Goal: Task Accomplishment & Management: Manage account settings

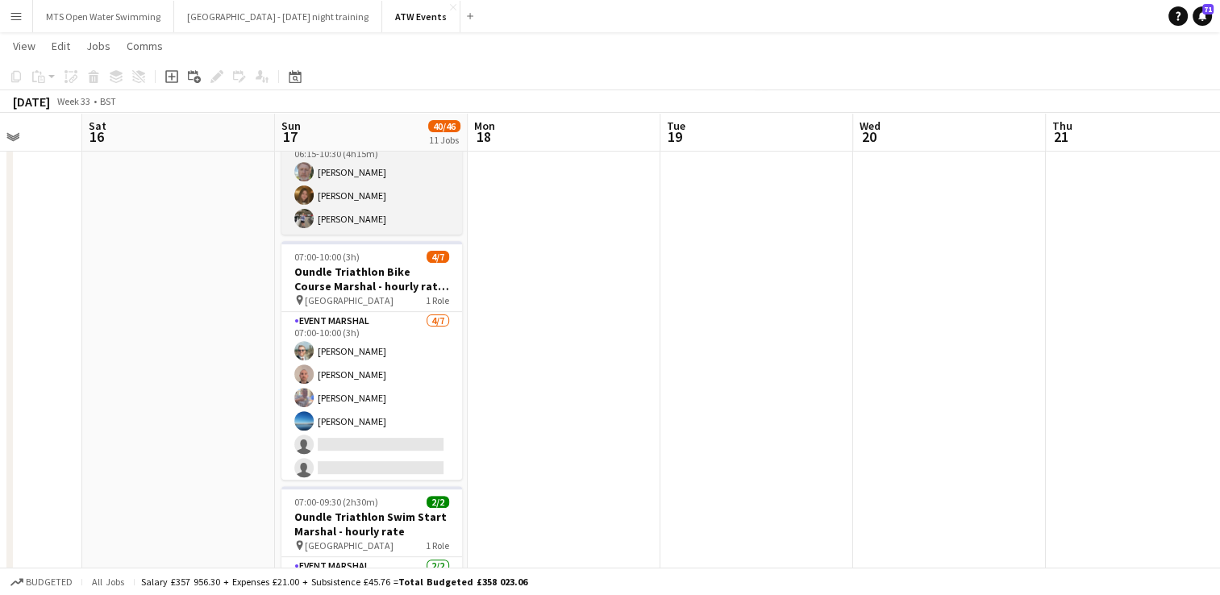
scroll to position [497, 0]
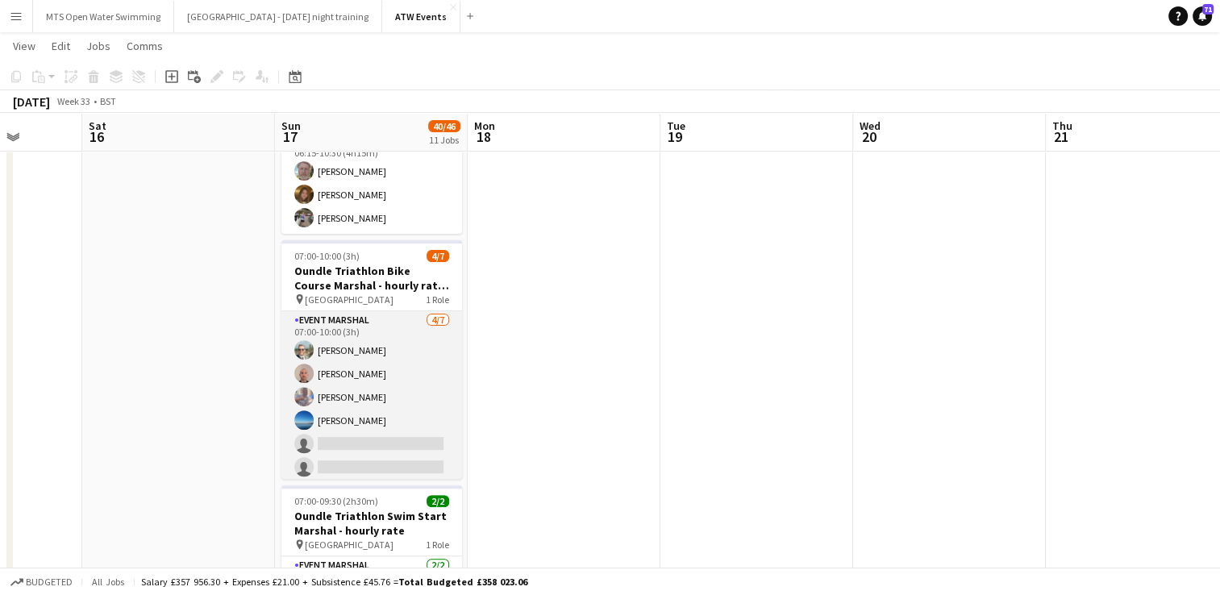
click at [358, 432] on app-card-role "Event Marshal [DATE] 07:00-10:00 (3h) [PERSON_NAME] [PERSON_NAME] [PERSON_NAME]…" at bounding box center [371, 408] width 181 height 195
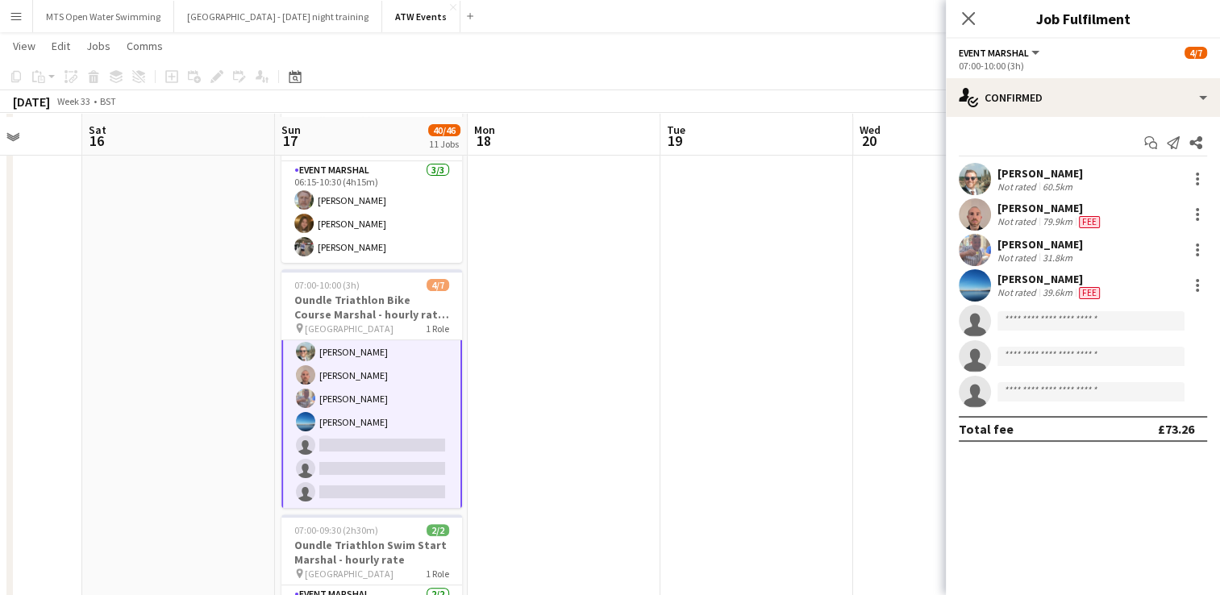
scroll to position [468, 0]
click at [350, 427] on app-card-role "Event Marshal [DATE] 07:00-10:00 (3h) [PERSON_NAME] [PERSON_NAME] [PERSON_NAME]…" at bounding box center [371, 410] width 181 height 198
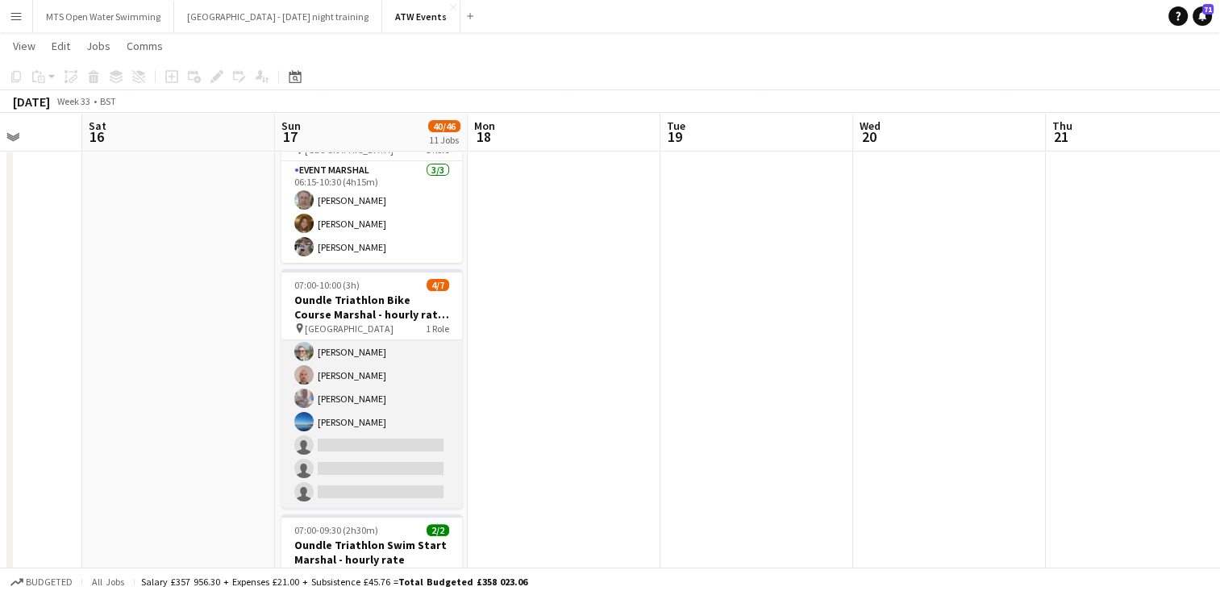
scroll to position [27, 0]
click at [335, 440] on app-card-role "Event Marshal [DATE] 07:00-10:00 (3h) [PERSON_NAME] [PERSON_NAME] [PERSON_NAME]…" at bounding box center [371, 410] width 181 height 195
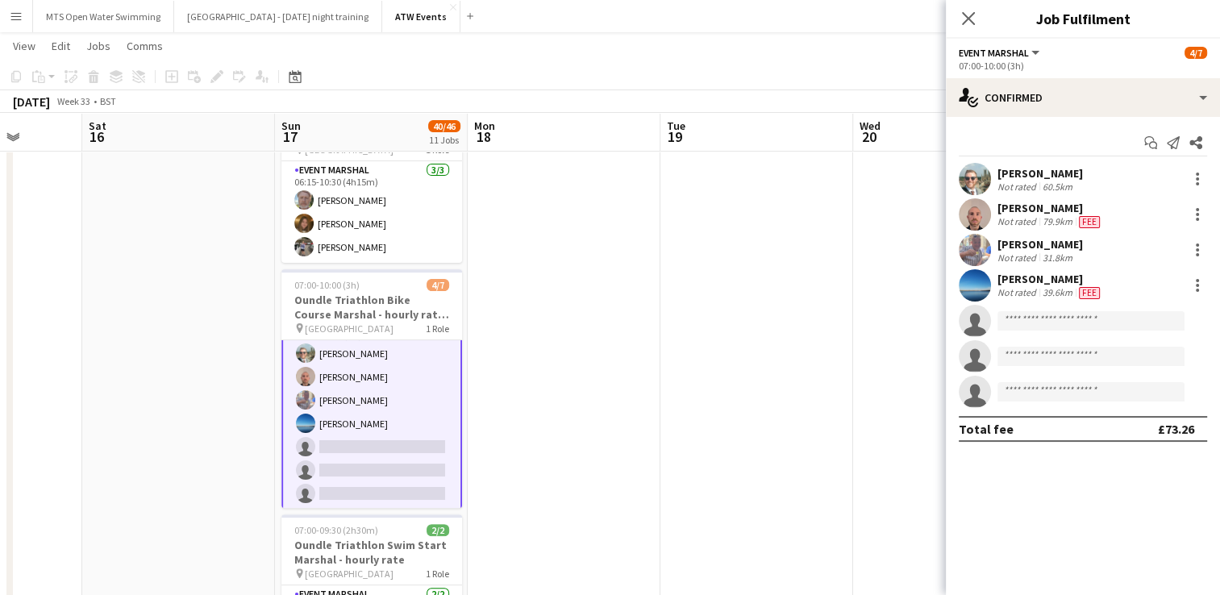
scroll to position [29, 0]
click at [1045, 318] on input at bounding box center [1090, 320] width 187 height 19
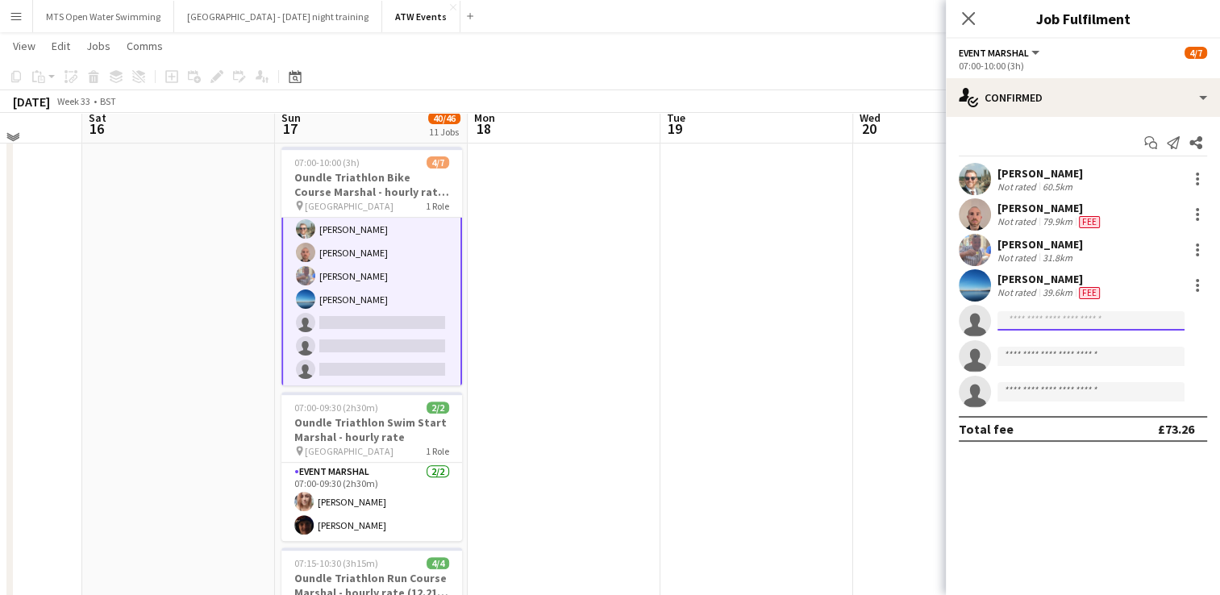
scroll to position [576, 0]
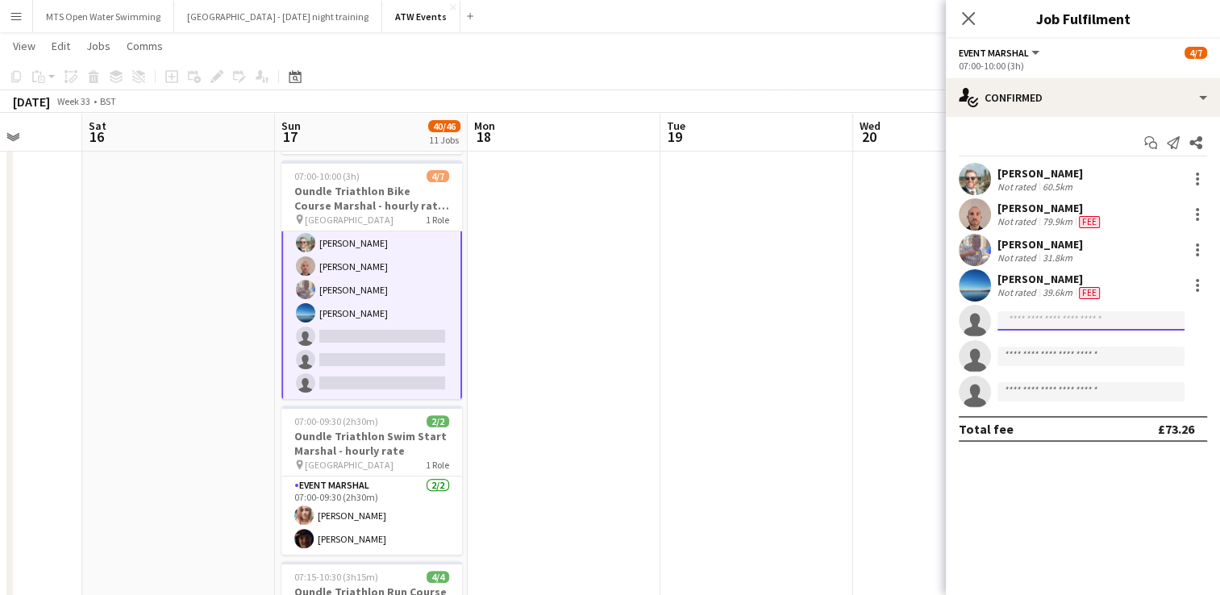
click at [1037, 312] on input at bounding box center [1090, 320] width 187 height 19
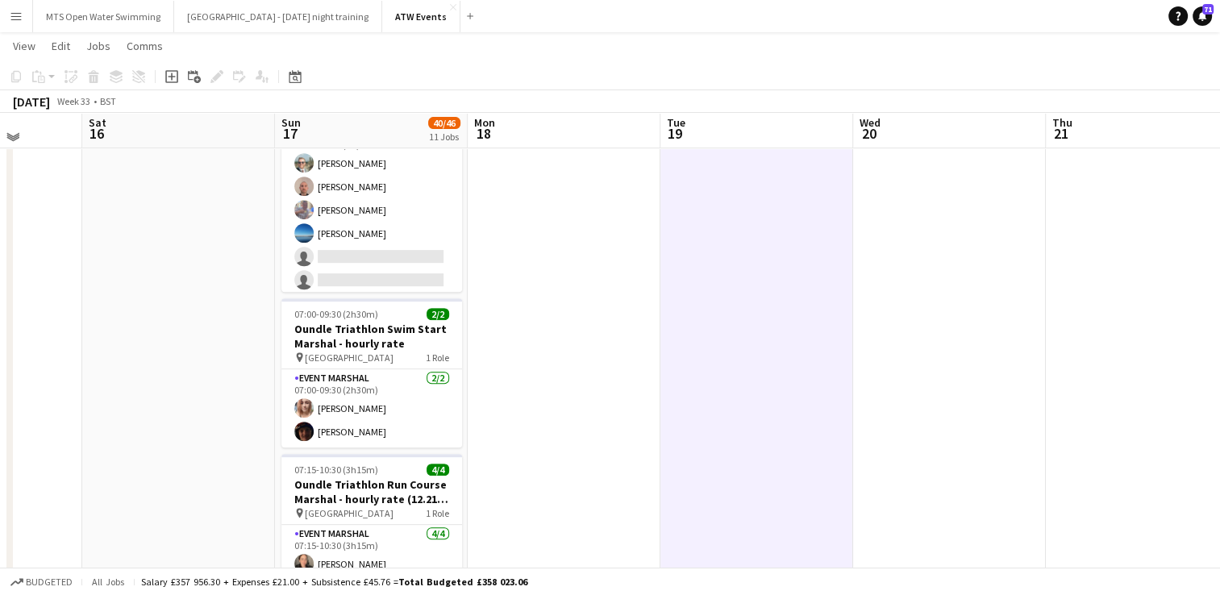
scroll to position [680, 0]
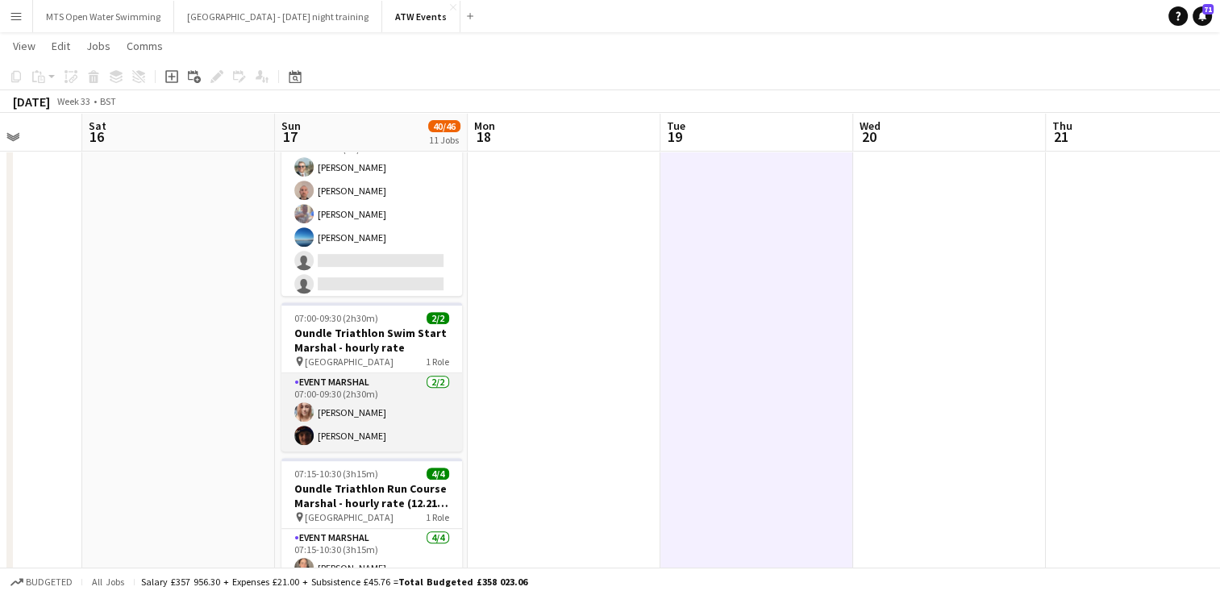
click at [331, 436] on app-card-role "Event Marshal [DATE] 07:00-09:30 (2h30m) [PERSON_NAME] [PERSON_NAME]" at bounding box center [371, 412] width 181 height 78
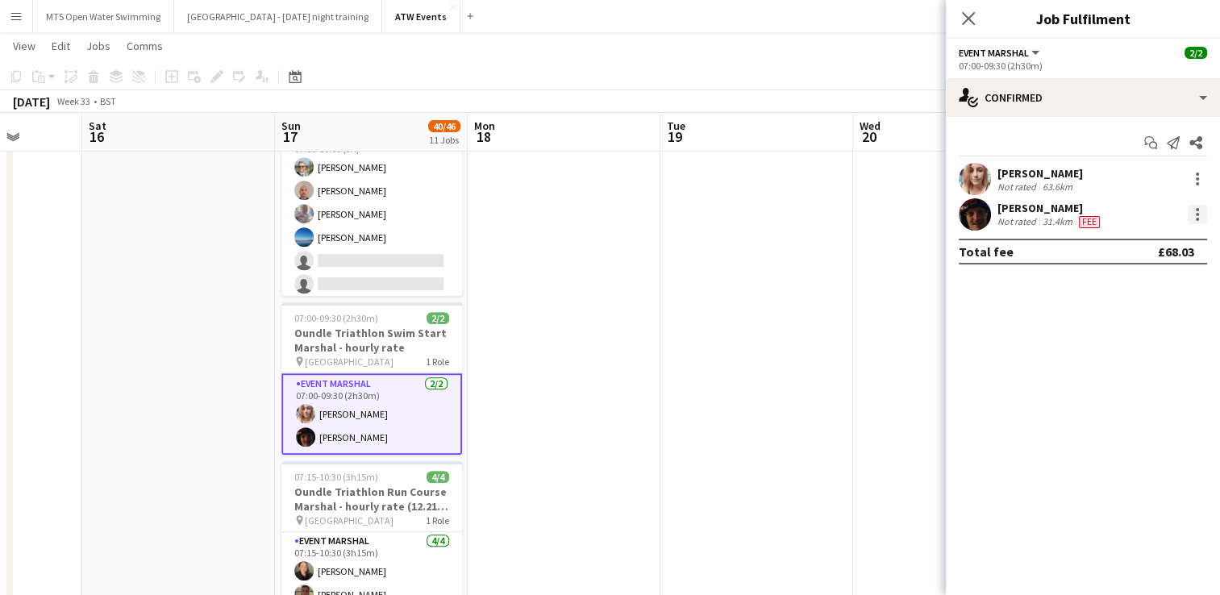
click at [1199, 212] on div at bounding box center [1196, 214] width 19 height 19
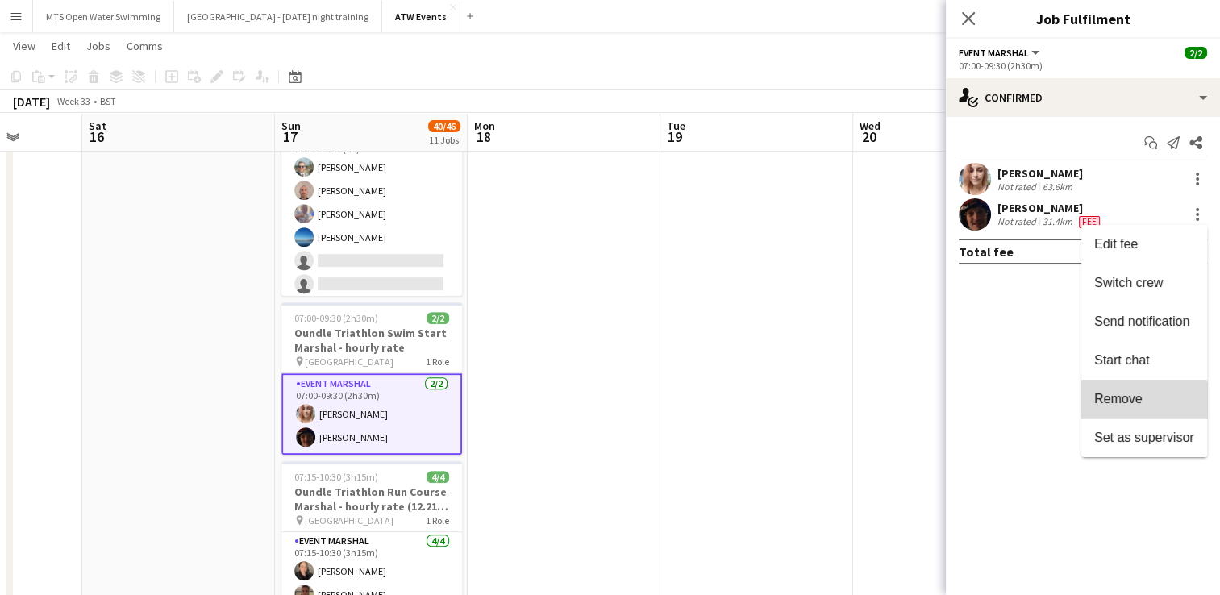
click at [1138, 417] on button "Remove" at bounding box center [1144, 399] width 126 height 39
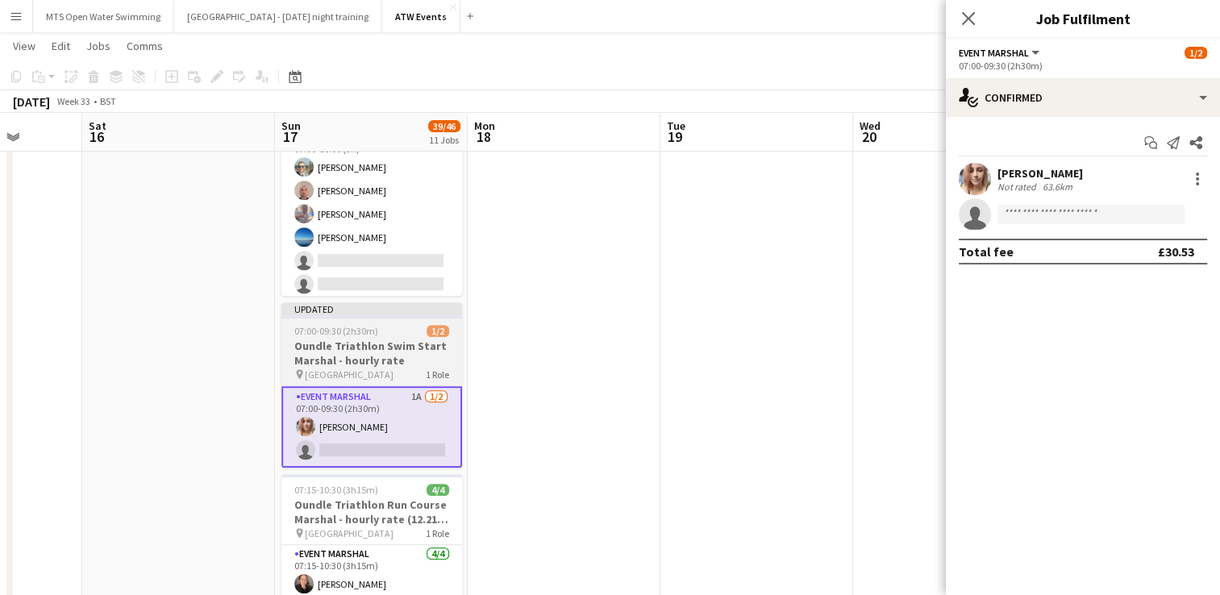
click at [351, 353] on h3 "Oundle Triathlon Swim Start Marshal - hourly rate" at bounding box center [371, 353] width 181 height 29
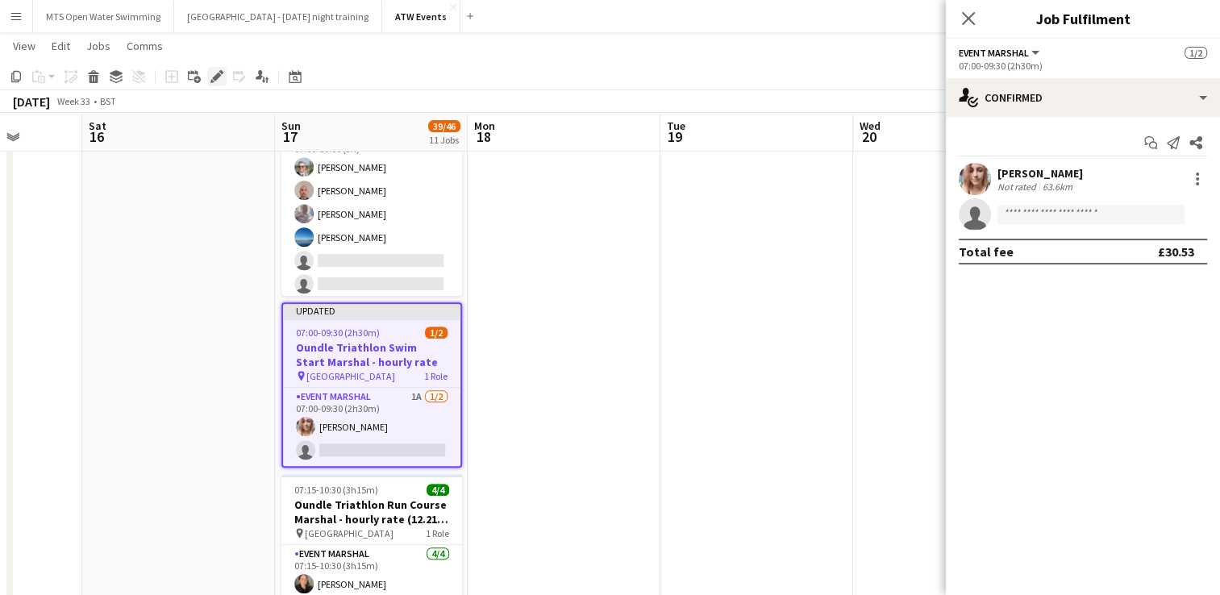
click at [220, 79] on icon "Edit" at bounding box center [216, 76] width 13 height 13
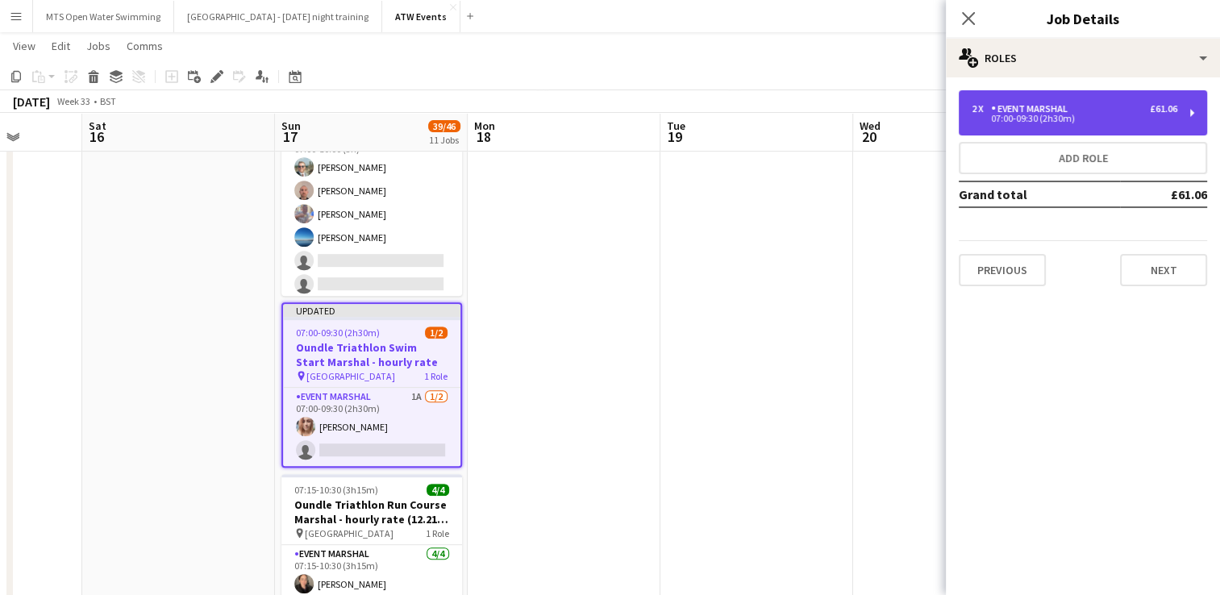
click at [1027, 131] on div "2 x Event Marshal £61.06 07:00-09:30 (2h30m)" at bounding box center [1082, 112] width 248 height 45
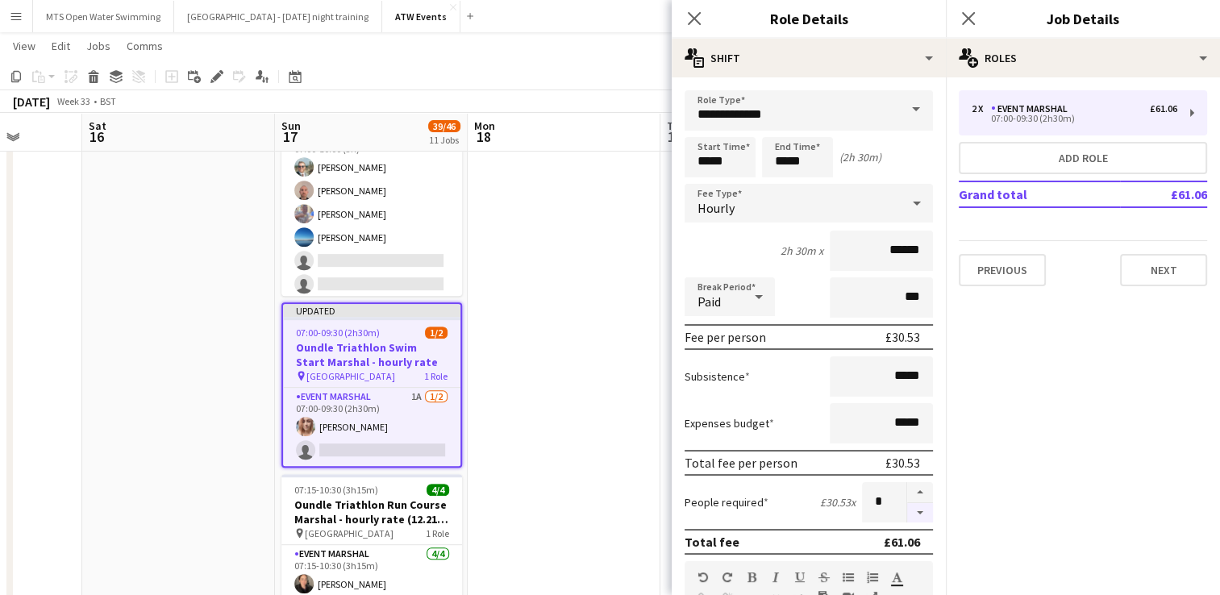
click at [907, 513] on button "button" at bounding box center [920, 513] width 26 height 20
type input "*"
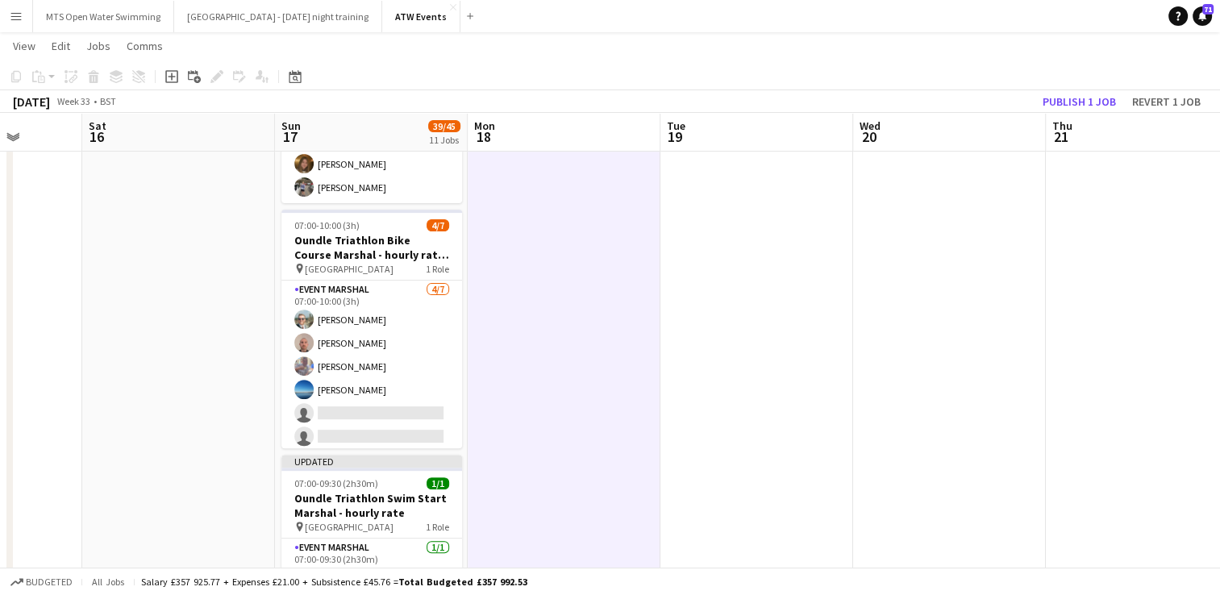
scroll to position [528, 0]
click at [1067, 105] on button "Publish 1 job" at bounding box center [1079, 101] width 86 height 21
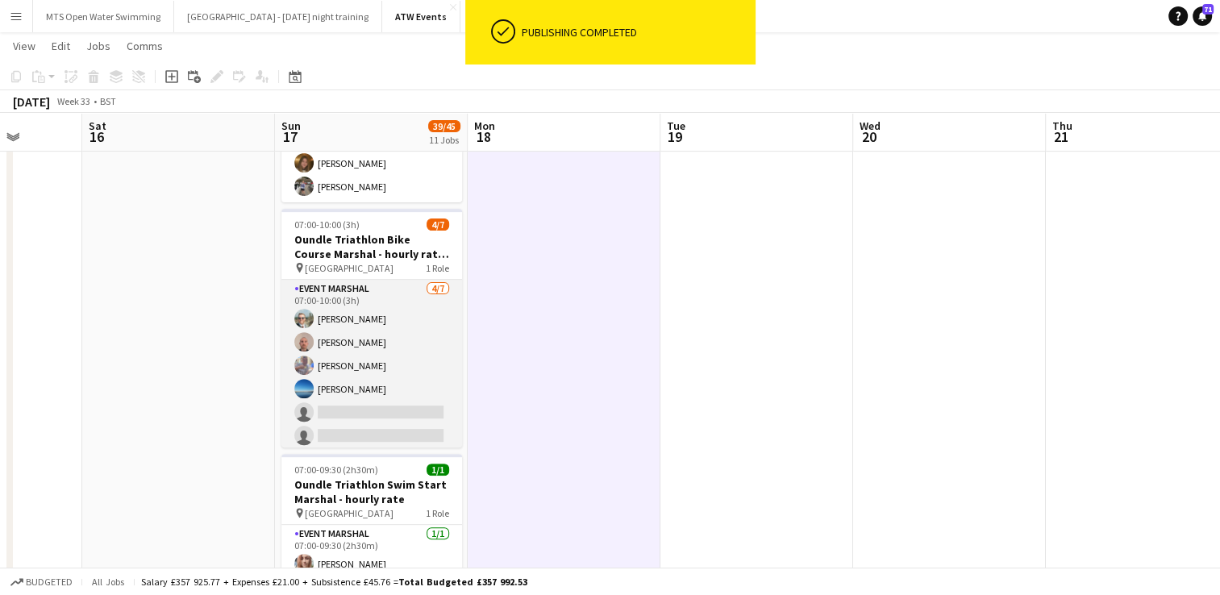
click at [330, 405] on app-card-role "Event Marshal [DATE] 07:00-10:00 (3h) [PERSON_NAME] [PERSON_NAME] [PERSON_NAME]…" at bounding box center [371, 377] width 181 height 195
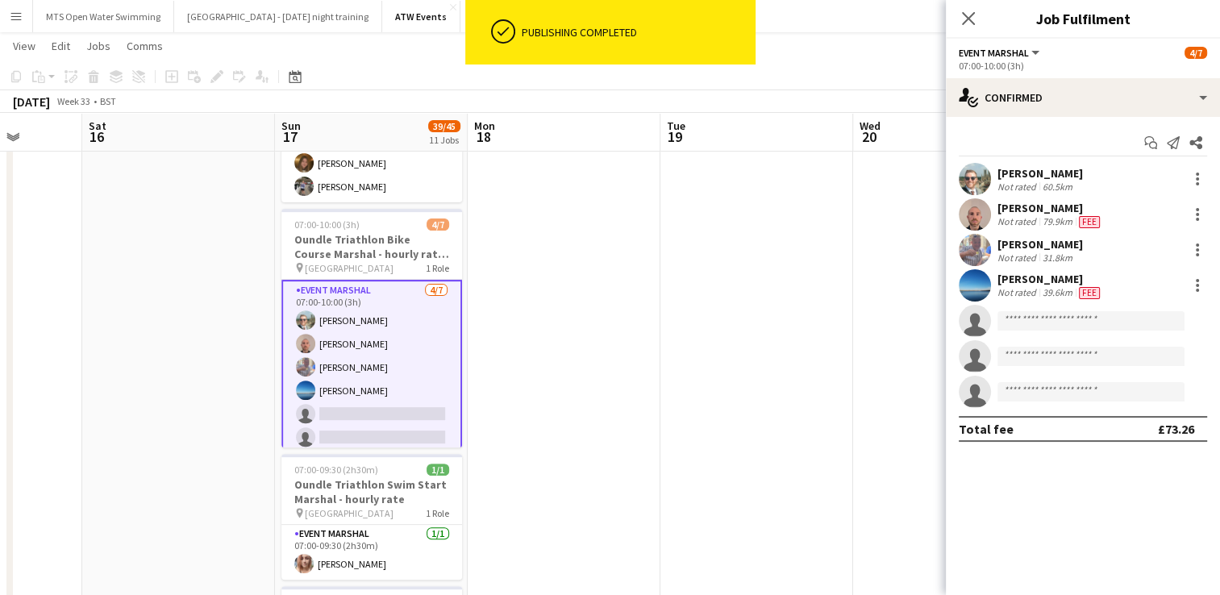
click at [1031, 310] on app-invite-slot "single-neutral-actions" at bounding box center [1083, 321] width 274 height 32
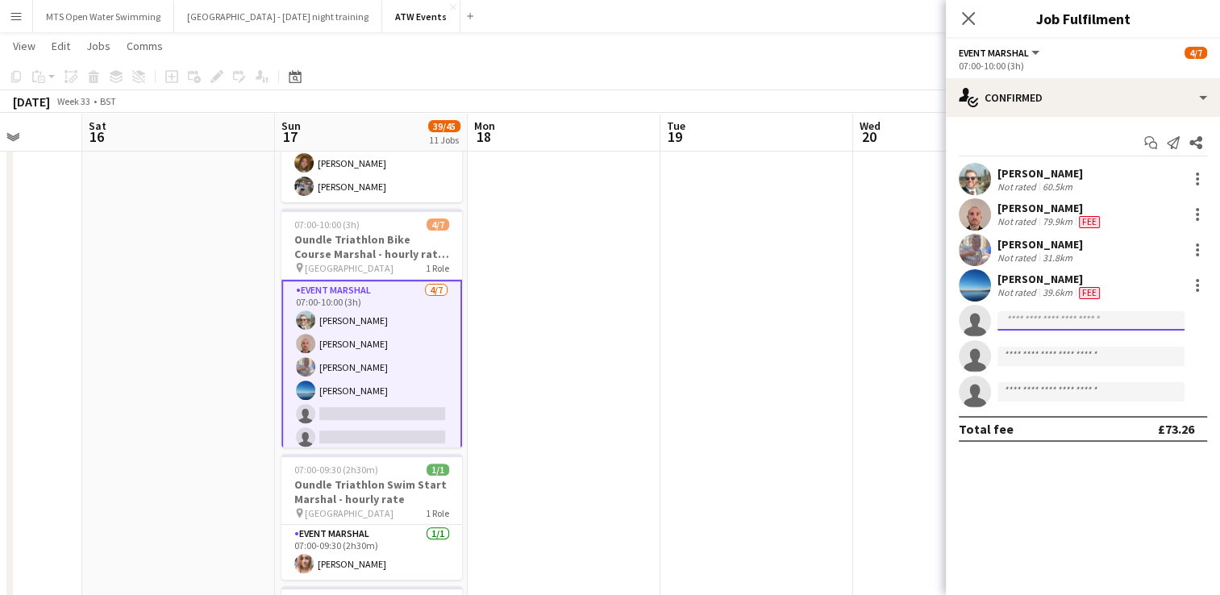
click at [1026, 329] on input at bounding box center [1090, 320] width 187 height 19
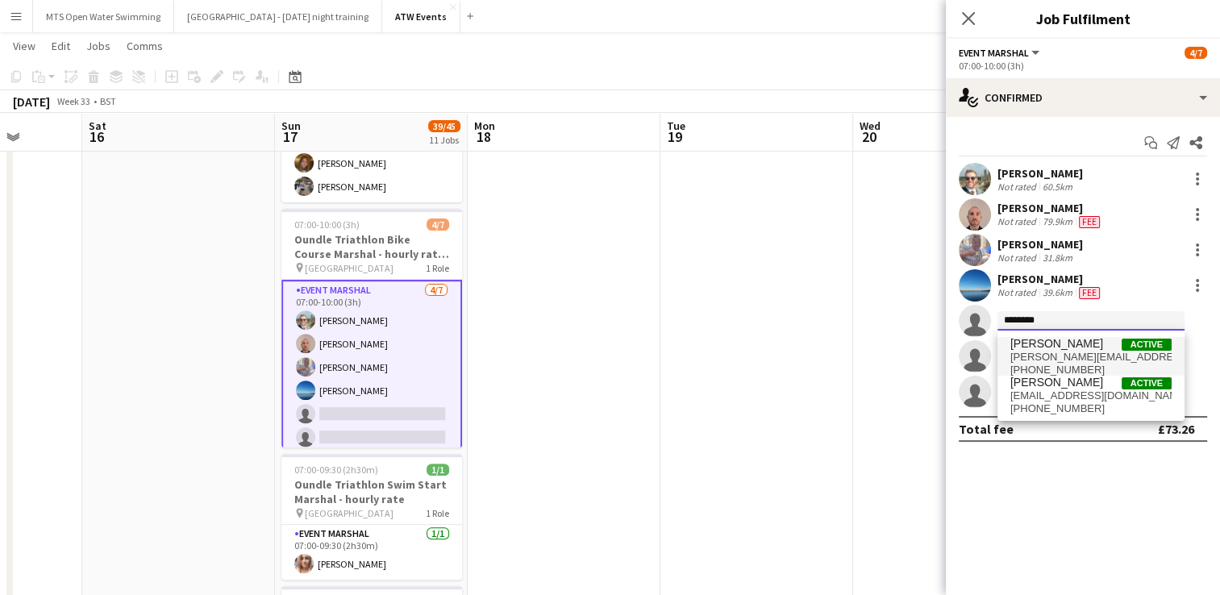
type input "********"
click at [1037, 356] on span "[PERSON_NAME][EMAIL_ADDRESS][DOMAIN_NAME]" at bounding box center [1090, 357] width 161 height 13
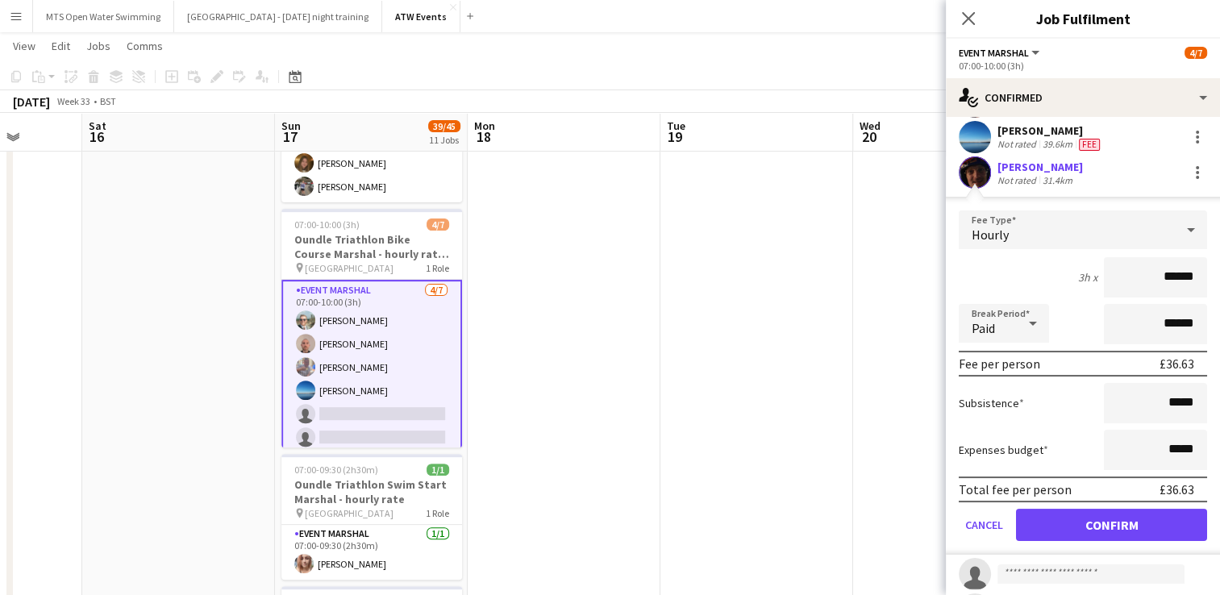
scroll to position [150, 0]
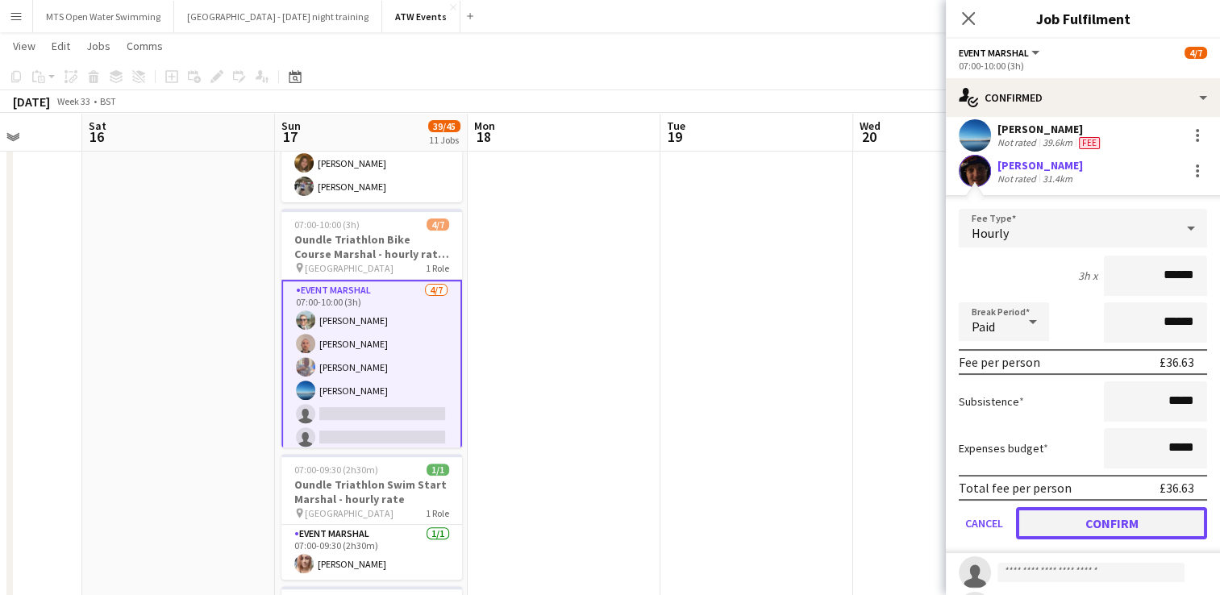
click at [1083, 523] on button "Confirm" at bounding box center [1111, 523] width 191 height 32
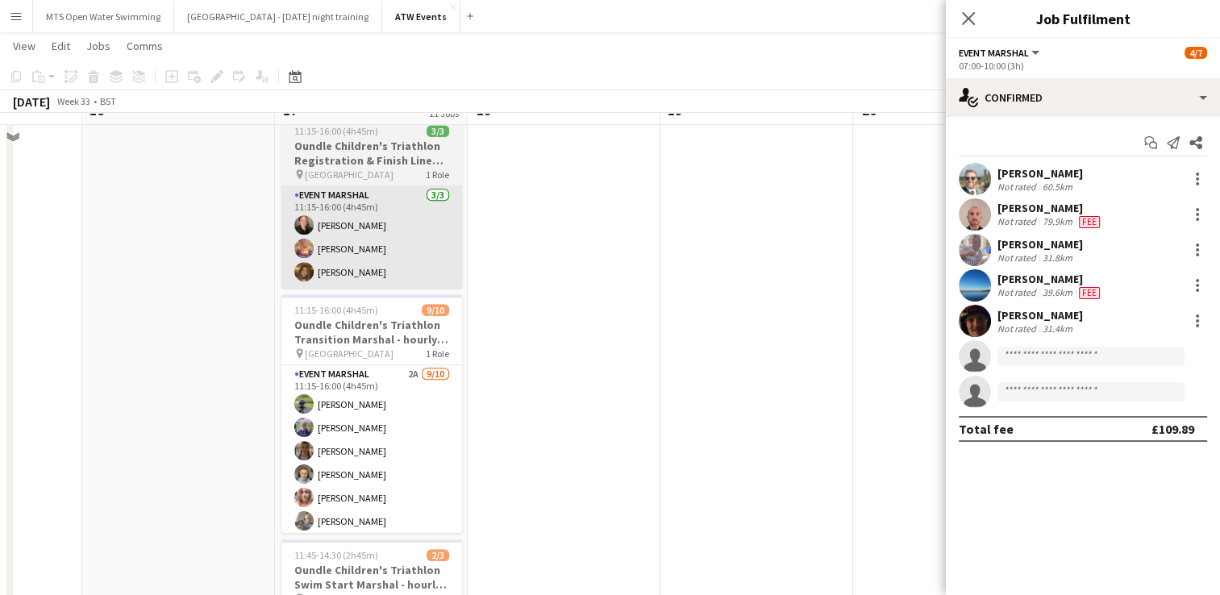
scroll to position [1170, 0]
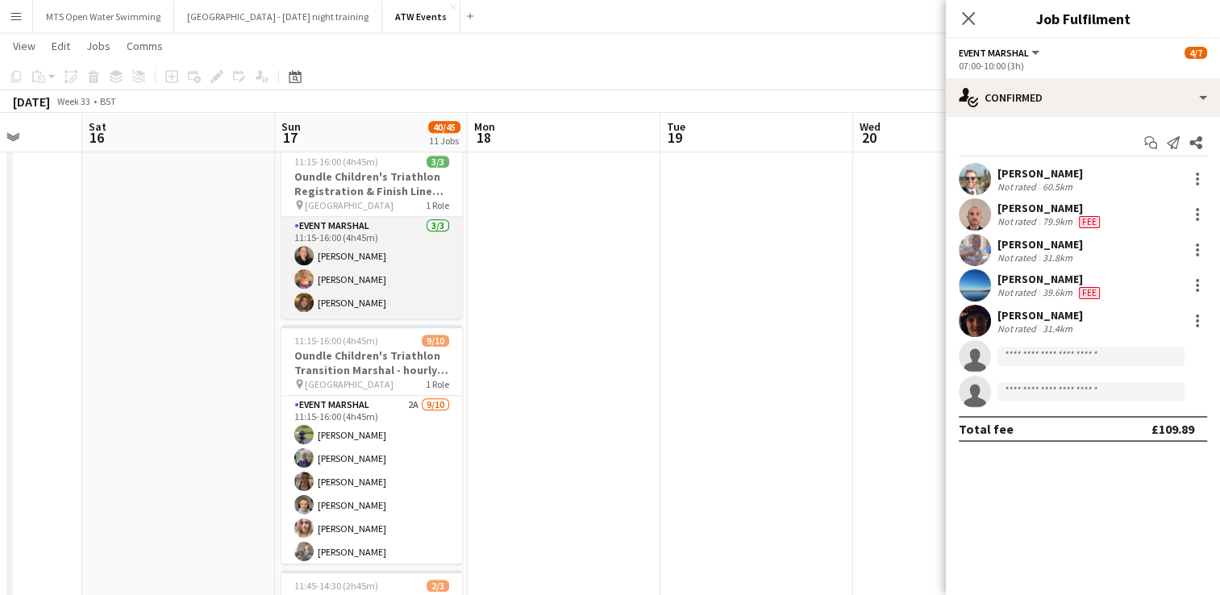
click at [360, 275] on app-card-role "Event Marshal [DATE] 11:15-16:00 (4h45m) [PERSON_NAME] [PERSON_NAME] [PERSON_NA…" at bounding box center [371, 268] width 181 height 102
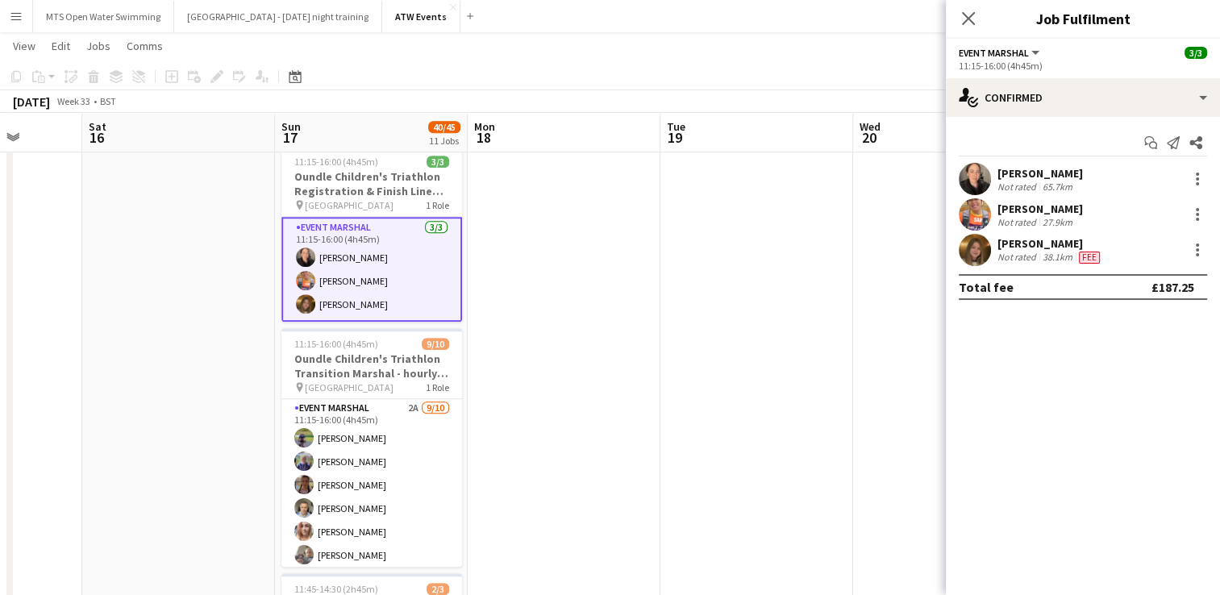
click at [527, 251] on app-date-cell at bounding box center [564, 121] width 193 height 2222
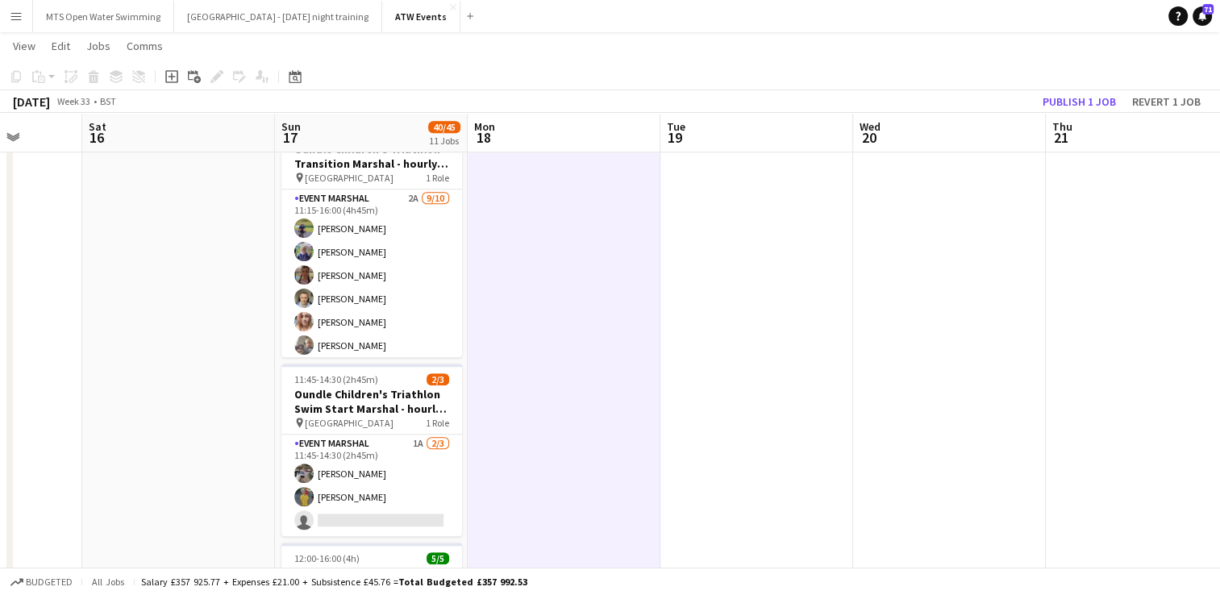
scroll to position [1377, 0]
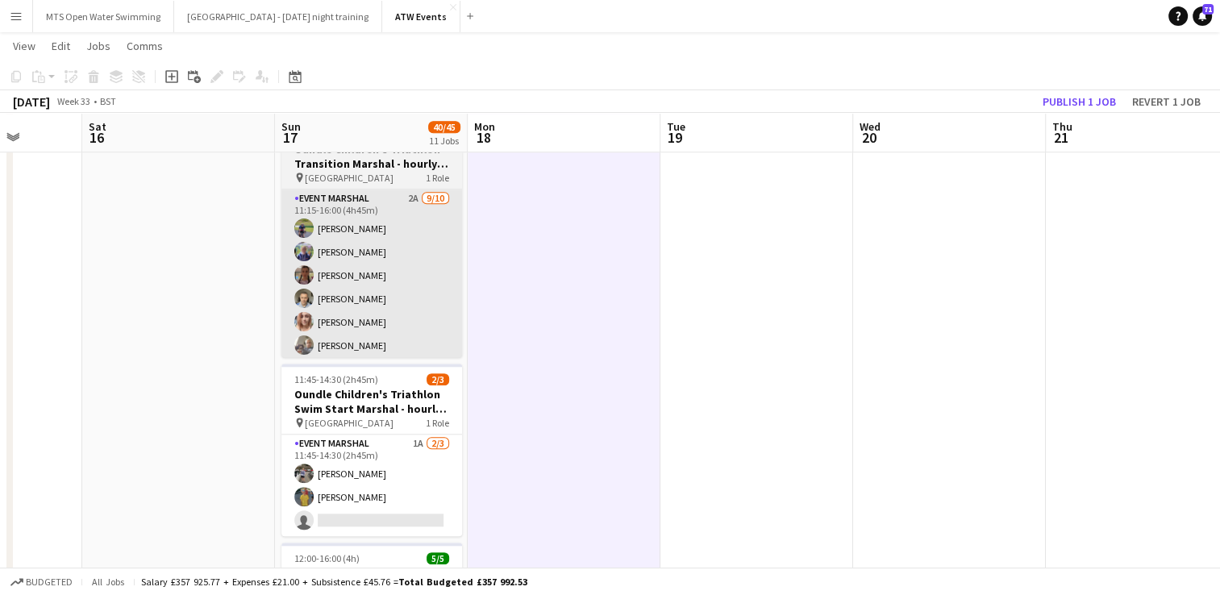
click at [400, 189] on app-card-role "Event Marshal 2A [DATE] 11:15-16:00 (4h45m) [PERSON_NAME] [PERSON_NAME] [PERSON…" at bounding box center [371, 321] width 181 height 265
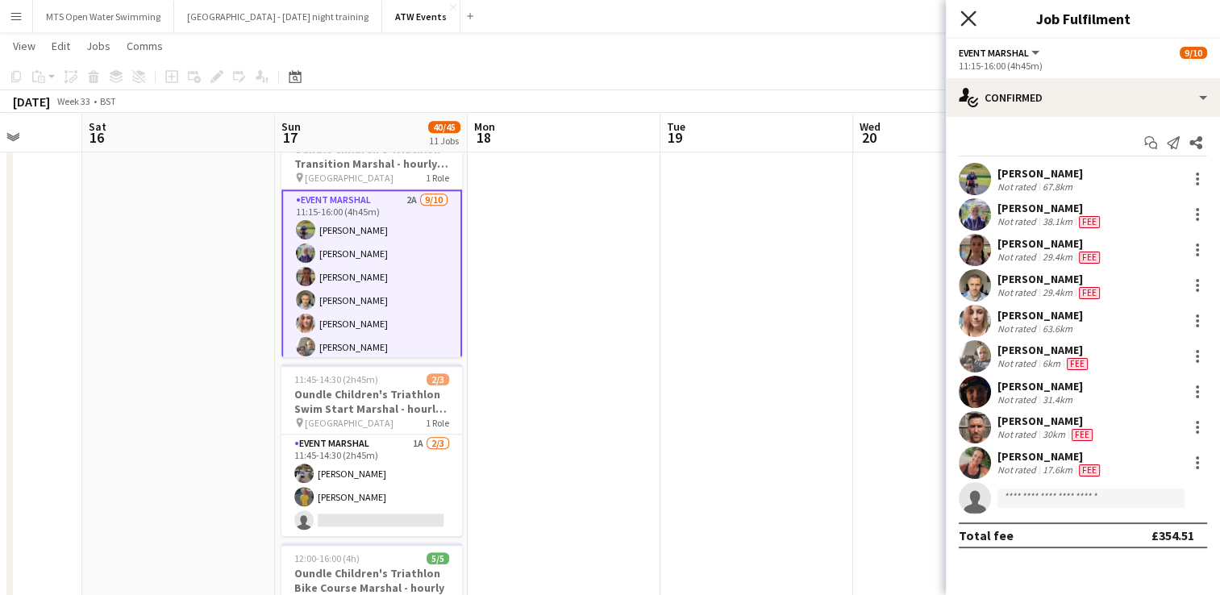
click at [967, 24] on icon "Close pop-in" at bounding box center [967, 17] width 15 height 15
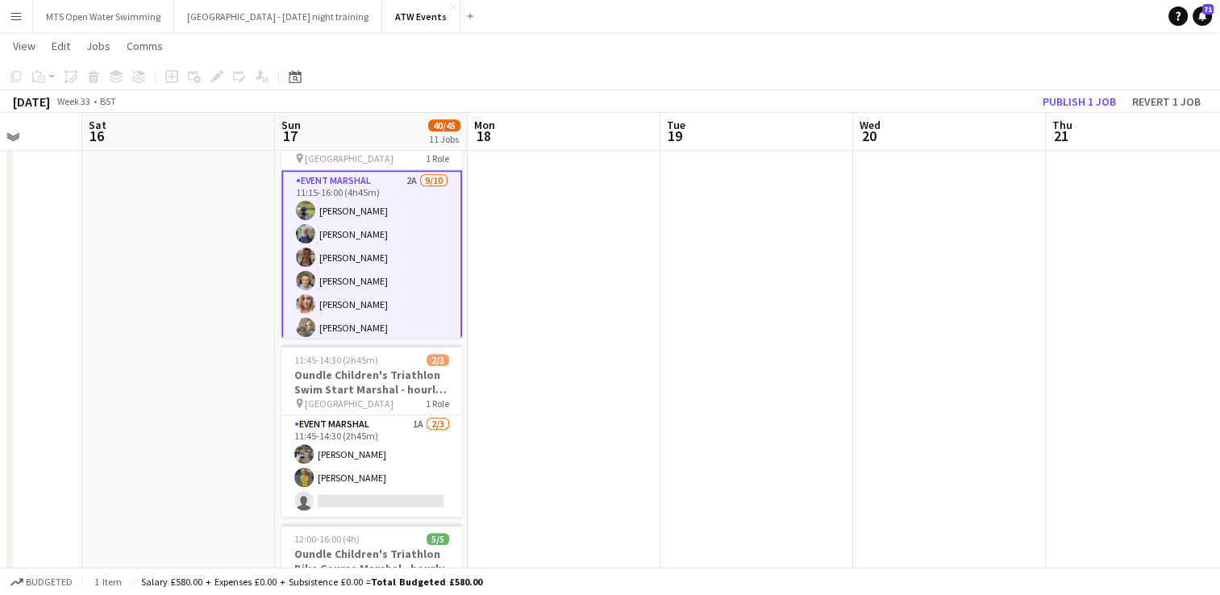
scroll to position [1395, 0]
click at [1066, 103] on button "Publish 1 job" at bounding box center [1079, 101] width 86 height 21
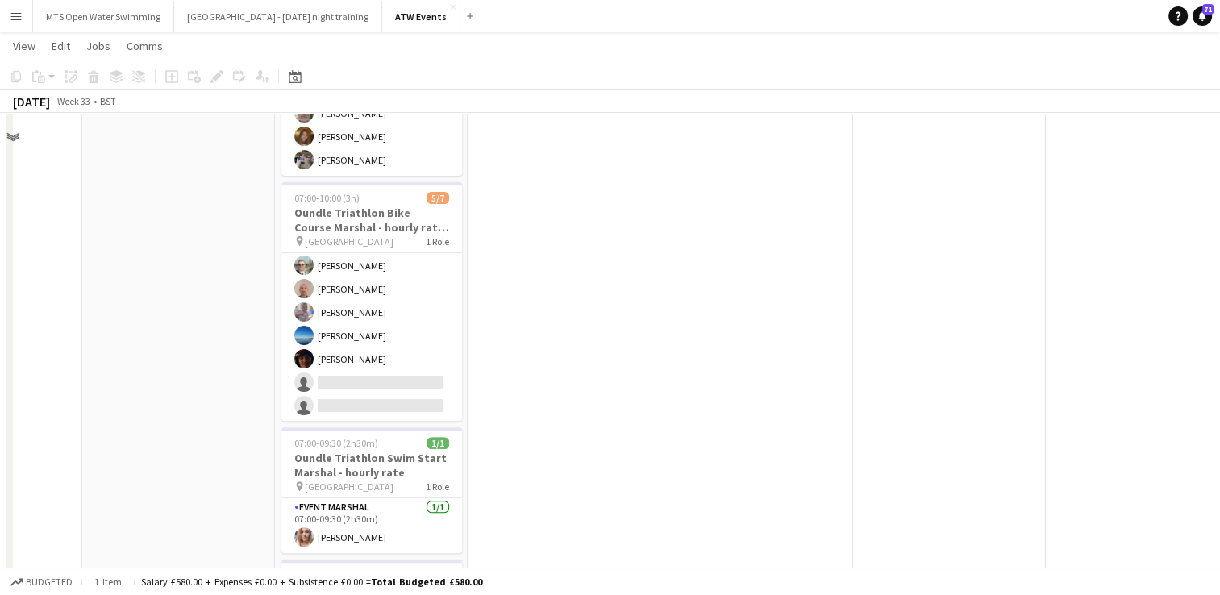
scroll to position [0, 0]
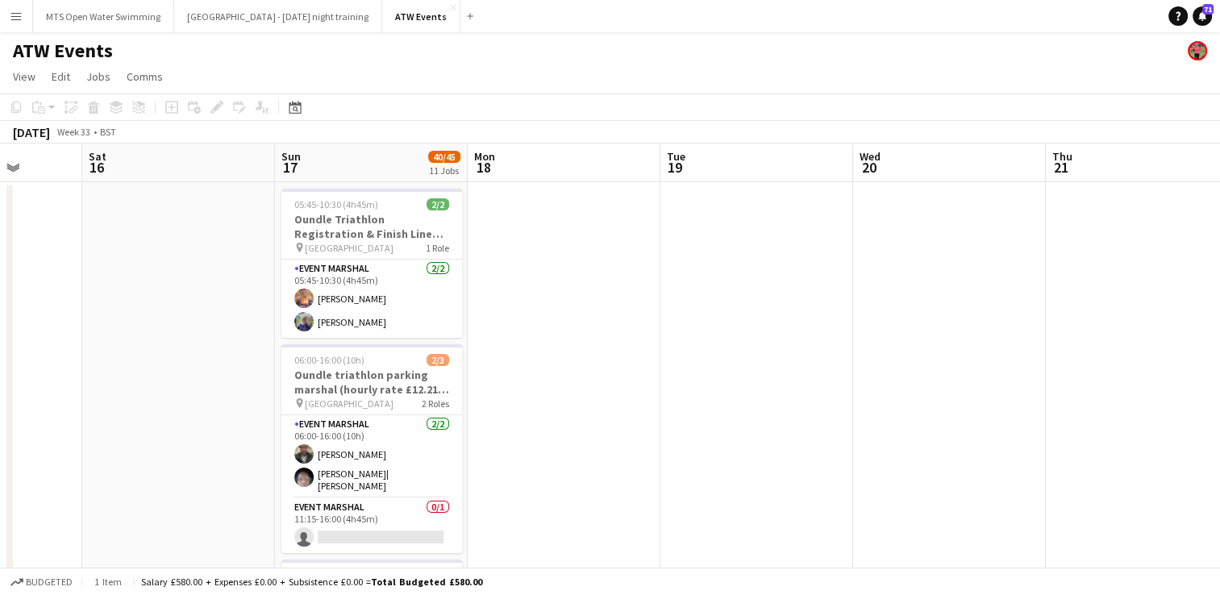
click at [10, 27] on button "Menu" at bounding box center [16, 16] width 32 height 32
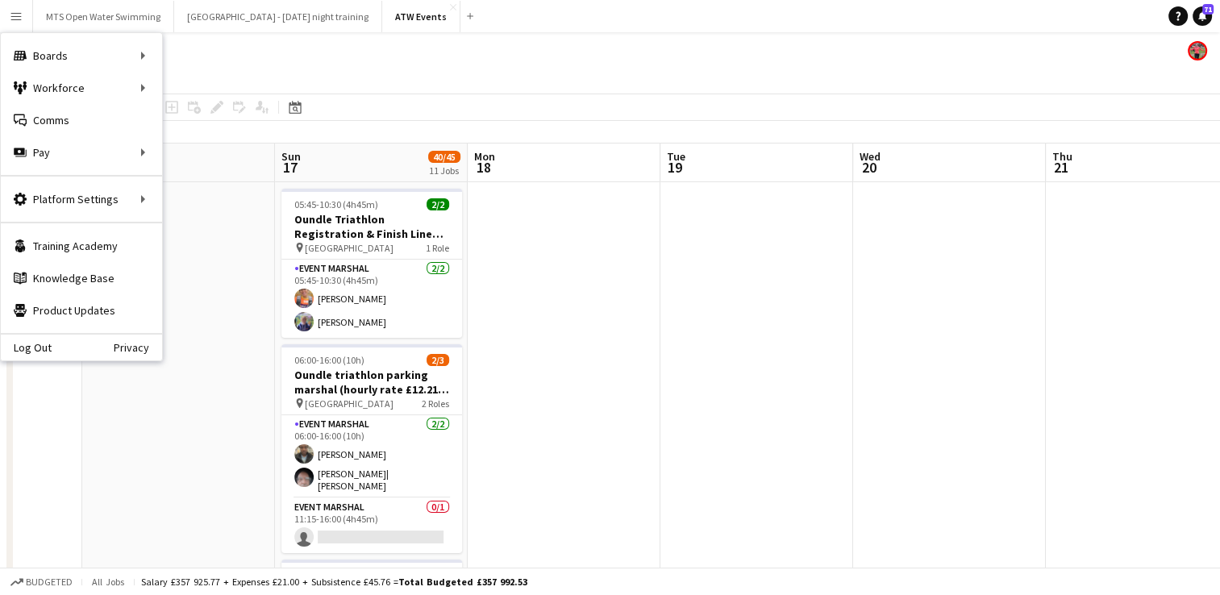
scroll to position [97, 0]
click at [52, 94] on div "Workforce Workforce" at bounding box center [81, 88] width 161 height 32
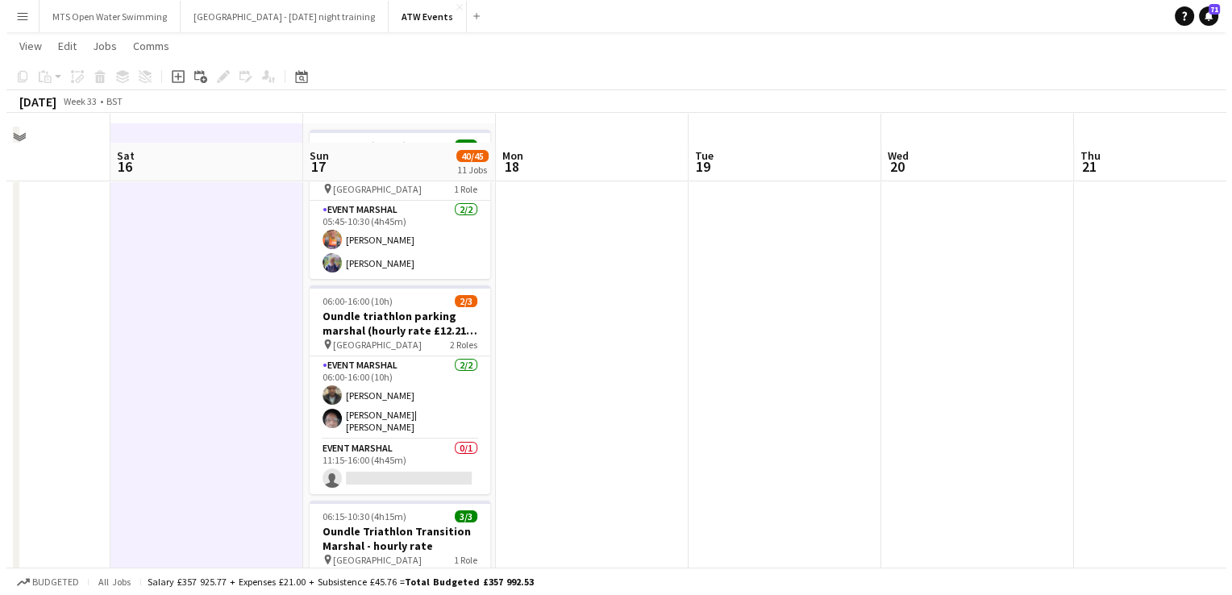
scroll to position [0, 0]
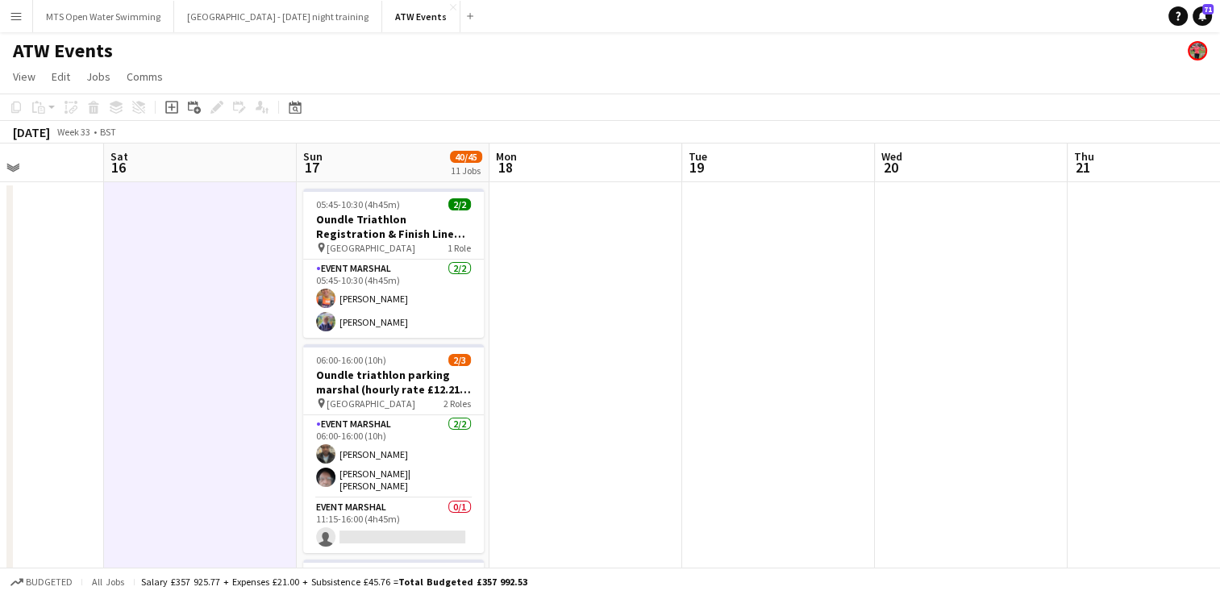
click at [12, 23] on button "Menu" at bounding box center [16, 16] width 32 height 32
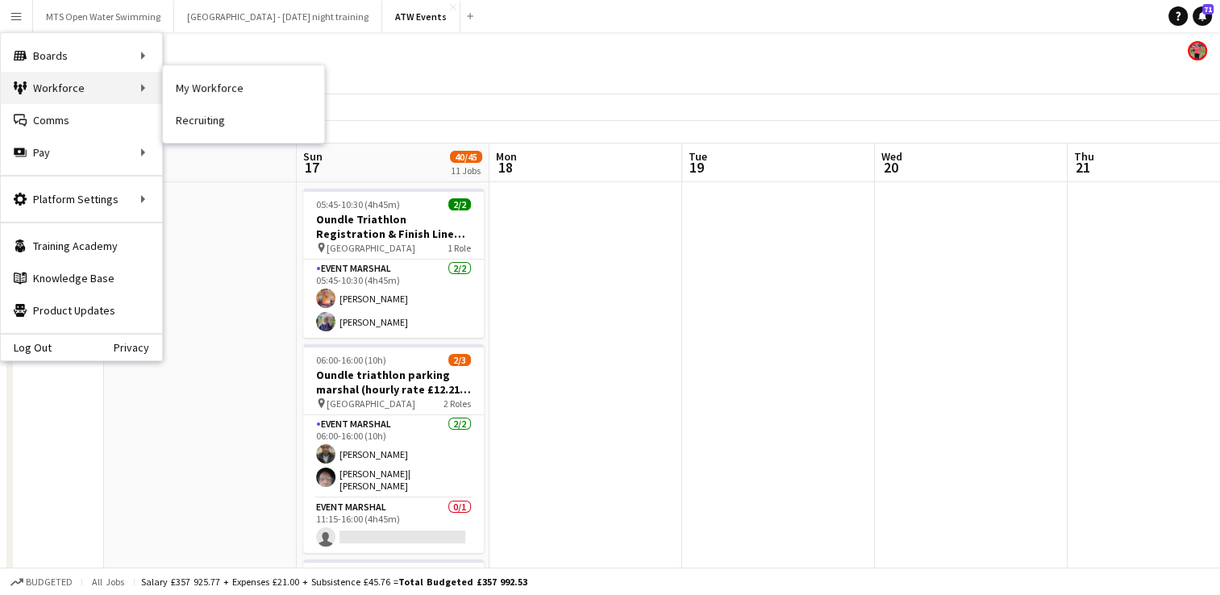
click at [48, 97] on div "Workforce Workforce" at bounding box center [81, 88] width 161 height 32
click at [44, 97] on div "Workforce Workforce" at bounding box center [81, 88] width 161 height 32
click at [197, 89] on link "My Workforce" at bounding box center [243, 88] width 161 height 32
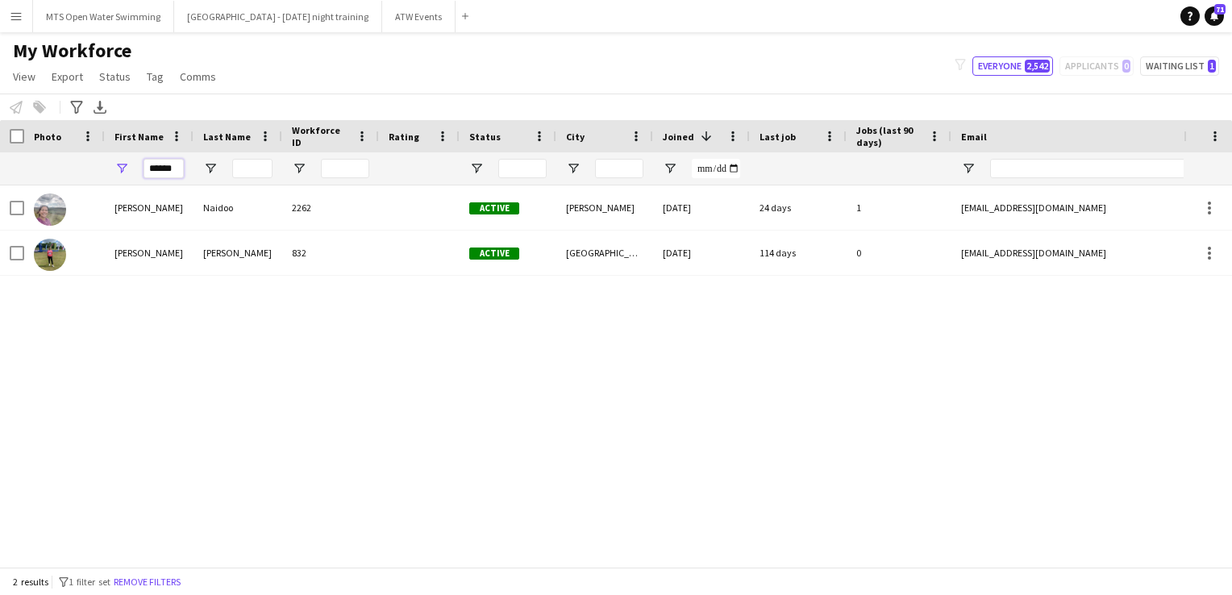
drag, startPoint x: 179, startPoint y: 172, endPoint x: 19, endPoint y: 156, distance: 161.2
click at [19, 156] on div "******" at bounding box center [874, 168] width 1748 height 32
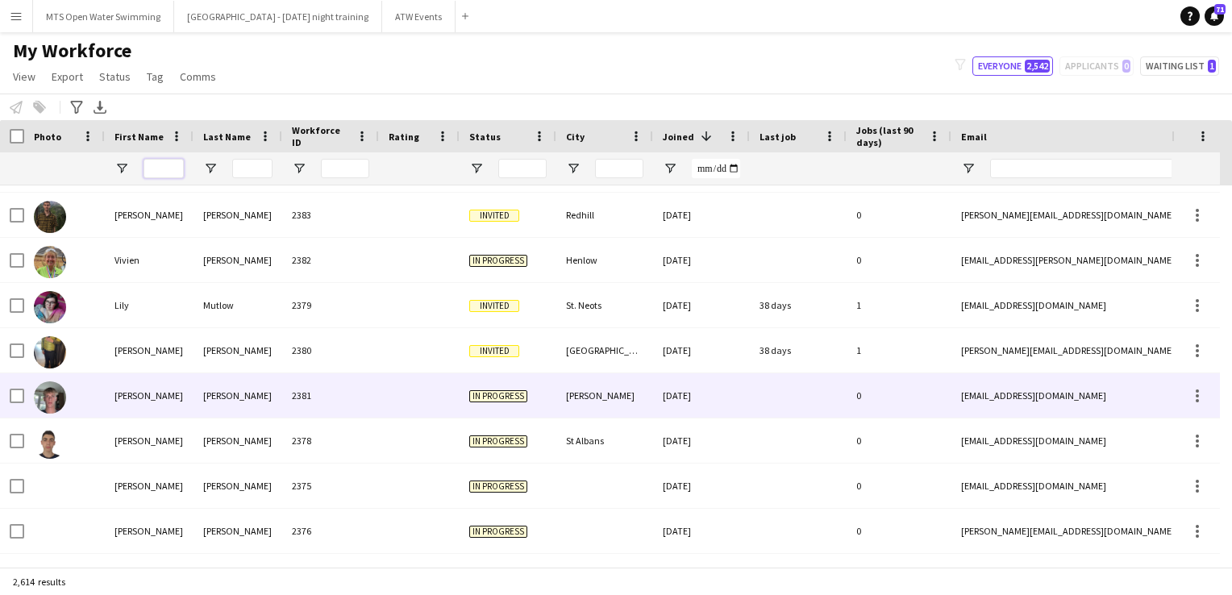
scroll to position [1021, 0]
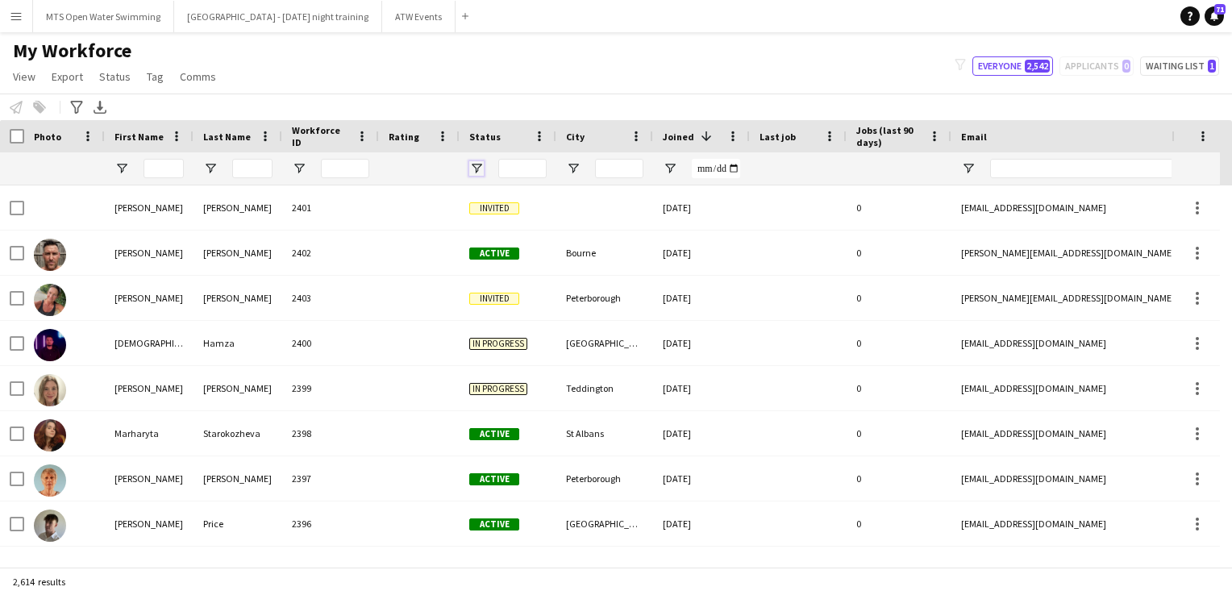
click at [470, 161] on span "Open Filter Menu" at bounding box center [476, 168] width 15 height 15
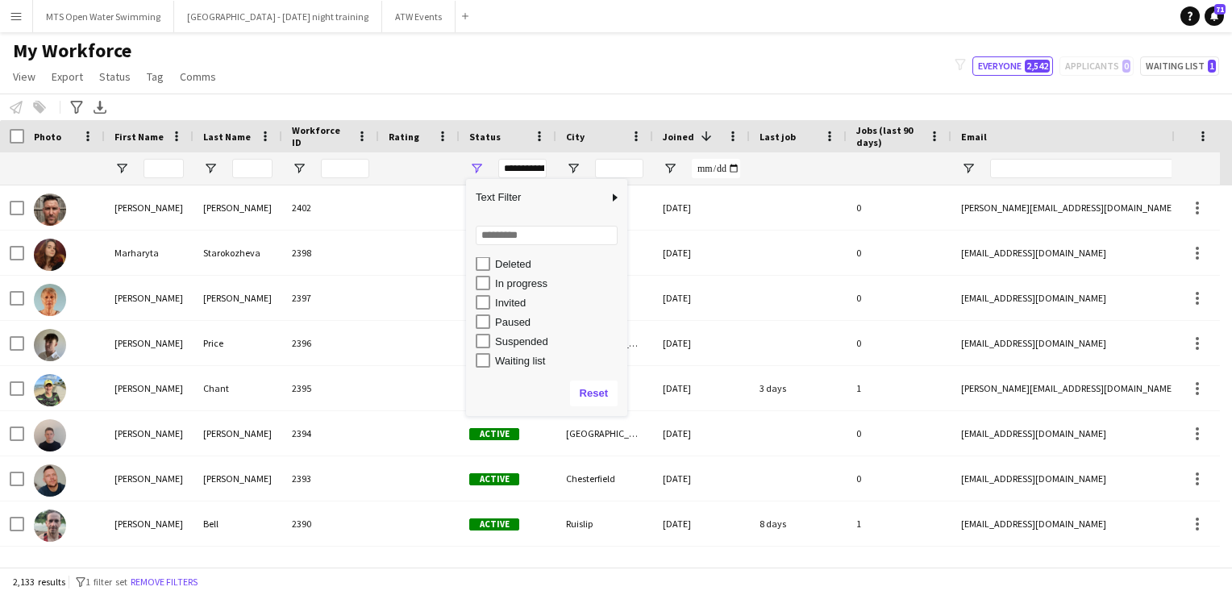
scroll to position [101, 0]
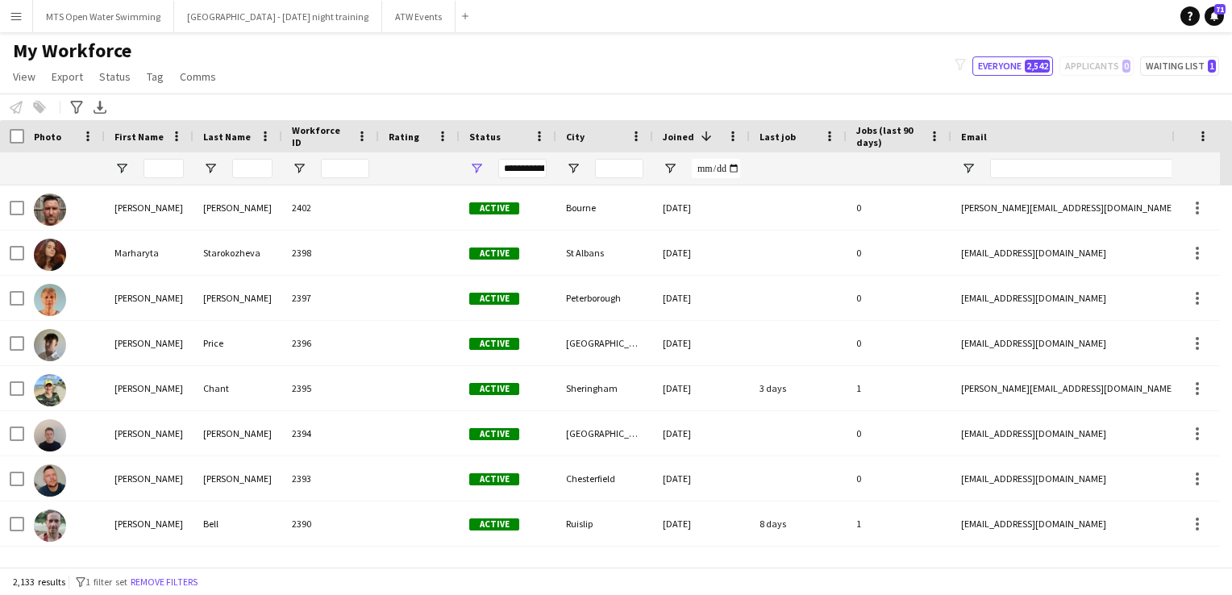
click at [849, 39] on div "My Workforce View Views Default view New view Update view Delete view Edit name…" at bounding box center [616, 66] width 1232 height 55
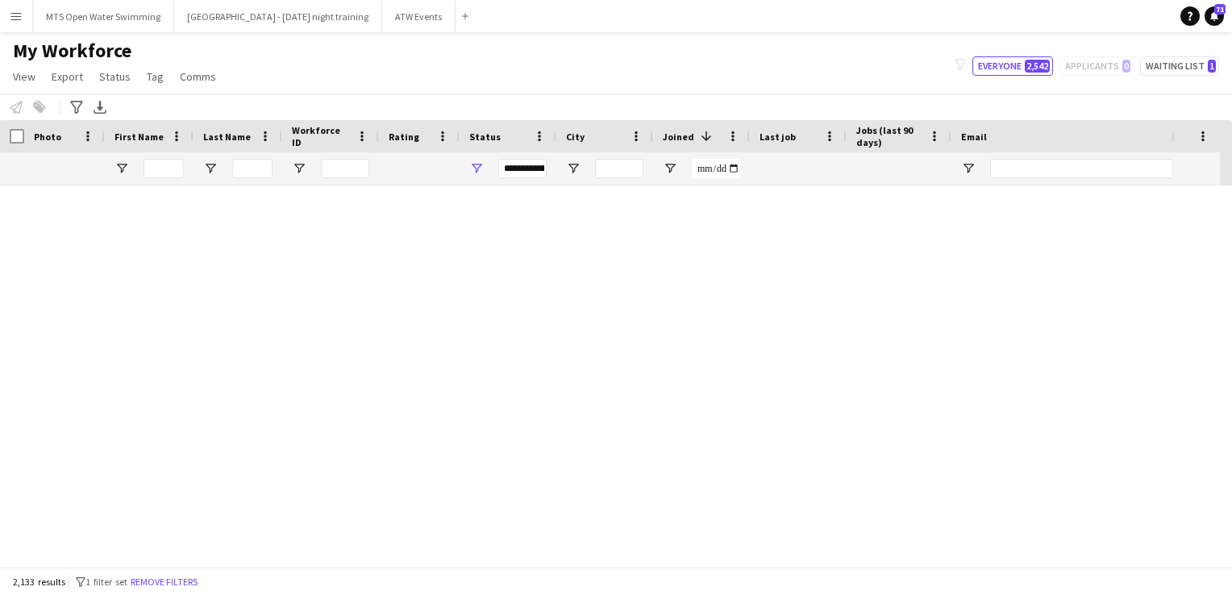
scroll to position [3221, 0]
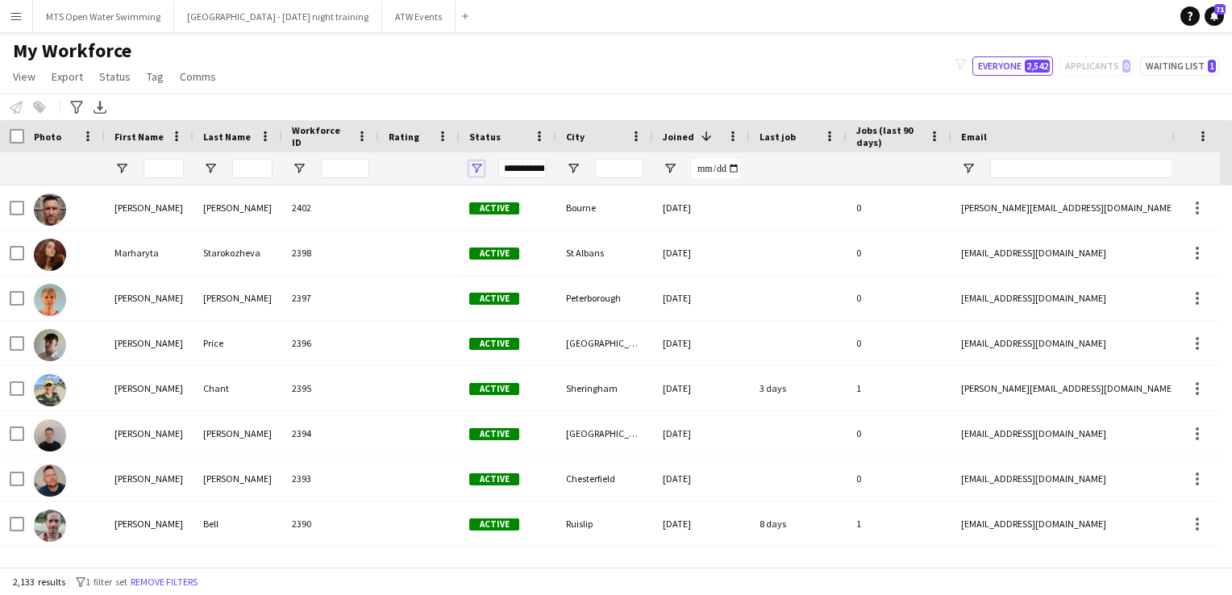
click at [472, 164] on span "Open Filter Menu" at bounding box center [476, 168] width 15 height 15
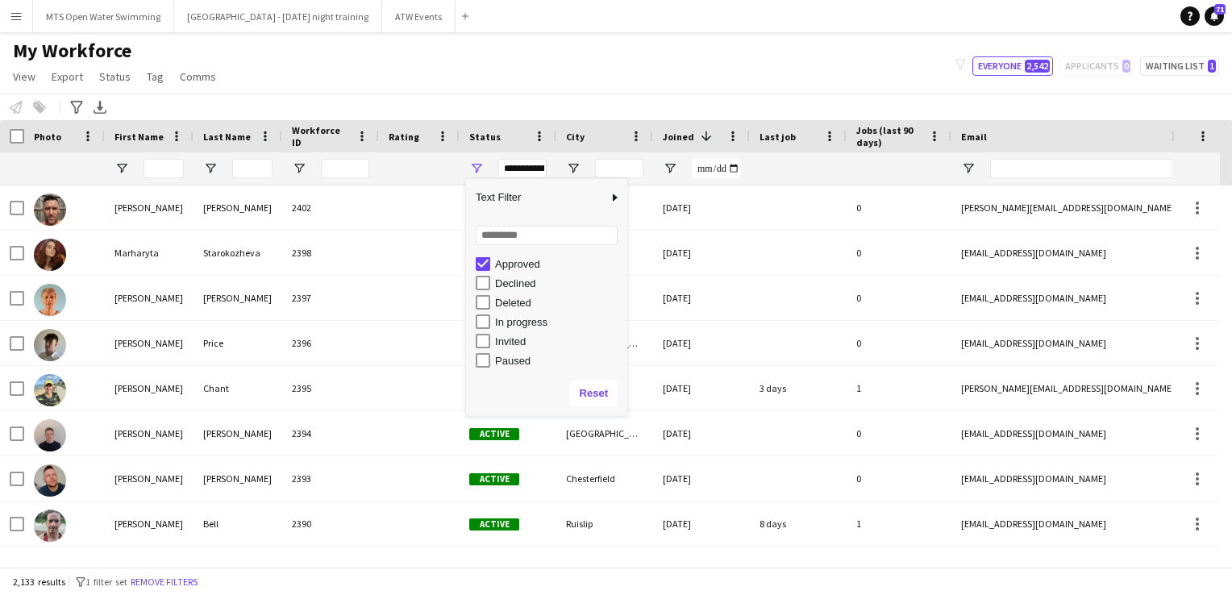
click at [576, 264] on div "Approved" at bounding box center [558, 264] width 127 height 12
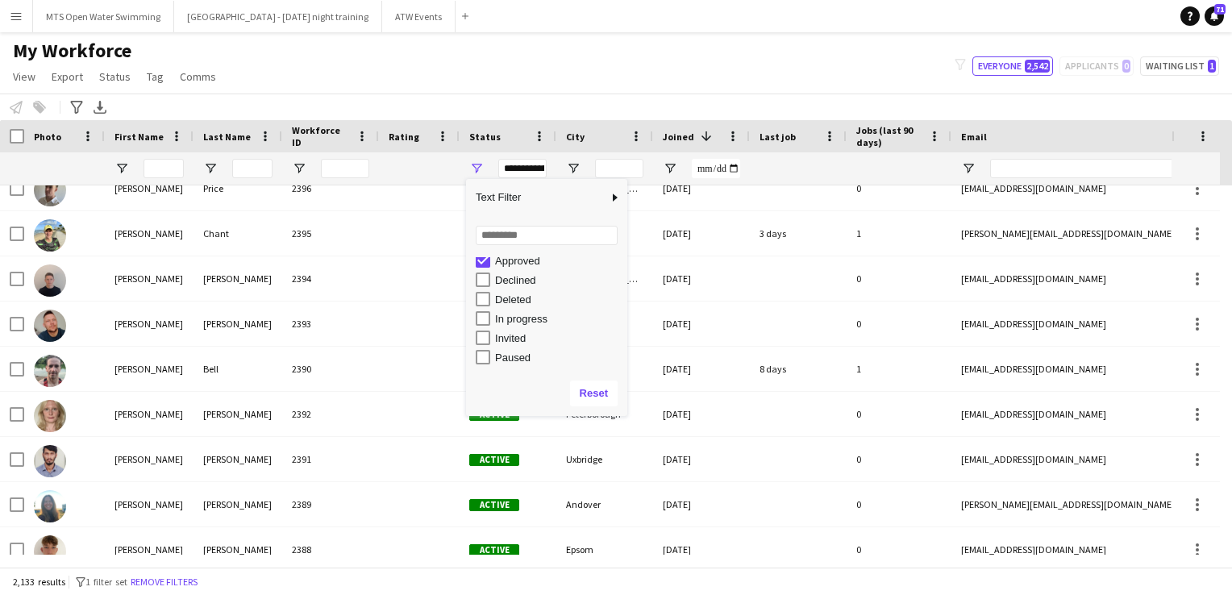
scroll to position [64, 0]
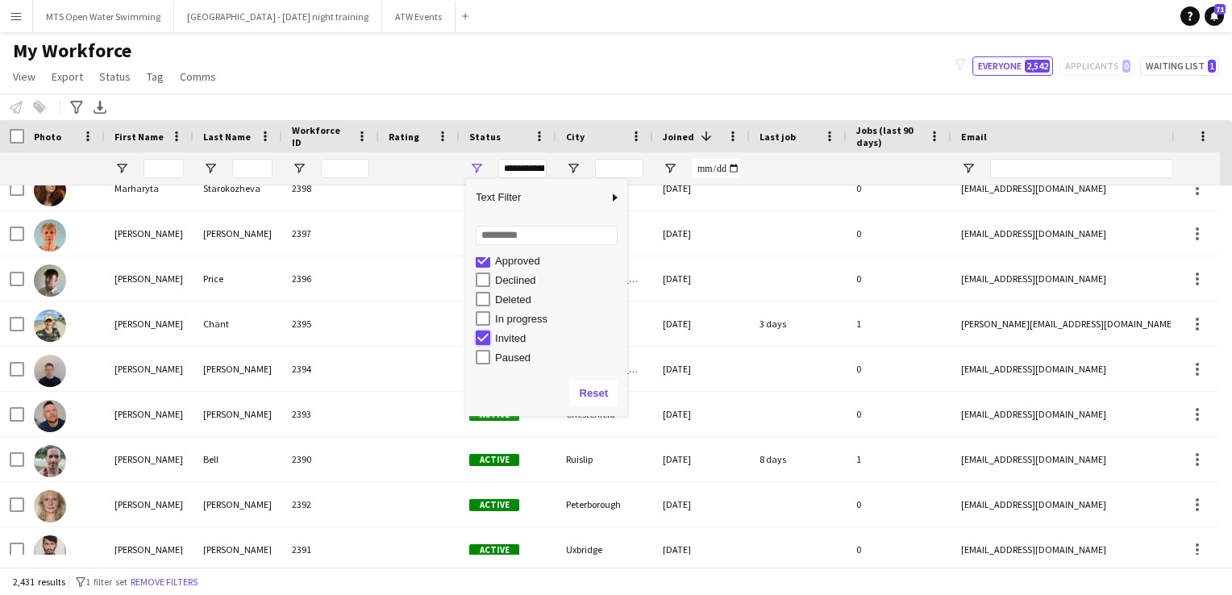
type input "**********"
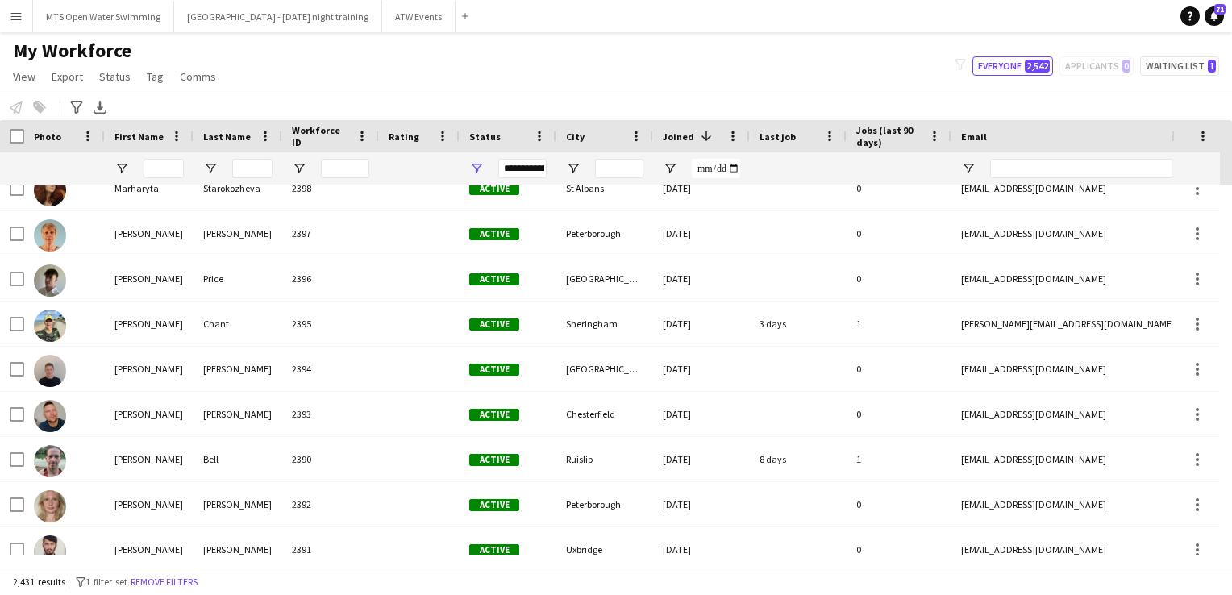
click at [442, 54] on div "My Workforce View Views Default view New view Update view Delete view Edit name…" at bounding box center [616, 66] width 1232 height 55
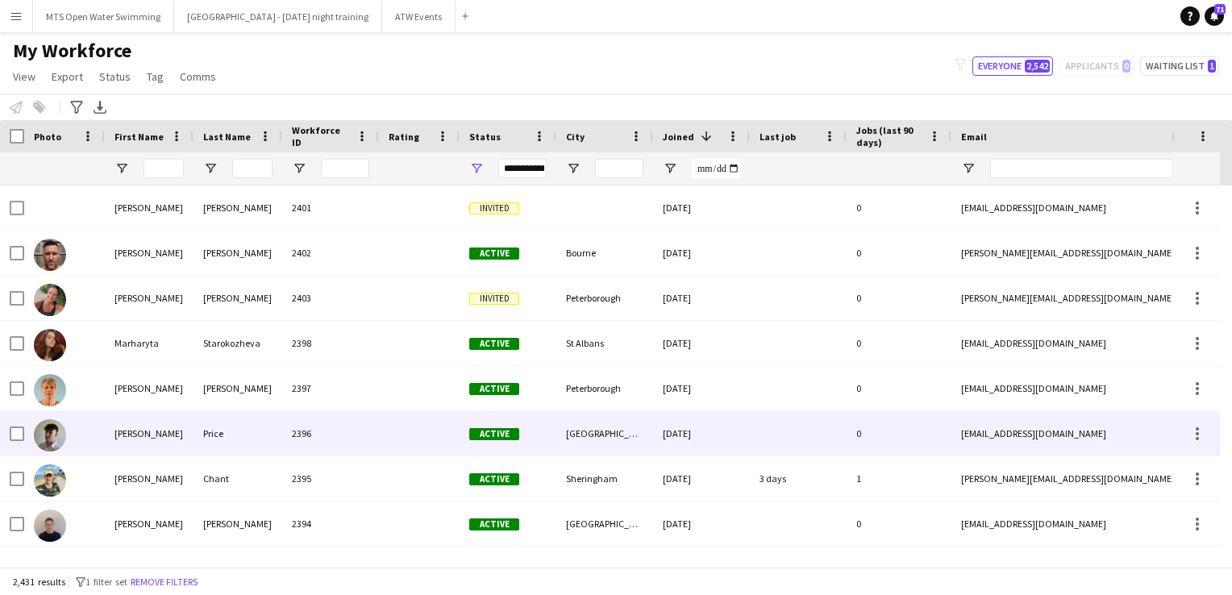
scroll to position [0, 0]
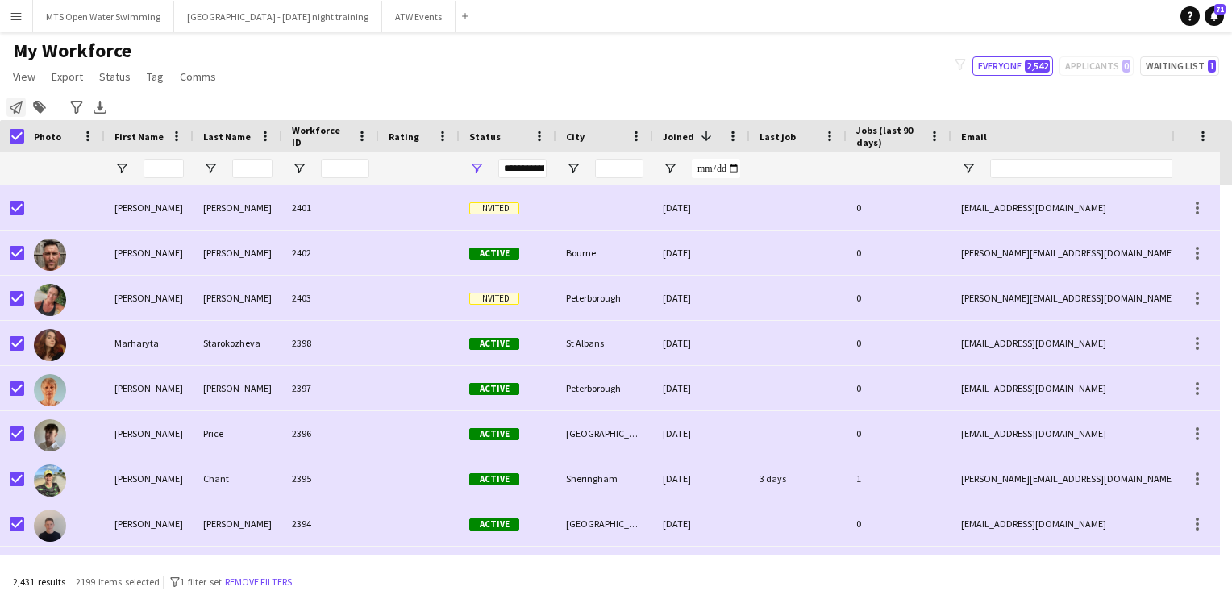
click at [14, 103] on icon "Notify workforce" at bounding box center [16, 107] width 13 height 13
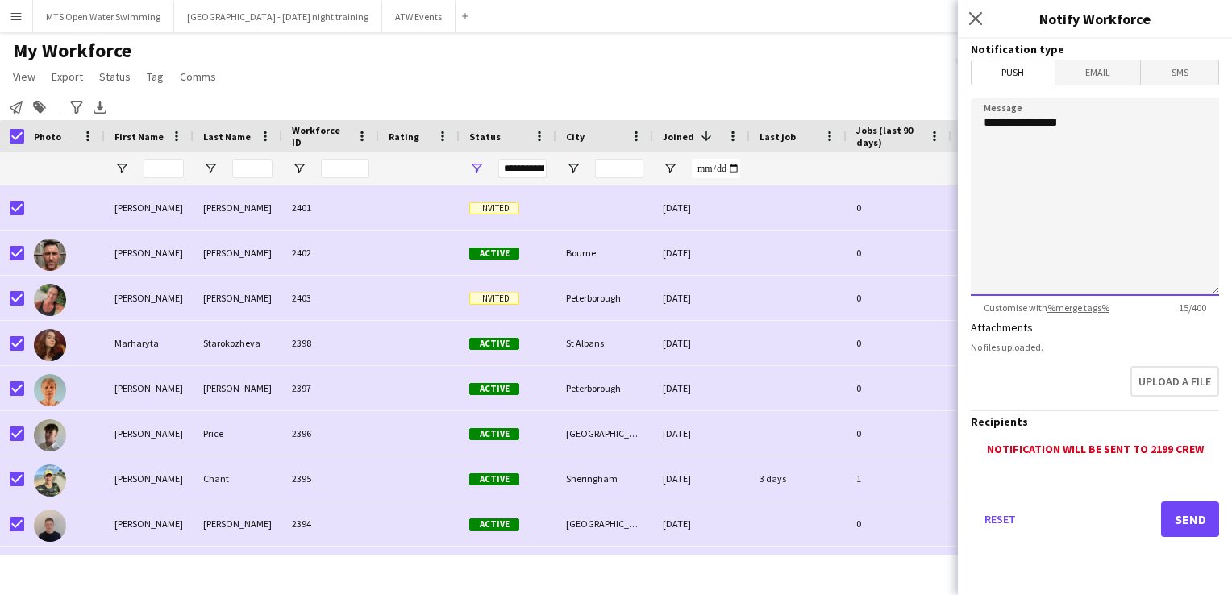
click at [1096, 122] on textarea "**********" at bounding box center [1095, 196] width 248 height 197
type textarea "**********"
click at [1083, 73] on span "Email" at bounding box center [1097, 72] width 85 height 24
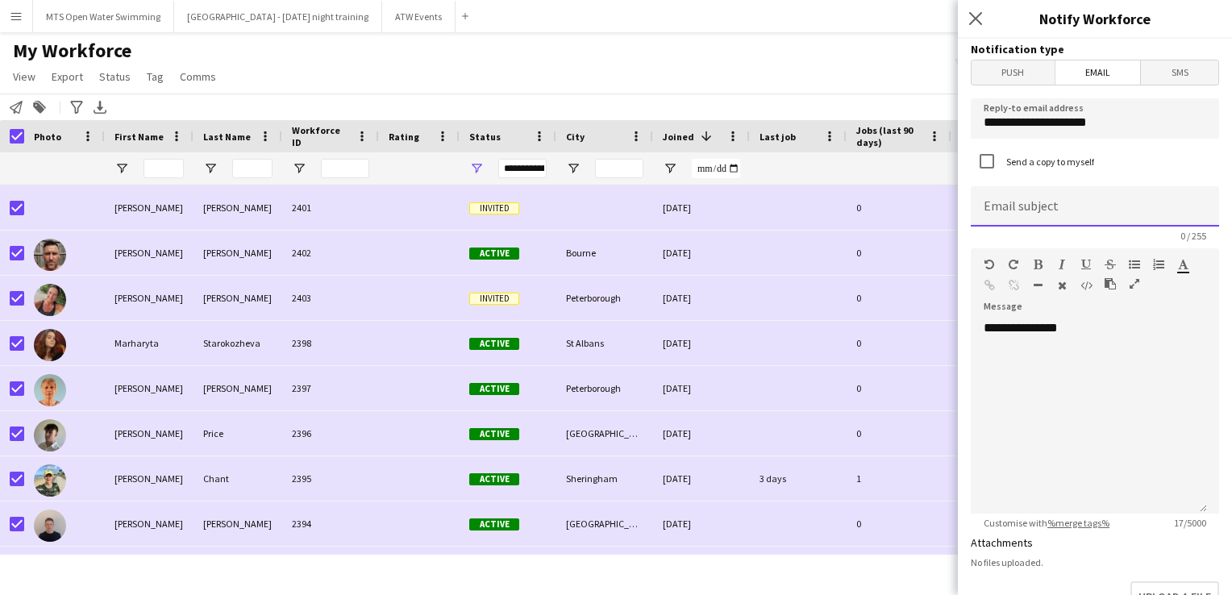
click at [1035, 195] on input at bounding box center [1095, 206] width 248 height 40
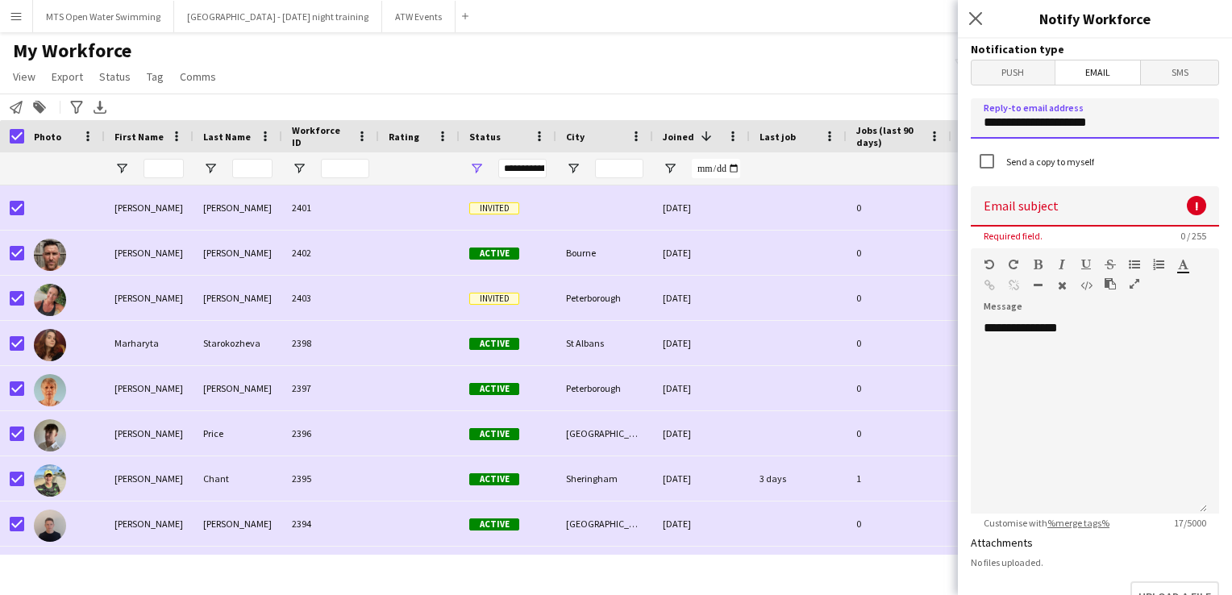
drag, startPoint x: 1112, startPoint y: 124, endPoint x: 867, endPoint y: 130, distance: 244.3
click at [867, 130] on body "Menu Boards Boards Boards All jobs Status Workforce Workforce My Workforce Recr…" at bounding box center [616, 297] width 1232 height 595
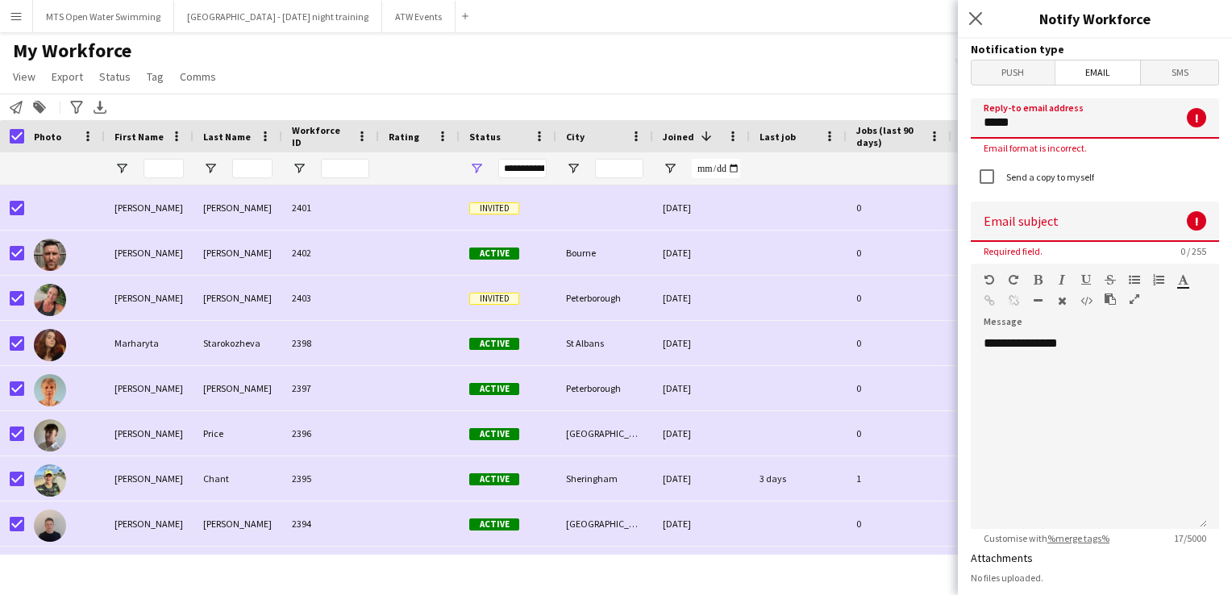
type input "**********"
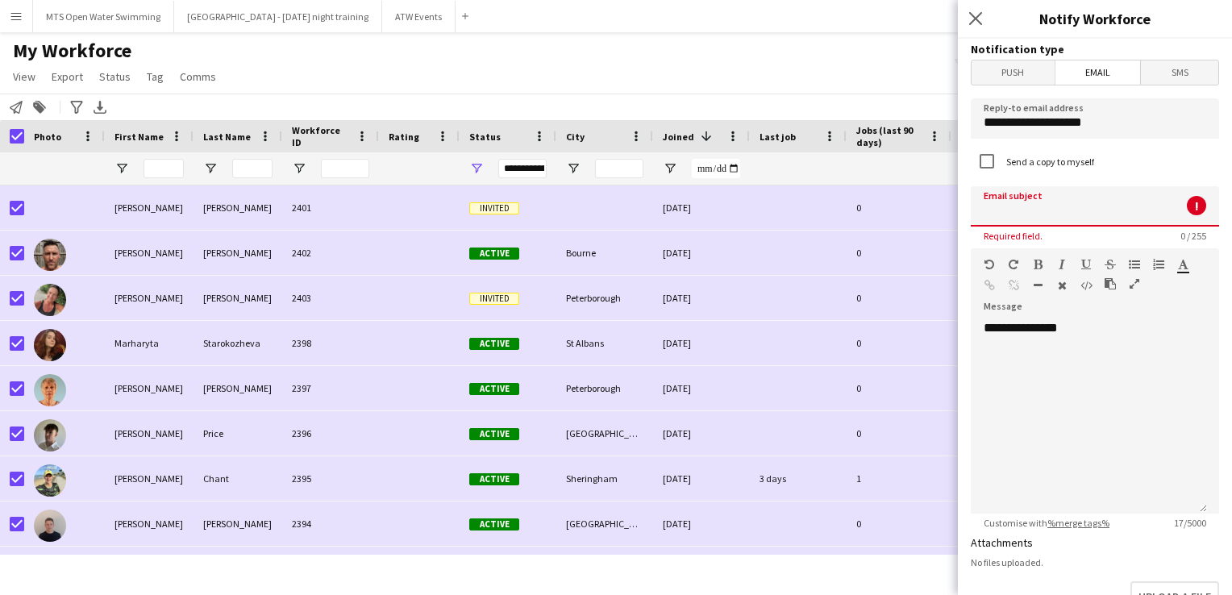
click at [1049, 202] on input at bounding box center [1095, 206] width 248 height 40
click at [1040, 197] on input at bounding box center [1095, 206] width 248 height 40
type input "**********"
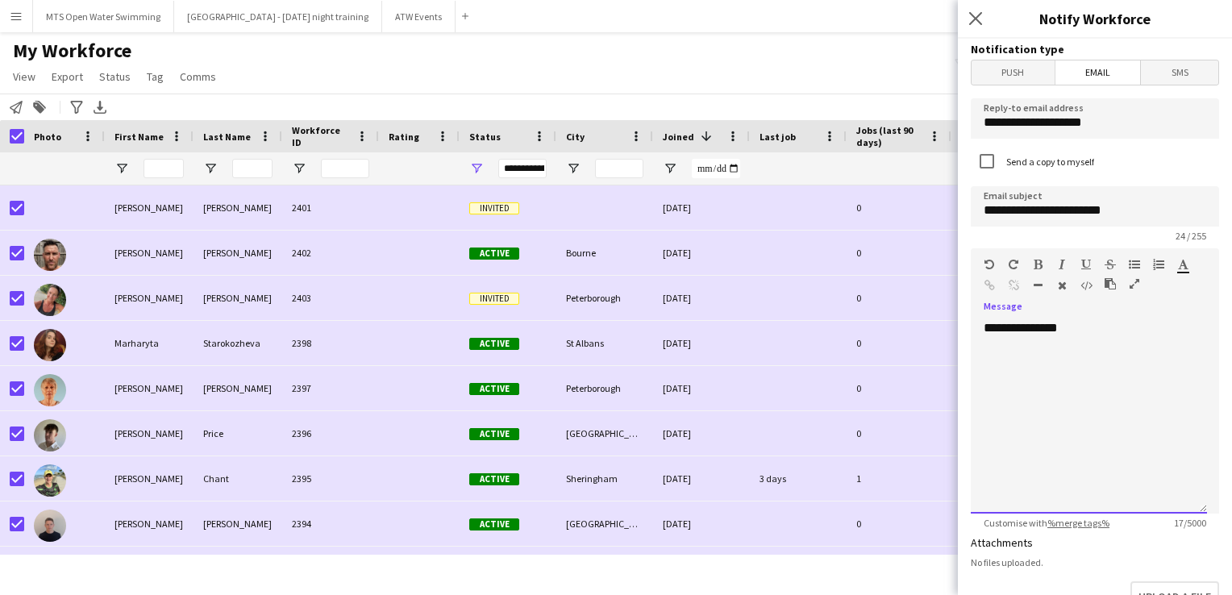
click at [1091, 331] on div "**********" at bounding box center [1089, 416] width 236 height 193
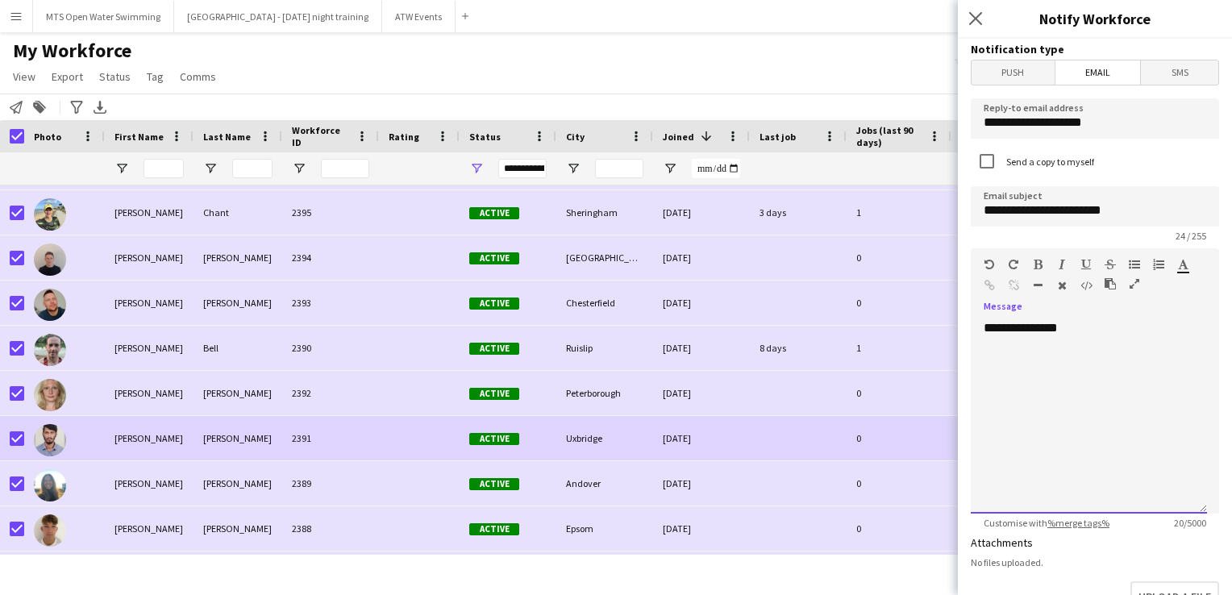
scroll to position [264, 0]
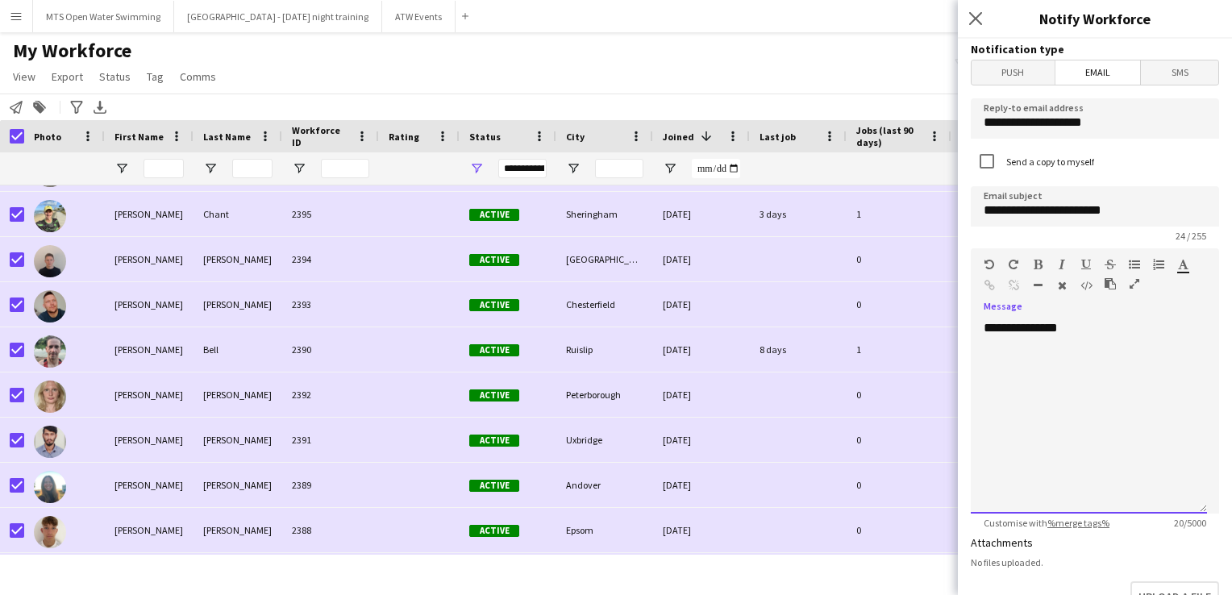
click at [1093, 338] on div at bounding box center [1088, 344] width 210 height 16
click at [1020, 340] on div at bounding box center [1088, 344] width 210 height 16
click at [1083, 328] on div "**********" at bounding box center [1089, 416] width 236 height 193
click at [1151, 320] on div "**********" at bounding box center [1089, 416] width 236 height 193
click at [1106, 327] on div "**********" at bounding box center [1089, 416] width 236 height 193
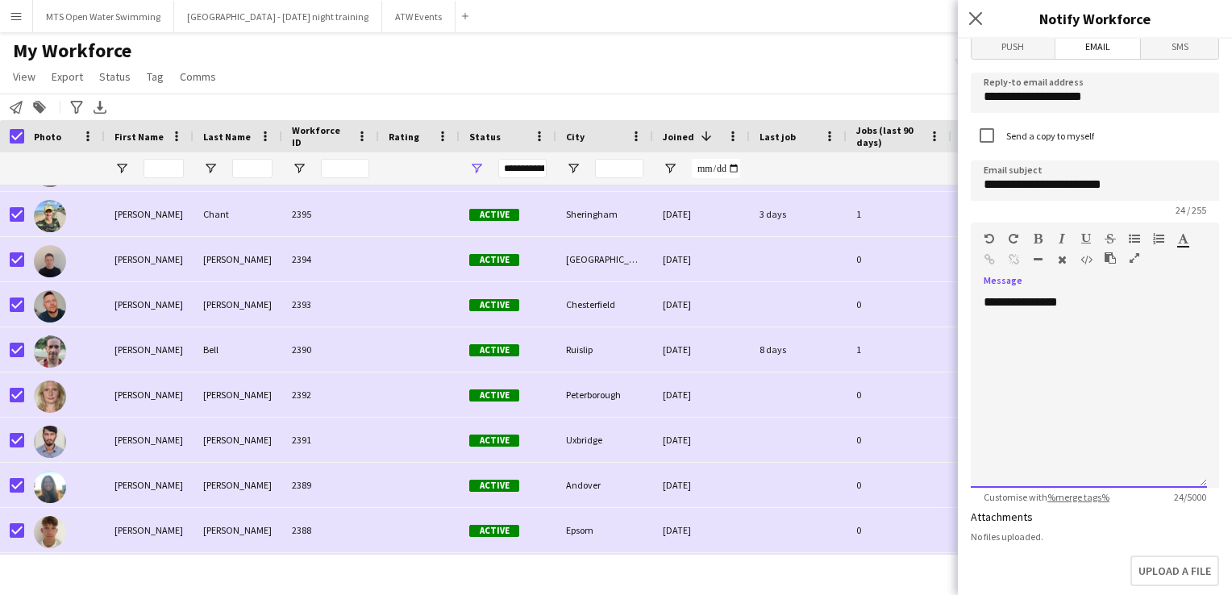
scroll to position [26, 0]
click at [1112, 296] on div "**********" at bounding box center [1089, 390] width 236 height 193
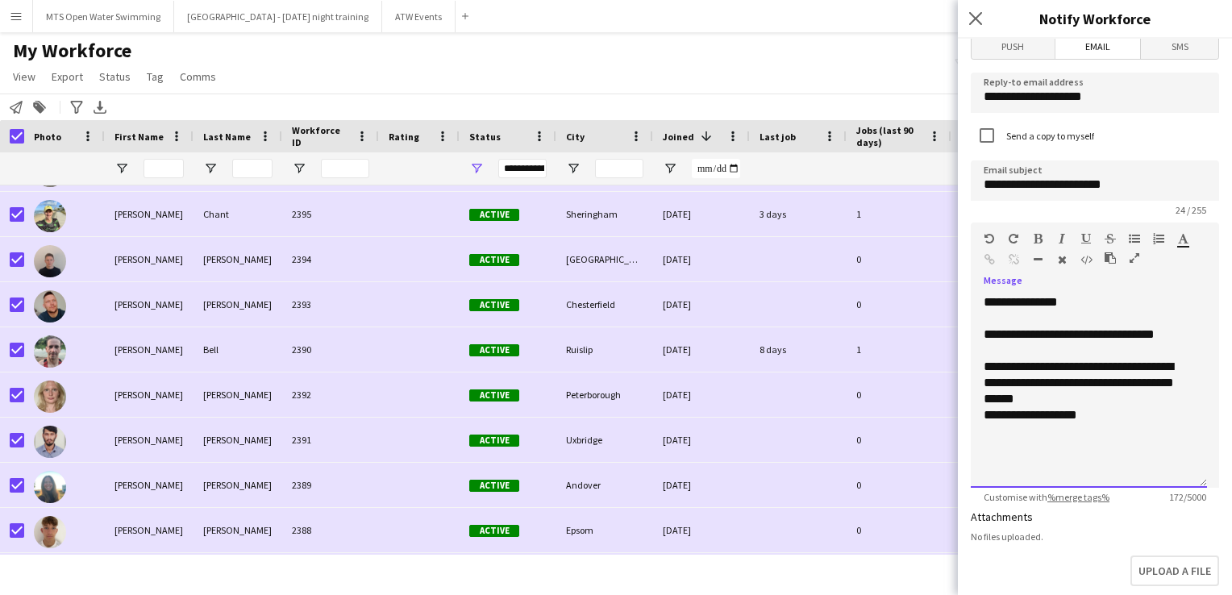
click at [1092, 420] on div "**********" at bounding box center [1082, 455] width 198 height 97
click at [1058, 430] on div "**********" at bounding box center [1082, 463] width 198 height 113
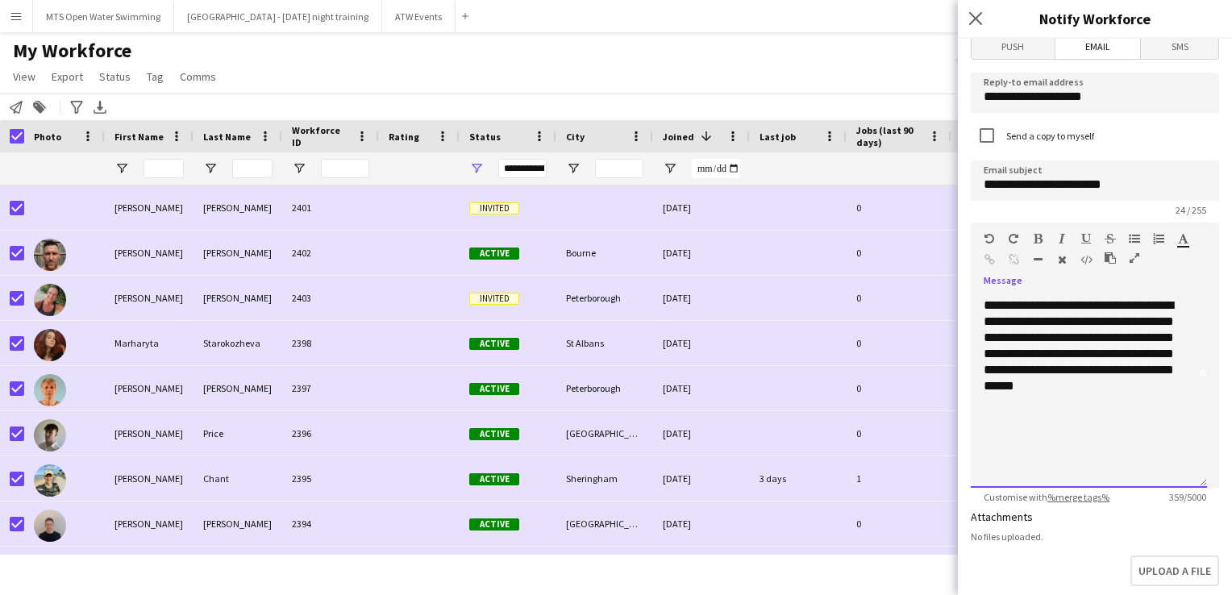
scroll to position [109, 0]
click at [1158, 389] on div "**********" at bounding box center [1082, 386] width 198 height 177
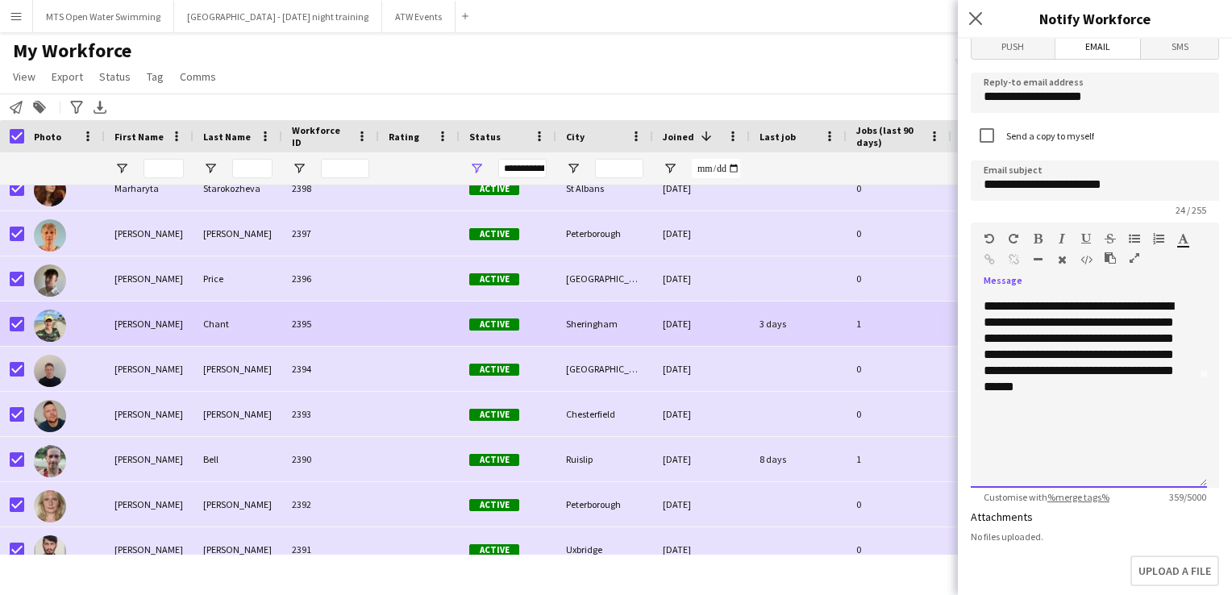
scroll to position [155, 0]
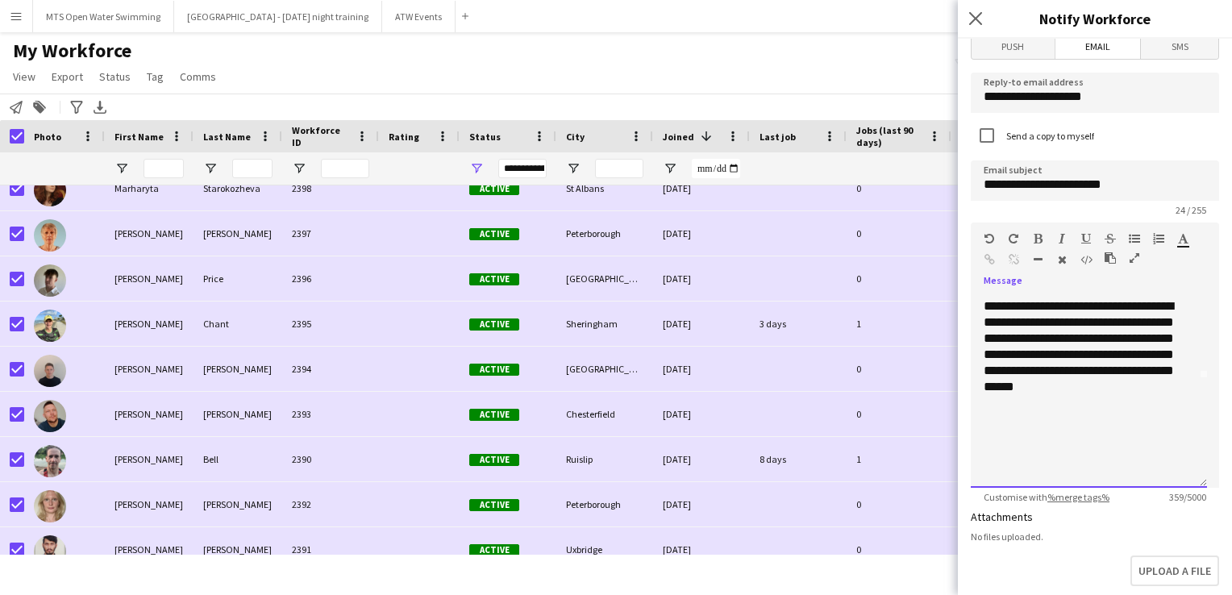
click at [1120, 324] on div "**********" at bounding box center [1082, 386] width 198 height 177
click at [1089, 355] on div "**********" at bounding box center [1082, 386] width 198 height 177
click at [1083, 355] on div "**********" at bounding box center [1082, 386] width 198 height 177
click at [1061, 409] on div "**********" at bounding box center [1082, 427] width 198 height 129
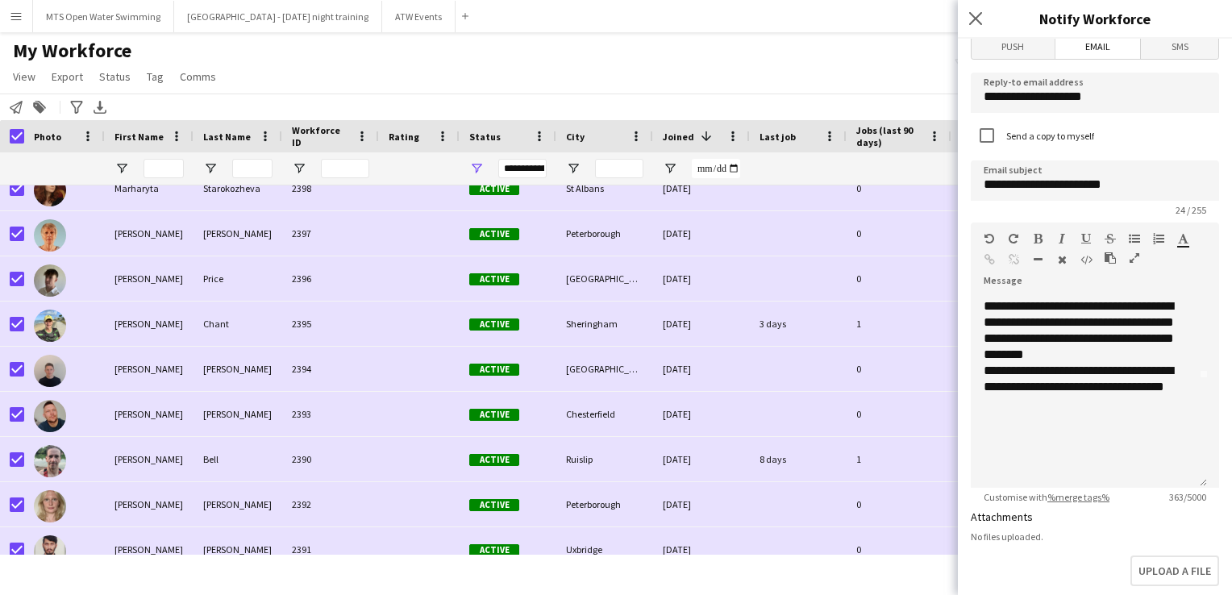
click at [689, 60] on div "My Workforce View Views Default view New view Update view Delete view Edit name…" at bounding box center [616, 66] width 1232 height 55
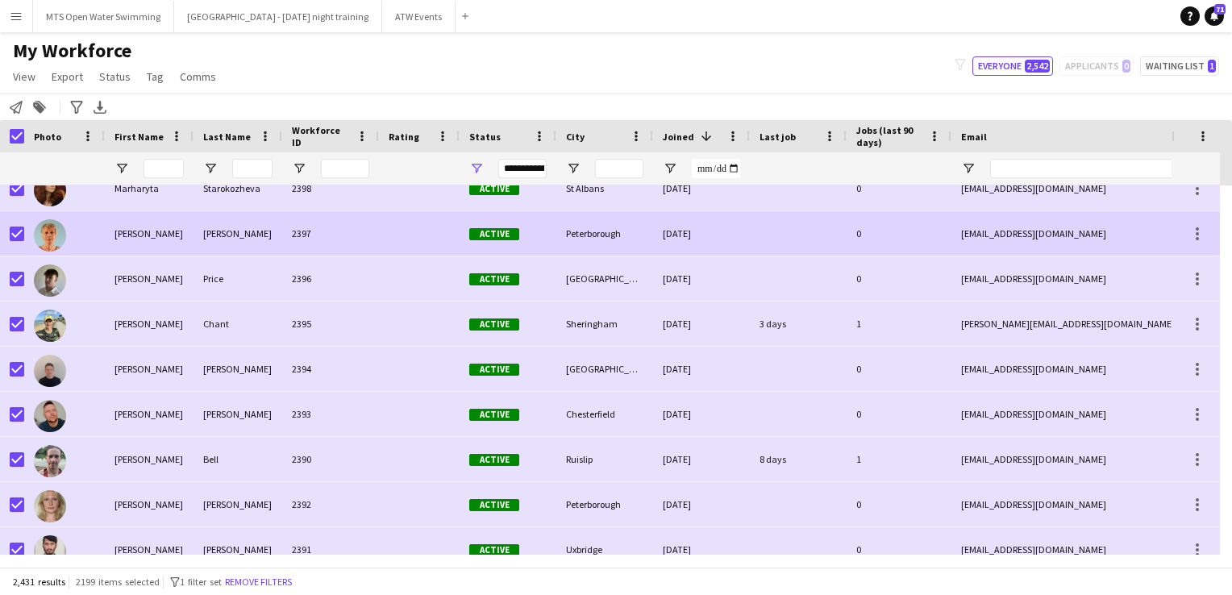
scroll to position [0, 0]
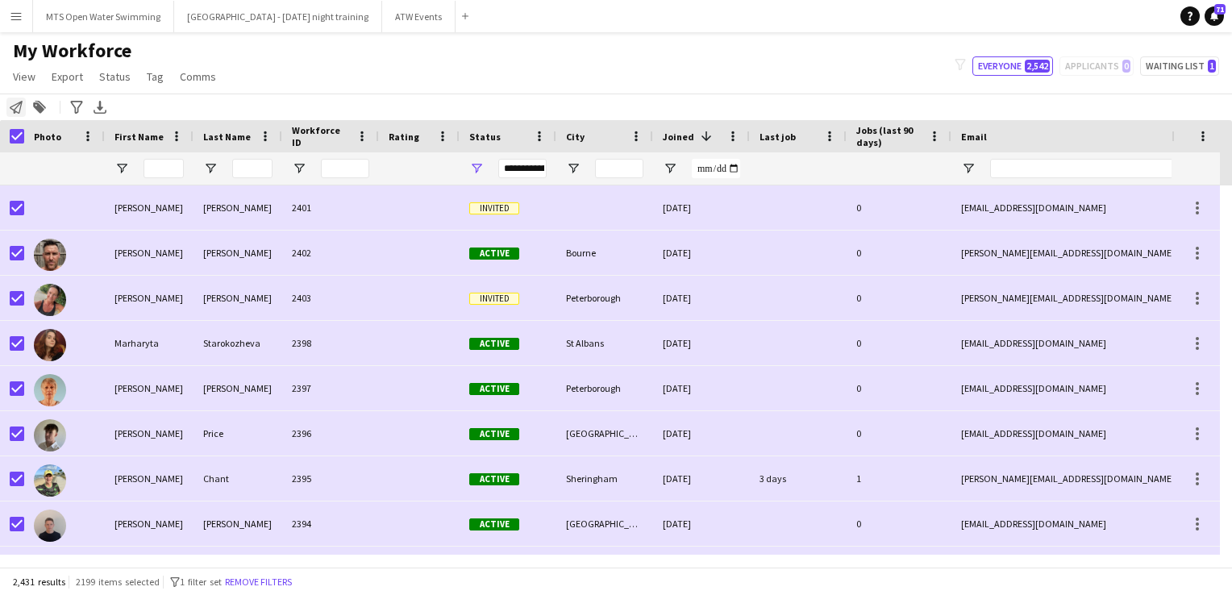
click at [13, 103] on icon "Notify workforce" at bounding box center [16, 107] width 13 height 13
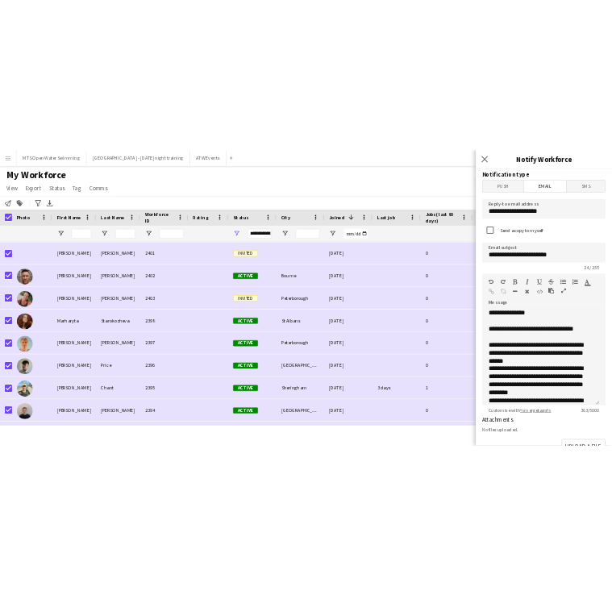
scroll to position [158, 0]
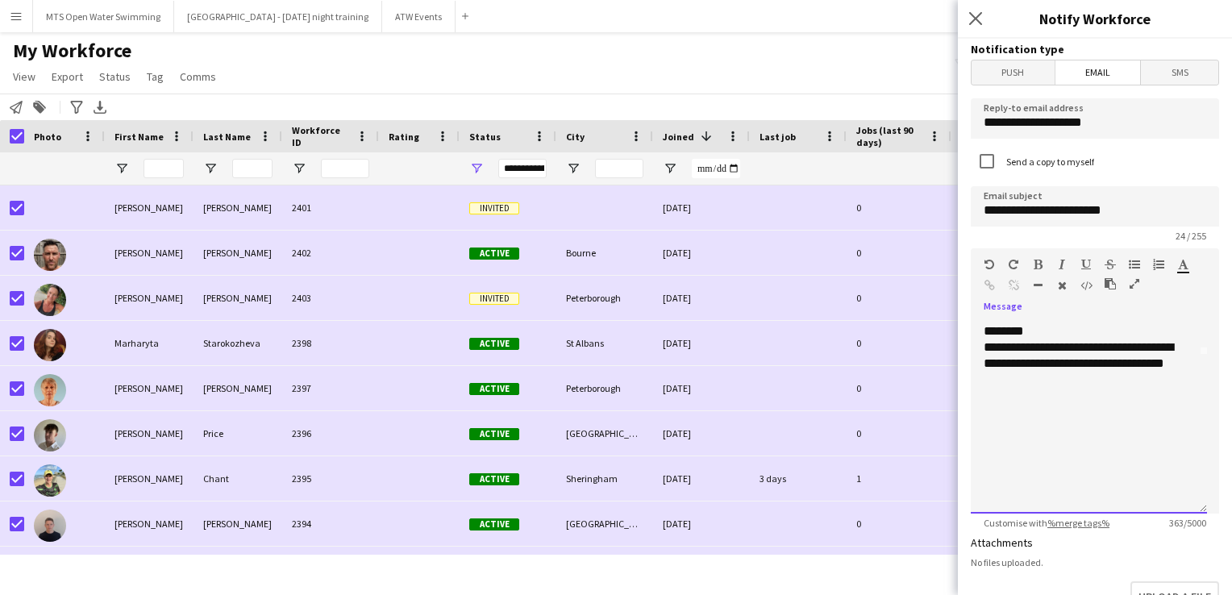
click at [1064, 389] on div at bounding box center [1088, 396] width 210 height 16
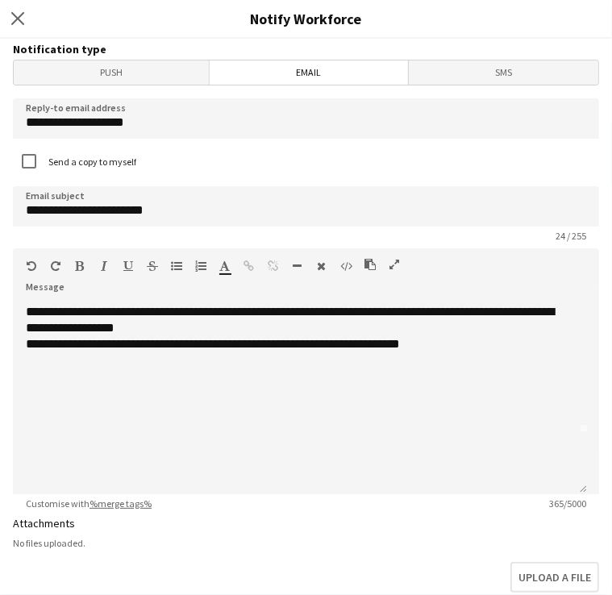
scroll to position [61, 0]
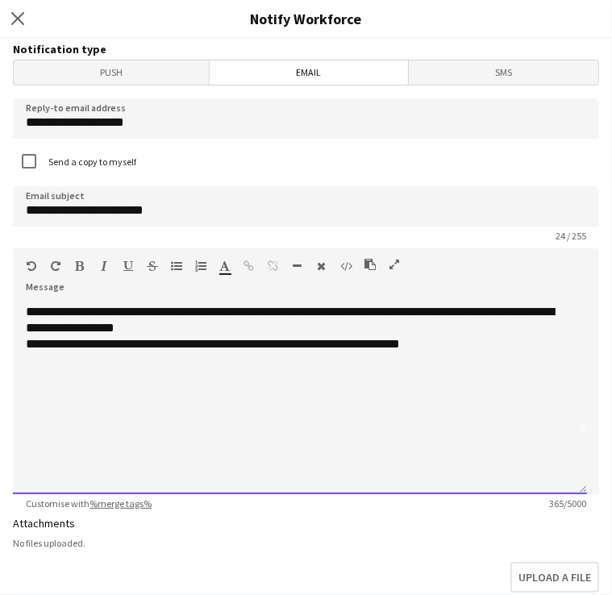
click at [458, 346] on div "**********" at bounding box center [294, 344] width 536 height 16
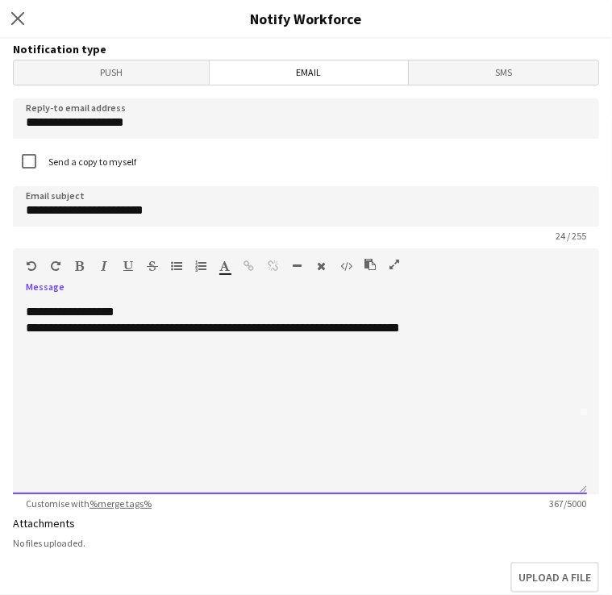
scroll to position [94, 0]
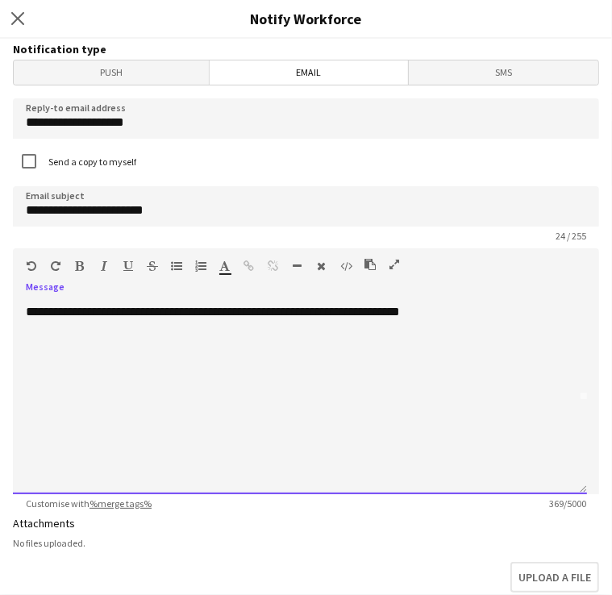
click at [445, 309] on div "**********" at bounding box center [294, 312] width 536 height 16
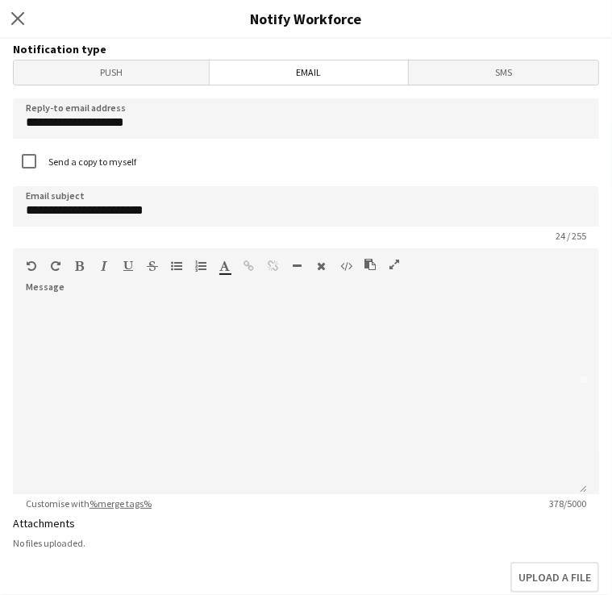
scroll to position [0, 0]
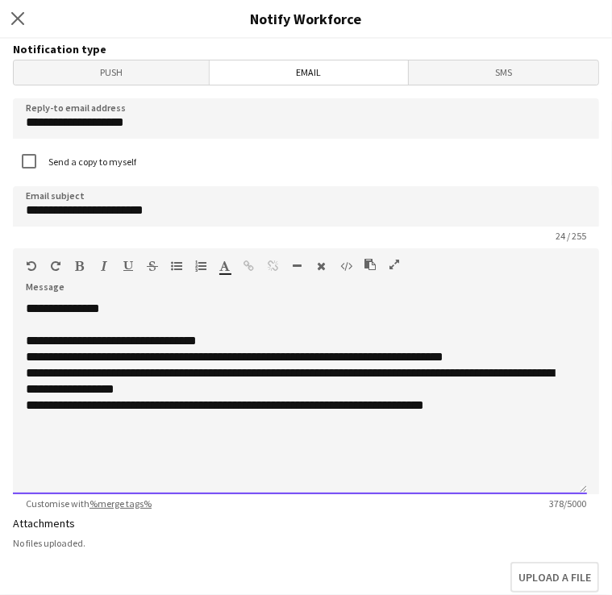
click at [480, 398] on div "**********" at bounding box center [294, 405] width 536 height 16
click at [200, 449] on div "**********" at bounding box center [294, 454] width 536 height 16
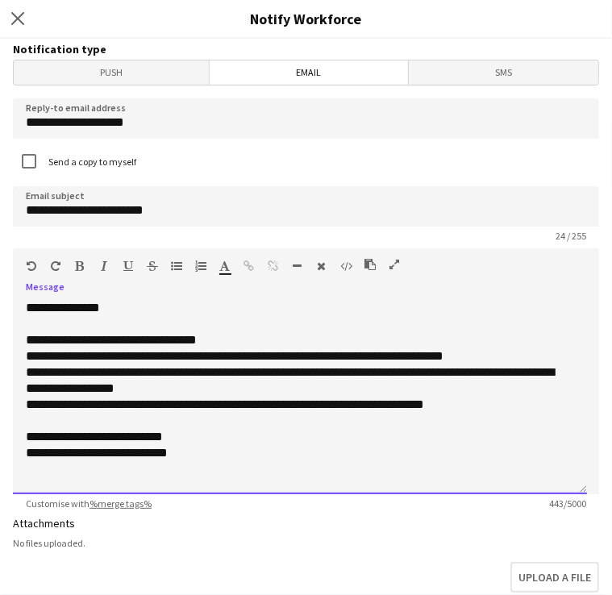
click at [215, 461] on div at bounding box center [300, 469] width 548 height 16
click at [195, 448] on div "**********" at bounding box center [294, 453] width 536 height 16
click at [542, 337] on div "**********" at bounding box center [294, 340] width 536 height 16
click at [341, 449] on div "**********" at bounding box center [294, 453] width 536 height 16
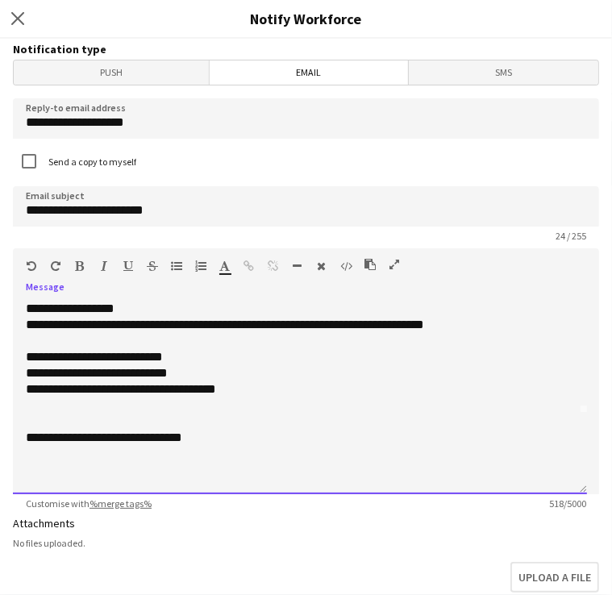
scroll to position [75, 0]
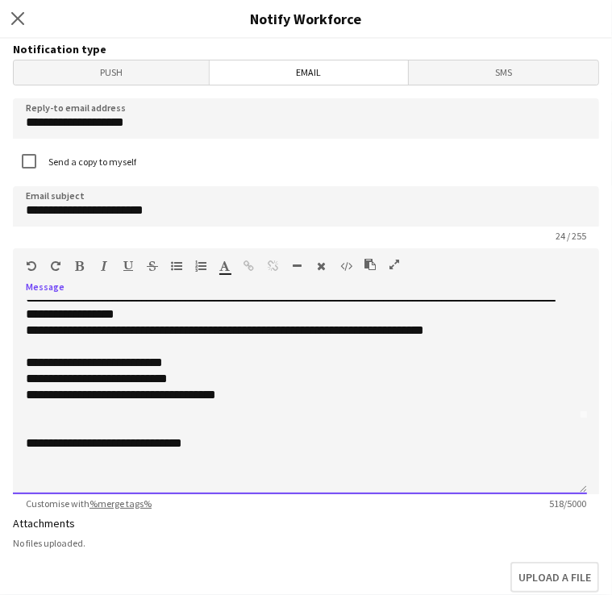
click at [26, 436] on div "**********" at bounding box center [294, 443] width 536 height 16
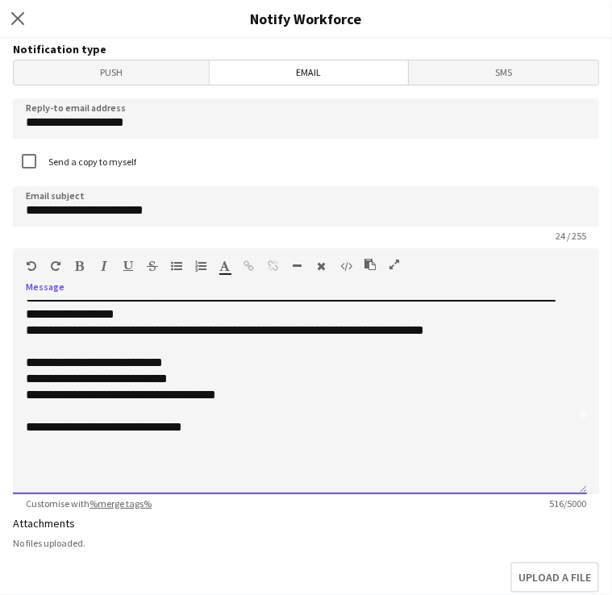
click at [238, 426] on div "**********" at bounding box center [300, 427] width 548 height 16
click at [267, 426] on div "**********" at bounding box center [300, 427] width 548 height 16
click at [330, 433] on div "**********" at bounding box center [300, 427] width 548 height 16
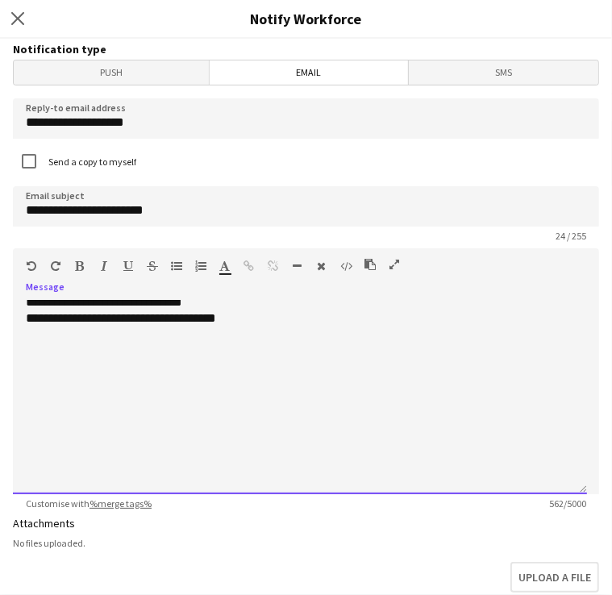
scroll to position [201, 0]
click at [295, 310] on div "**********" at bounding box center [300, 318] width 548 height 16
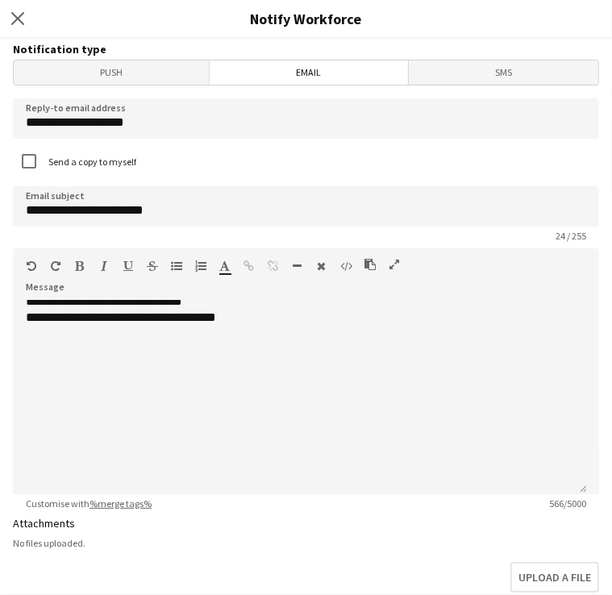
scroll to position [0, 0]
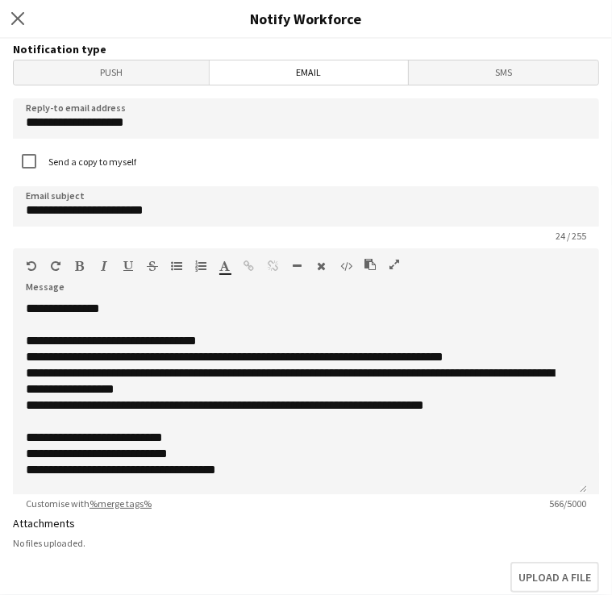
click at [555, 34] on div "Close pop-in Notify Workforce" at bounding box center [306, 19] width 612 height 39
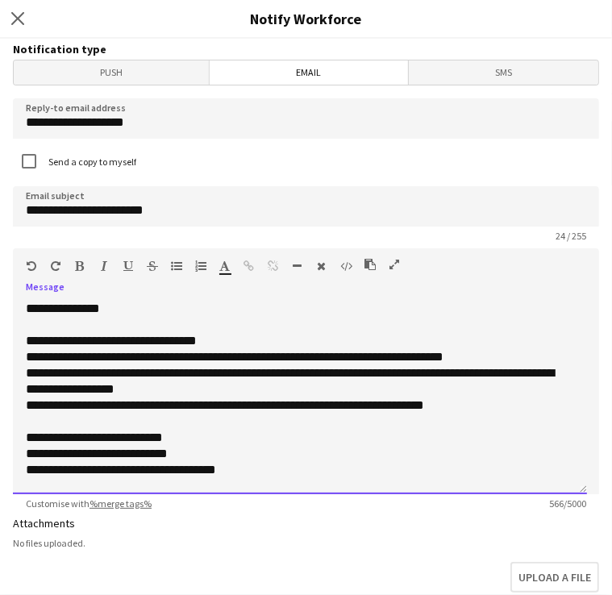
click at [260, 465] on div "**********" at bounding box center [294, 470] width 536 height 16
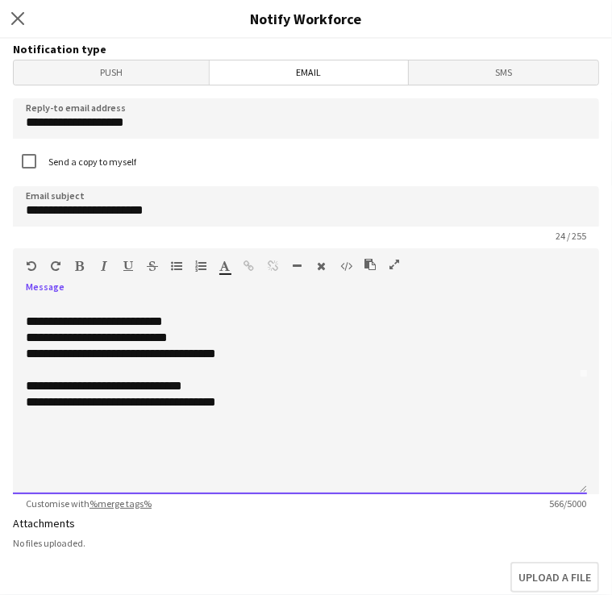
scroll to position [154, 0]
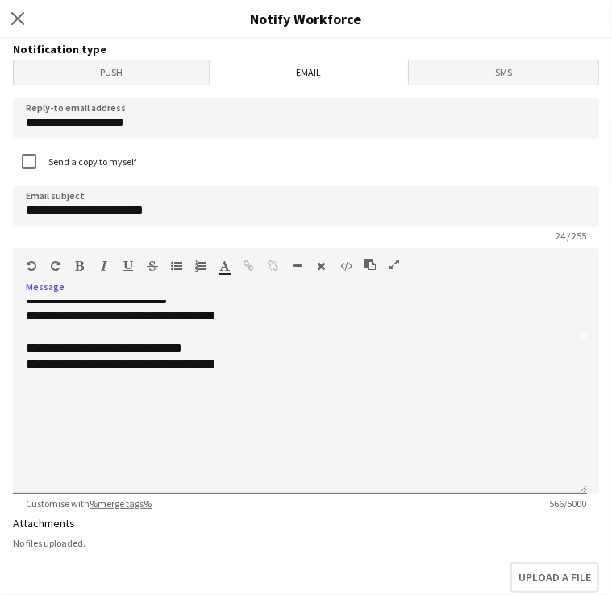
click at [288, 368] on div "**********" at bounding box center [300, 364] width 548 height 16
click at [368, 392] on div "**********" at bounding box center [300, 397] width 548 height 16
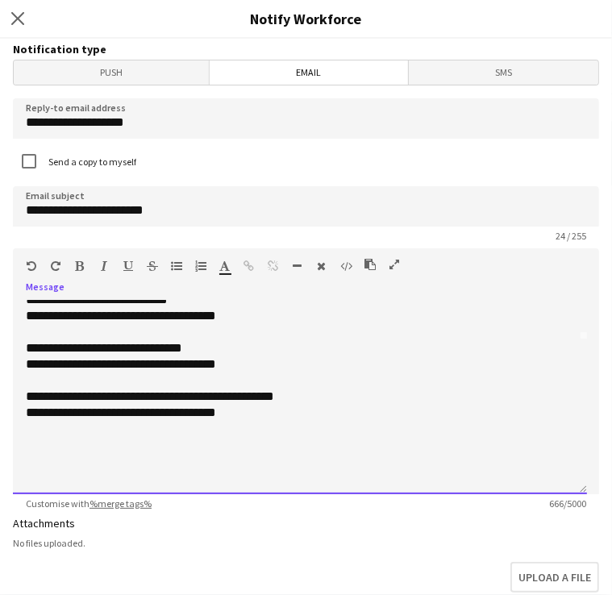
click at [350, 421] on div at bounding box center [300, 429] width 548 height 16
click at [242, 453] on div at bounding box center [300, 461] width 548 height 16
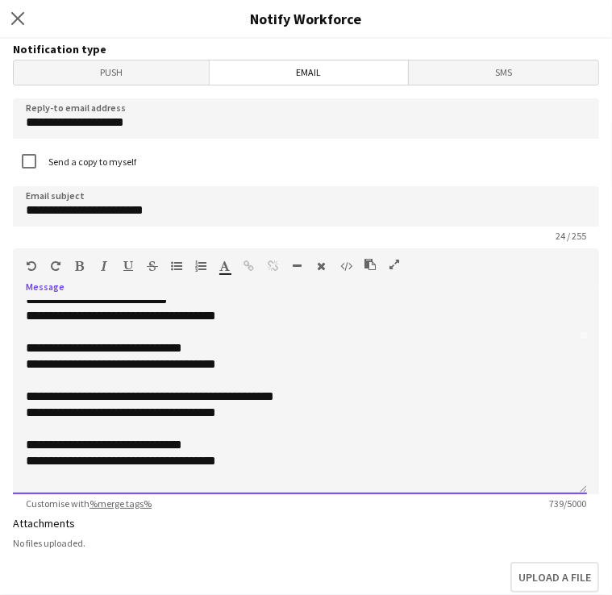
click at [297, 456] on div "**********" at bounding box center [300, 461] width 548 height 16
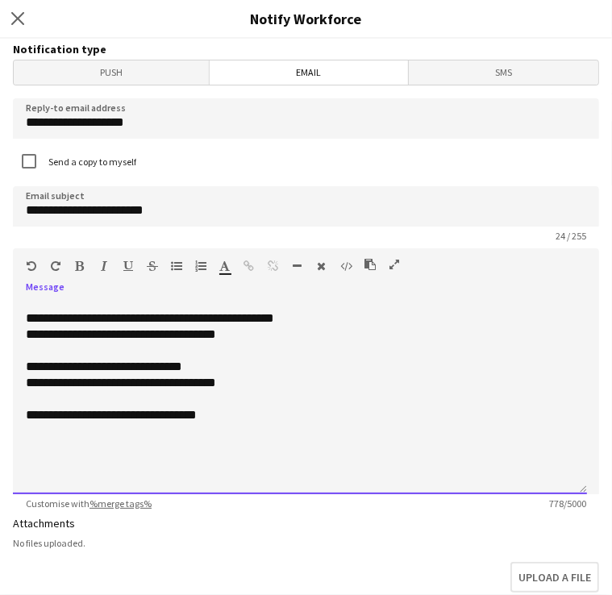
scroll to position [232, 0]
click at [255, 414] on div "**********" at bounding box center [300, 415] width 548 height 16
click at [139, 410] on span "**********" at bounding box center [143, 415] width 234 height 12
click at [327, 416] on div "**********" at bounding box center [300, 415] width 548 height 16
click at [332, 414] on div "**********" at bounding box center [300, 415] width 548 height 16
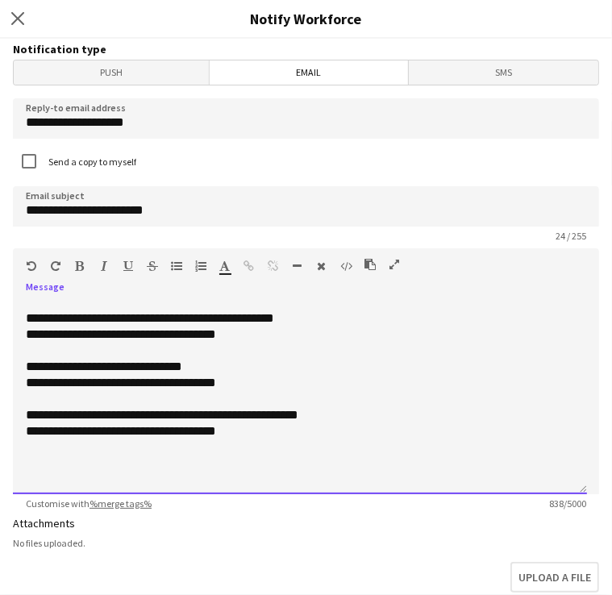
click at [27, 409] on span "**********" at bounding box center [162, 415] width 272 height 12
click at [27, 403] on div at bounding box center [300, 399] width 548 height 16
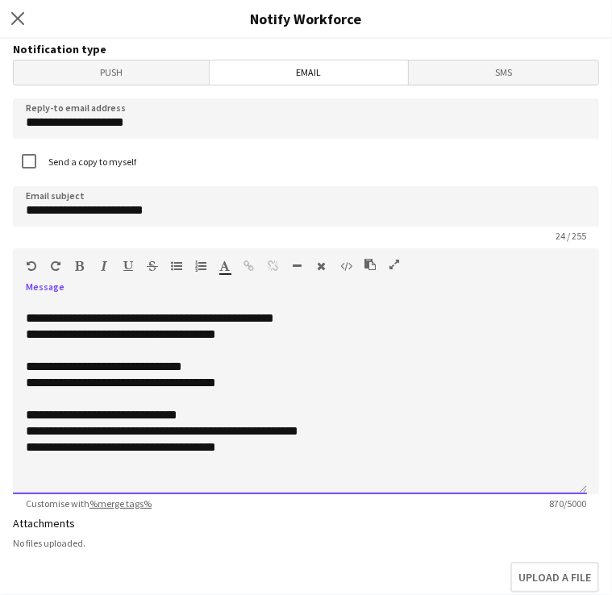
click at [37, 417] on span "**********" at bounding box center [102, 415] width 152 height 12
drag, startPoint x: 27, startPoint y: 409, endPoint x: 214, endPoint y: 413, distance: 187.0
click at [214, 413] on div "**********" at bounding box center [300, 415] width 548 height 16
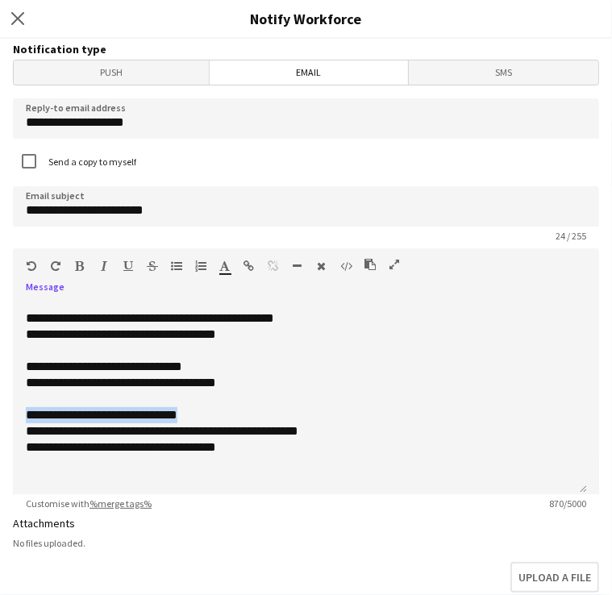
click at [81, 269] on icon "button" at bounding box center [80, 265] width 9 height 11
click at [130, 266] on icon "button" at bounding box center [128, 265] width 10 height 11
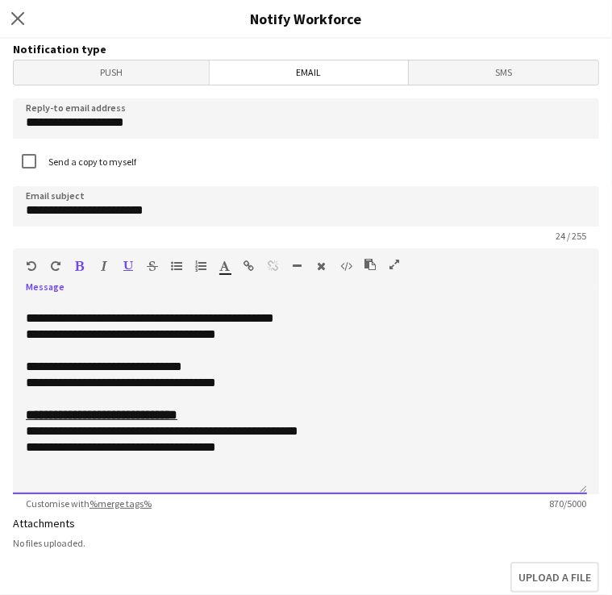
click at [266, 447] on div "**********" at bounding box center [300, 447] width 548 height 16
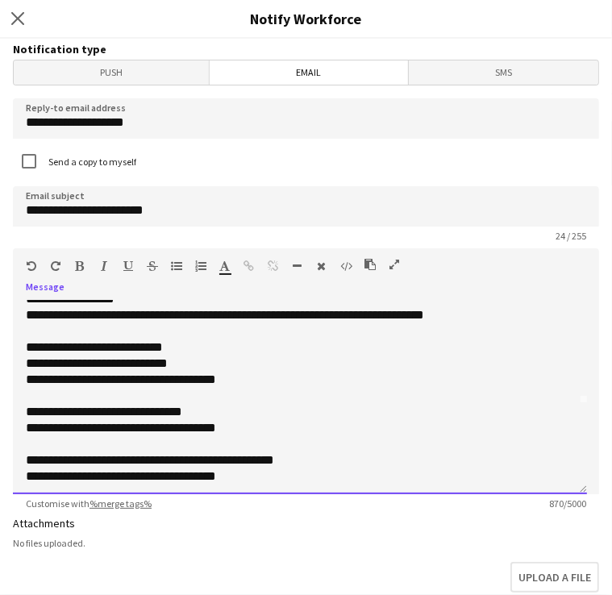
scroll to position [93, 0]
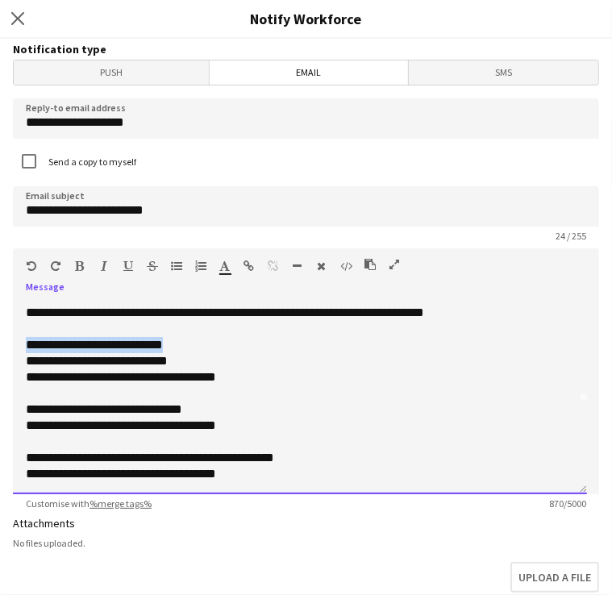
drag, startPoint x: 28, startPoint y: 343, endPoint x: 198, endPoint y: 339, distance: 170.1
click at [198, 339] on div "**********" at bounding box center [294, 345] width 536 height 16
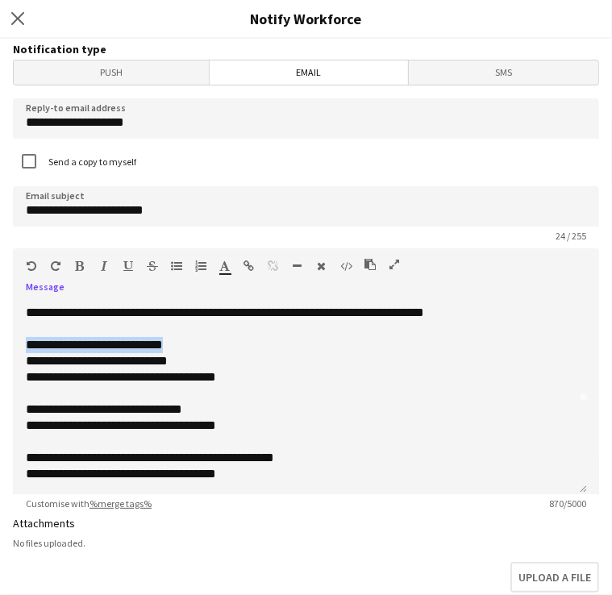
click at [80, 269] on icon "button" at bounding box center [80, 265] width 9 height 11
click at [132, 263] on icon "button" at bounding box center [128, 265] width 10 height 11
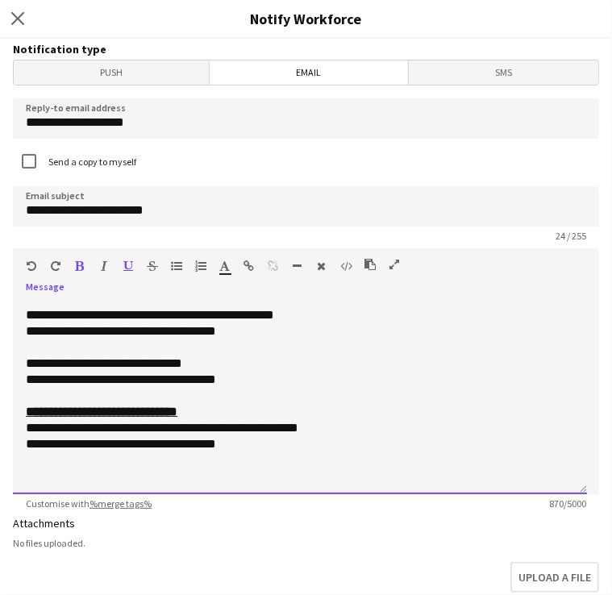
scroll to position [270, 0]
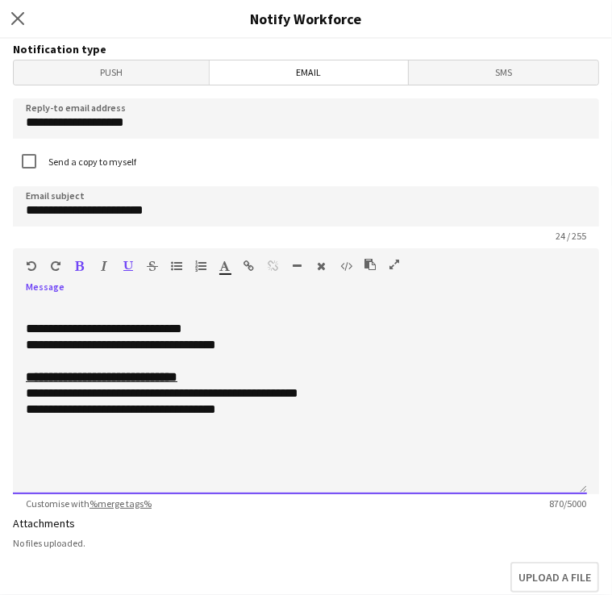
click at [281, 406] on div "**********" at bounding box center [300, 409] width 548 height 16
drag, startPoint x: 19, startPoint y: 443, endPoint x: 190, endPoint y: 447, distance: 171.8
click at [190, 447] on div "**********" at bounding box center [300, 397] width 574 height 193
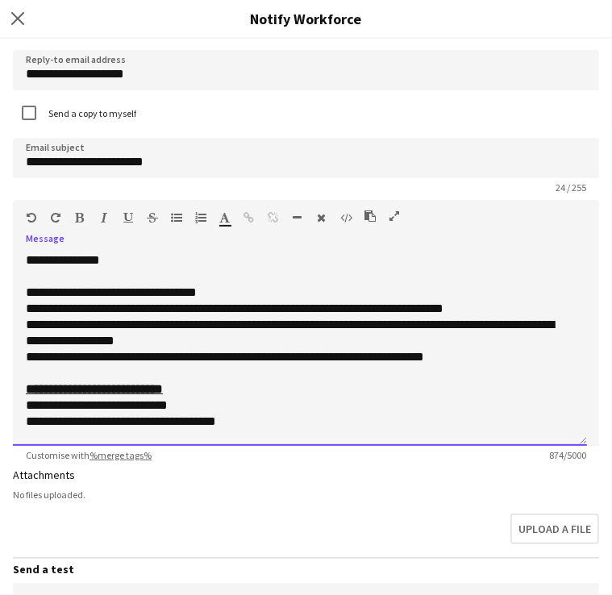
scroll to position [54, 0]
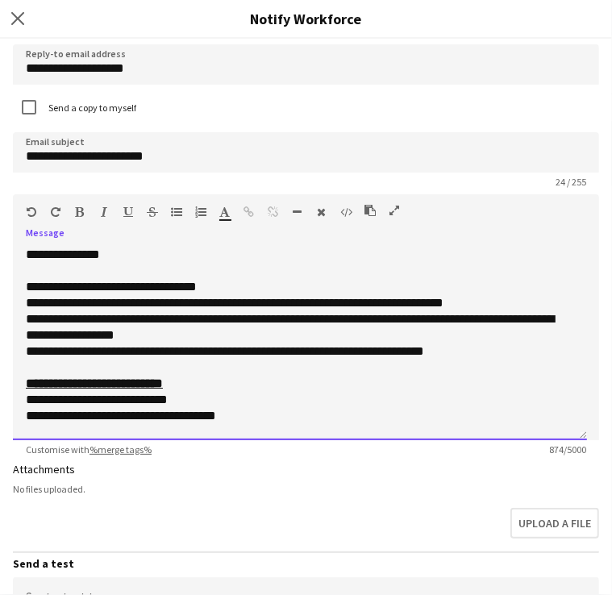
click at [152, 350] on div "**********" at bounding box center [294, 351] width 536 height 16
click at [468, 346] on div "**********" at bounding box center [294, 351] width 536 height 16
click at [26, 346] on div "**********" at bounding box center [294, 351] width 536 height 16
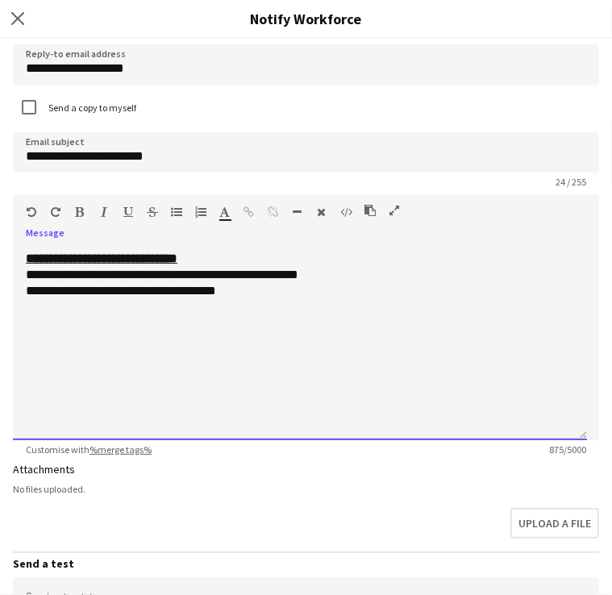
scroll to position [334, 0]
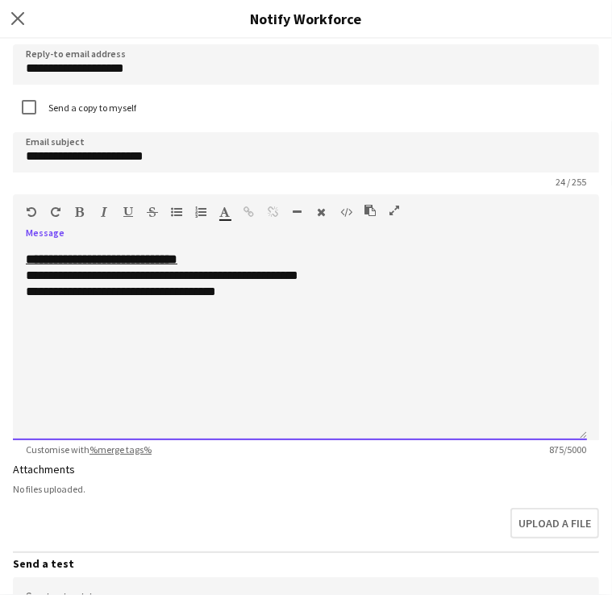
click at [326, 285] on div "**********" at bounding box center [300, 292] width 548 height 16
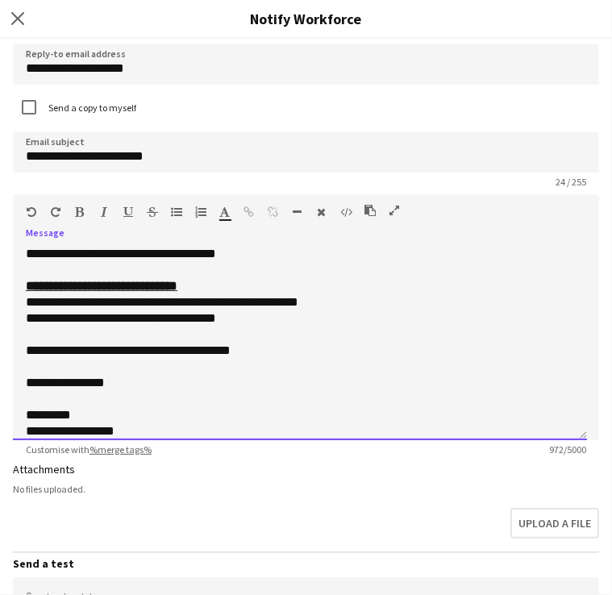
scroll to position [323, 0]
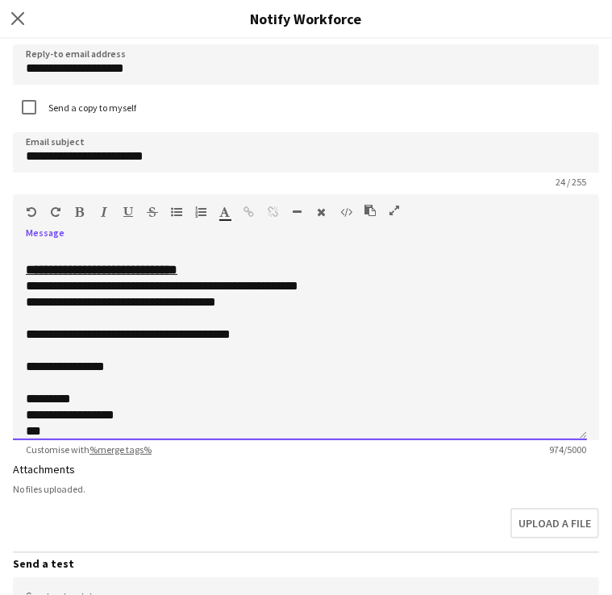
click at [300, 227] on div "Standard Heading 1 Heading 2 Heading 3 Heading 4 Heading 5 Heading 6 Heading 7 …" at bounding box center [306, 214] width 586 height 41
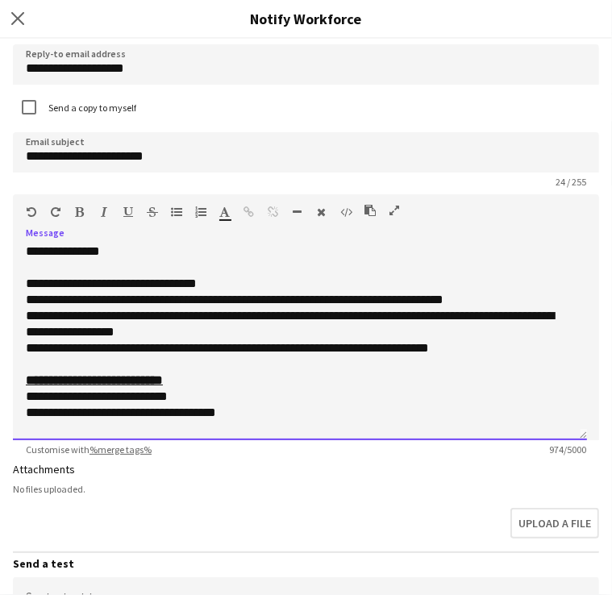
scroll to position [3, 0]
click at [310, 299] on div "**********" at bounding box center [294, 300] width 536 height 16
click at [364, 298] on div "**********" at bounding box center [294, 300] width 536 height 16
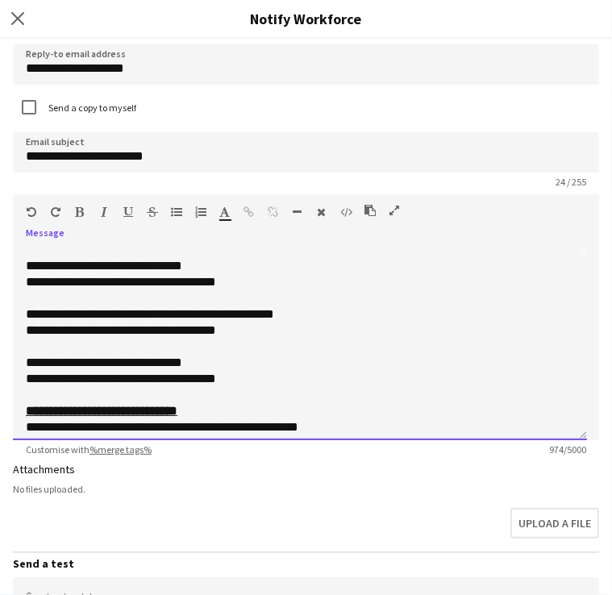
scroll to position [183, 0]
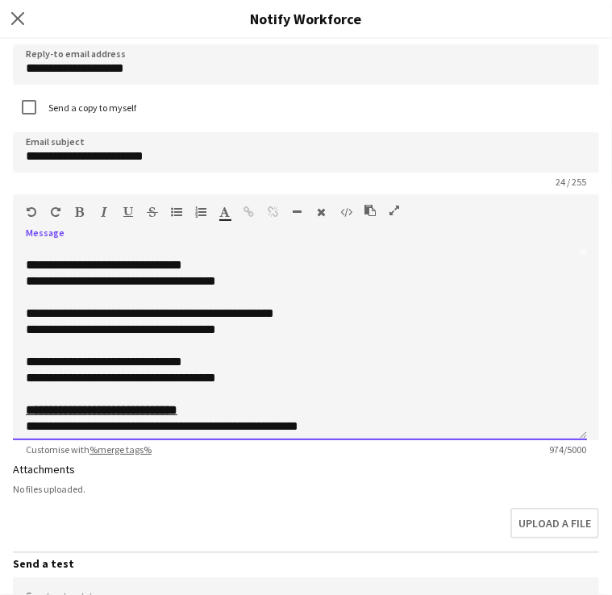
click at [25, 355] on div "**********" at bounding box center [300, 343] width 574 height 193
click at [69, 311] on span "**********" at bounding box center [150, 313] width 248 height 12
click at [87, 313] on span "**********" at bounding box center [155, 313] width 258 height 12
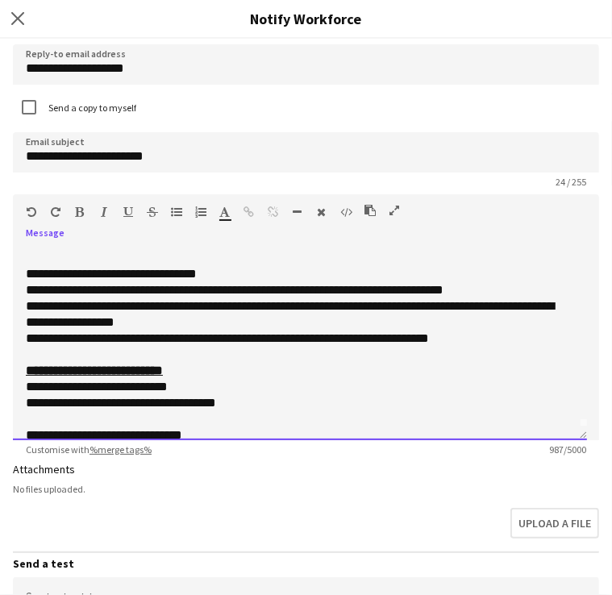
scroll to position [13, 0]
click at [413, 289] on div "**********" at bounding box center [294, 290] width 536 height 16
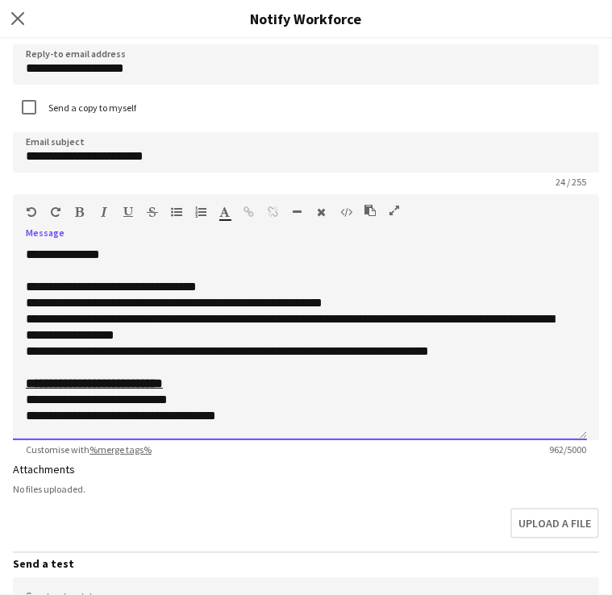
scroll to position [0, 0]
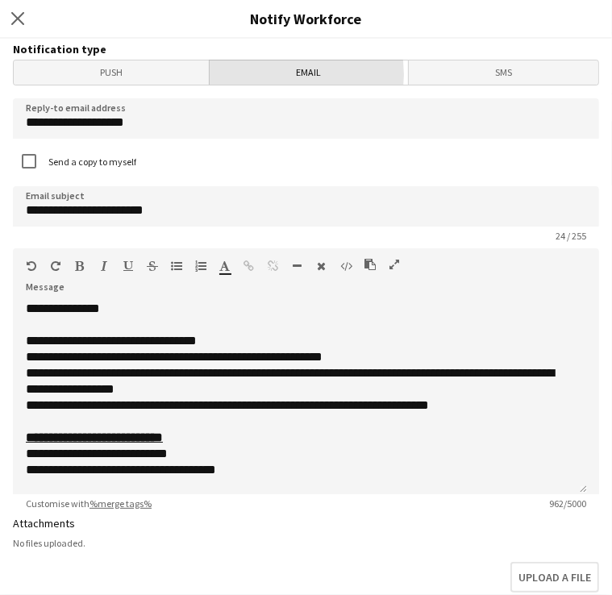
click at [264, 74] on span "Email" at bounding box center [308, 72] width 197 height 24
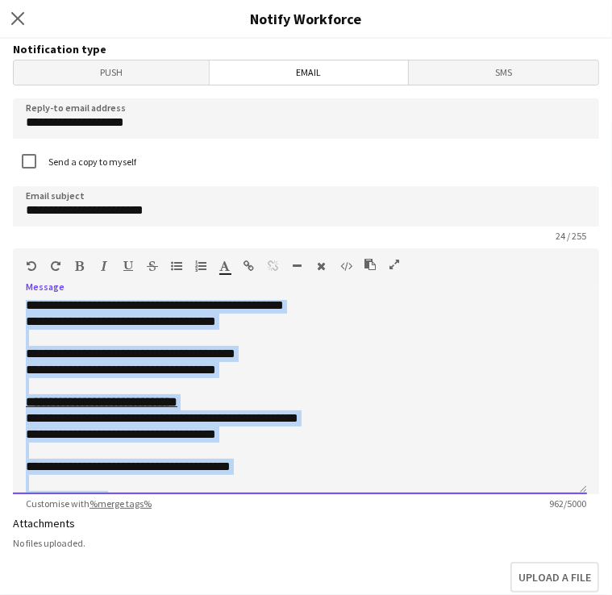
scroll to position [690, 0]
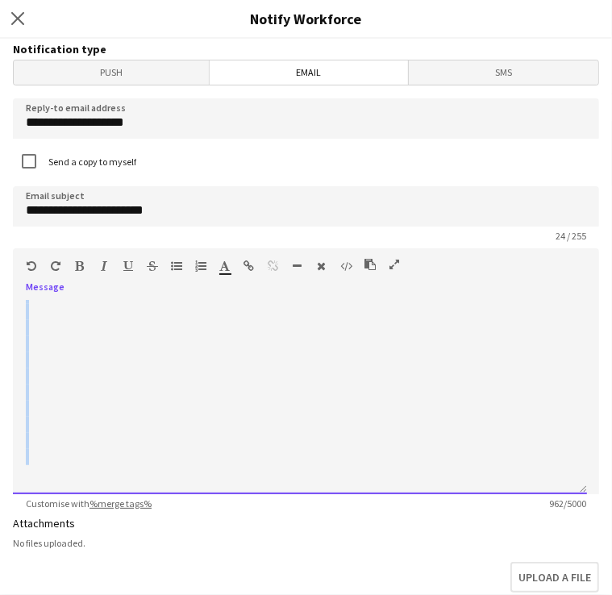
drag, startPoint x: 26, startPoint y: 301, endPoint x: 302, endPoint y: 572, distance: 387.0
click at [302, 572] on form "**********" at bounding box center [306, 477] width 612 height 877
copy div "**********"
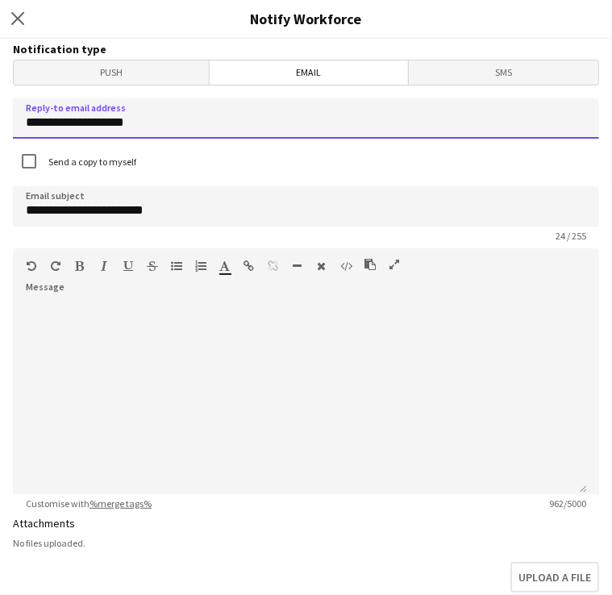
click at [315, 104] on input "**********" at bounding box center [306, 118] width 586 height 40
click at [392, 165] on div "Send a copy to myself" at bounding box center [306, 162] width 586 height 35
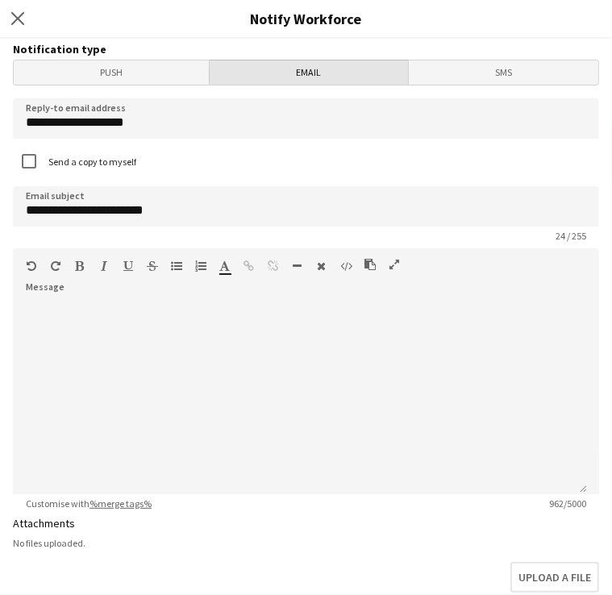
click at [322, 73] on span "Email" at bounding box center [308, 72] width 197 height 24
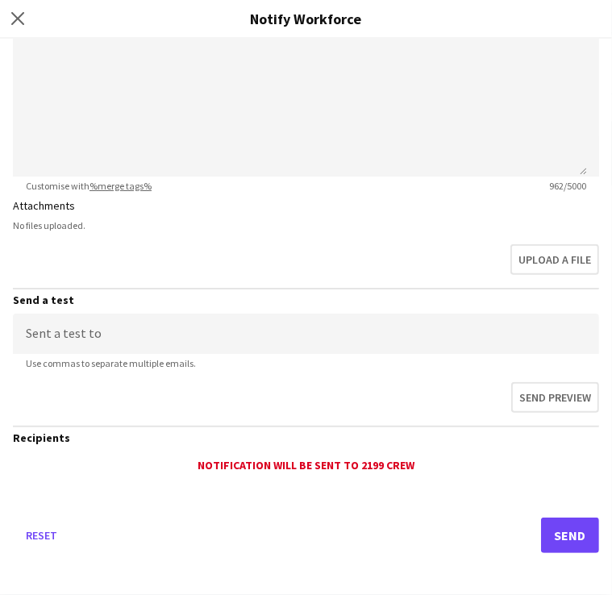
scroll to position [0, 0]
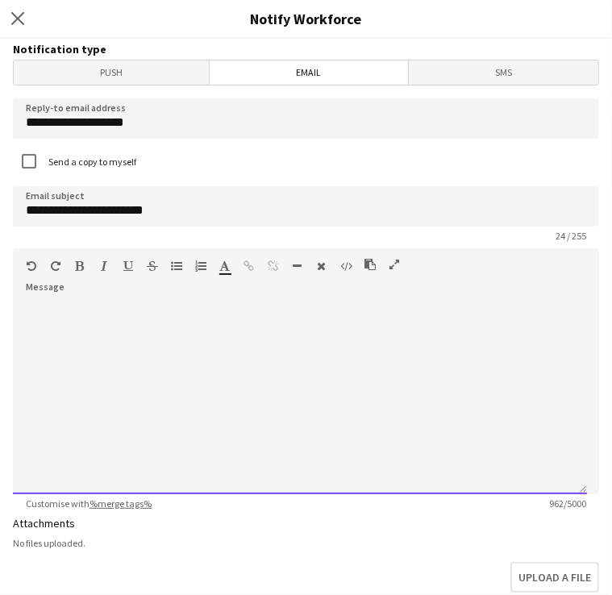
click at [227, 333] on div at bounding box center [300, 328] width 548 height 16
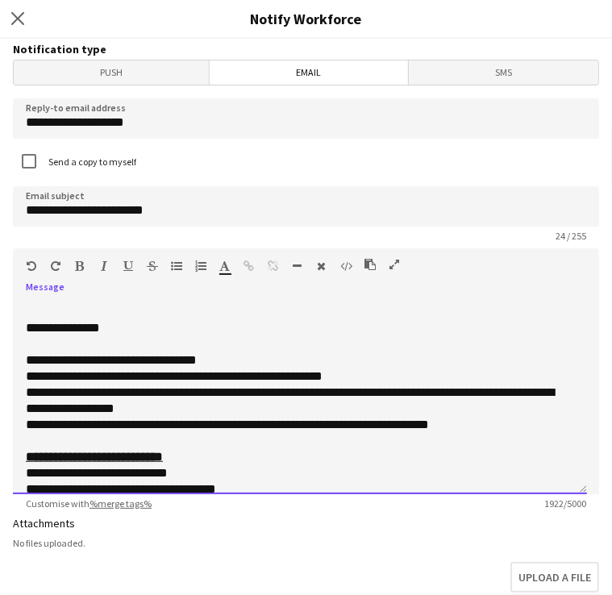
scroll to position [1371, 0]
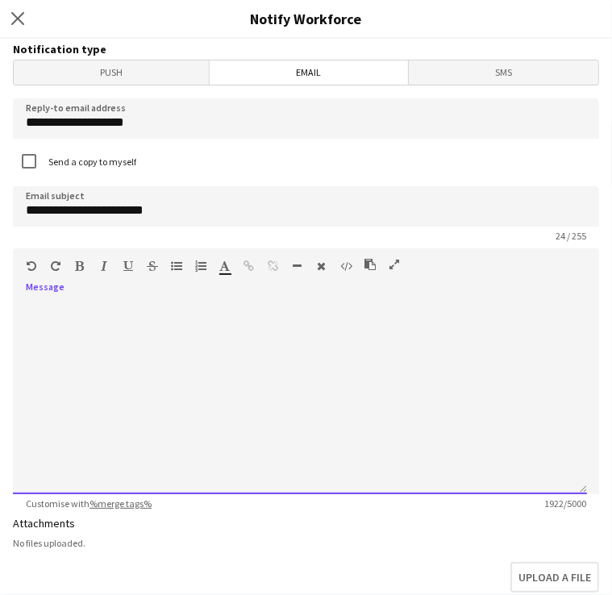
click at [227, 328] on div at bounding box center [300, 324] width 548 height 16
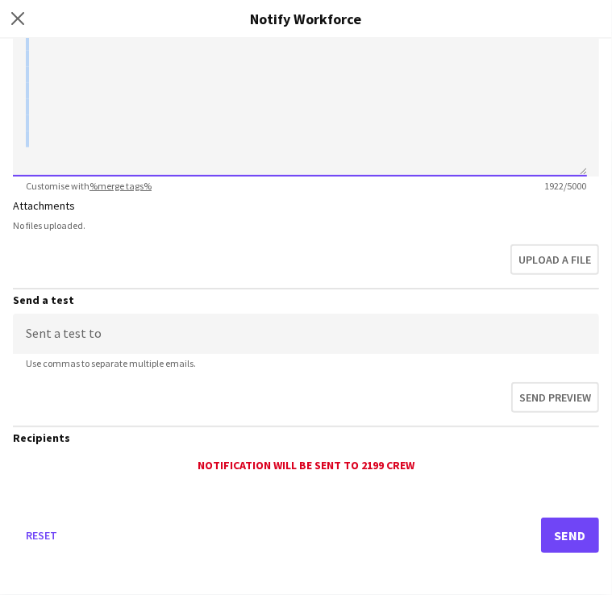
drag, startPoint x: 23, startPoint y: 432, endPoint x: 283, endPoint y: 636, distance: 330.7
click at [283, 594] on html "Menu Boards Boards Boards All jobs Status Workforce Workforce My Workforce Recr…" at bounding box center [306, 297] width 612 height 595
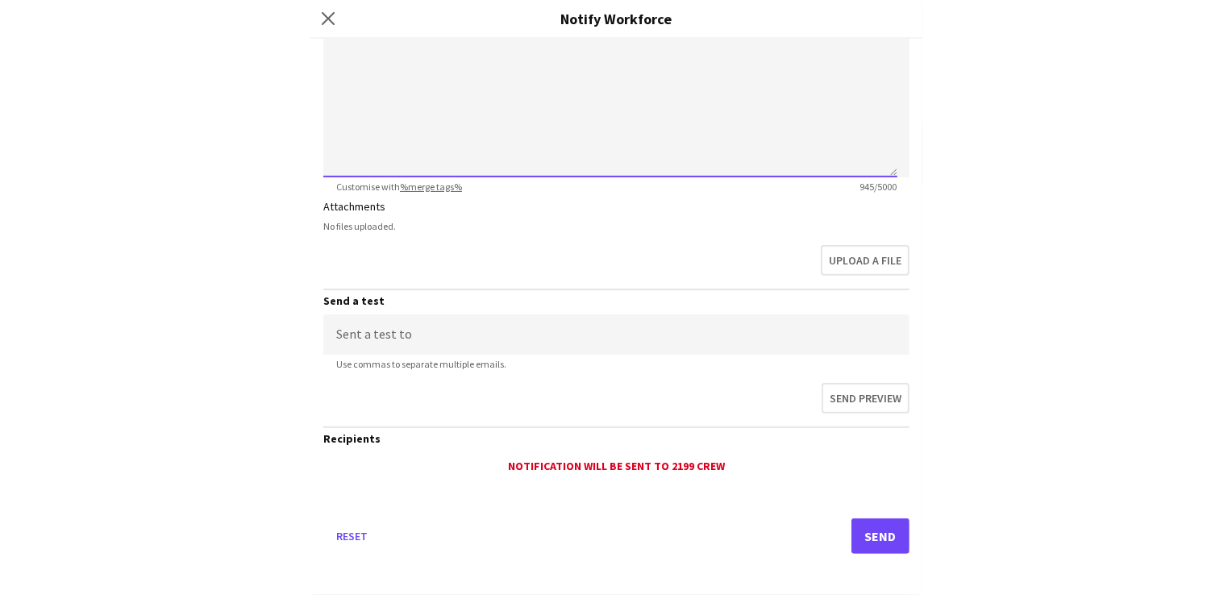
scroll to position [316, 0]
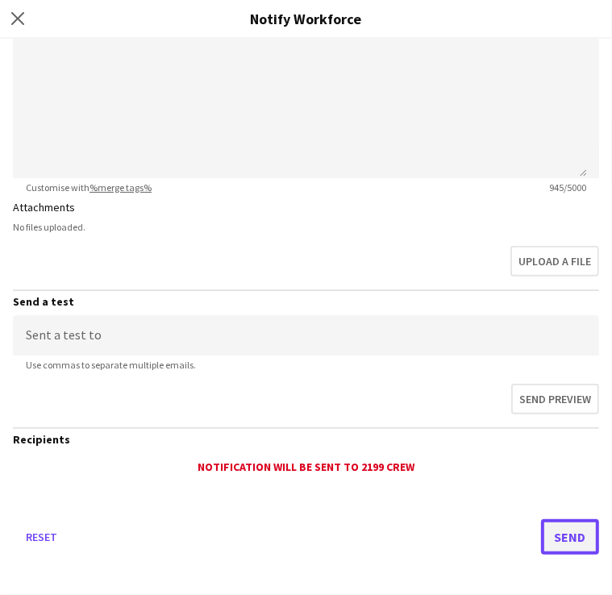
click at [558, 529] on button "Send" at bounding box center [570, 536] width 58 height 35
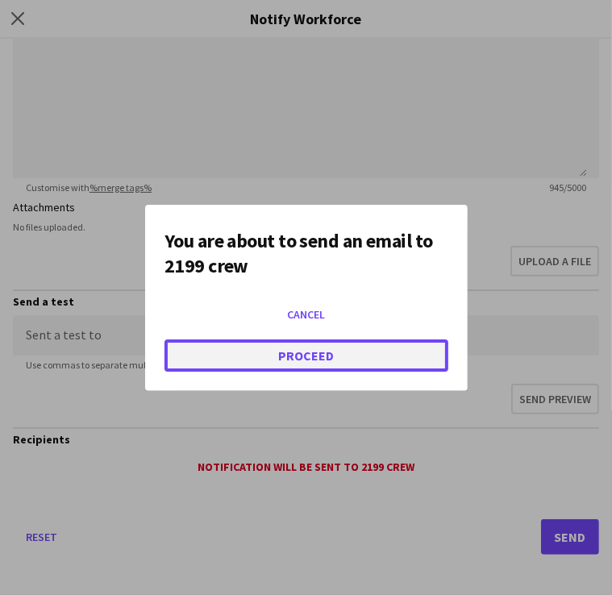
click at [310, 352] on button "Proceed" at bounding box center [306, 355] width 284 height 32
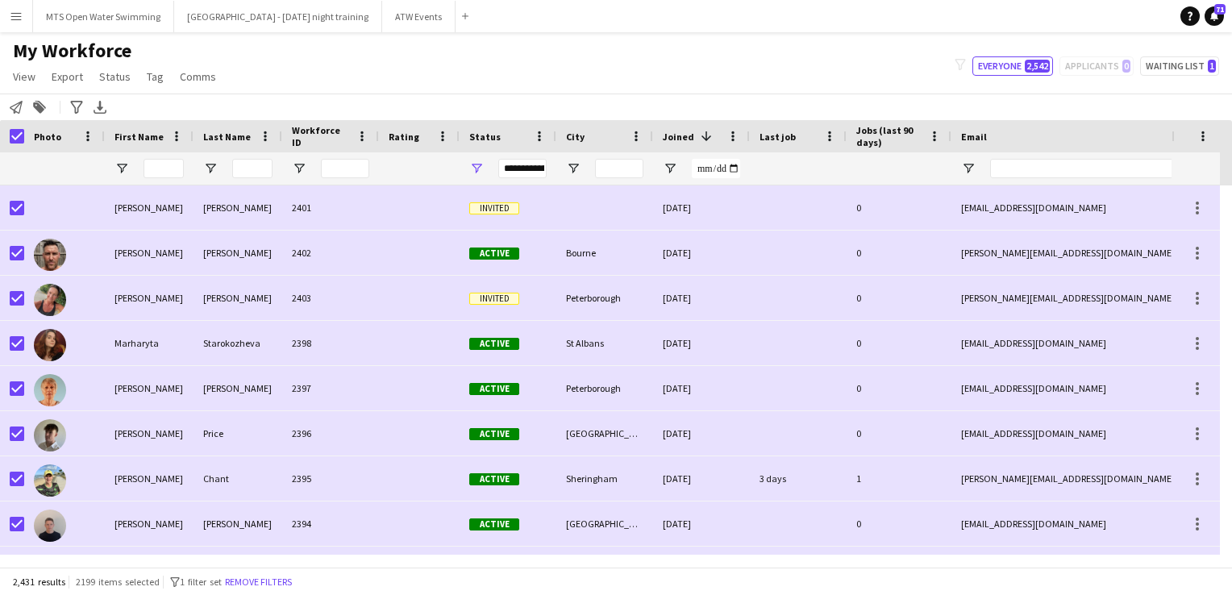
click at [389, 39] on div "My Workforce View Views Default view New view Update view Delete view Edit name…" at bounding box center [616, 66] width 1232 height 55
click at [384, 26] on button "ATW Events Close" at bounding box center [418, 16] width 73 height 31
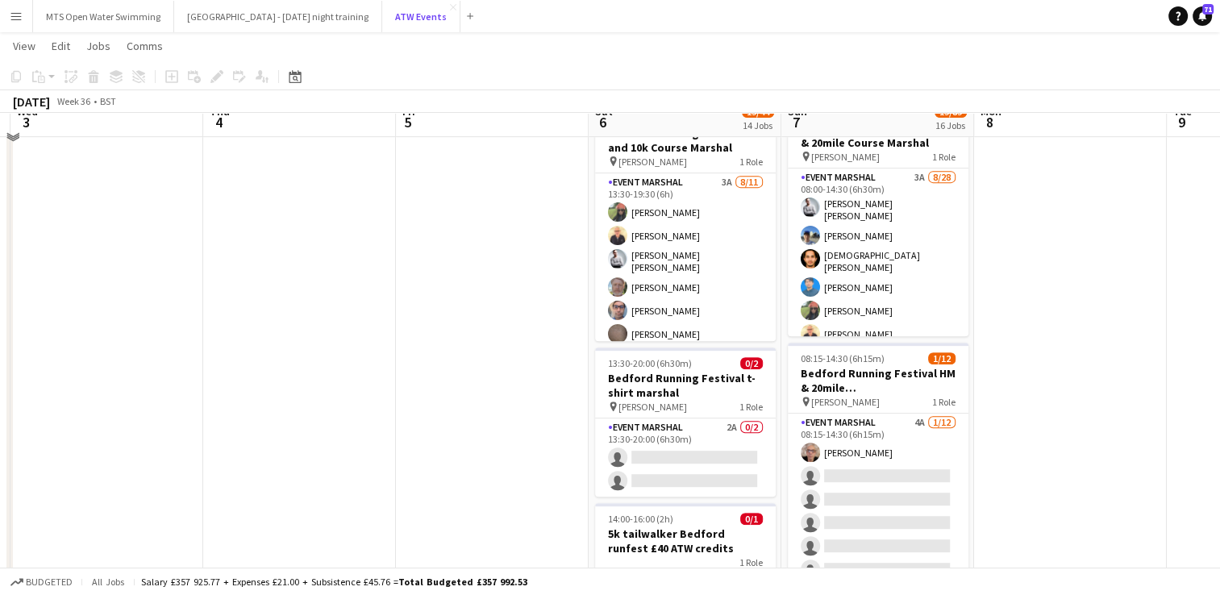
scroll to position [635, 0]
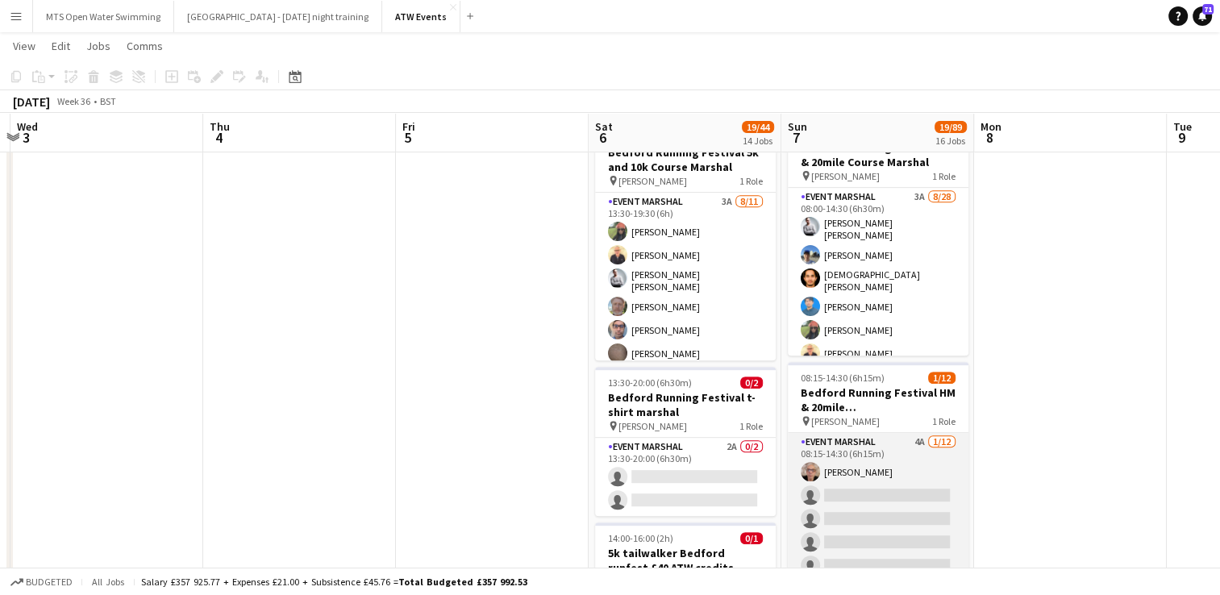
click at [903, 439] on app-card-role "Event Marshal 4A [DATE] 08:15-14:30 (6h15m) [PERSON_NAME] single-neutral-action…" at bounding box center [878, 589] width 181 height 312
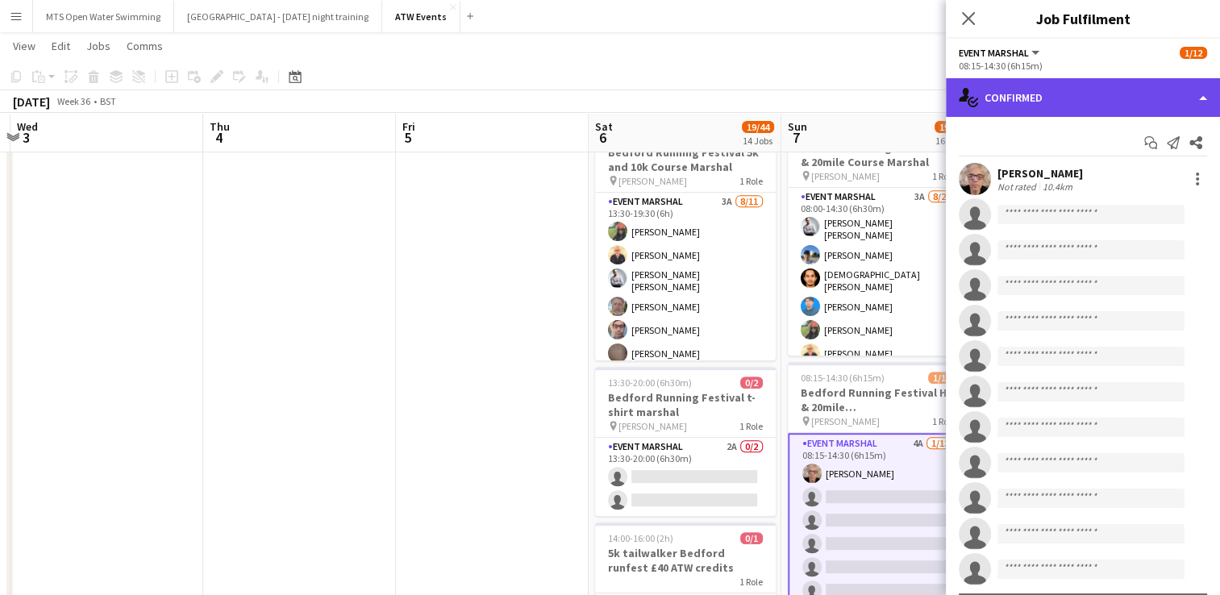
click at [1141, 87] on div "single-neutral-actions-check-2 Confirmed" at bounding box center [1083, 97] width 274 height 39
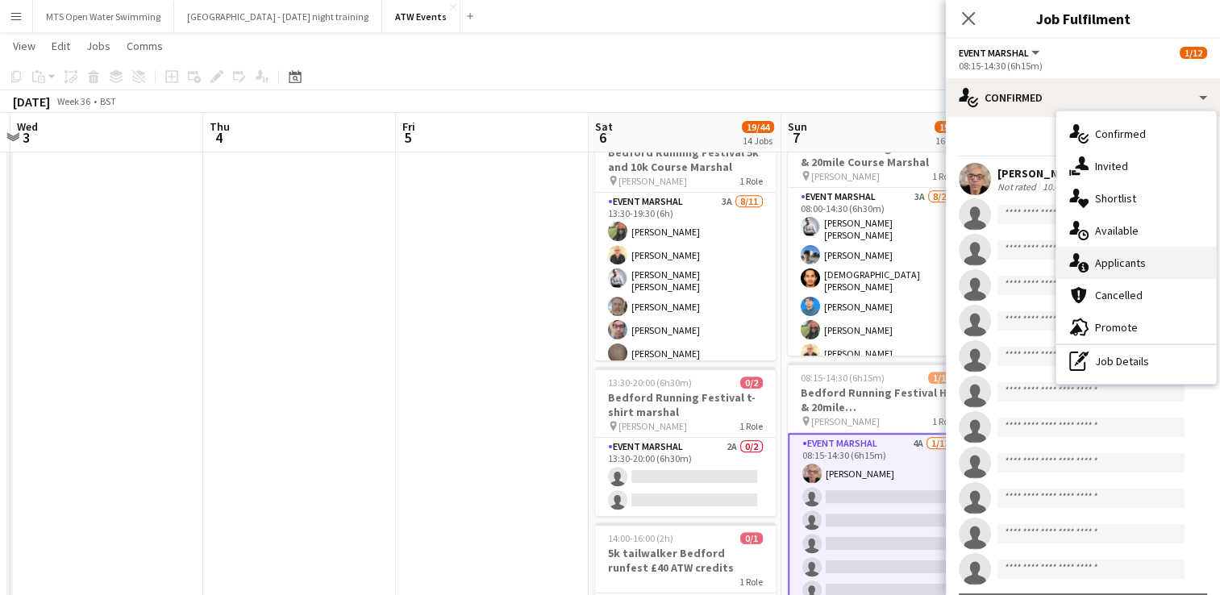
click at [1112, 261] on div "single-neutral-actions-information Applicants" at bounding box center [1136, 263] width 160 height 32
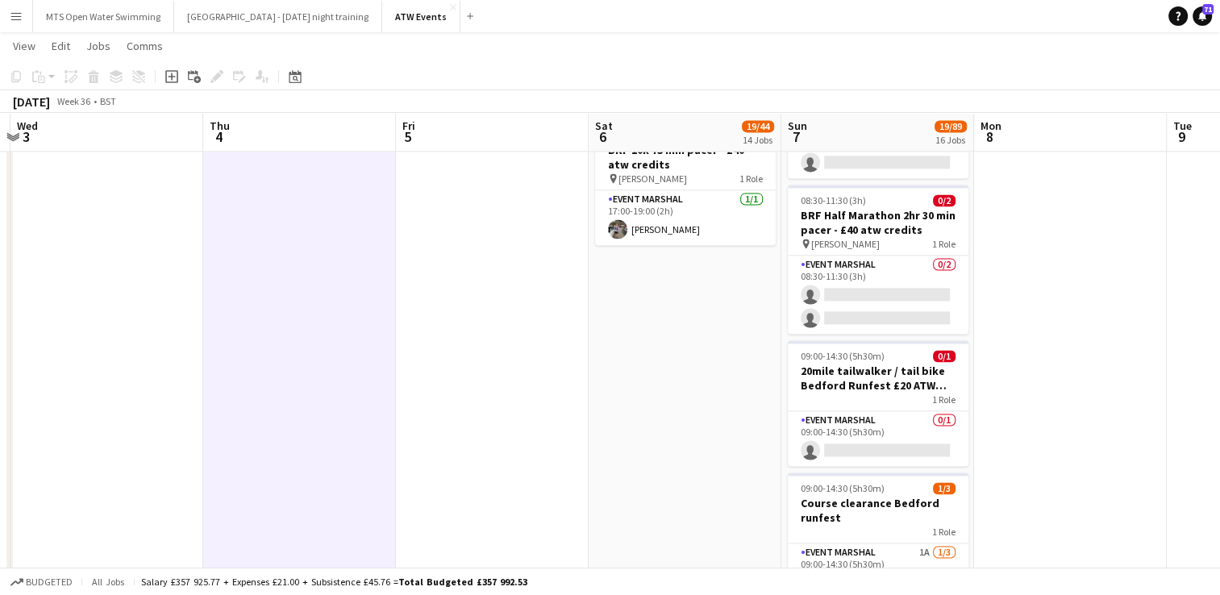
scroll to position [2214, 0]
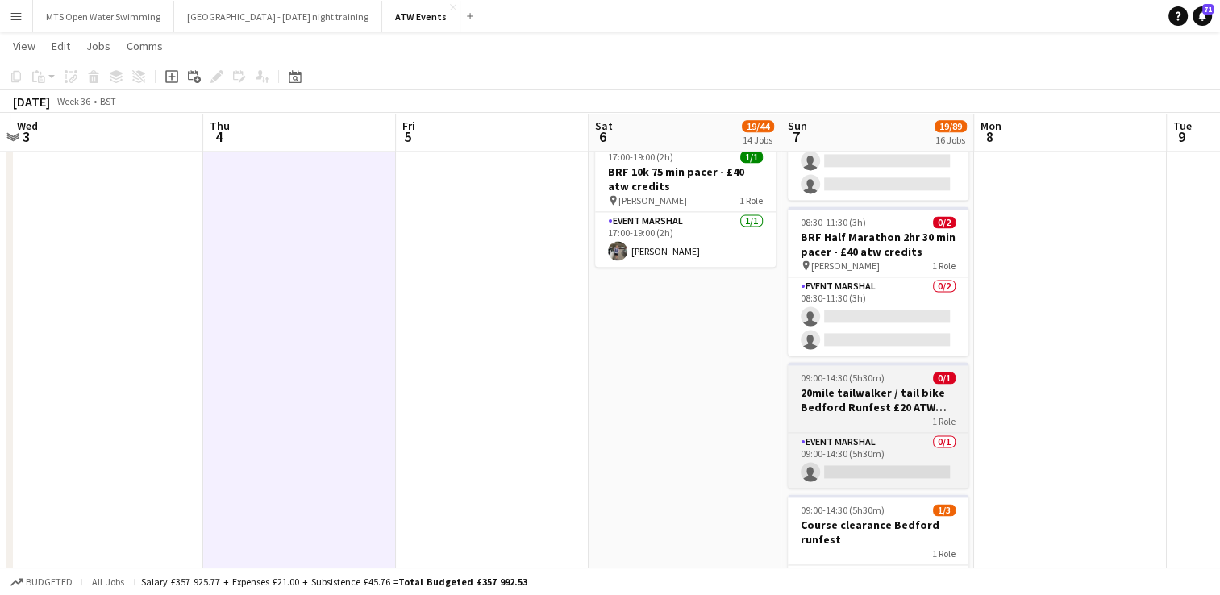
click at [833, 392] on h3 "20mile tailwalker / tail bike Bedford Runfest £20 ATW credits per hour" at bounding box center [878, 399] width 181 height 29
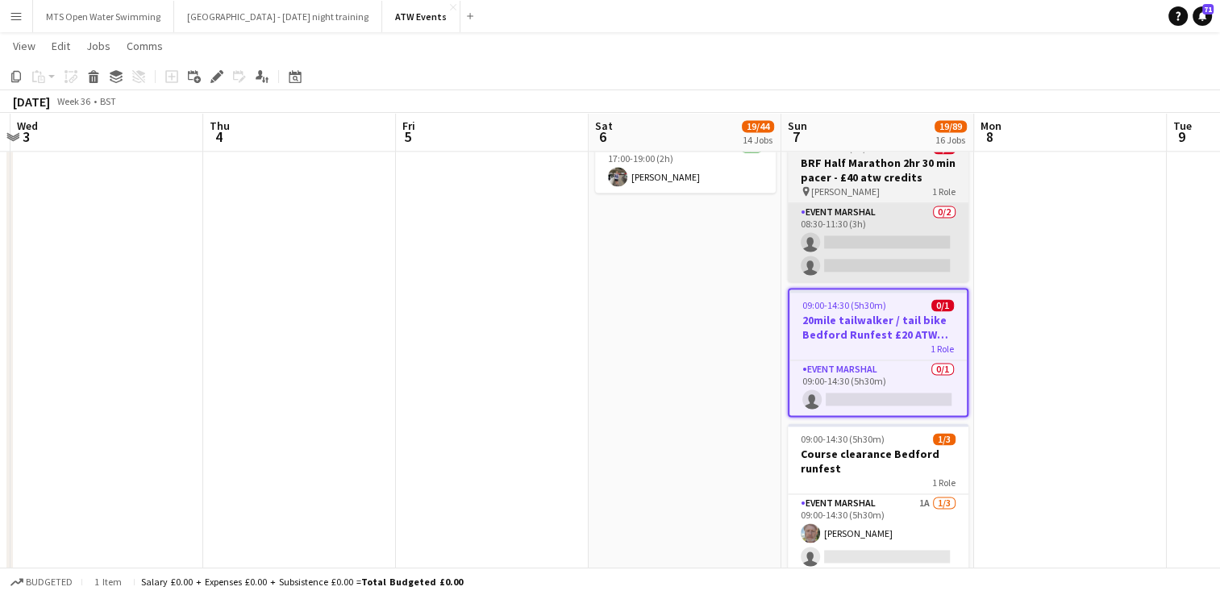
scroll to position [2288, 0]
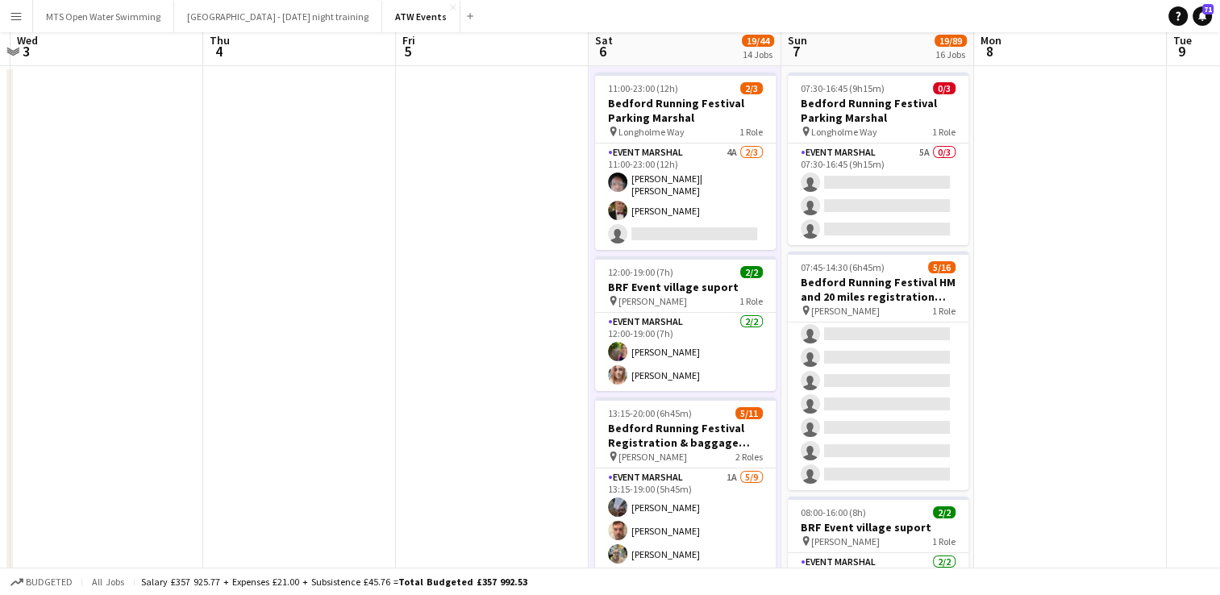
scroll to position [0, 0]
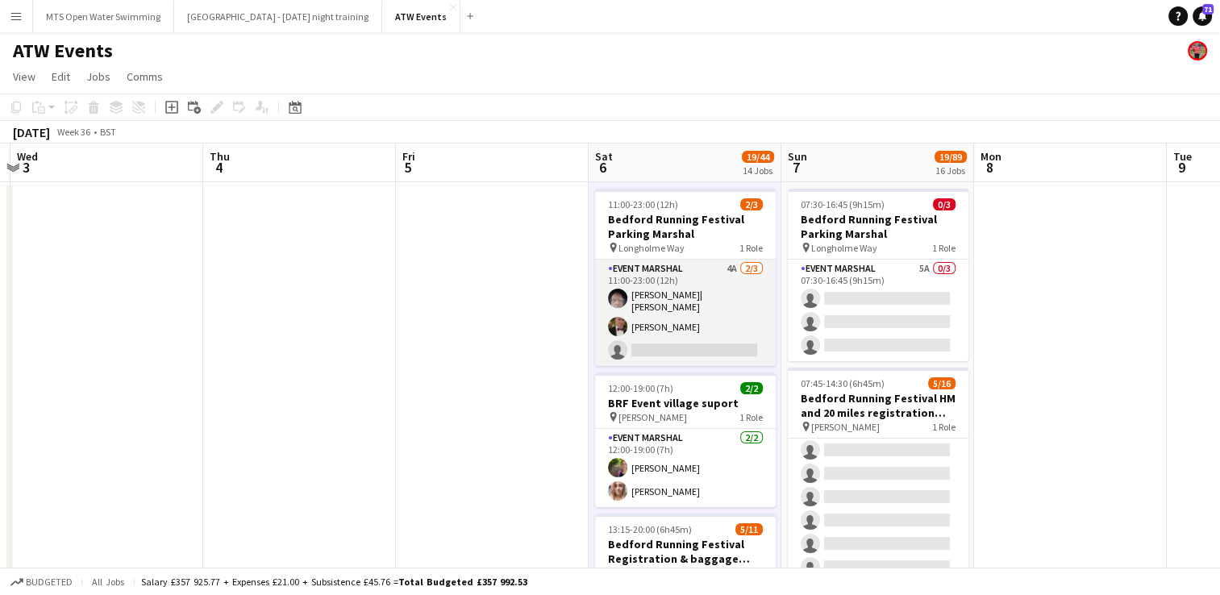
click at [729, 266] on app-card-role "Event Marshal 4A [DATE] 11:00-23:00 (12h) [PERSON_NAME]| [PERSON_NAME] [PERSON_…" at bounding box center [685, 313] width 181 height 106
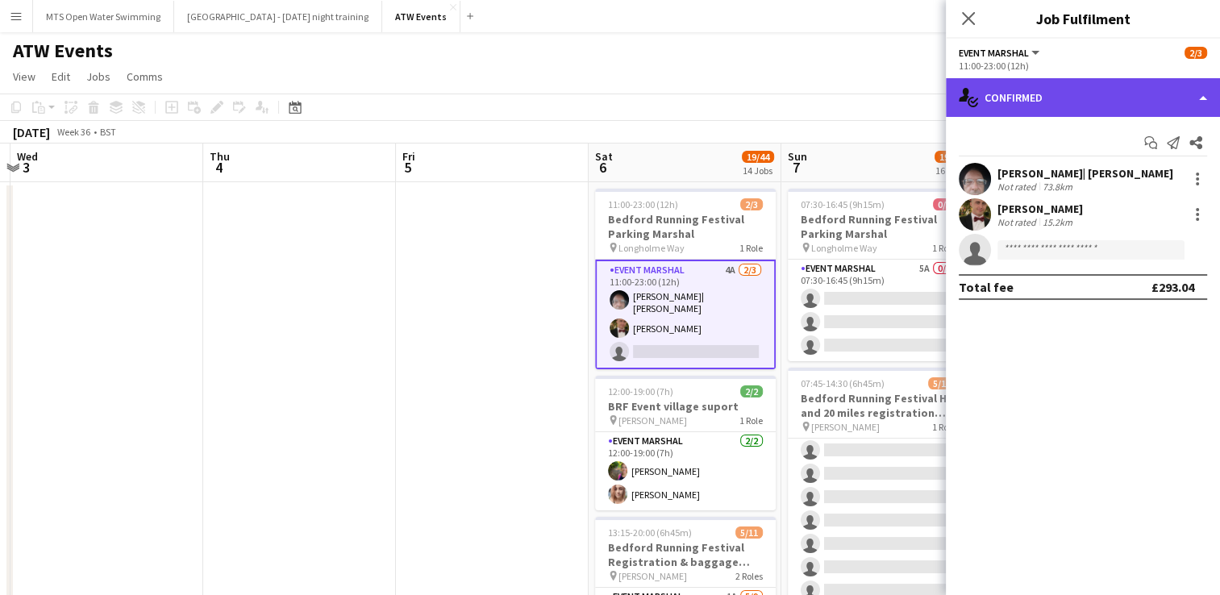
click at [1012, 99] on div "single-neutral-actions-check-2 Confirmed" at bounding box center [1083, 97] width 274 height 39
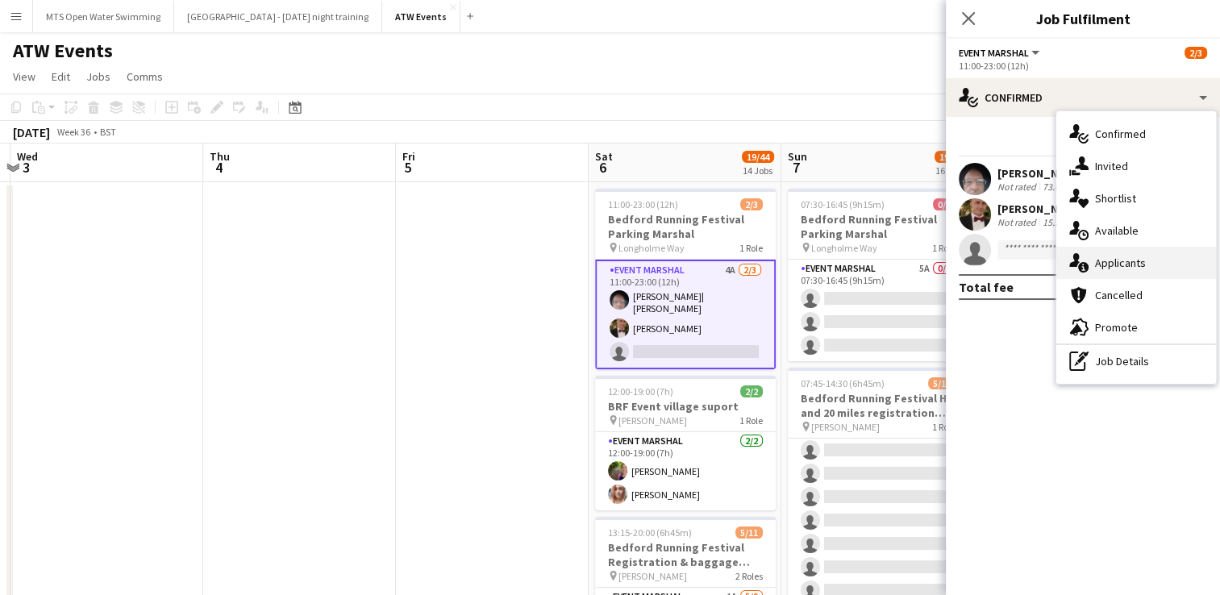
click at [1103, 256] on div "single-neutral-actions-information Applicants" at bounding box center [1136, 263] width 160 height 32
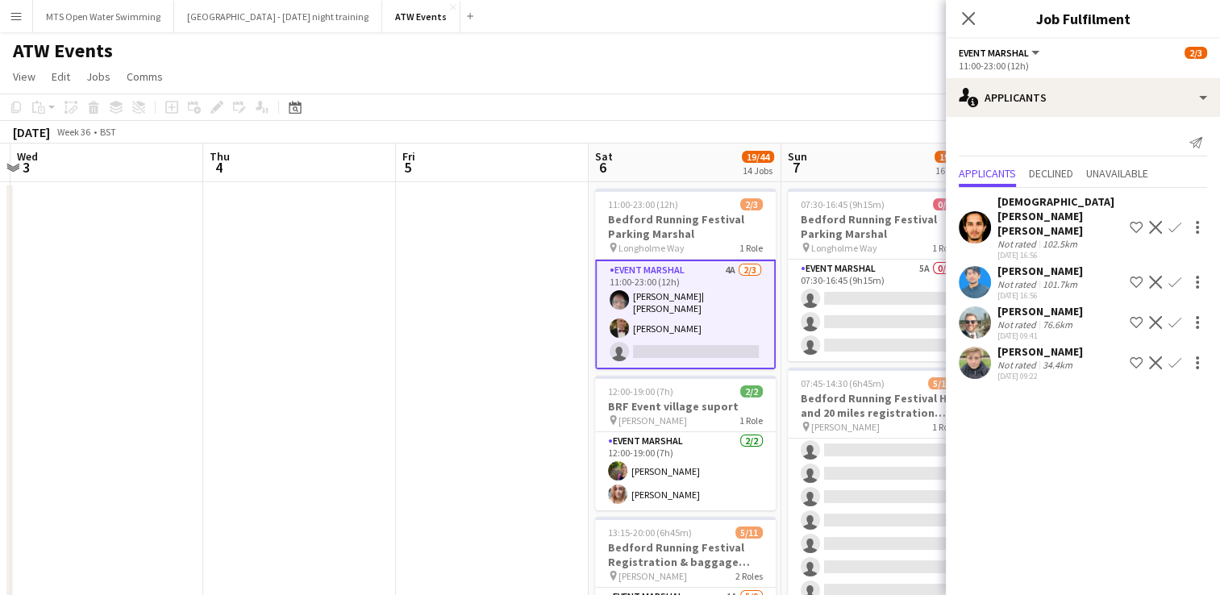
click at [1044, 344] on div "[PERSON_NAME]" at bounding box center [1039, 351] width 85 height 15
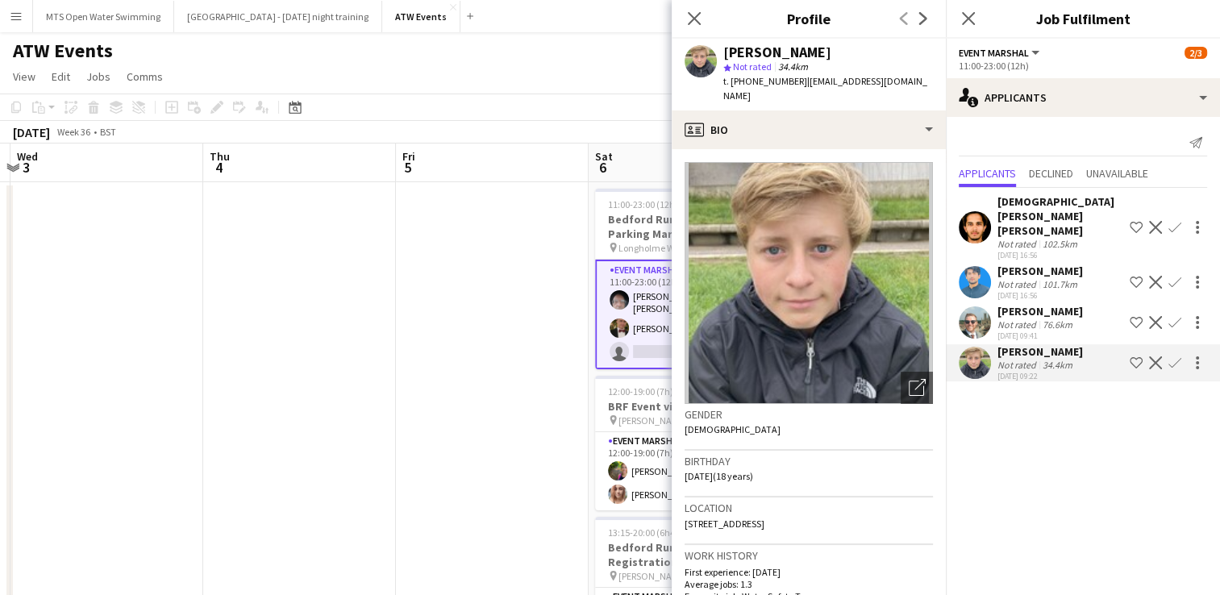
click at [1168, 356] on app-icon "Confirm" at bounding box center [1174, 362] width 13 height 13
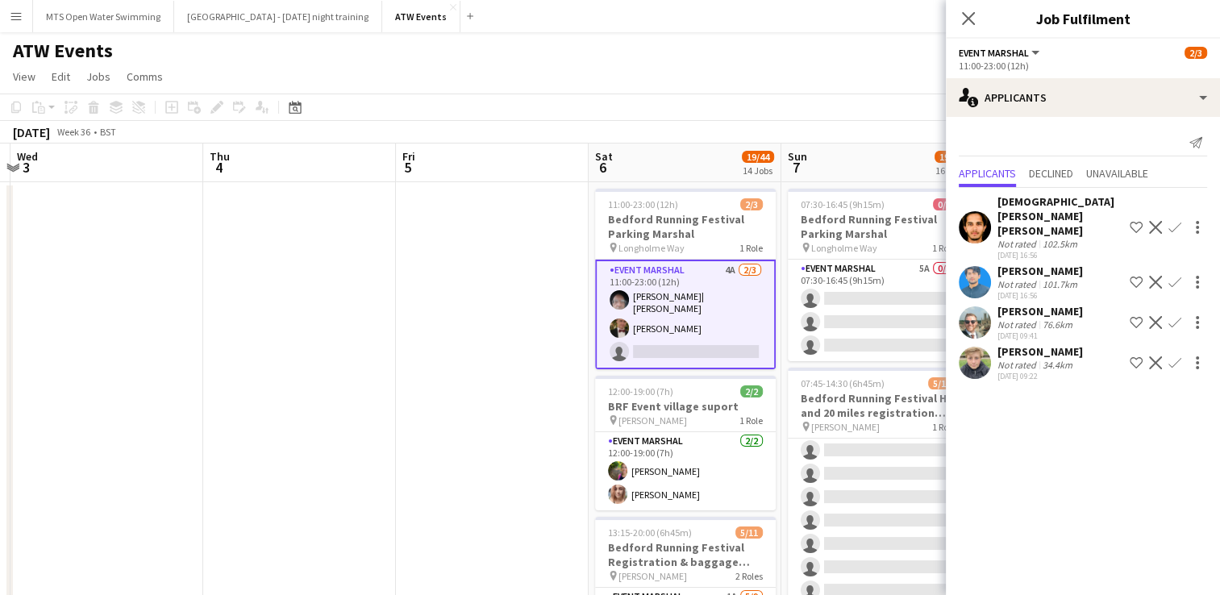
click at [1170, 356] on app-icon "Confirm" at bounding box center [1174, 362] width 13 height 13
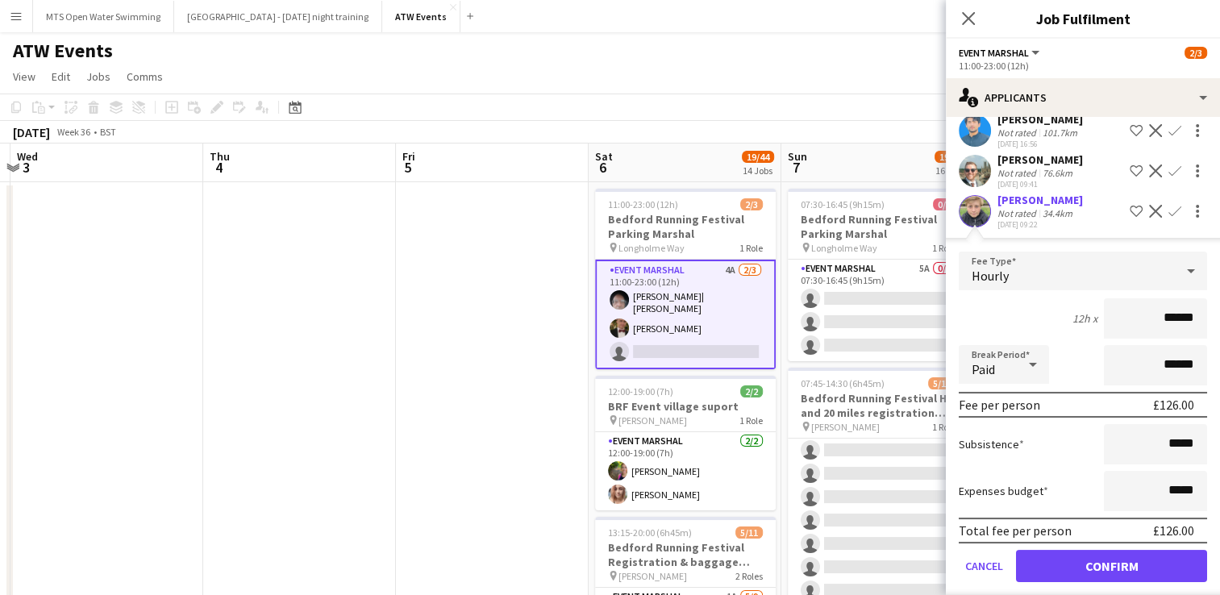
scroll to position [151, 0]
type input "******"
click at [1061, 556] on button "Confirm" at bounding box center [1111, 567] width 191 height 32
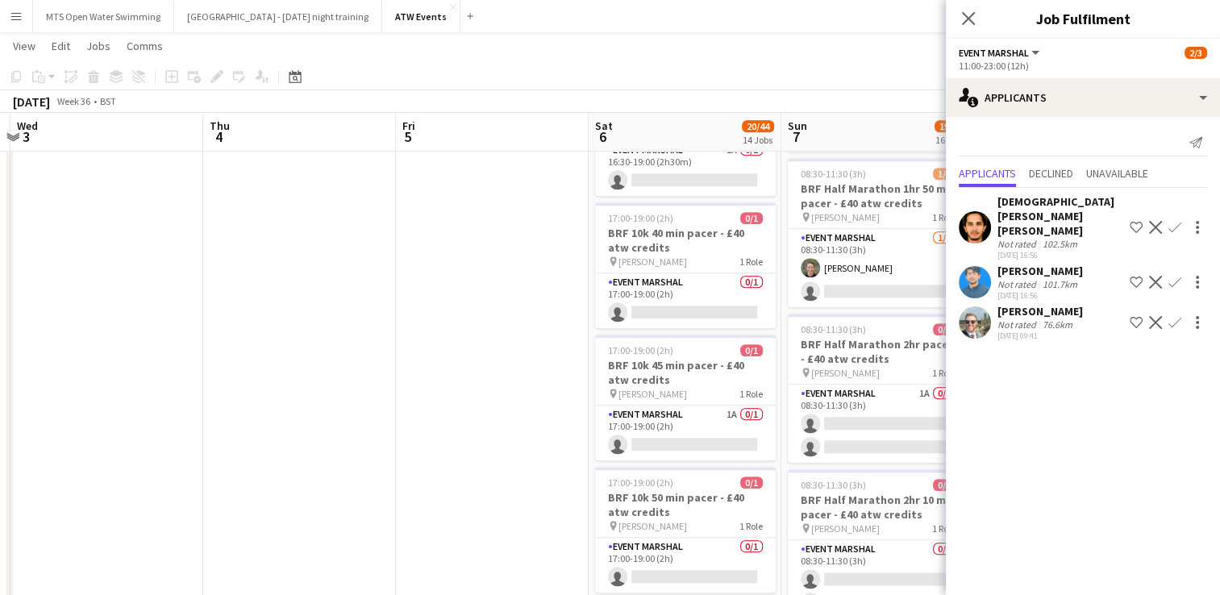
scroll to position [1637, 0]
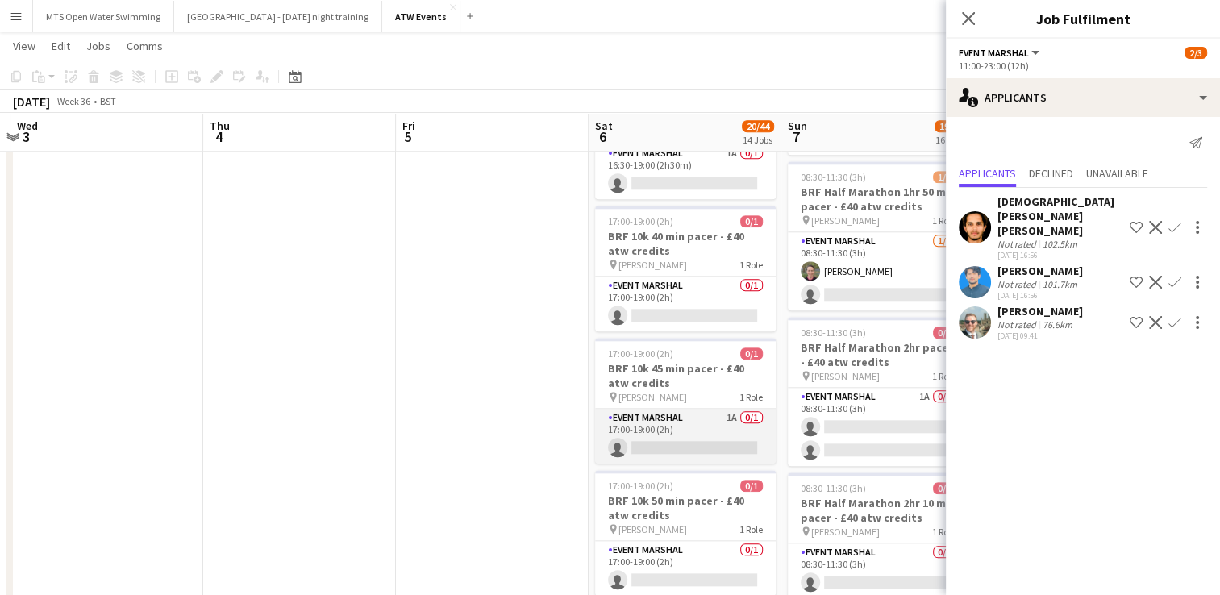
click at [725, 409] on app-card-role "Event Marshal 1A 0/1 17:00-19:00 (2h) single-neutral-actions" at bounding box center [685, 436] width 181 height 55
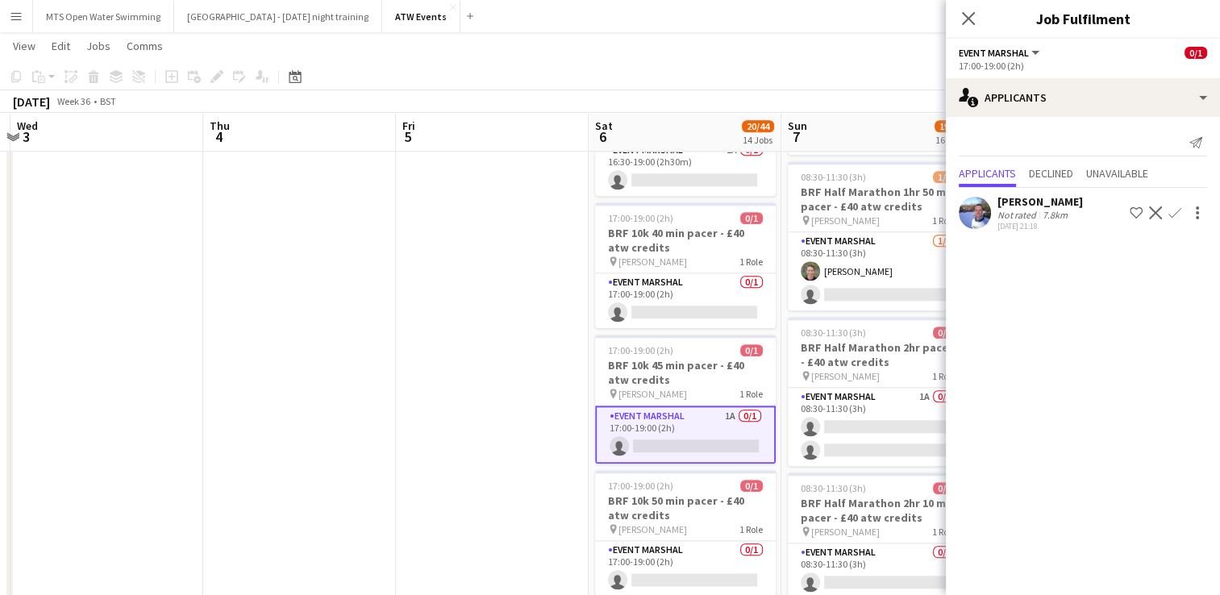
click at [493, 327] on app-date-cell at bounding box center [492, 1] width 193 height 2917
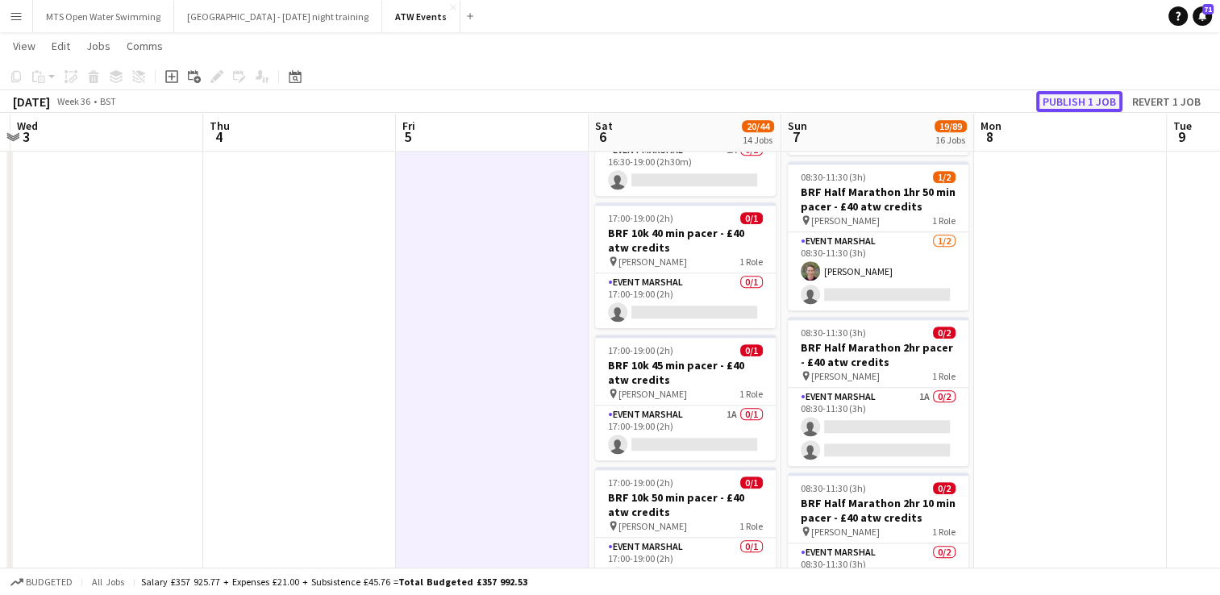
click at [1062, 99] on button "Publish 1 job" at bounding box center [1079, 101] width 86 height 21
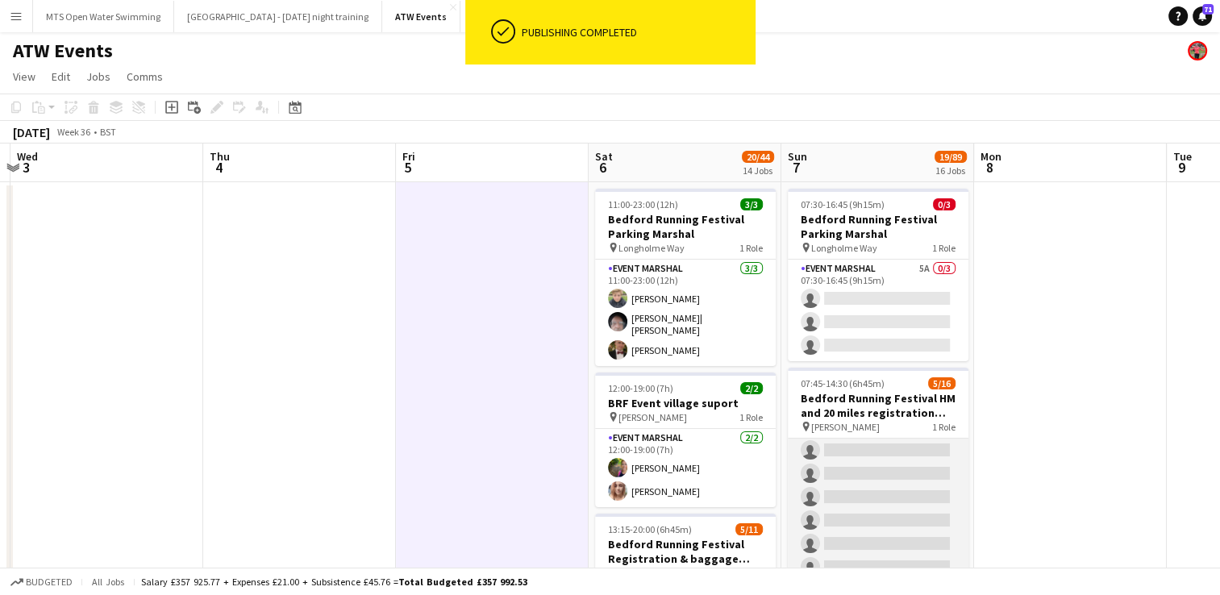
scroll to position [0, 0]
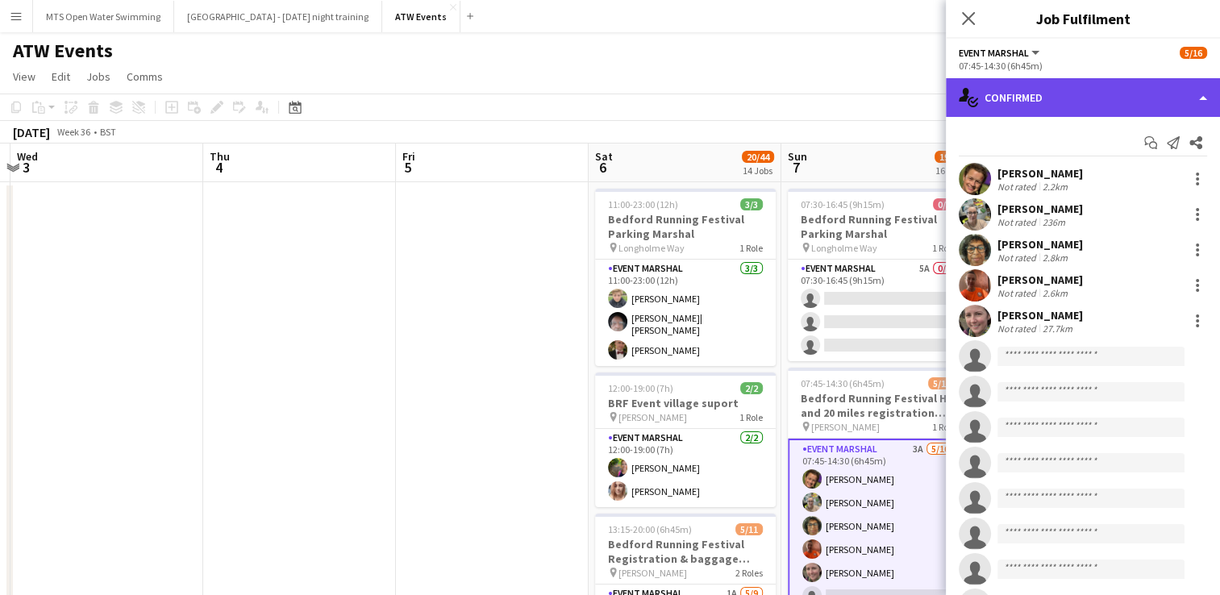
click at [1012, 98] on div "single-neutral-actions-check-2 Confirmed" at bounding box center [1083, 97] width 274 height 39
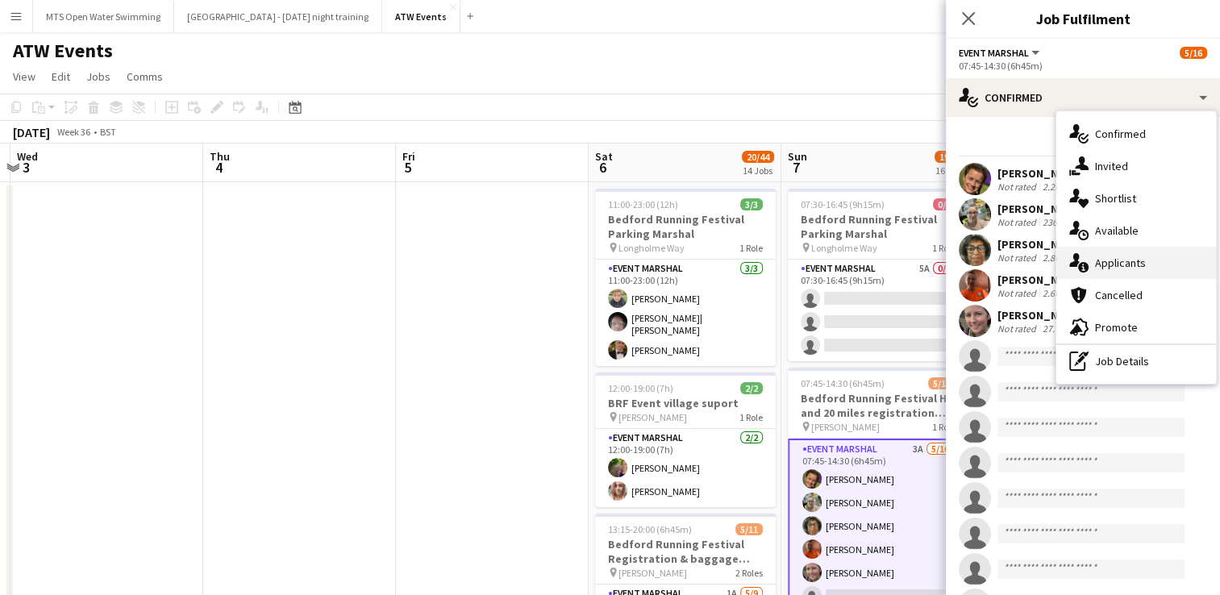
click at [1109, 251] on div "single-neutral-actions-information Applicants" at bounding box center [1136, 263] width 160 height 32
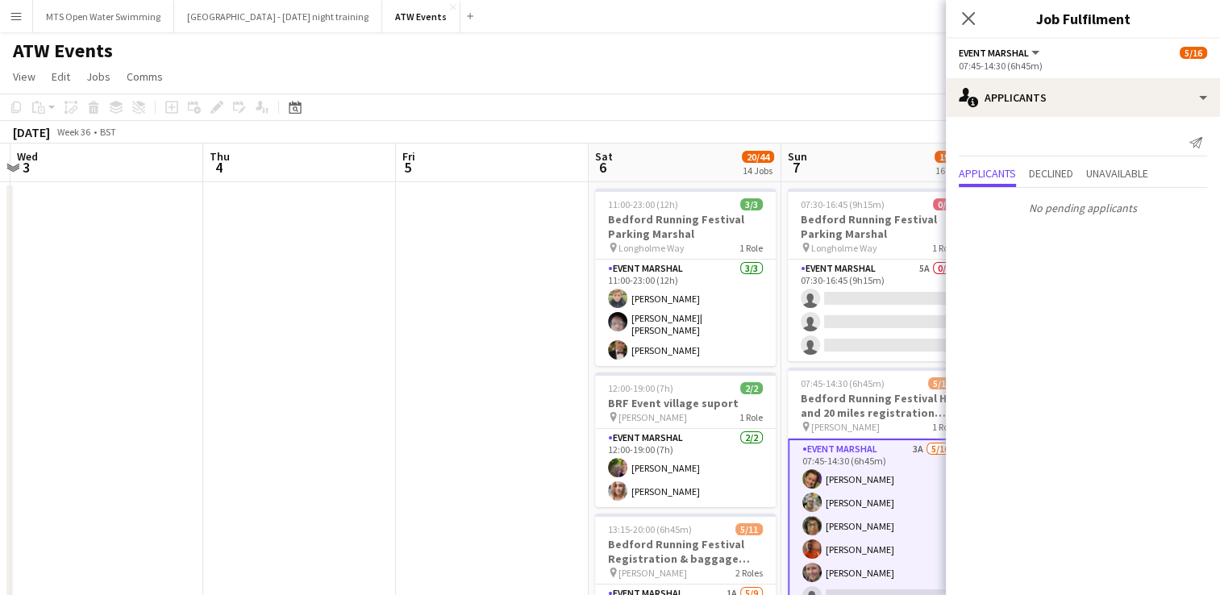
click at [877, 79] on app-page-menu "View Day view expanded Day view collapsed Month view Date picker Jump to [DATE]…" at bounding box center [610, 78] width 1220 height 31
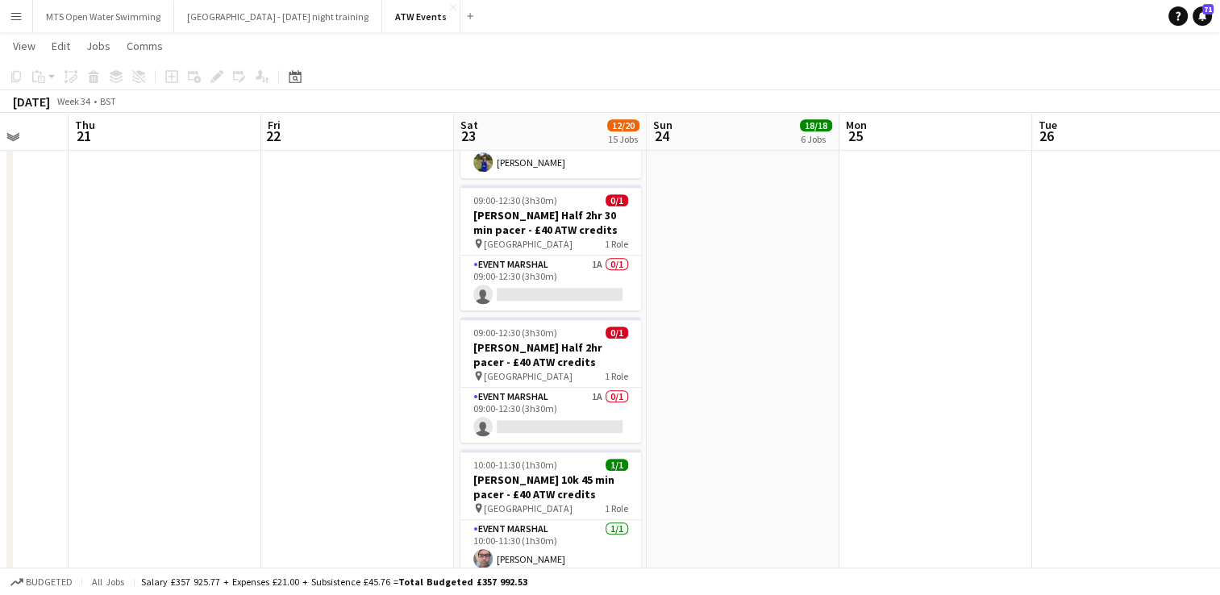
scroll to position [1180, 0]
click at [595, 257] on app-card-role "Event Marshal 1A 0/1 09:00-12:30 (3h30m) single-neutral-actions" at bounding box center [550, 284] width 181 height 55
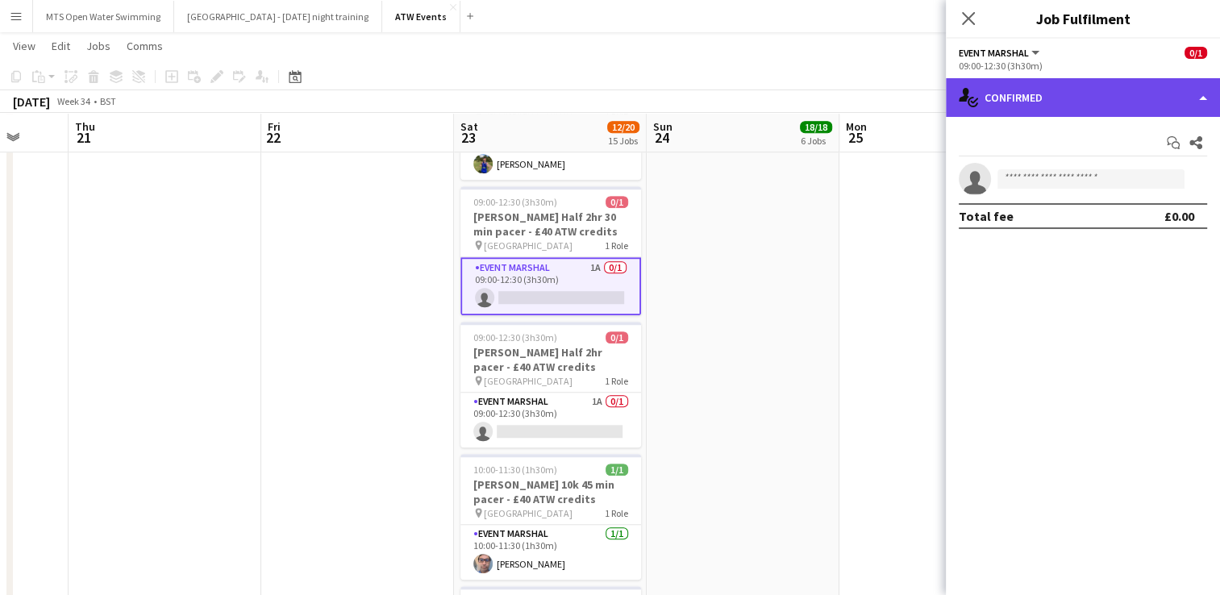
click at [1005, 97] on div "single-neutral-actions-check-2 Confirmed" at bounding box center [1083, 97] width 274 height 39
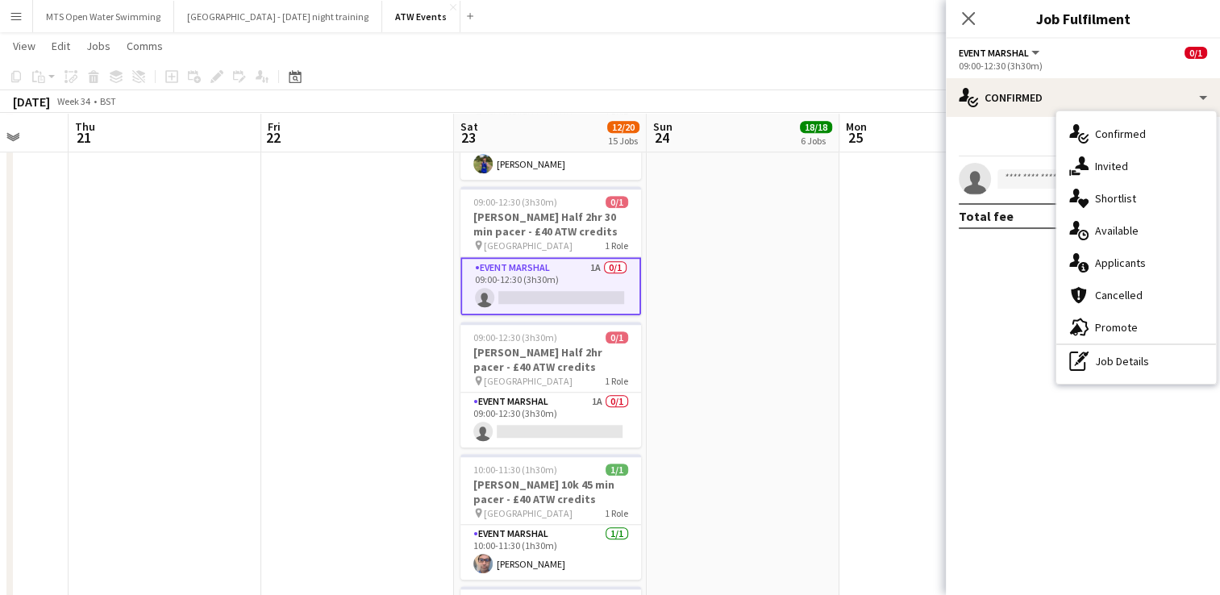
click at [817, 281] on app-date-cell "07:00-17:00 (10h) 2/2 [PERSON_NAME] Super Series Registration Marshal - hourly …" at bounding box center [742, 458] width 193 height 2917
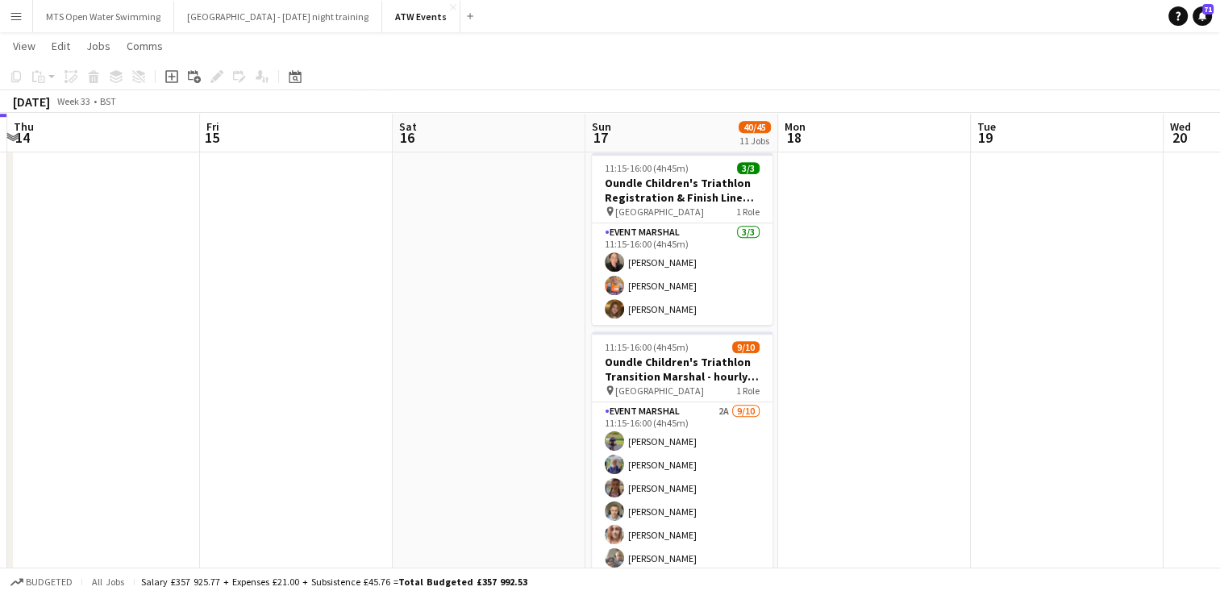
scroll to position [1166, 0]
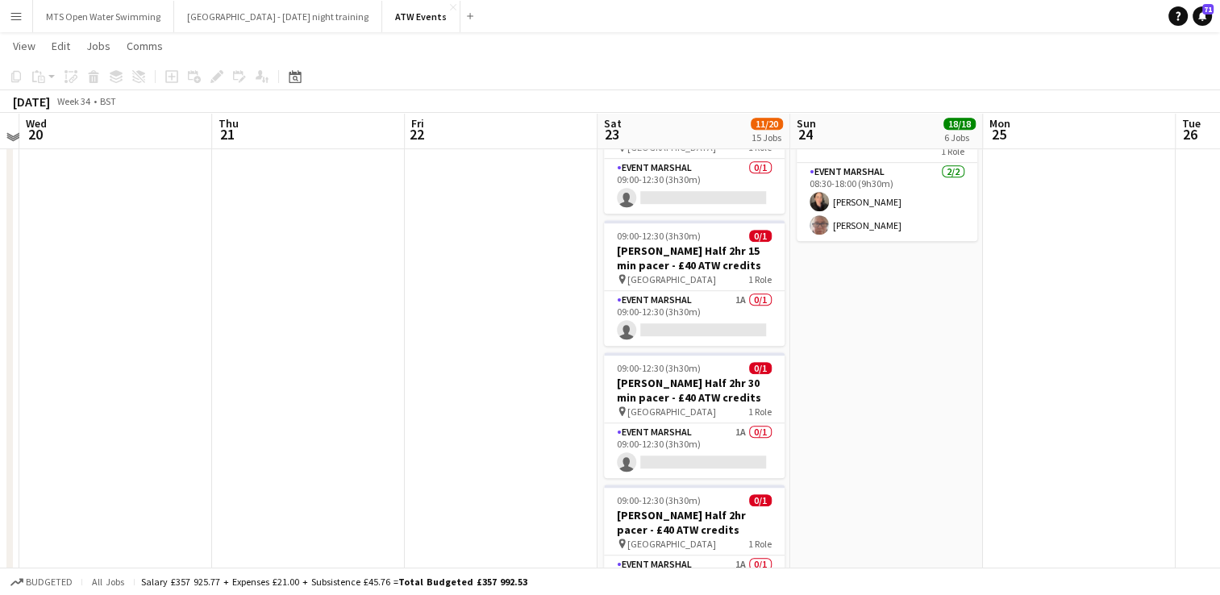
scroll to position [1012, 0]
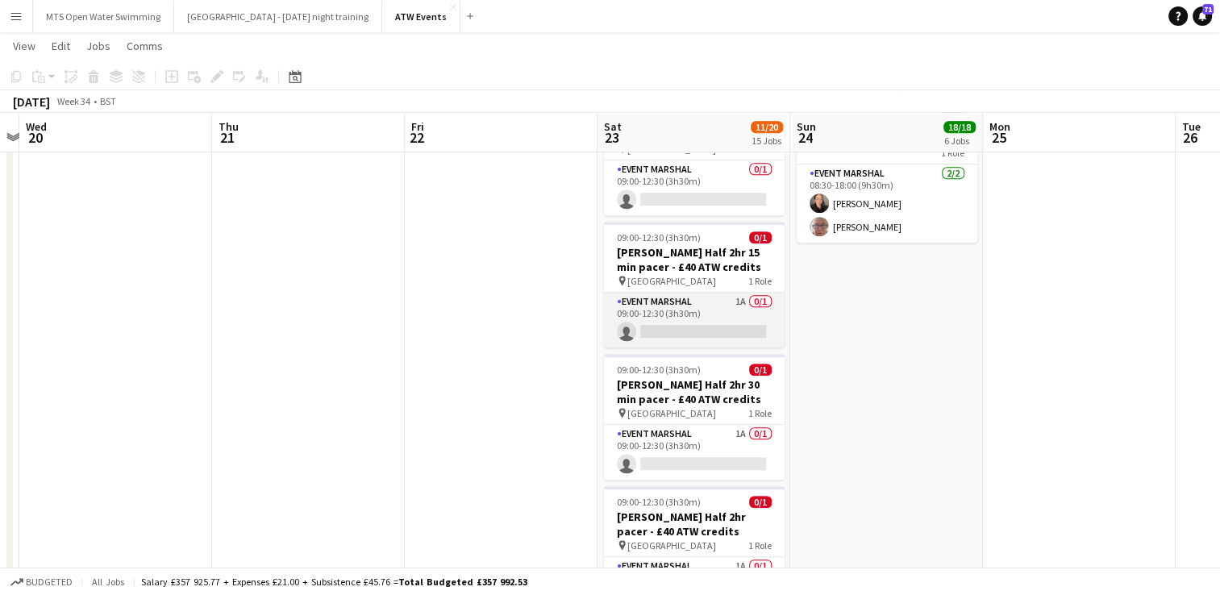
click at [738, 293] on app-card-role "Event Marshal 1A 0/1 09:00-12:30 (3h30m) single-neutral-actions" at bounding box center [694, 320] width 181 height 55
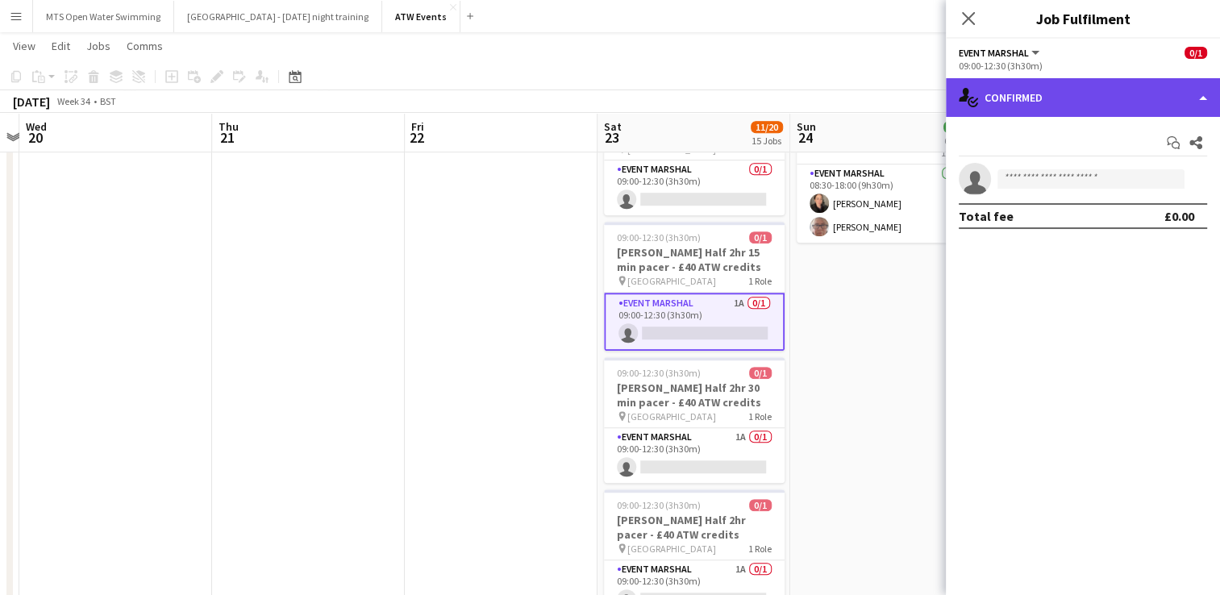
click at [1038, 101] on div "single-neutral-actions-check-2 Confirmed" at bounding box center [1083, 97] width 274 height 39
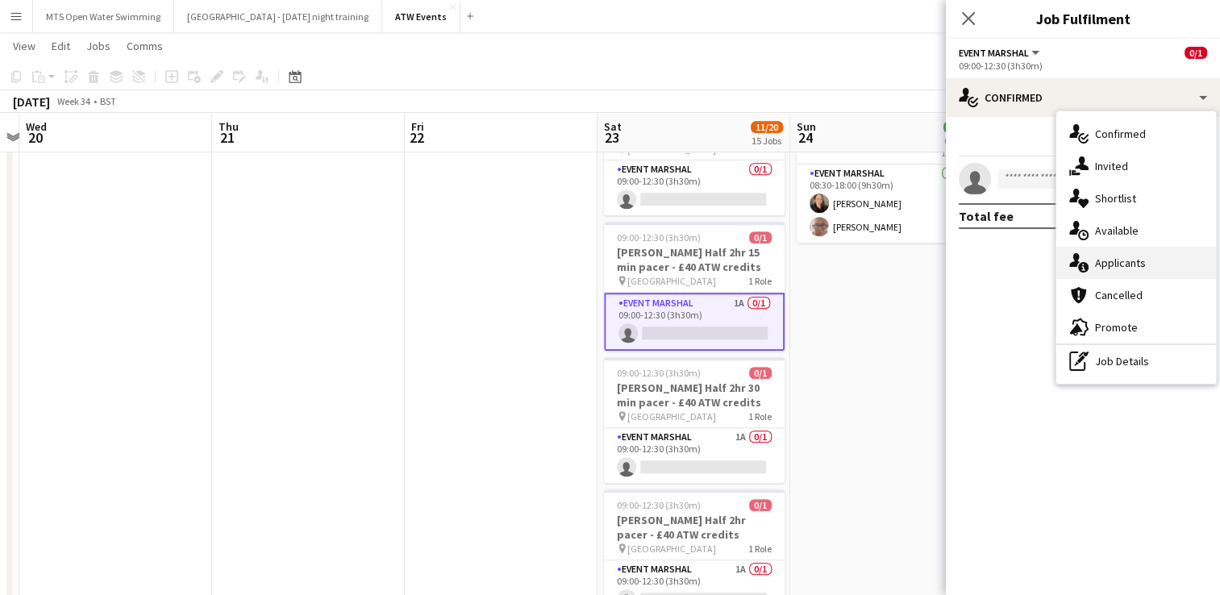
click at [1108, 263] on div "single-neutral-actions-information Applicants" at bounding box center [1136, 263] width 160 height 32
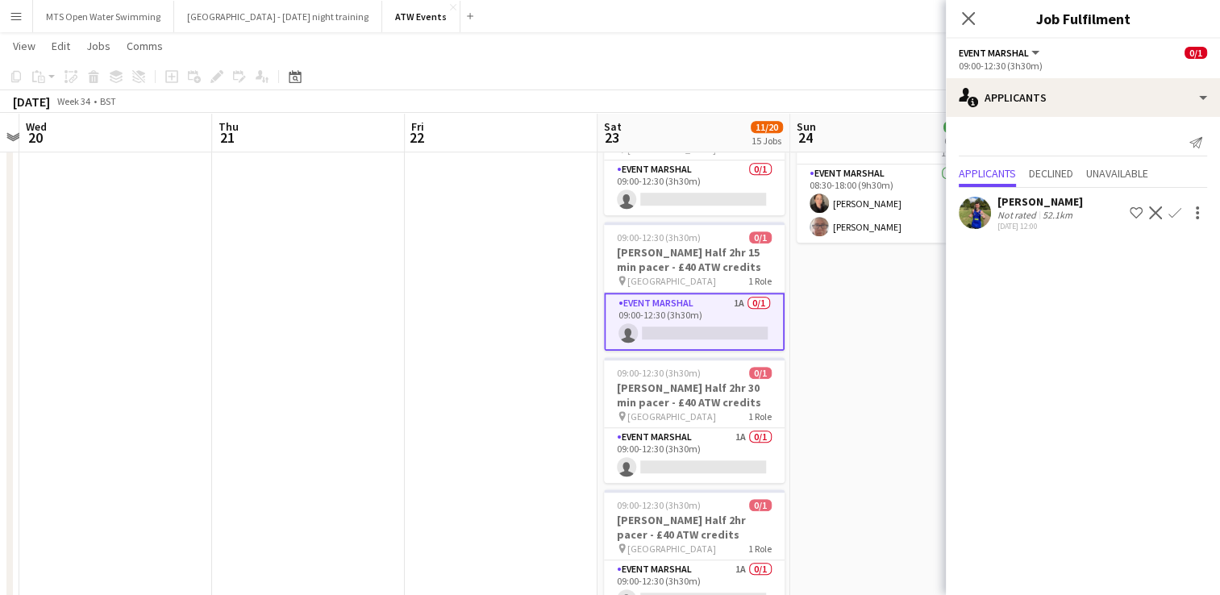
click at [1171, 216] on app-icon "Confirm" at bounding box center [1174, 212] width 13 height 13
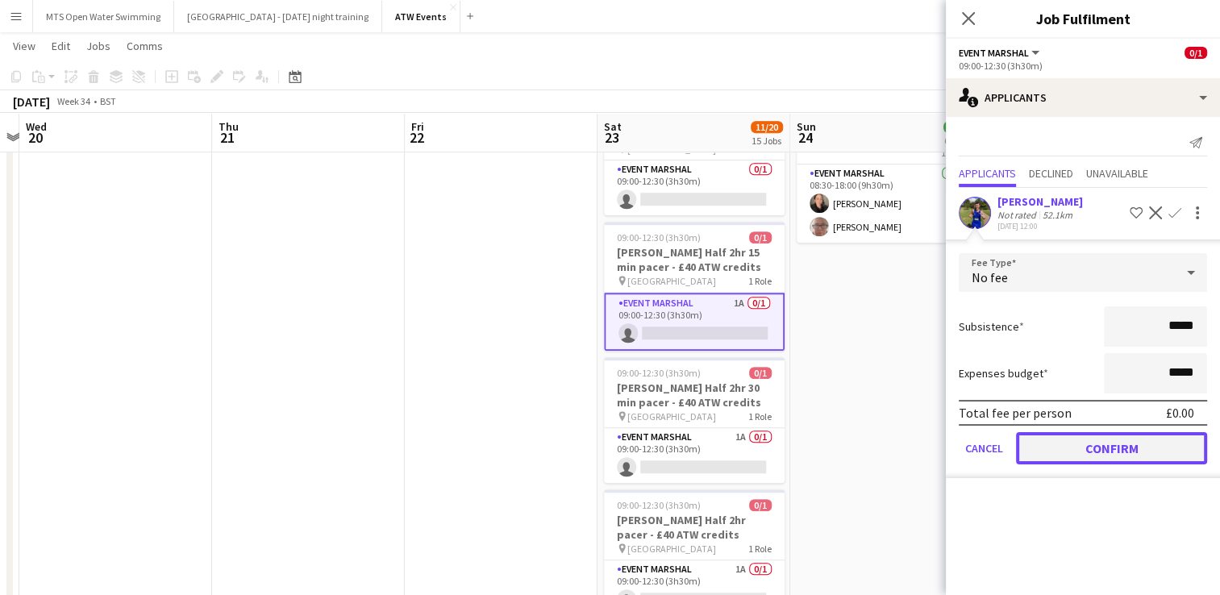
click at [1096, 443] on button "Confirm" at bounding box center [1111, 448] width 191 height 32
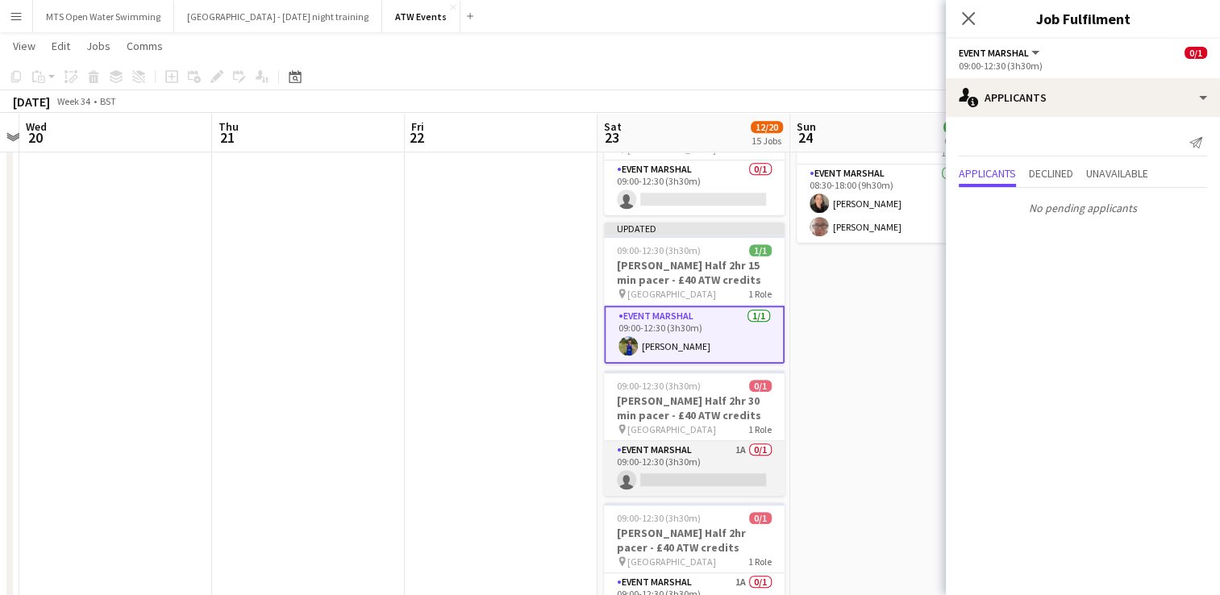
click at [739, 441] on app-card-role "Event Marshal 1A 0/1 09:00-12:30 (3h30m) single-neutral-actions" at bounding box center [694, 468] width 181 height 55
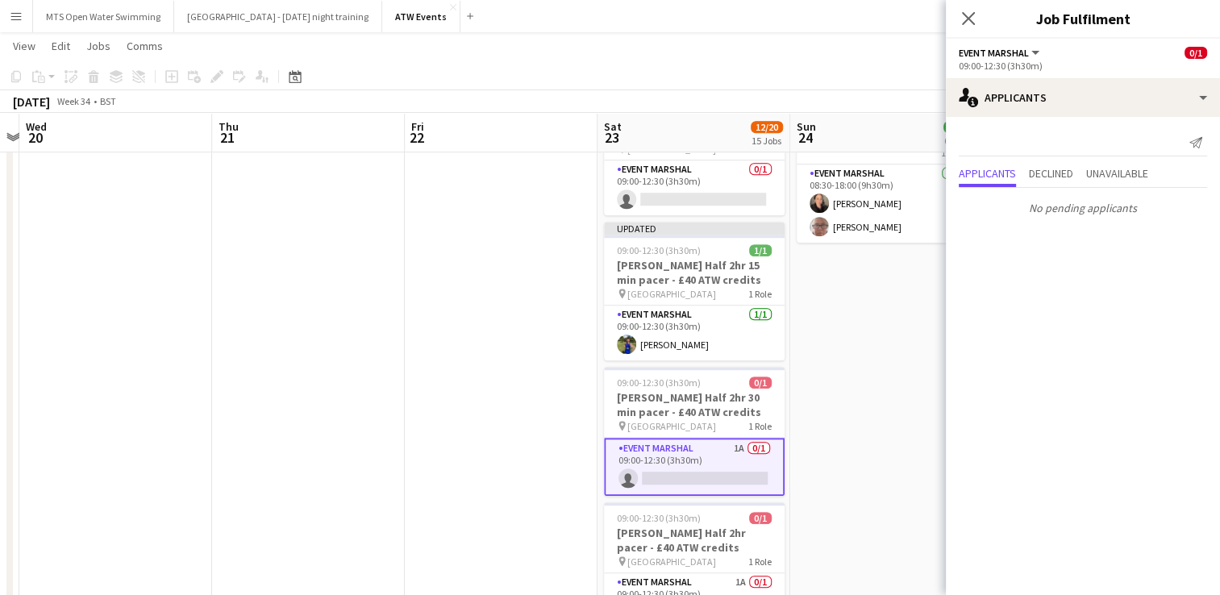
click at [738, 438] on app-card-role "Event Marshal 1A 0/1 09:00-12:30 (3h30m) single-neutral-actions" at bounding box center [694, 467] width 181 height 58
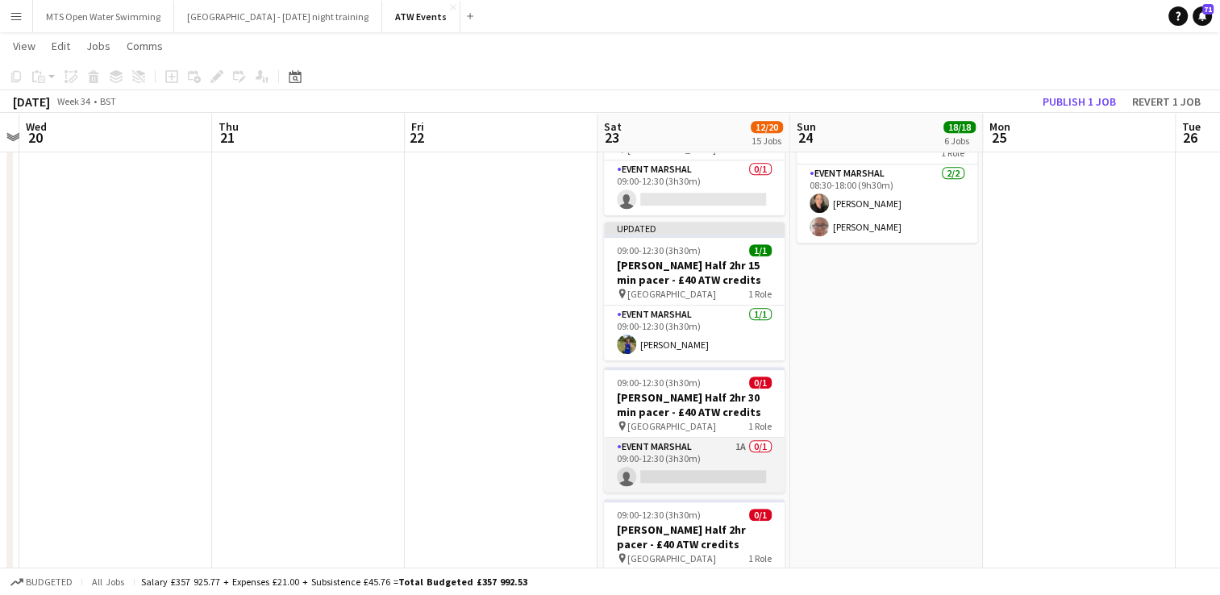
click at [738, 438] on app-card-role "Event Marshal 1A 0/1 09:00-12:30 (3h30m) single-neutral-actions" at bounding box center [694, 465] width 181 height 55
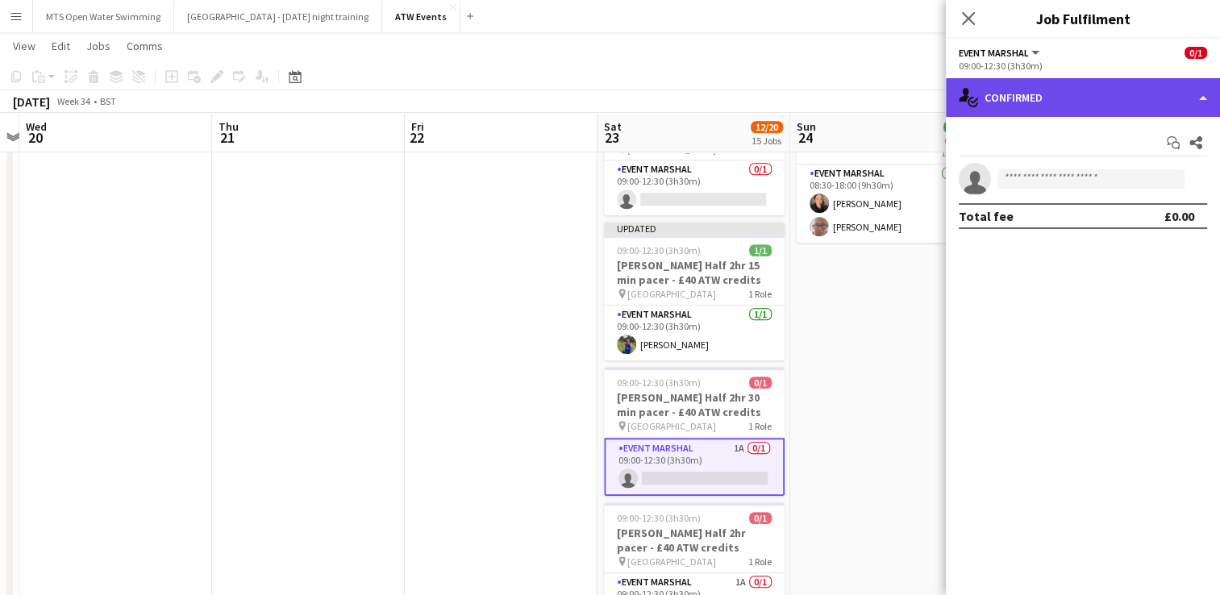
click at [1010, 101] on div "single-neutral-actions-check-2 Confirmed" at bounding box center [1083, 97] width 274 height 39
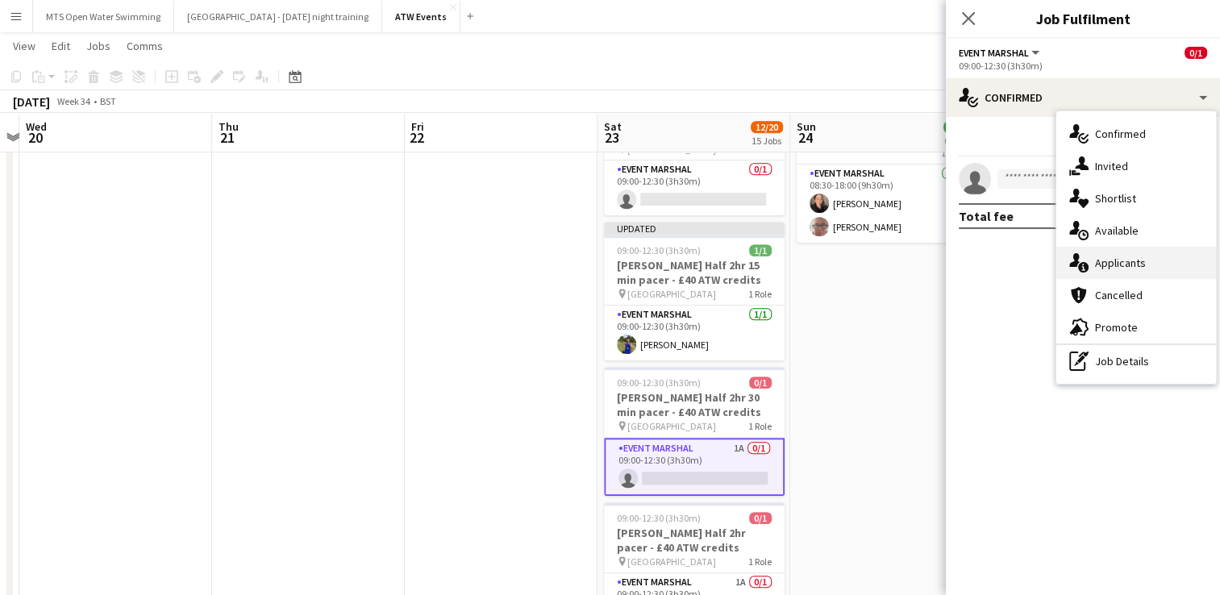
click at [1105, 264] on div "single-neutral-actions-information Applicants" at bounding box center [1136, 263] width 160 height 32
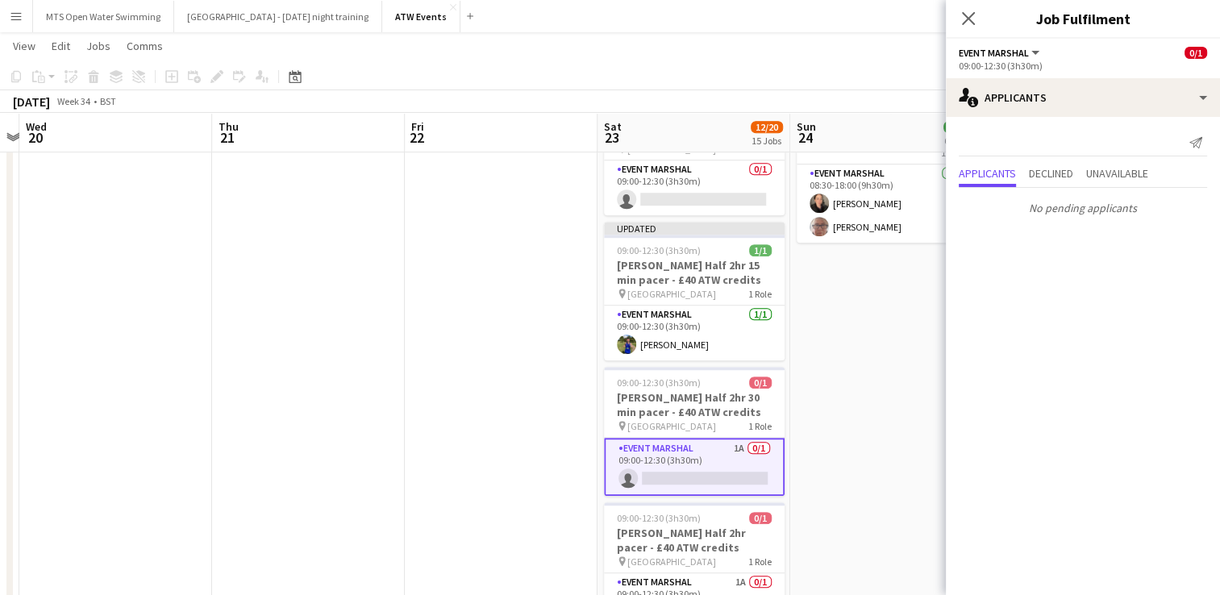
click at [858, 347] on app-date-cell "07:00-17:00 (10h) 2/2 [PERSON_NAME] Super Series Registration Marshal - hourly …" at bounding box center [886, 267] width 193 height 2199
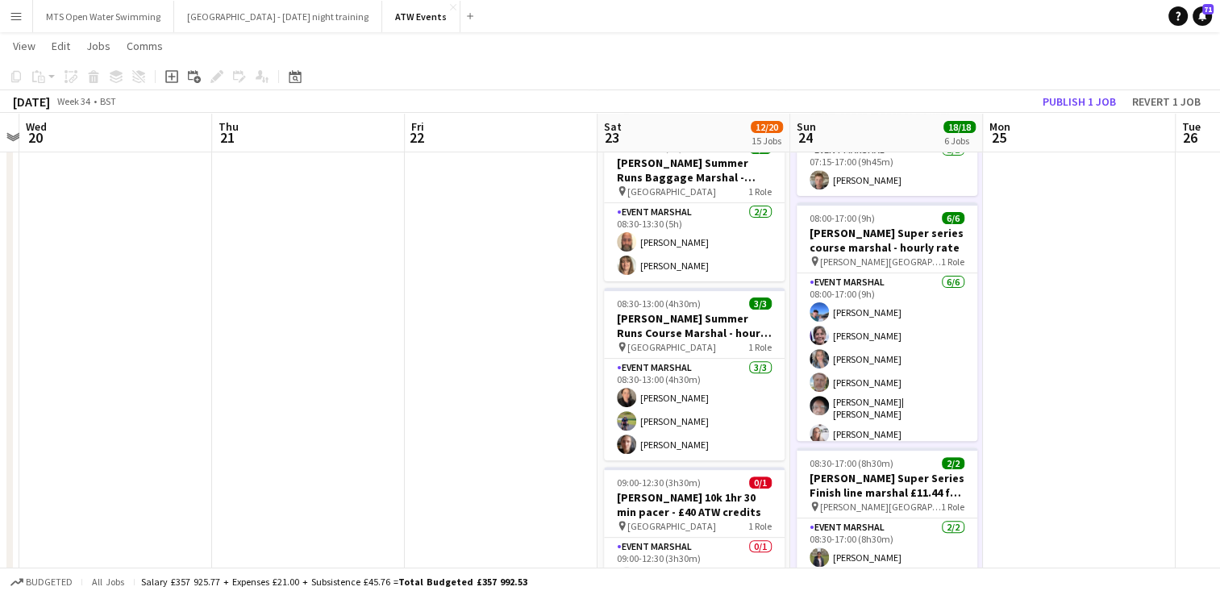
scroll to position [3, 0]
click at [1079, 104] on button "Publish 1 job" at bounding box center [1079, 101] width 86 height 21
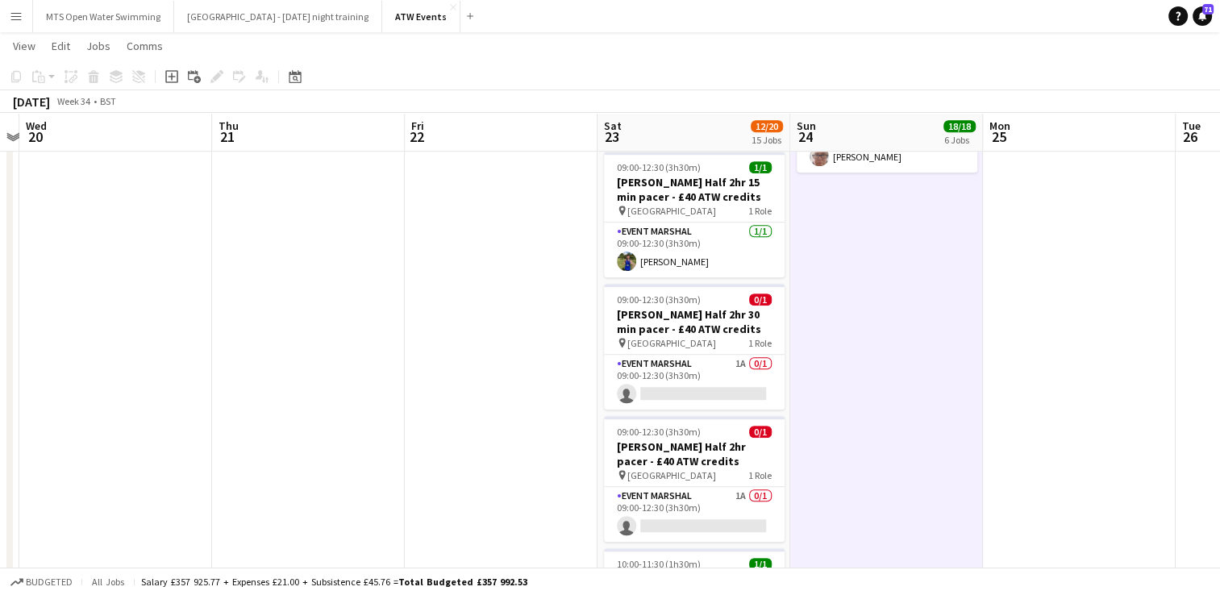
scroll to position [1082, 0]
click at [742, 488] on app-card-role "Event Marshal 1A 0/1 09:00-12:30 (3h30m) single-neutral-actions" at bounding box center [694, 515] width 181 height 55
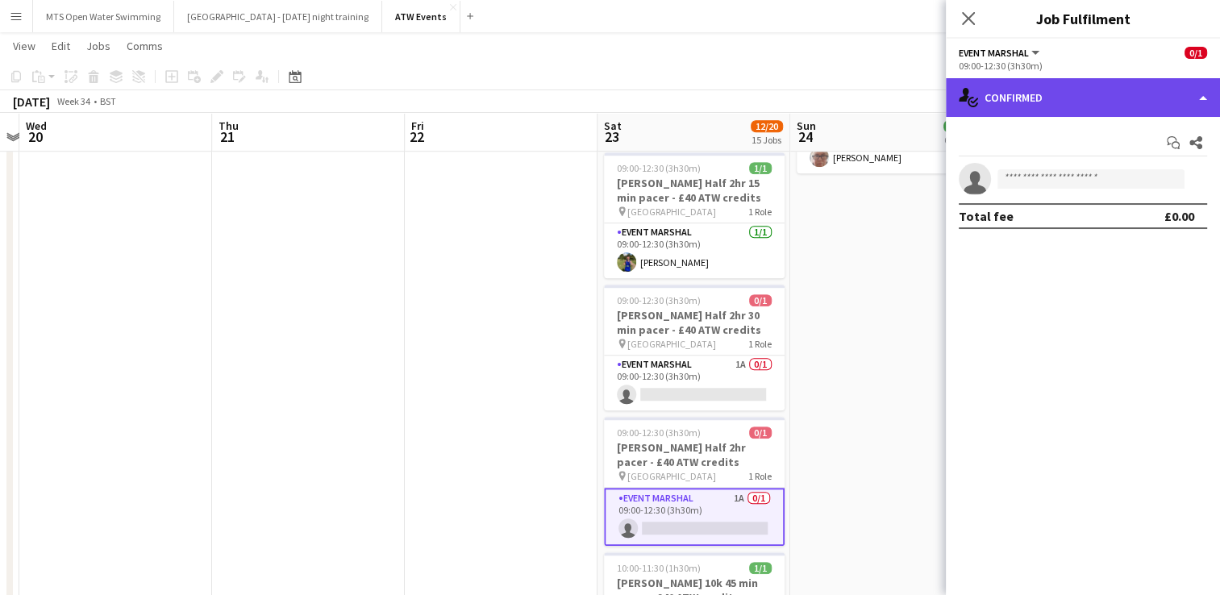
click at [1016, 85] on div "single-neutral-actions-check-2 Confirmed" at bounding box center [1083, 97] width 274 height 39
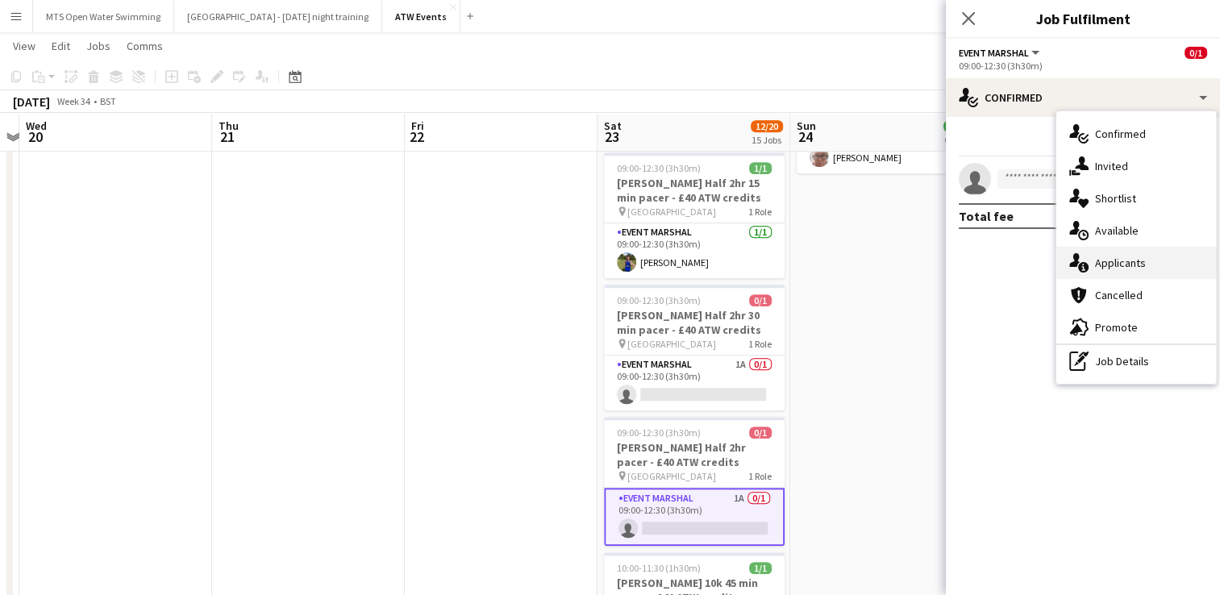
click at [1108, 266] on div "single-neutral-actions-information Applicants" at bounding box center [1136, 263] width 160 height 32
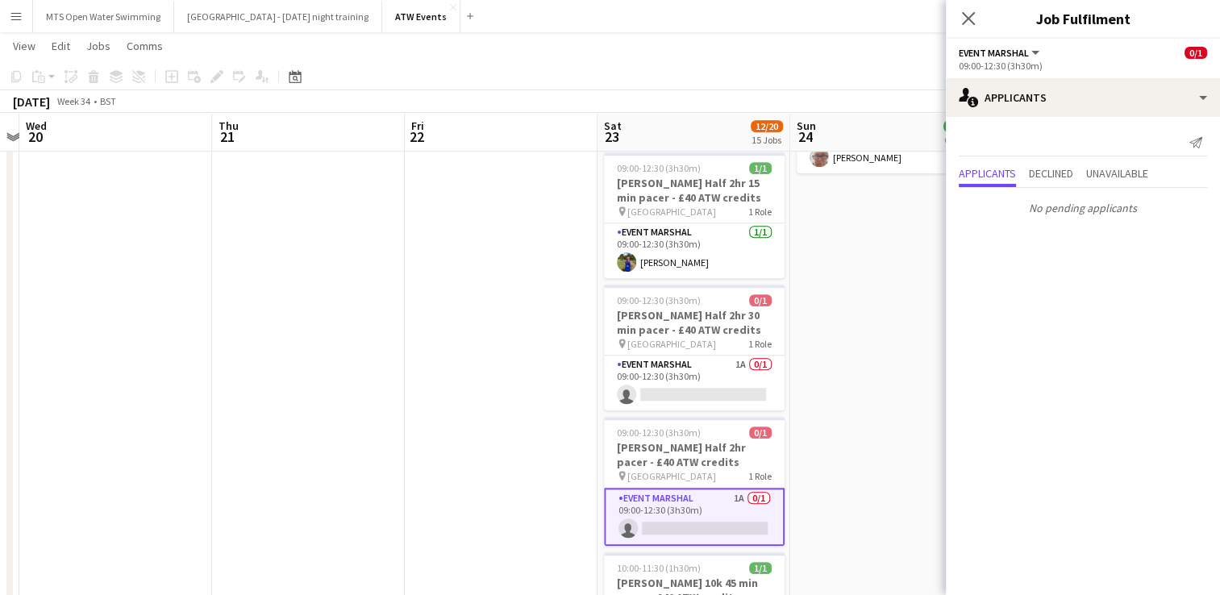
click at [848, 260] on app-date-cell "07:00-17:00 (10h) 2/2 [PERSON_NAME] Super Series Registration Marshal - hourly …" at bounding box center [886, 198] width 193 height 2199
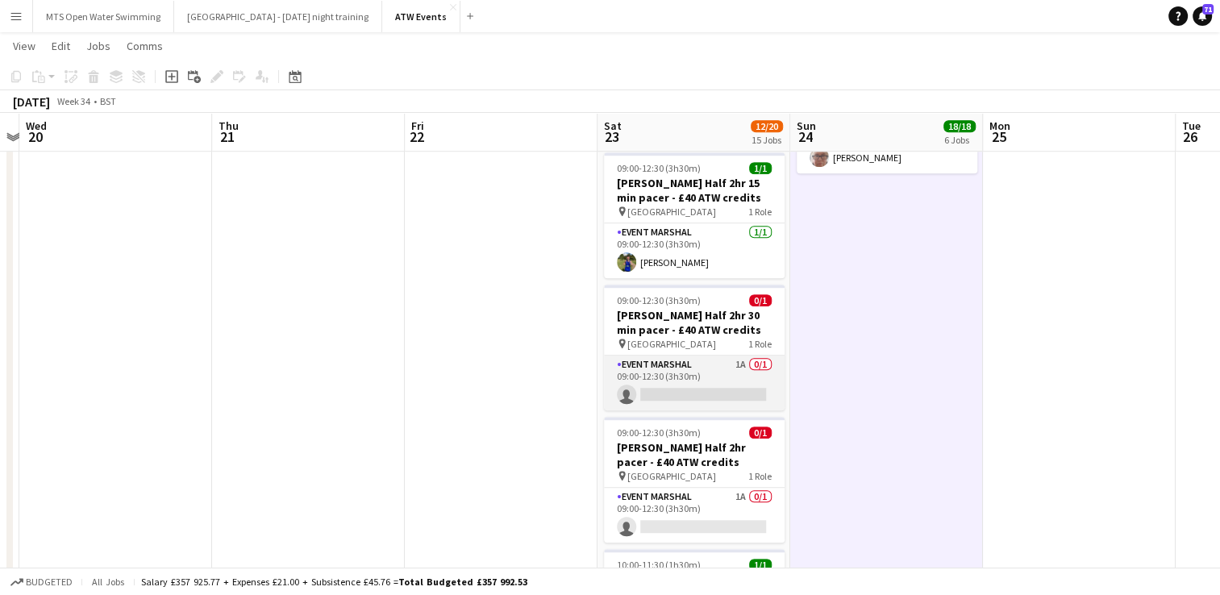
click at [738, 355] on app-card-role "Event Marshal 1A 0/1 09:00-12:30 (3h30m) single-neutral-actions" at bounding box center [694, 382] width 181 height 55
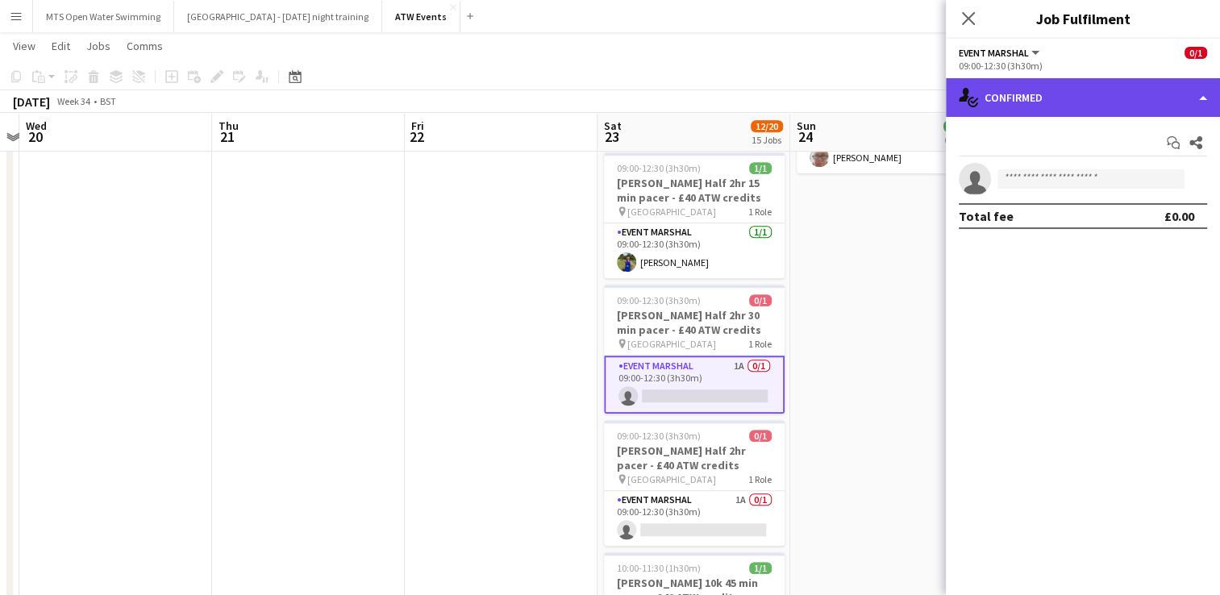
click at [1106, 94] on div "single-neutral-actions-check-2 Confirmed" at bounding box center [1083, 97] width 274 height 39
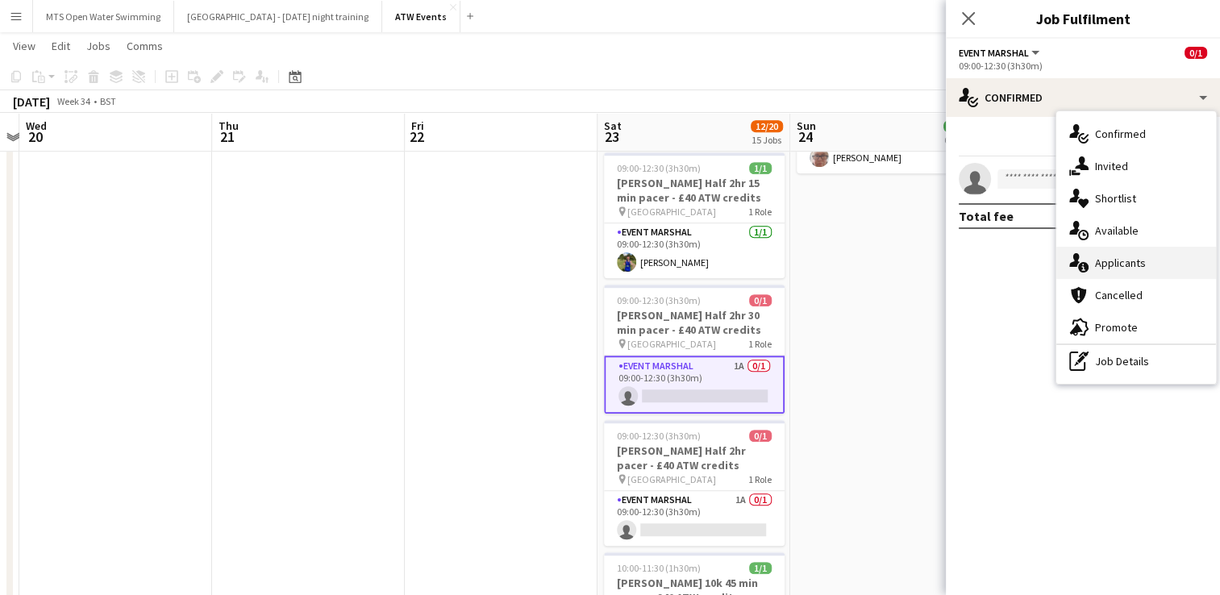
click at [1125, 259] on div "single-neutral-actions-information Applicants" at bounding box center [1136, 263] width 160 height 32
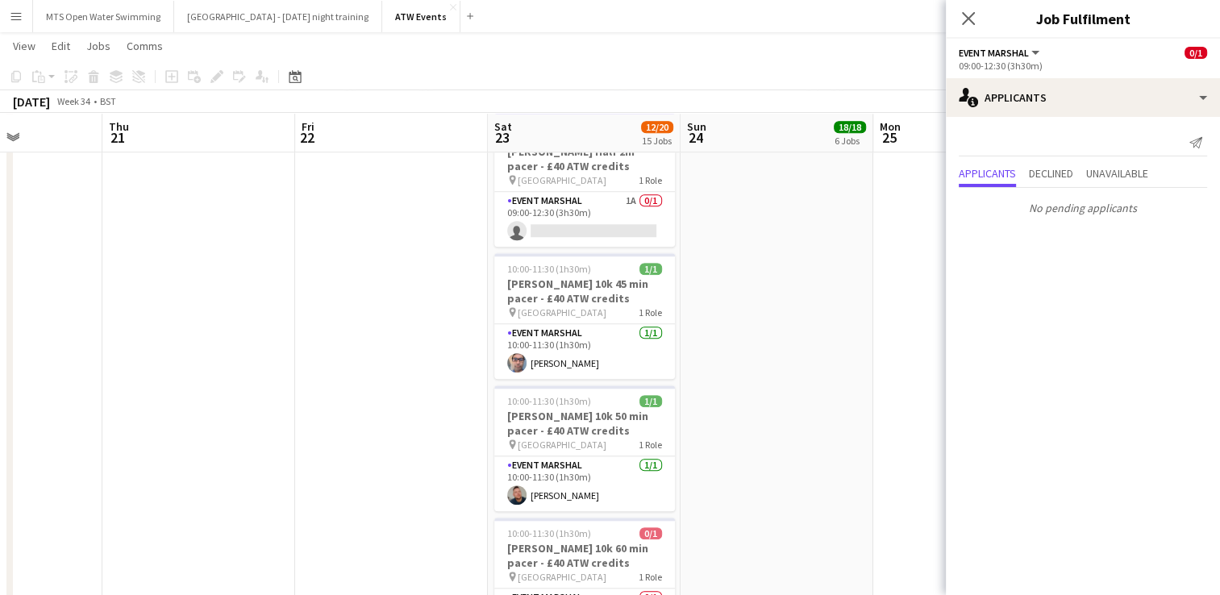
scroll to position [1382, 0]
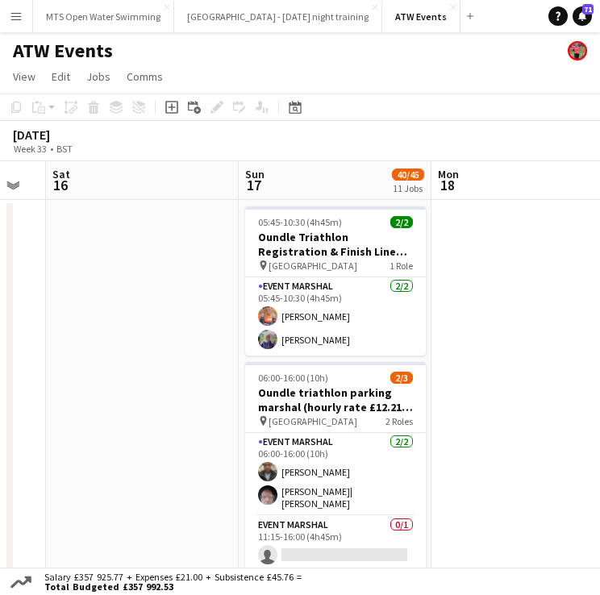
scroll to position [0, 724]
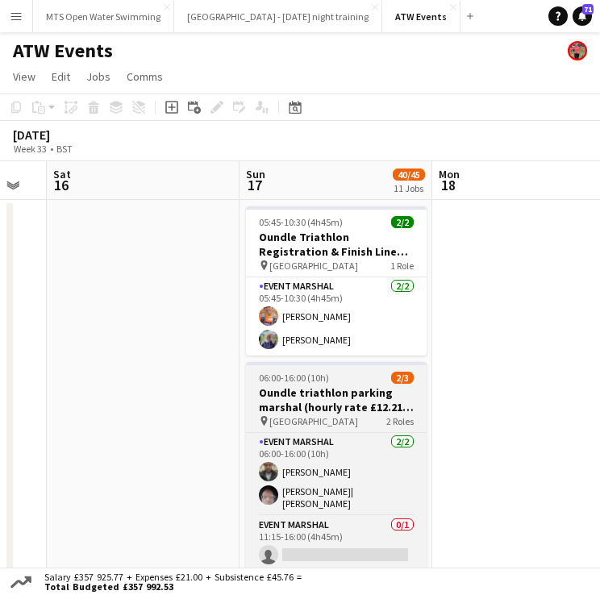
click at [273, 405] on h3 "Oundle triathlon parking marshal (hourly rate £12.21 if over 21)" at bounding box center [336, 399] width 181 height 29
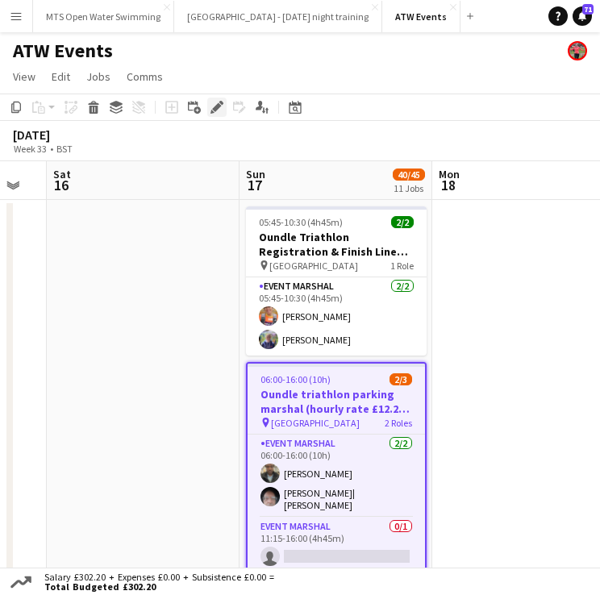
click at [219, 106] on icon at bounding box center [216, 107] width 9 height 9
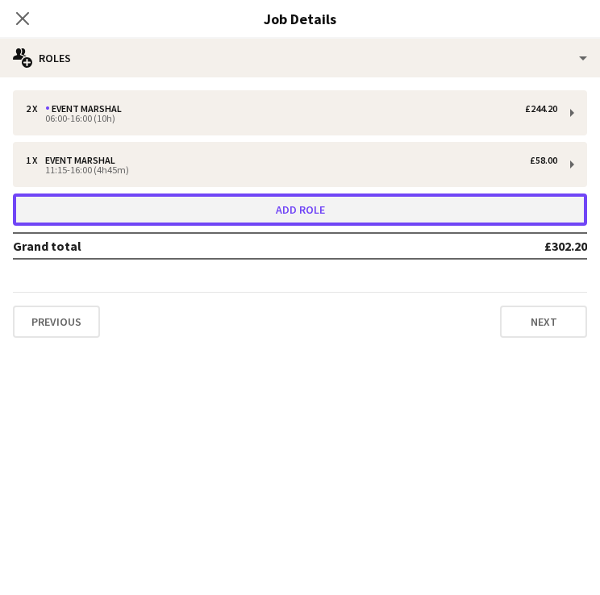
click at [202, 205] on button "Add role" at bounding box center [300, 209] width 574 height 32
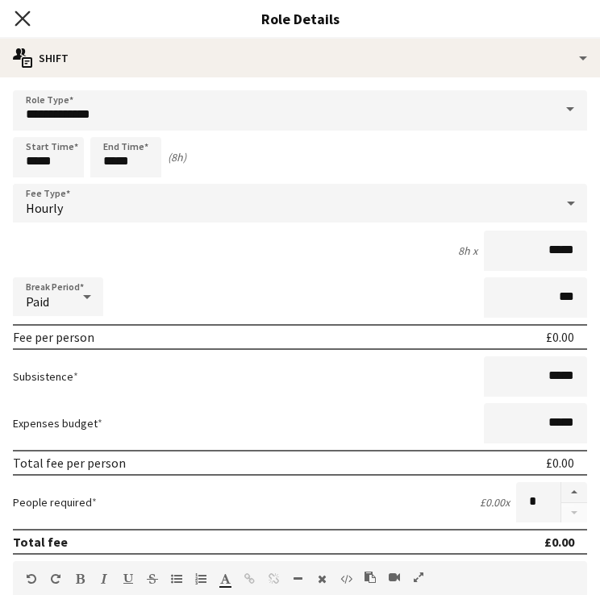
click at [18, 18] on icon "Close pop-in" at bounding box center [22, 17] width 15 height 15
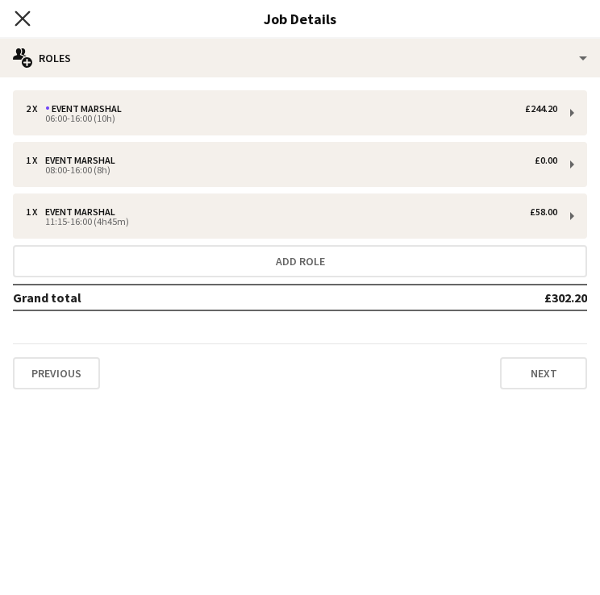
click at [25, 18] on icon "Close pop-in" at bounding box center [22, 17] width 15 height 15
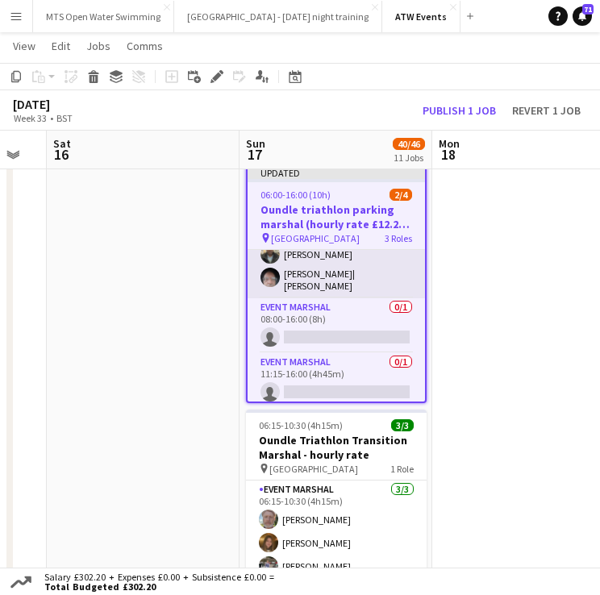
scroll to position [13, 0]
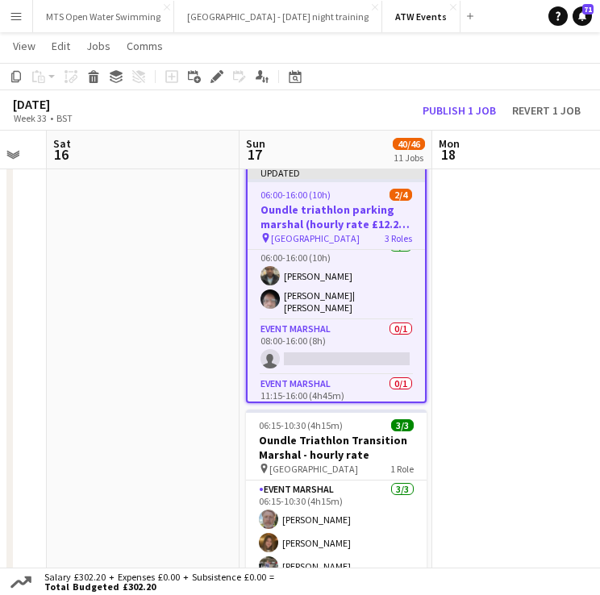
click at [285, 221] on h3 "Oundle triathlon parking marshal (hourly rate £12.21 if over 21)" at bounding box center [335, 216] width 177 height 29
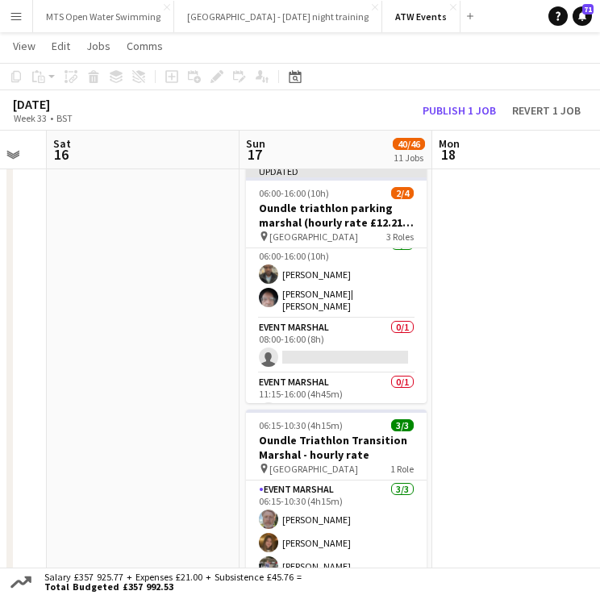
click at [218, 71] on div "Add job Add linked Job Edit Edit linked Job Applicants" at bounding box center [209, 76] width 123 height 19
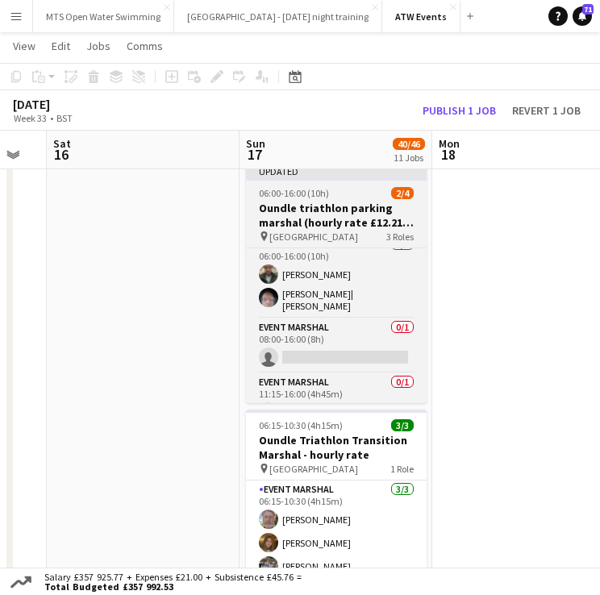
click at [290, 218] on h3 "Oundle triathlon parking marshal (hourly rate £12.21 if over 21)" at bounding box center [336, 215] width 181 height 29
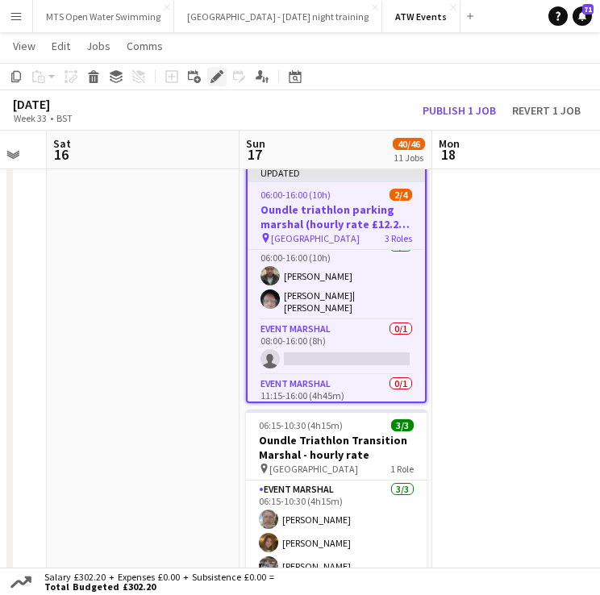
click at [216, 78] on icon at bounding box center [216, 77] width 9 height 9
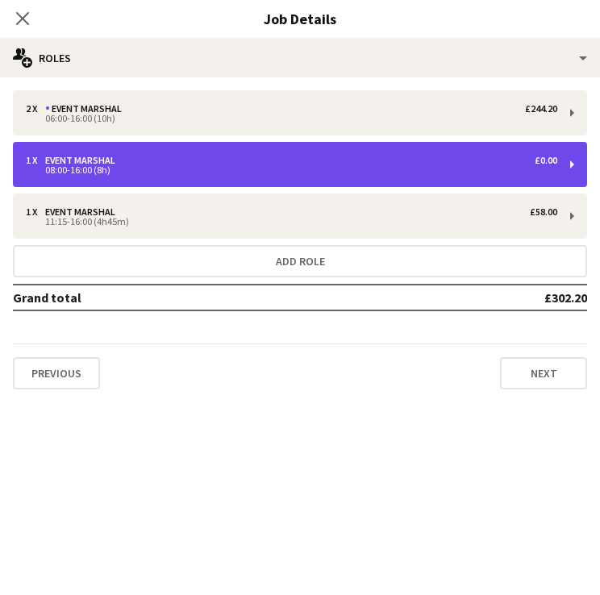
click at [110, 165] on div "Event Marshal" at bounding box center [83, 160] width 77 height 11
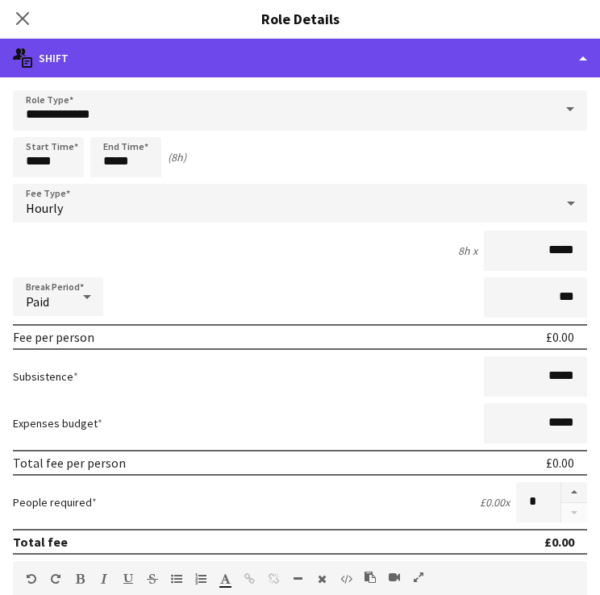
click at [124, 60] on div "multiple-actions-text Shift" at bounding box center [300, 58] width 600 height 39
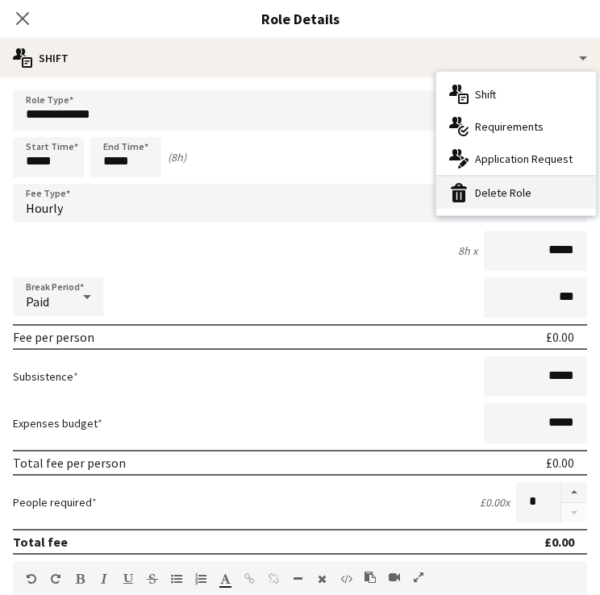
click at [512, 201] on div "bin-2 Delete Role" at bounding box center [516, 193] width 160 height 32
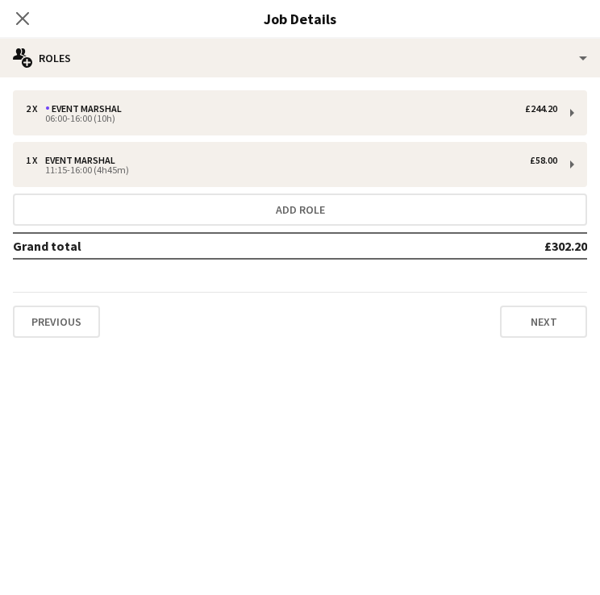
scroll to position [0, 0]
click at [20, 18] on icon "Close pop-in" at bounding box center [22, 17] width 15 height 15
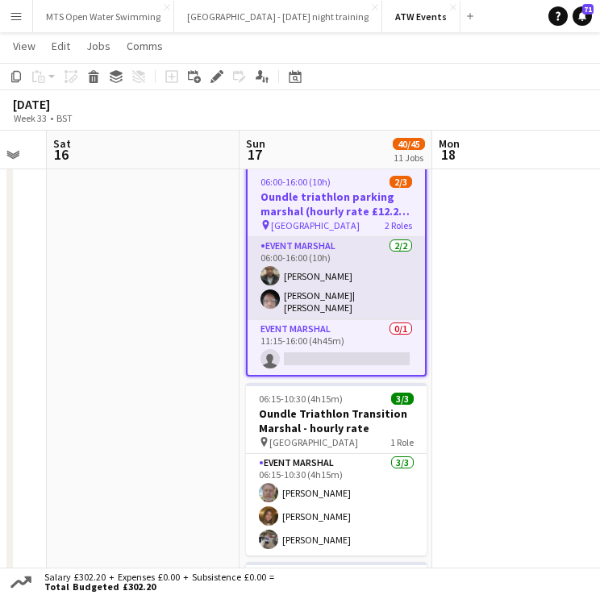
click at [330, 257] on app-card-role "Event Marshal 2/2 06:00-16:00 (10h) Ridwan Sanni Andrew| Menga" at bounding box center [335, 278] width 177 height 83
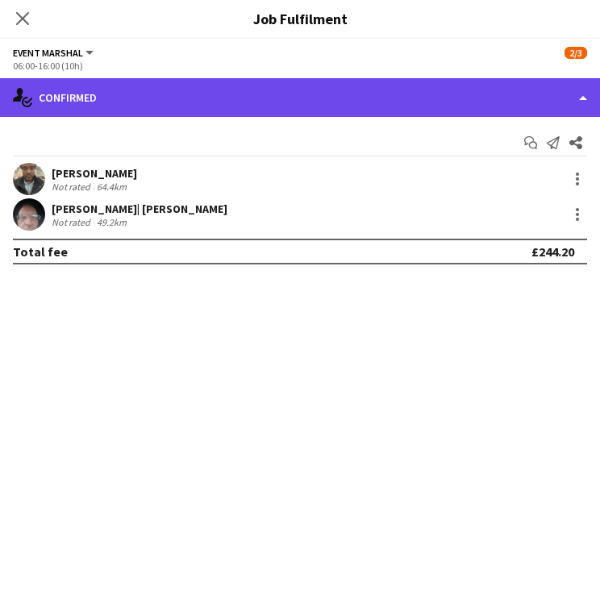
click at [157, 96] on div "single-neutral-actions-check-2 Confirmed" at bounding box center [300, 97] width 600 height 39
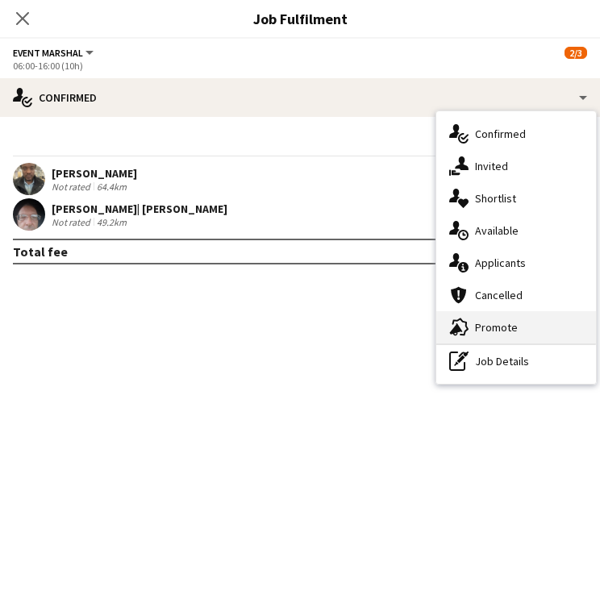
click at [492, 318] on div "advertising-megaphone Promote" at bounding box center [516, 327] width 160 height 32
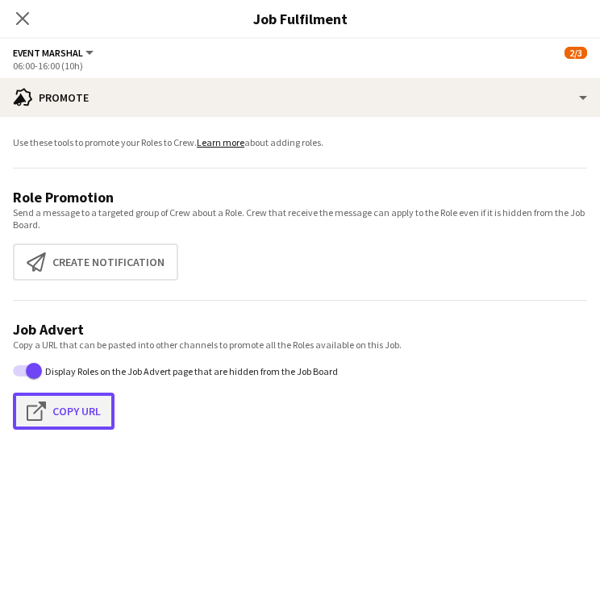
click at [64, 416] on button "Click to copy URL Copy Url" at bounding box center [64, 411] width 102 height 37
click at [20, 11] on icon "Close pop-in" at bounding box center [22, 17] width 15 height 15
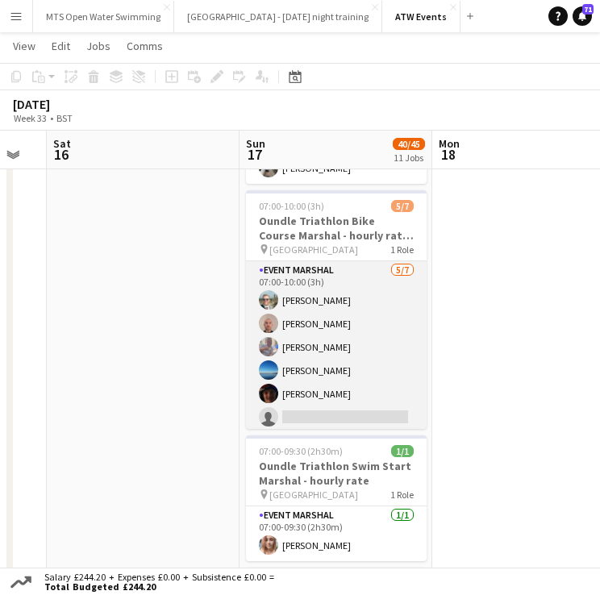
scroll to position [3, 0]
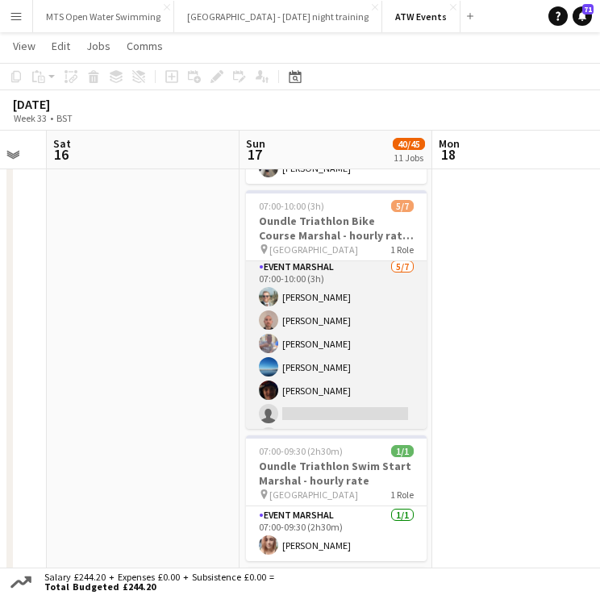
click at [314, 322] on app-card-role "Event Marshal 5/7 07:00-10:00 (3h) Joe Langham Daniel Ryan Andy Hawkins Janeme …" at bounding box center [336, 355] width 181 height 195
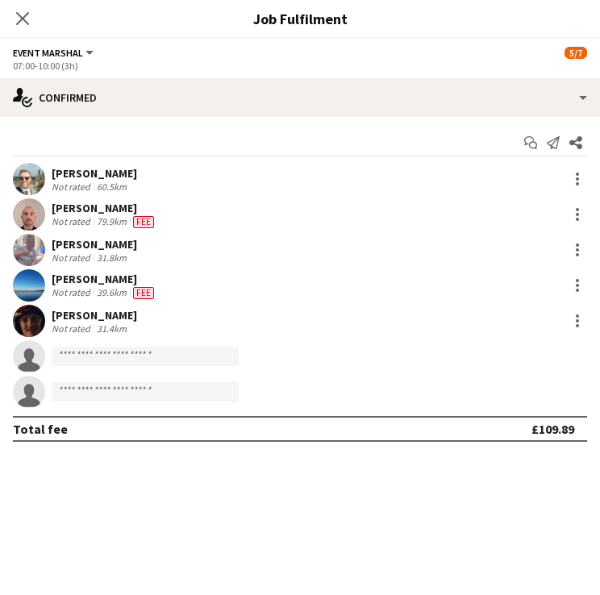
scroll to position [4, 0]
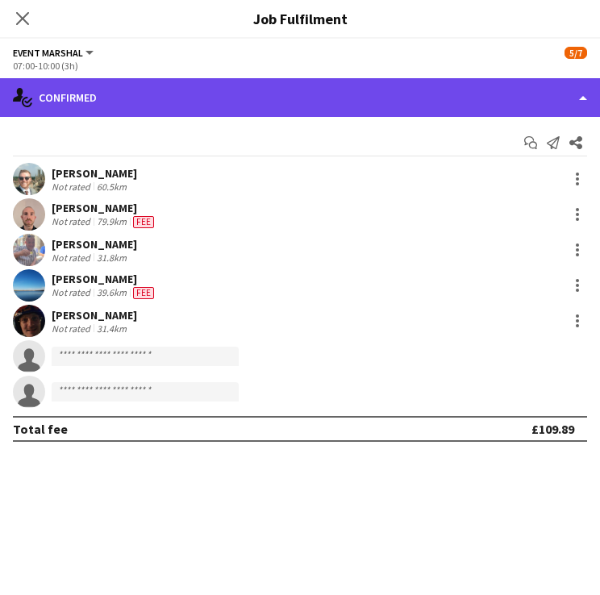
click at [152, 90] on div "single-neutral-actions-check-2 Confirmed" at bounding box center [300, 97] width 600 height 39
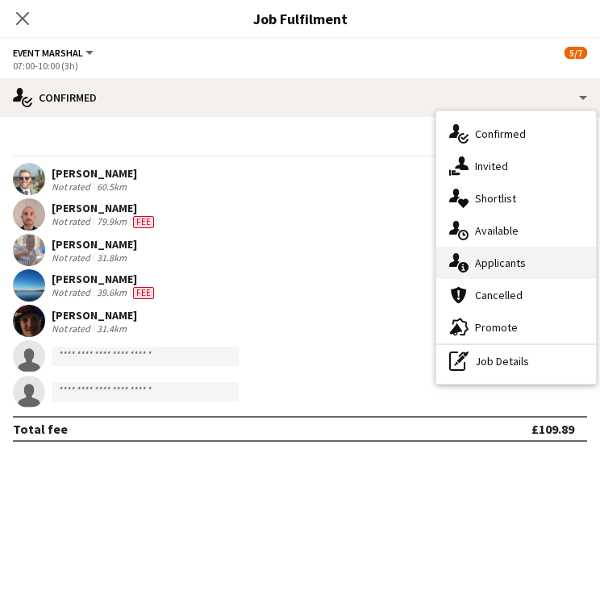
click at [474, 253] on div "single-neutral-actions-information Applicants" at bounding box center [516, 263] width 160 height 32
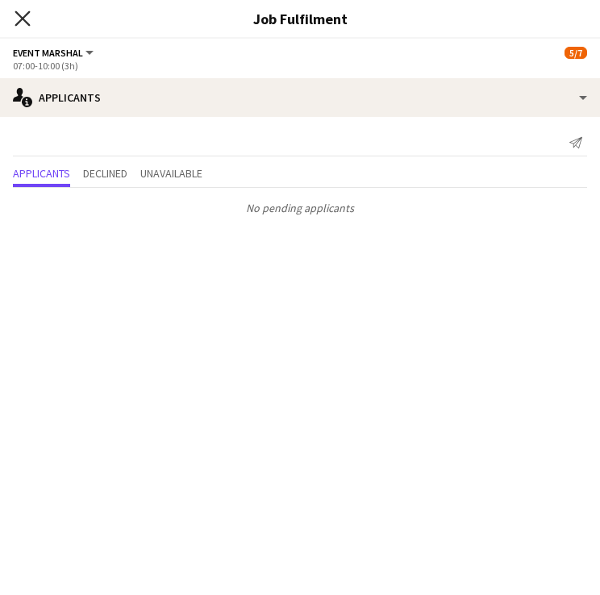
click at [15, 18] on icon "Close pop-in" at bounding box center [22, 17] width 15 height 15
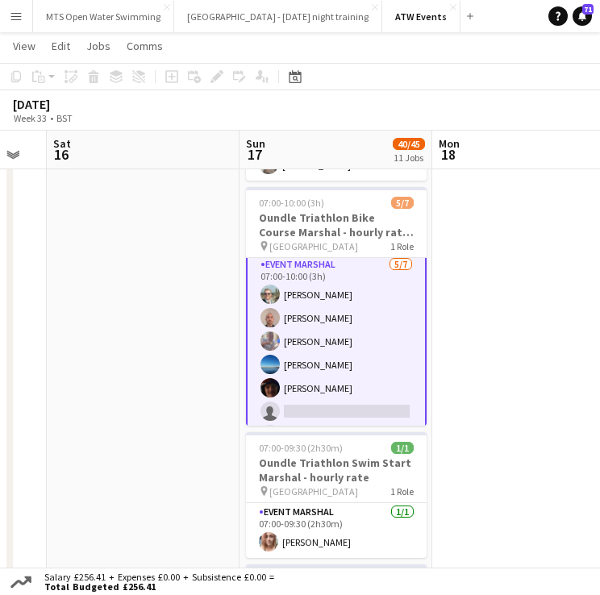
click at [296, 322] on app-card-role "Event Marshal 5/7 07:00-10:00 (3h) Joe Langham Daniel Ryan Andy Hawkins Janeme …" at bounding box center [336, 353] width 181 height 198
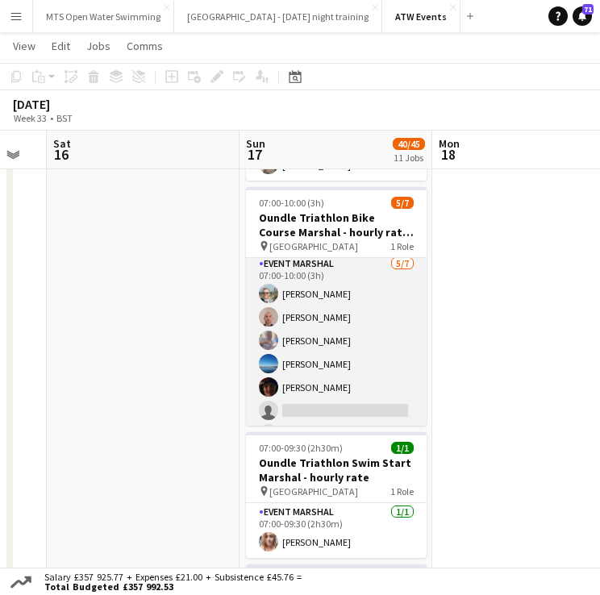
click at [296, 322] on app-card-role "Event Marshal 5/7 07:00-10:00 (3h) Joe Langham Daniel Ryan Andy Hawkins Janeme …" at bounding box center [336, 352] width 181 height 195
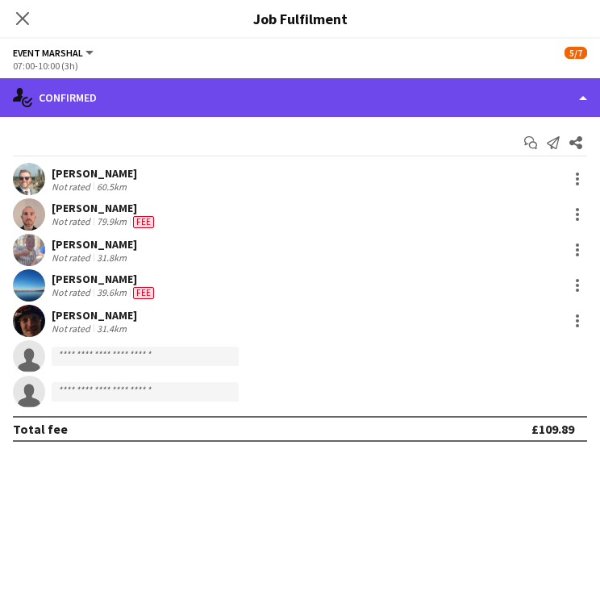
click at [76, 93] on div "single-neutral-actions-check-2 Confirmed" at bounding box center [300, 97] width 600 height 39
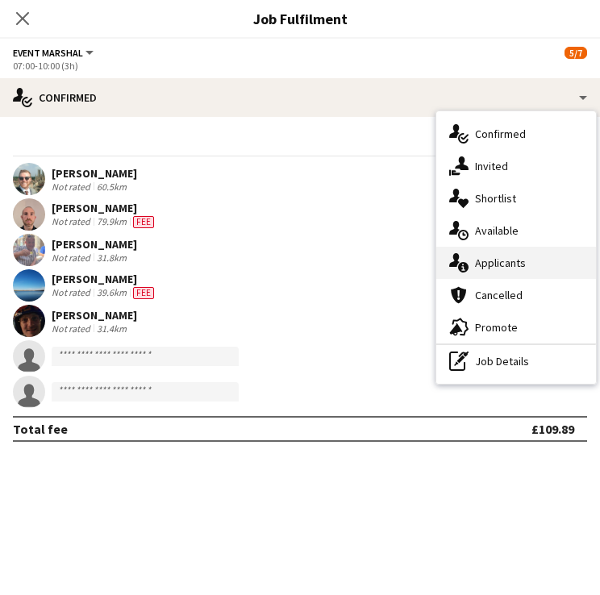
click at [478, 253] on div "single-neutral-actions-information Applicants" at bounding box center [516, 263] width 160 height 32
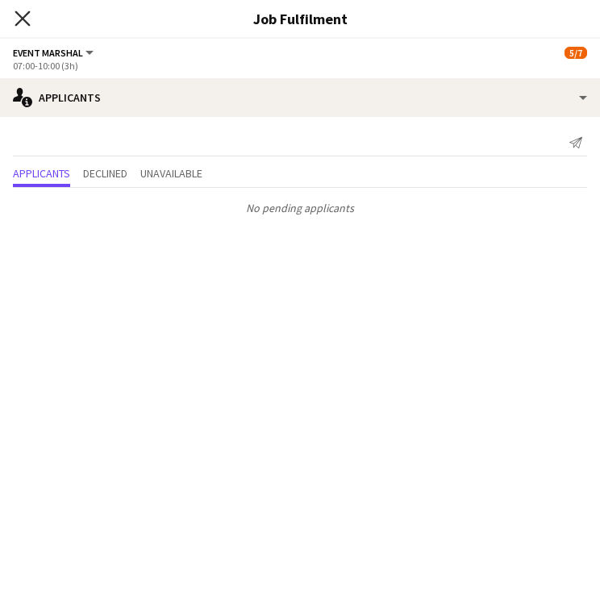
click at [27, 19] on icon "Close pop-in" at bounding box center [22, 17] width 15 height 15
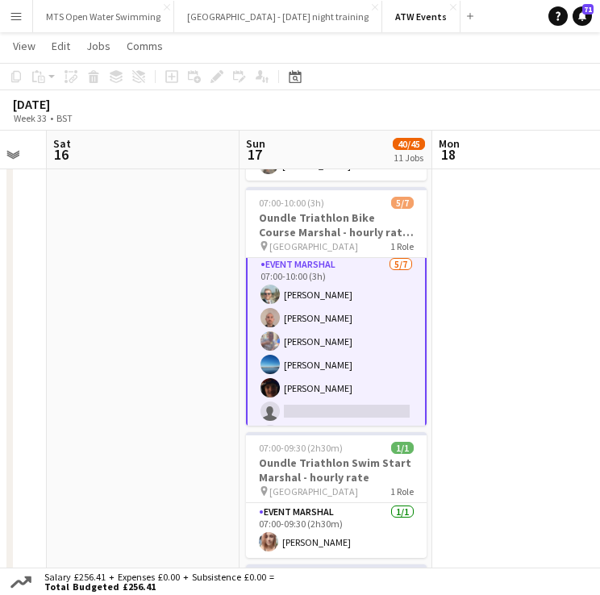
click at [361, 334] on app-card-role "Event Marshal 5/7 07:00-10:00 (3h) Joe Langham Daniel Ryan Andy Hawkins Janeme …" at bounding box center [336, 353] width 181 height 198
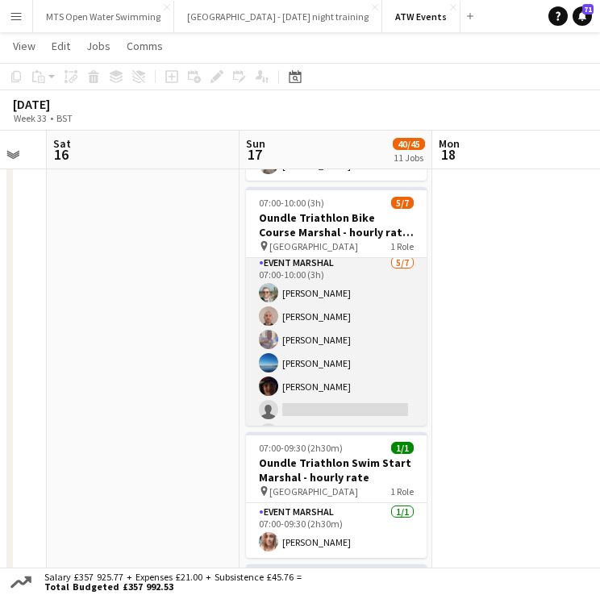
scroll to position [3, 0]
click at [361, 334] on app-card-role "Event Marshal 5/7 07:00-10:00 (3h) Joe Langham Daniel Ryan Andy Hawkins Janeme …" at bounding box center [336, 352] width 181 height 195
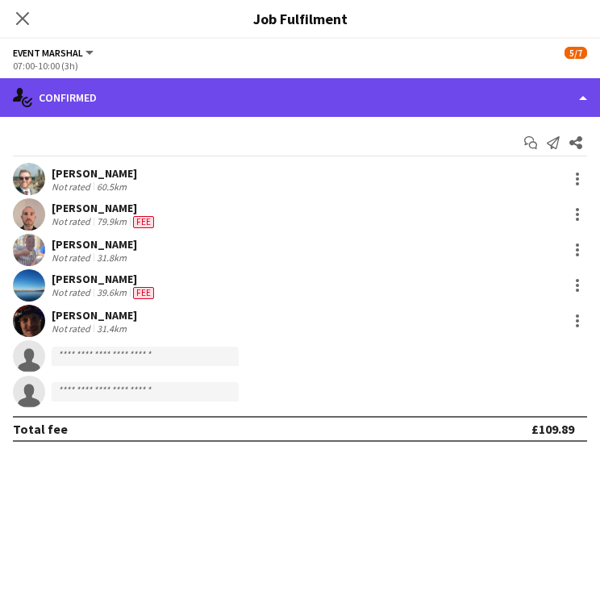
click at [134, 100] on div "single-neutral-actions-check-2 Confirmed" at bounding box center [300, 97] width 600 height 39
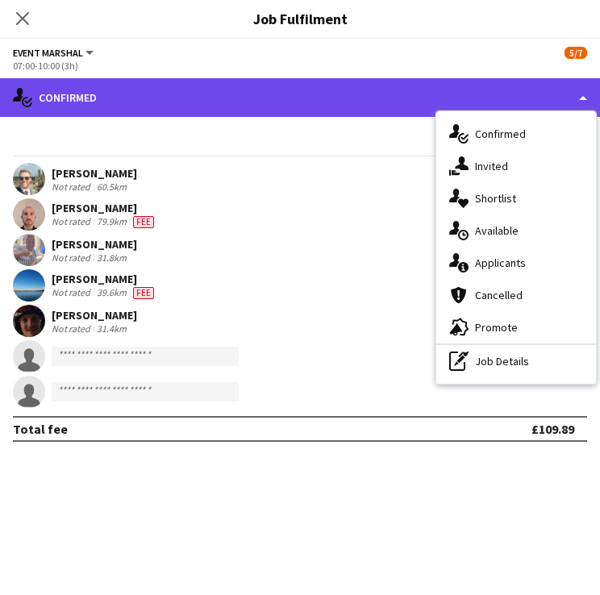
click at [164, 98] on div "single-neutral-actions-check-2 Confirmed" at bounding box center [300, 97] width 600 height 39
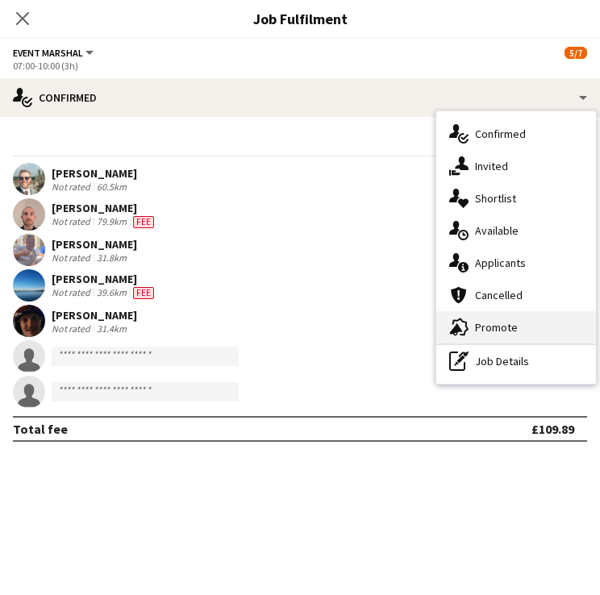
click at [490, 320] on div "advertising-megaphone Promote" at bounding box center [516, 327] width 160 height 32
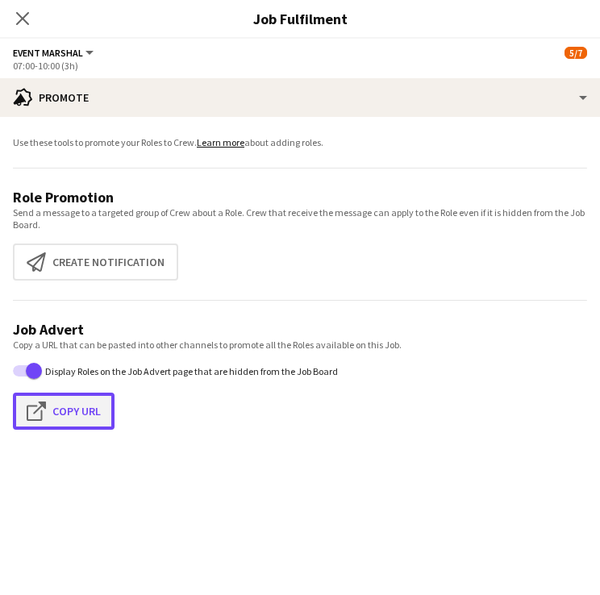
click at [87, 414] on button "Click to copy URL Copy Url" at bounding box center [64, 411] width 102 height 37
click at [19, 17] on icon "Close pop-in" at bounding box center [22, 17] width 15 height 15
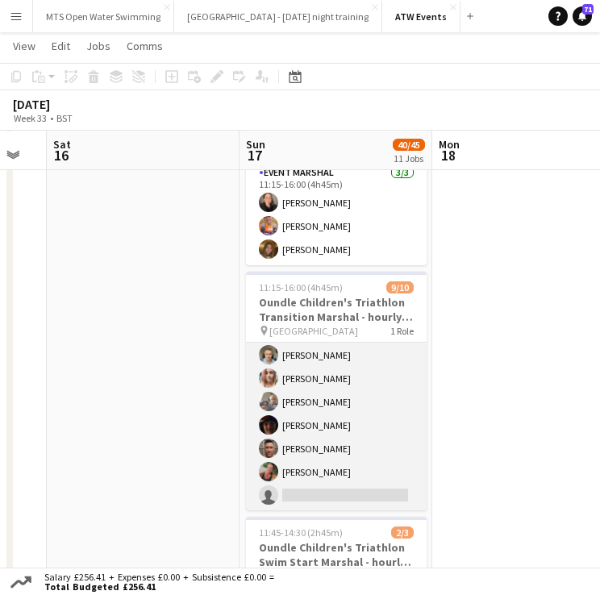
scroll to position [0, 0]
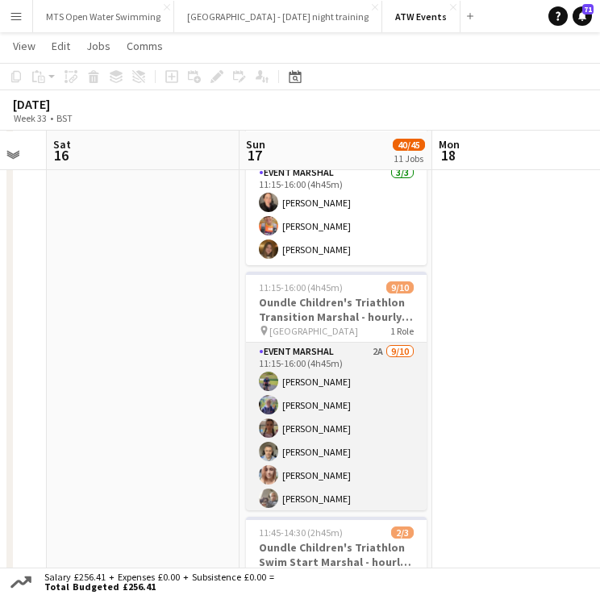
click at [357, 343] on app-card-role "Event Marshal 2A [DATE] 11:15-16:00 (4h45m) [PERSON_NAME] [PERSON_NAME] [PERSON…" at bounding box center [336, 475] width 181 height 265
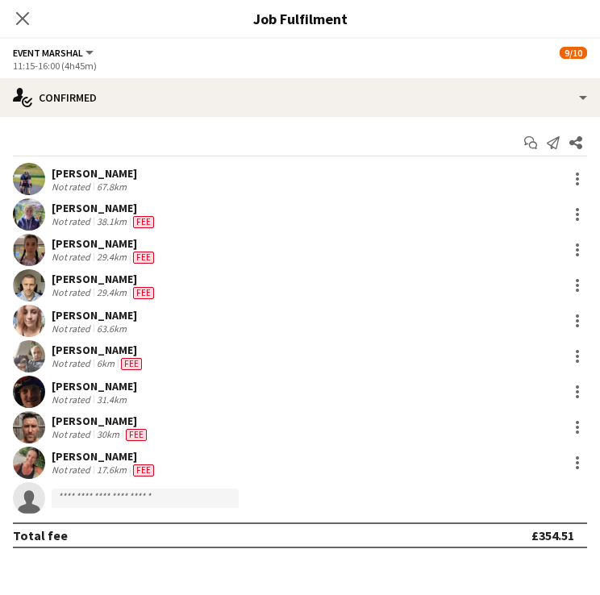
scroll to position [3, 0]
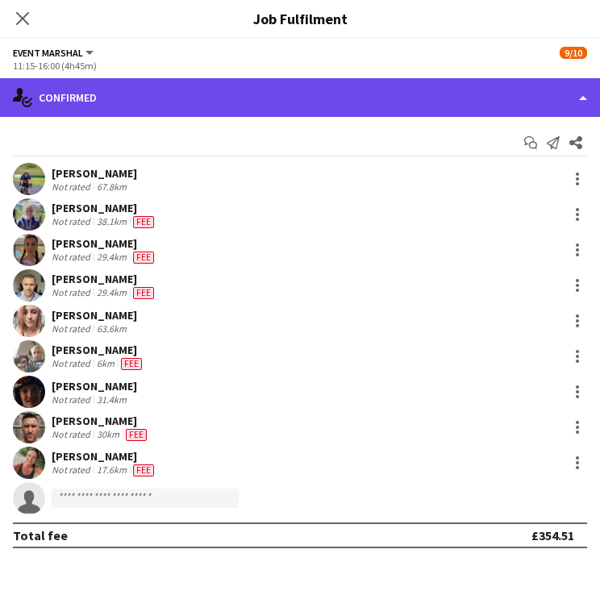
click at [238, 101] on div "single-neutral-actions-check-2 Confirmed" at bounding box center [300, 97] width 600 height 39
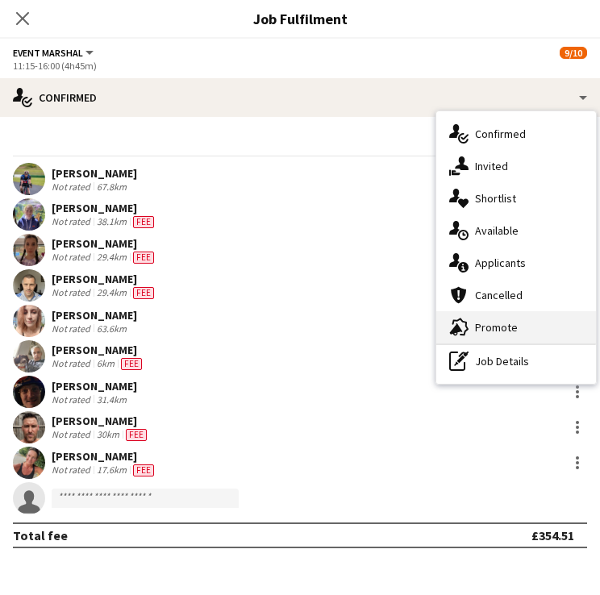
click at [498, 328] on div "advertising-megaphone Promote" at bounding box center [516, 327] width 160 height 32
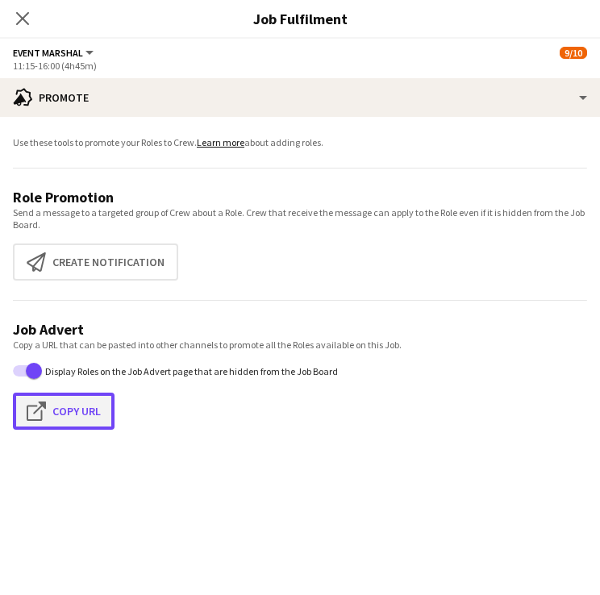
click at [77, 419] on button "Click to copy URL Copy Url" at bounding box center [64, 411] width 102 height 37
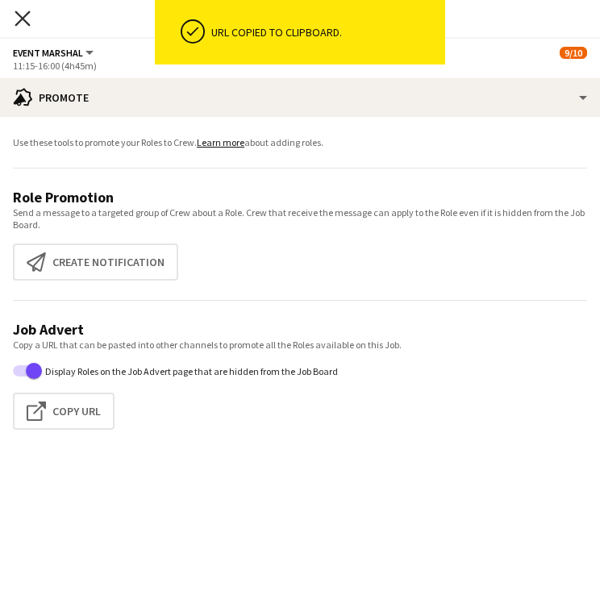
click at [21, 15] on icon "Close pop-in" at bounding box center [22, 17] width 15 height 15
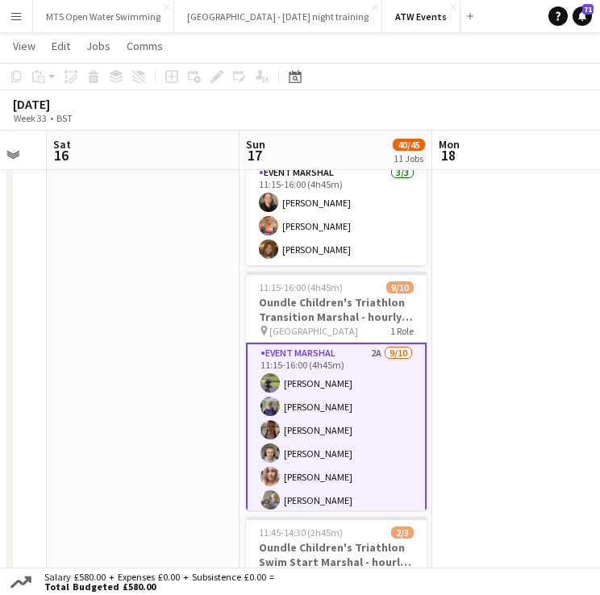
click at [364, 347] on app-card-role "Event Marshal 2A [DATE] 11:15-16:00 (4h45m) [PERSON_NAME] [PERSON_NAME] [PERSON…" at bounding box center [336, 477] width 181 height 268
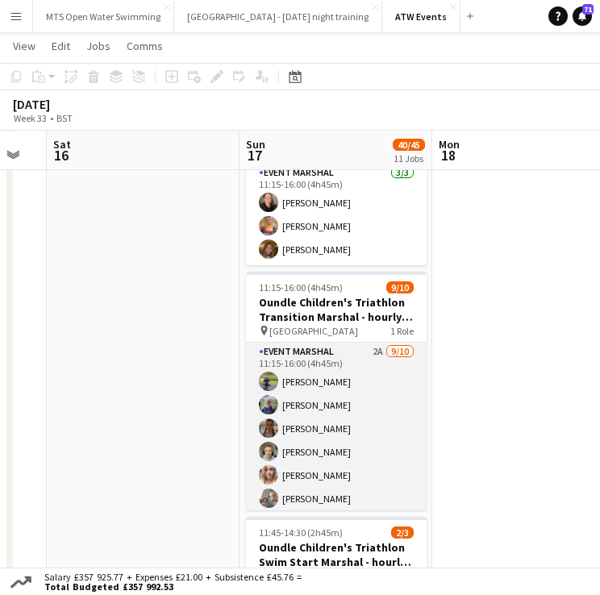
click at [364, 347] on app-card-role "Event Marshal 2A [DATE] 11:15-16:00 (4h45m) [PERSON_NAME] [PERSON_NAME] [PERSON…" at bounding box center [336, 475] width 181 height 265
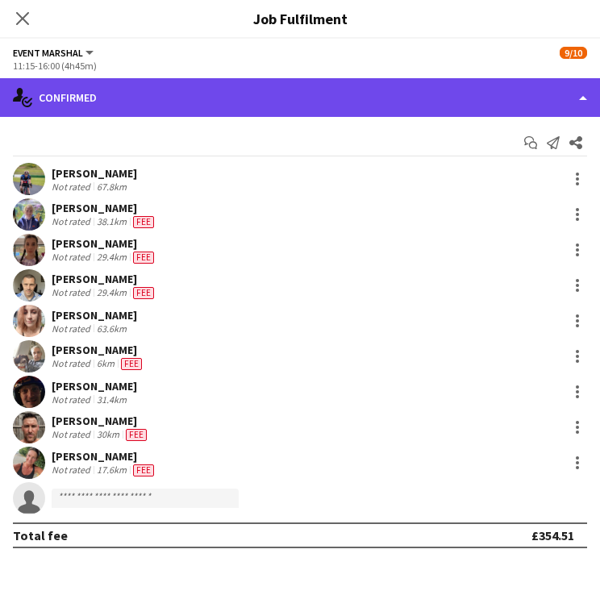
click at [254, 96] on div "single-neutral-actions-check-2 Confirmed" at bounding box center [300, 97] width 600 height 39
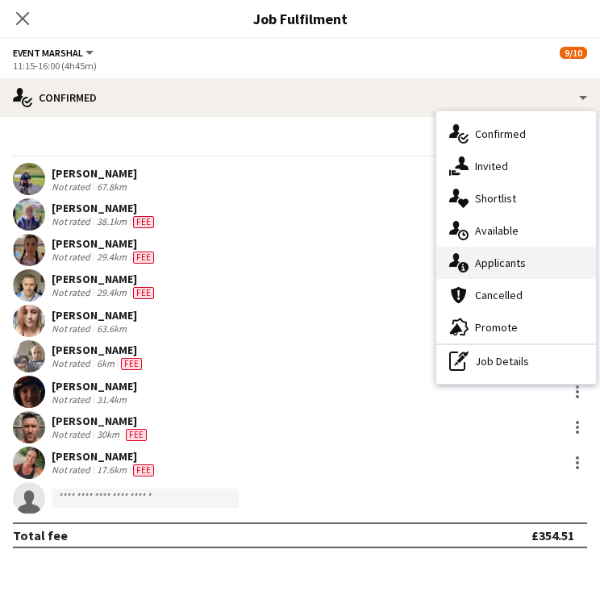
click at [495, 265] on div "single-neutral-actions-information Applicants" at bounding box center [516, 263] width 160 height 32
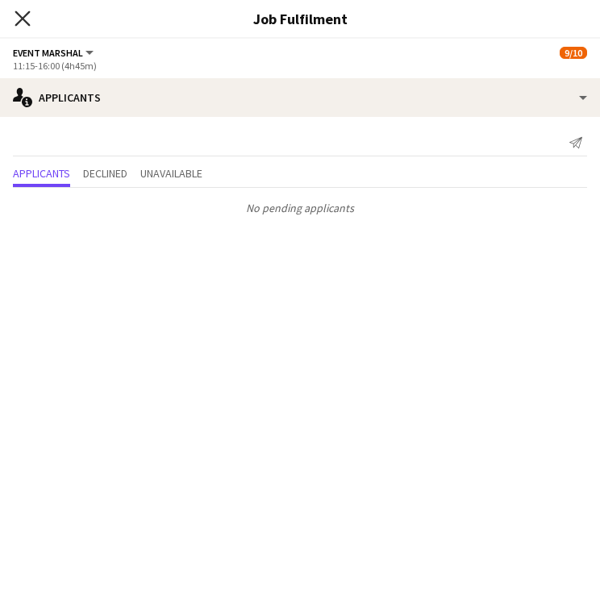
click at [19, 17] on icon at bounding box center [22, 17] width 15 height 15
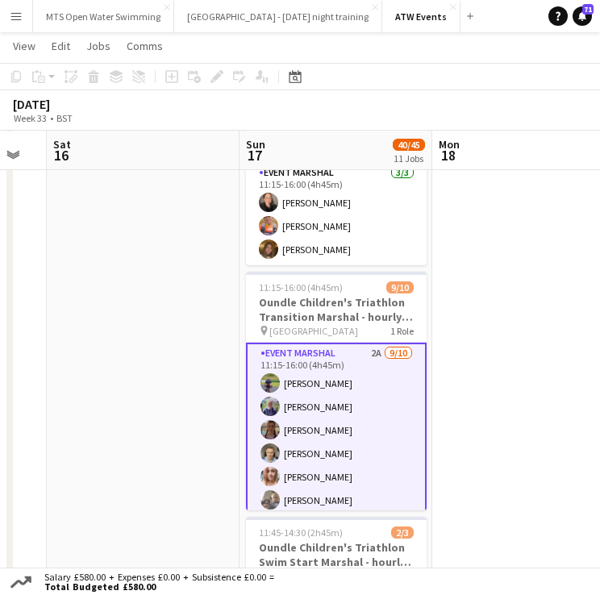
scroll to position [100, 0]
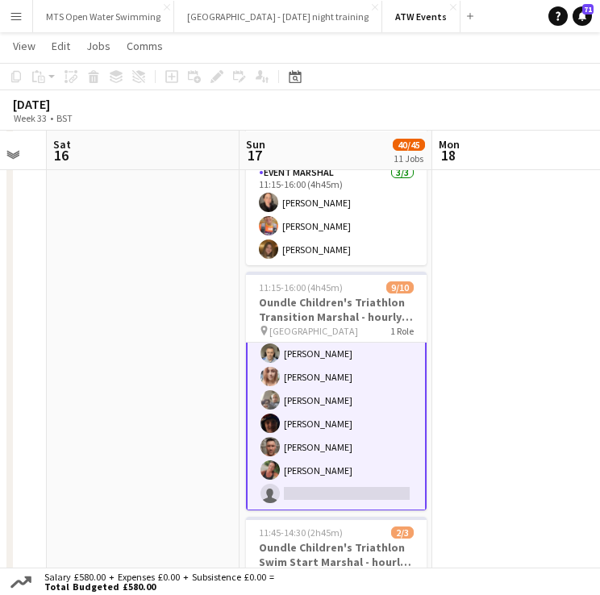
click at [336, 390] on app-card-role "Event Marshal 2A [DATE] 11:15-16:00 (4h45m) [PERSON_NAME] [PERSON_NAME] [PERSON…" at bounding box center [336, 377] width 181 height 268
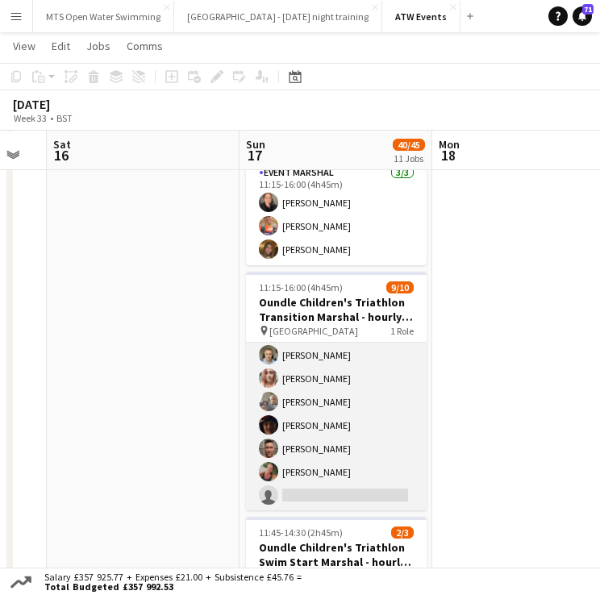
scroll to position [0, 723]
drag, startPoint x: 336, startPoint y: 390, endPoint x: 301, endPoint y: 385, distance: 35.8
click at [301, 385] on app-card-role "Event Marshal 2A [DATE] 11:15-16:00 (4h45m) [PERSON_NAME] [PERSON_NAME] [PERSON…" at bounding box center [337, 378] width 181 height 265
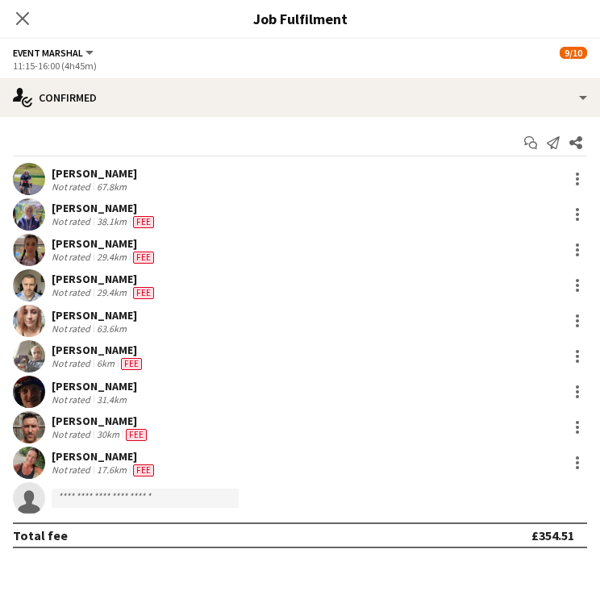
scroll to position [100, 0]
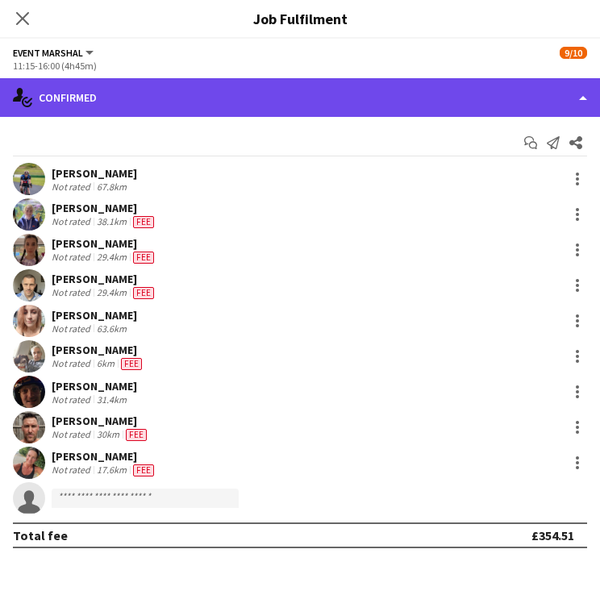
click at [175, 102] on div "single-neutral-actions-check-2 Confirmed" at bounding box center [300, 97] width 600 height 39
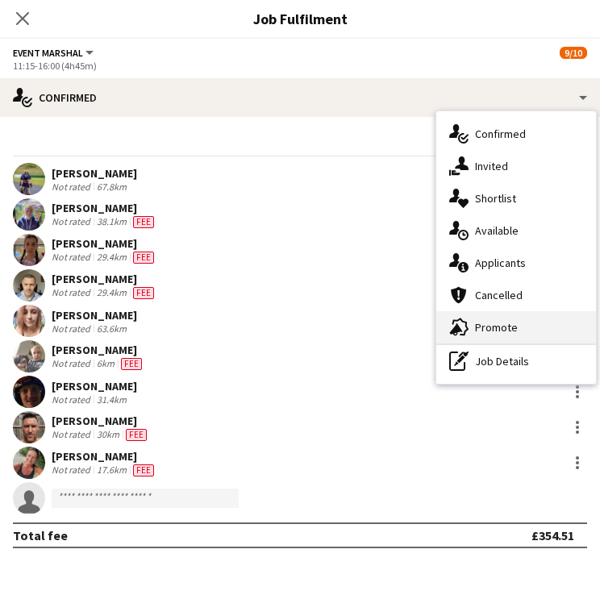
click at [472, 321] on div "advertising-megaphone Promote" at bounding box center [516, 327] width 160 height 32
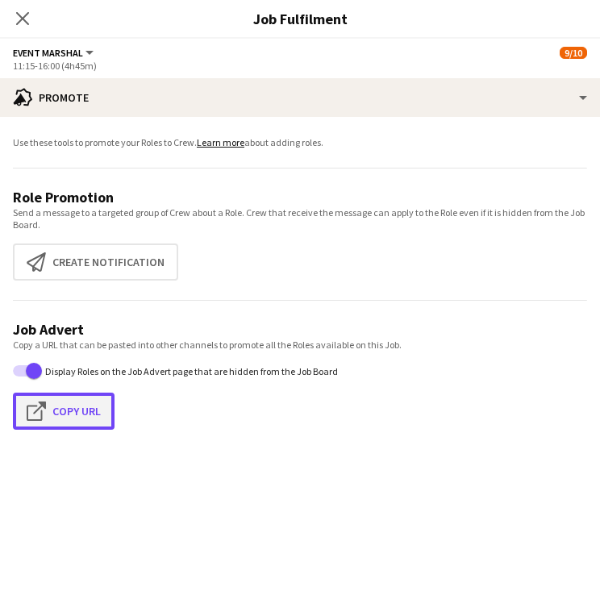
click at [66, 398] on button "Click to copy URL Copy Url" at bounding box center [64, 411] width 102 height 37
click at [20, 19] on icon "Close pop-in" at bounding box center [22, 17] width 15 height 15
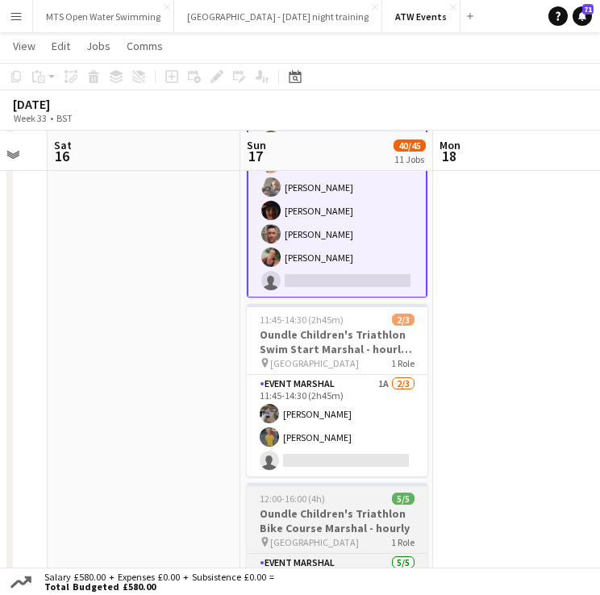
scroll to position [1455, 0]
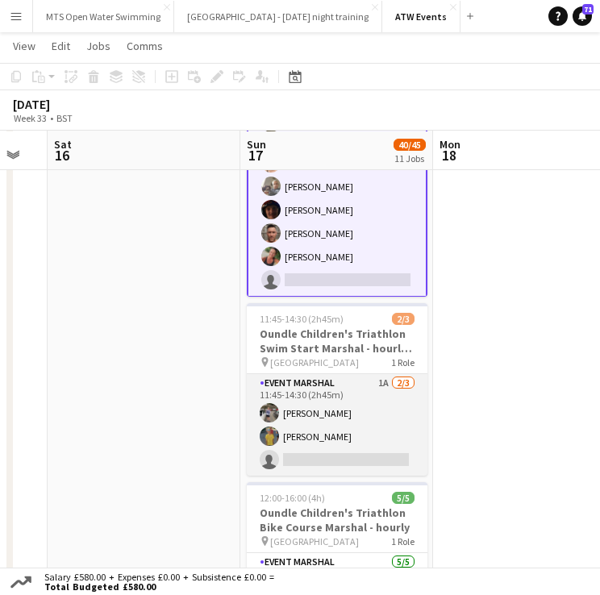
click at [309, 393] on app-card-role "Event Marshal 1A 2/3 11:45-14:30 (2h45m) Sara Pearce Nicola Dick single-neutral…" at bounding box center [337, 425] width 181 height 102
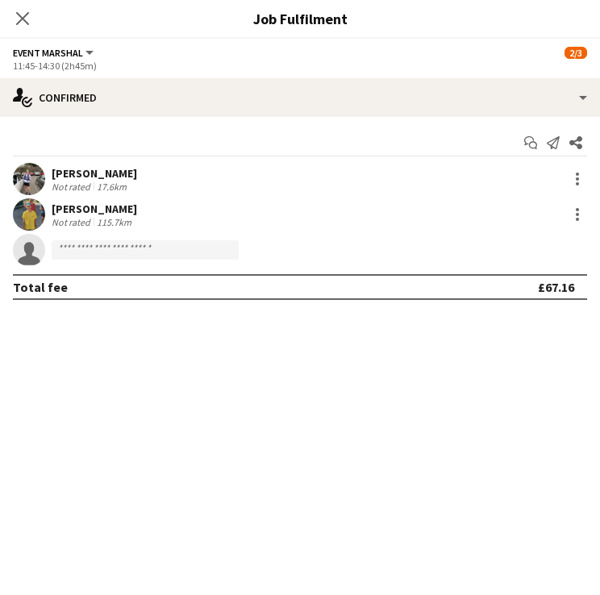
scroll to position [97, 0]
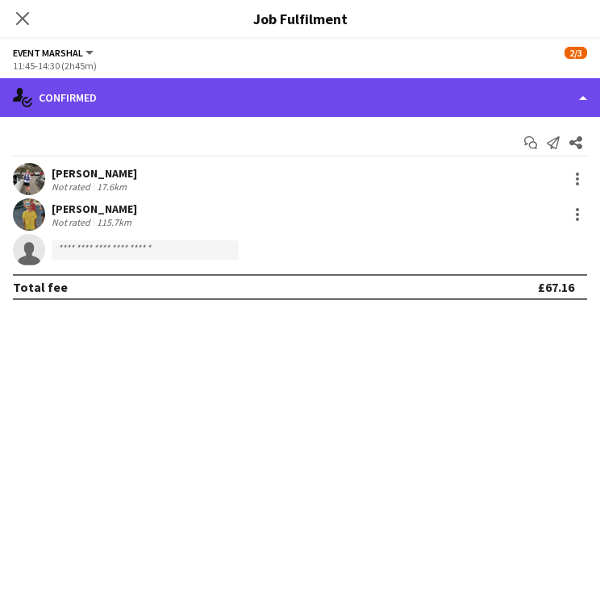
click at [85, 90] on div "single-neutral-actions-check-2 Confirmed" at bounding box center [300, 97] width 600 height 39
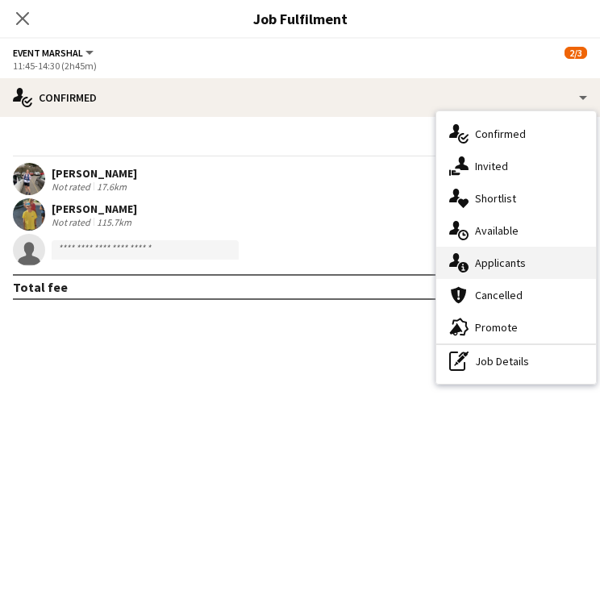
click at [483, 264] on div "single-neutral-actions-information Applicants" at bounding box center [516, 263] width 160 height 32
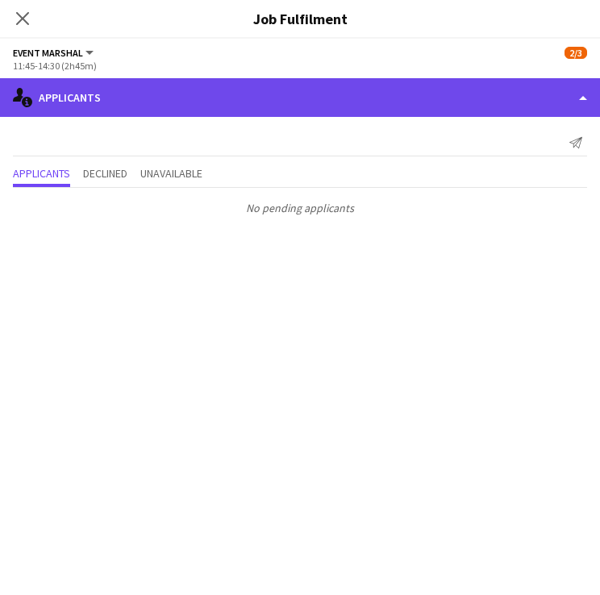
click at [73, 111] on div "single-neutral-actions-information Applicants" at bounding box center [300, 97] width 600 height 39
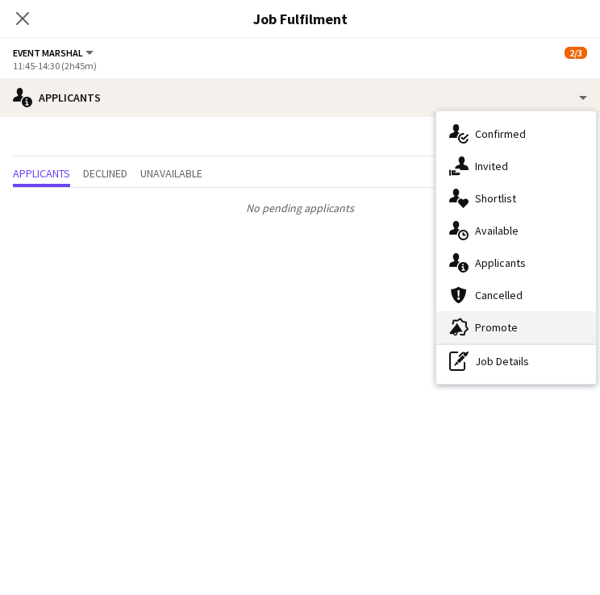
click at [476, 327] on div "advertising-megaphone Promote" at bounding box center [516, 327] width 160 height 32
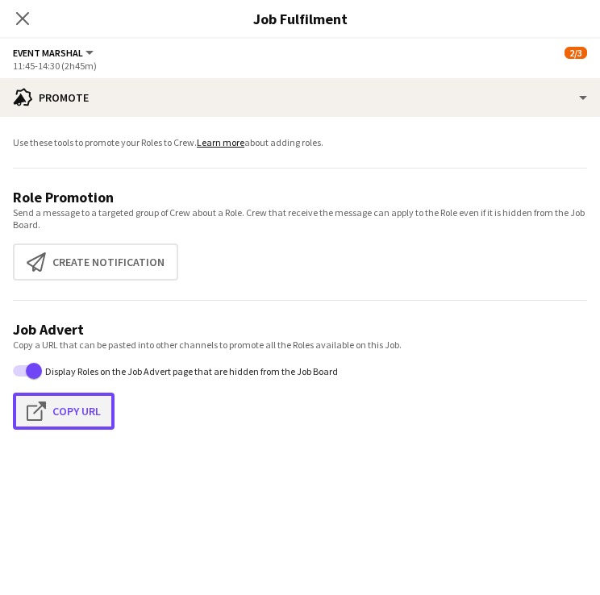
click at [79, 406] on button "Click to copy URL Copy Url" at bounding box center [64, 411] width 102 height 37
type textarea "**********"
click at [85, 414] on button "Click to copy URL Copy Url" at bounding box center [64, 411] width 102 height 37
click at [19, 12] on icon "Close pop-in" at bounding box center [22, 17] width 15 height 15
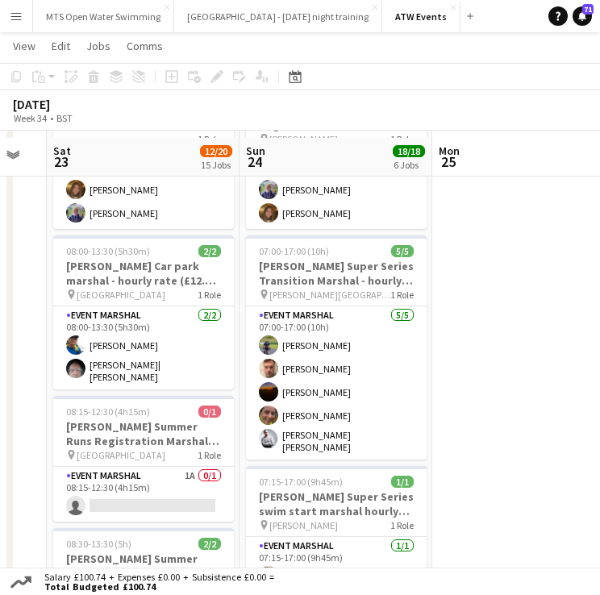
scroll to position [134, 0]
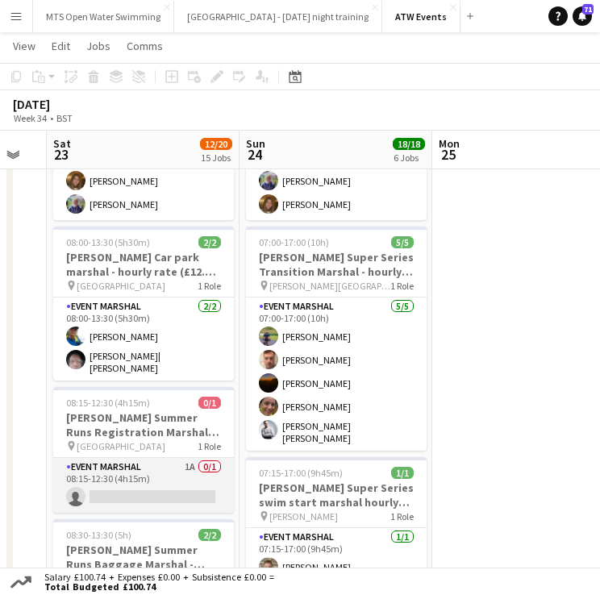
click at [193, 458] on app-card-role "Event Marshal 1A 0/1 08:15-12:30 (4h15m) single-neutral-actions" at bounding box center [143, 485] width 181 height 55
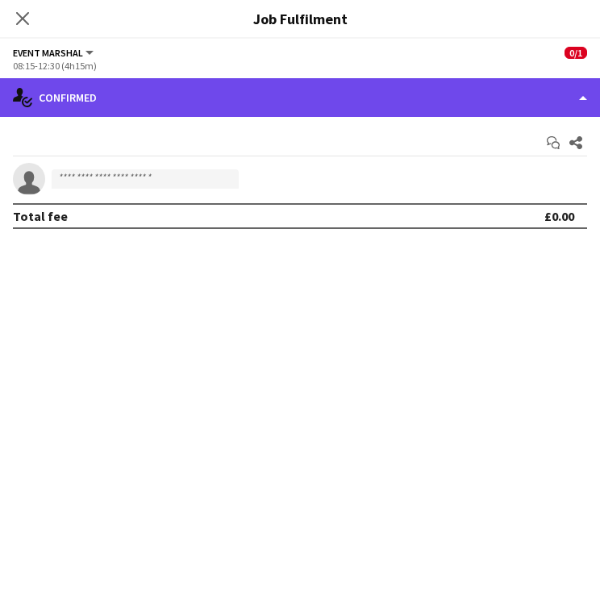
click at [209, 102] on div "single-neutral-actions-check-2 Confirmed" at bounding box center [300, 97] width 600 height 39
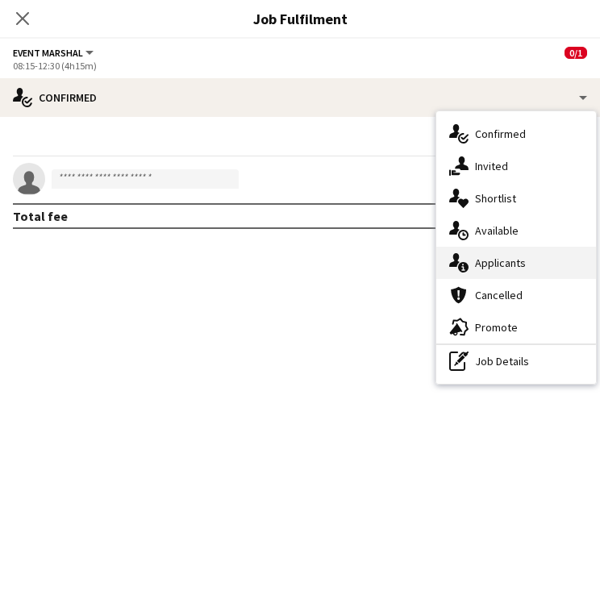
click at [492, 255] on div "single-neutral-actions-information Applicants" at bounding box center [516, 263] width 160 height 32
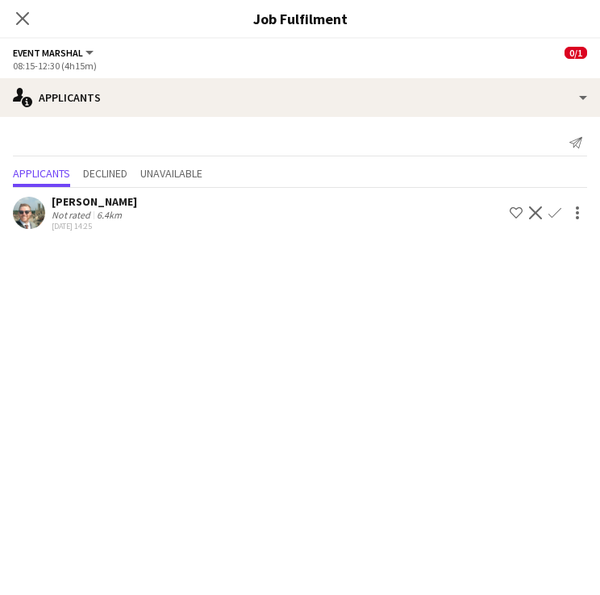
click at [35, 17] on div "Close pop-in" at bounding box center [22, 18] width 45 height 37
click at [19, 15] on icon at bounding box center [22, 17] width 15 height 15
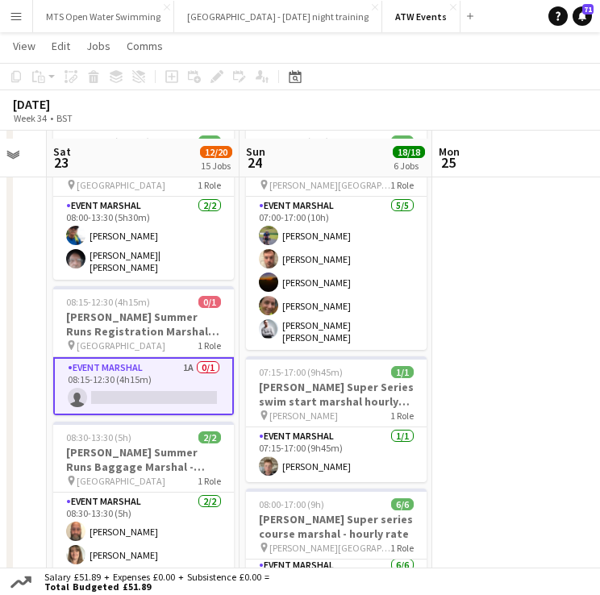
scroll to position [243, 0]
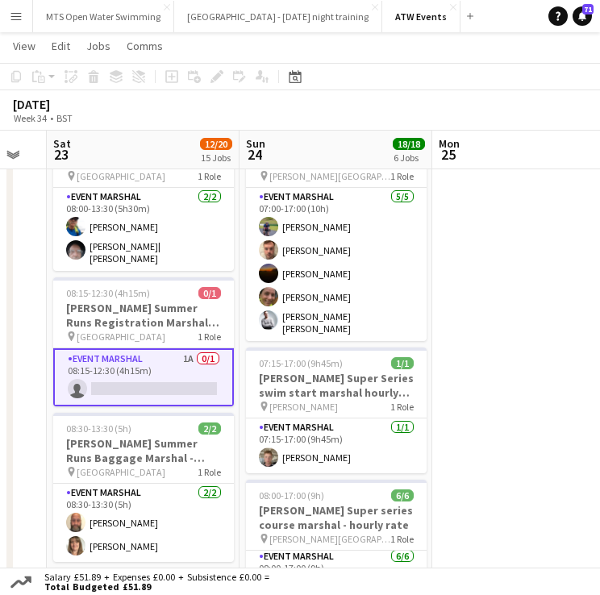
click at [186, 348] on app-card-role "Event Marshal 1A 0/1 08:15-12:30 (4h15m) single-neutral-actions" at bounding box center [143, 377] width 181 height 58
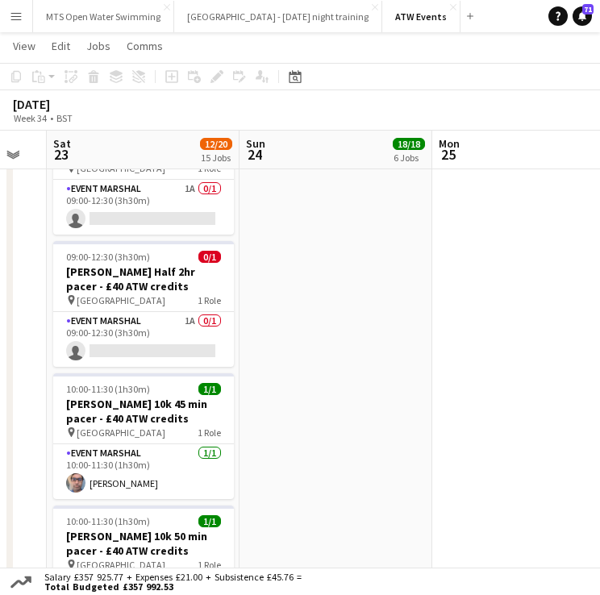
scroll to position [1274, 0]
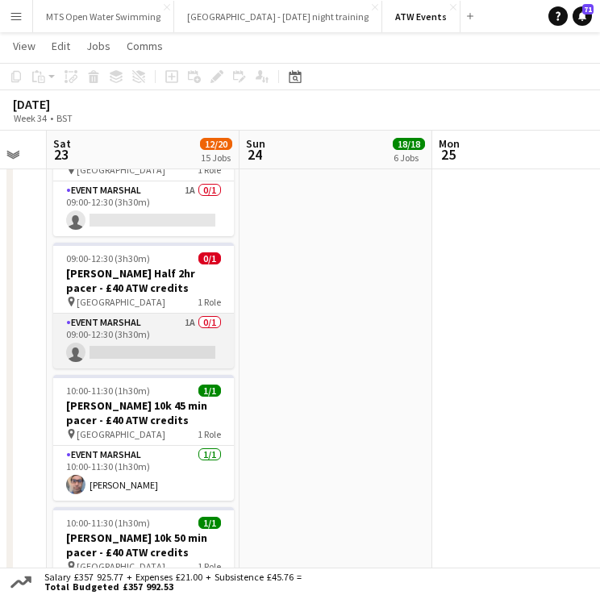
click at [183, 314] on app-card-role "Event Marshal 1A 0/1 09:00-12:30 (3h30m) single-neutral-actions" at bounding box center [143, 341] width 181 height 55
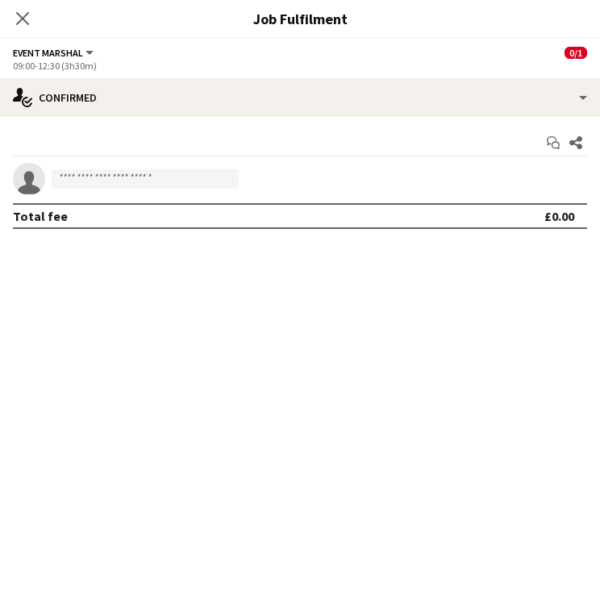
scroll to position [1554, 0]
click at [37, 21] on div "Close pop-in" at bounding box center [22, 18] width 45 height 37
click at [17, 14] on icon at bounding box center [22, 17] width 15 height 15
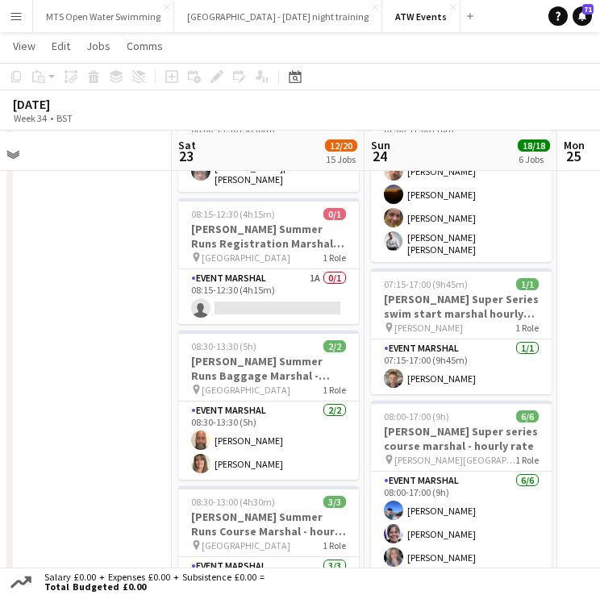
scroll to position [324, 0]
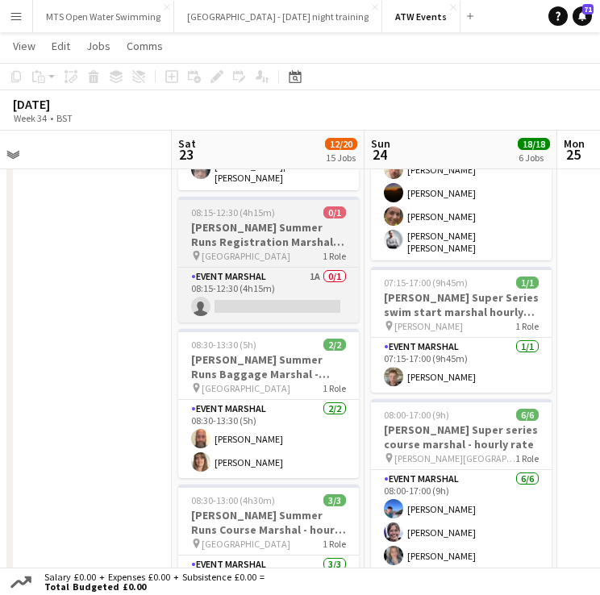
click at [225, 220] on h3 "[PERSON_NAME] Summer Runs Registration Marshal hourly rate (£12.21 if over 21)" at bounding box center [268, 234] width 181 height 29
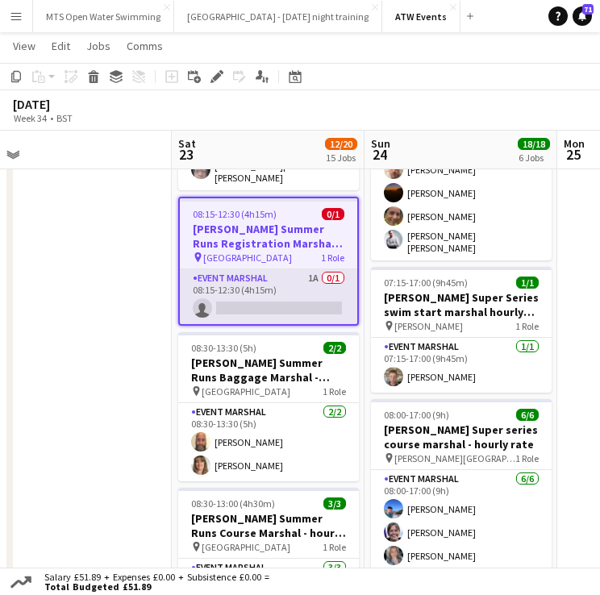
click at [225, 269] on app-card-role "Event Marshal 1A 0/1 08:15-12:30 (4h15m) single-neutral-actions" at bounding box center [268, 296] width 177 height 55
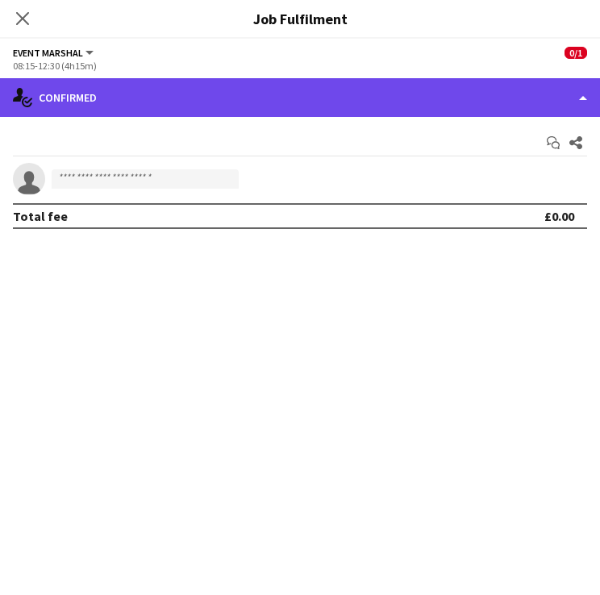
click at [124, 93] on div "single-neutral-actions-check-2 Confirmed" at bounding box center [300, 97] width 600 height 39
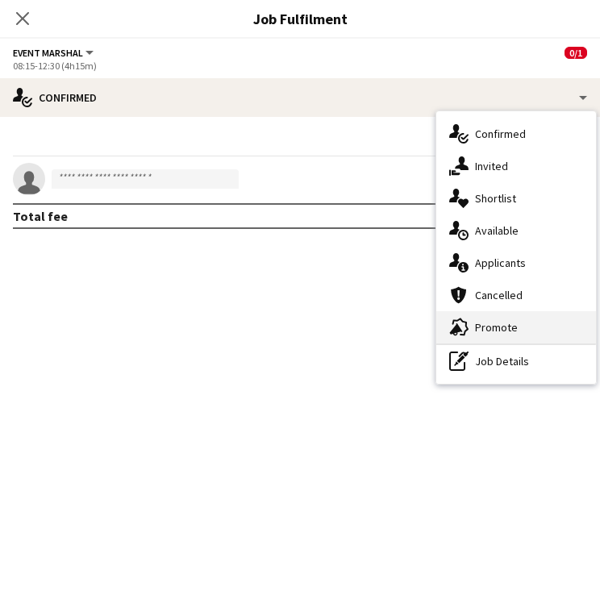
click at [479, 324] on div "advertising-megaphone Promote" at bounding box center [516, 327] width 160 height 32
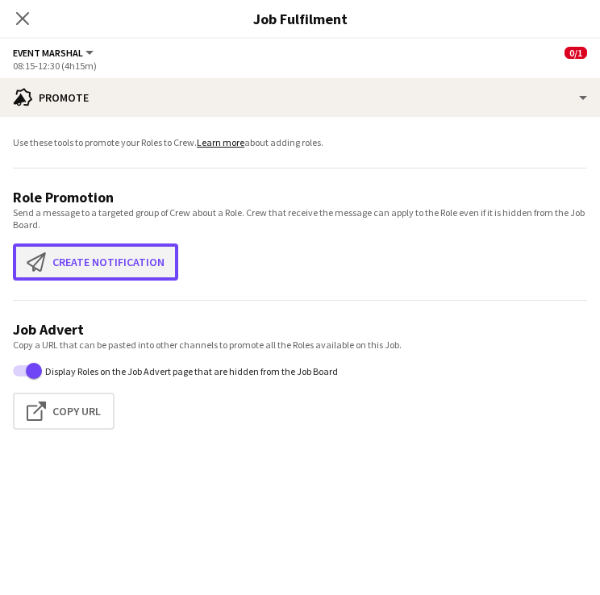
click at [71, 255] on button "Create notification Create notification" at bounding box center [95, 261] width 165 height 37
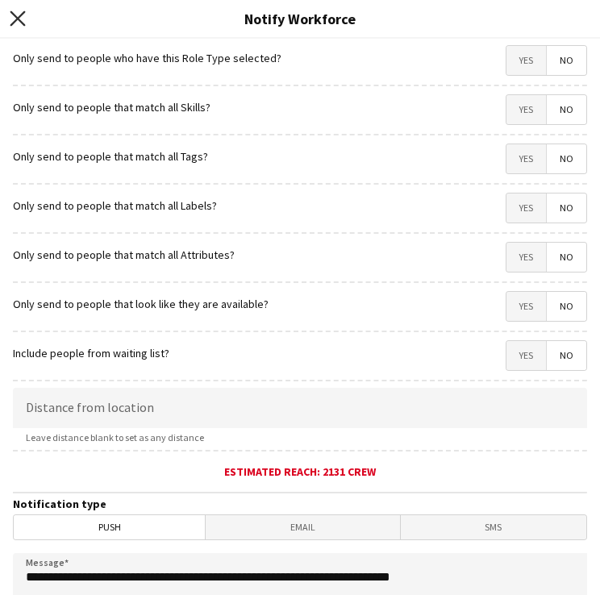
click at [16, 18] on icon at bounding box center [17, 17] width 15 height 15
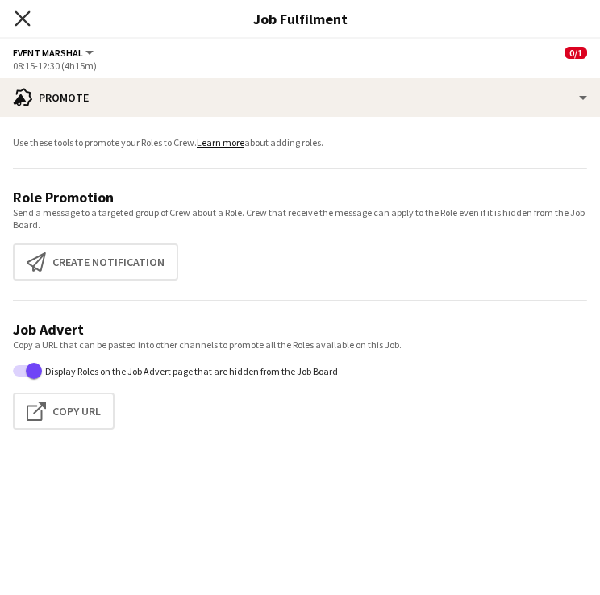
click at [16, 18] on icon "Close pop-in" at bounding box center [22, 17] width 15 height 15
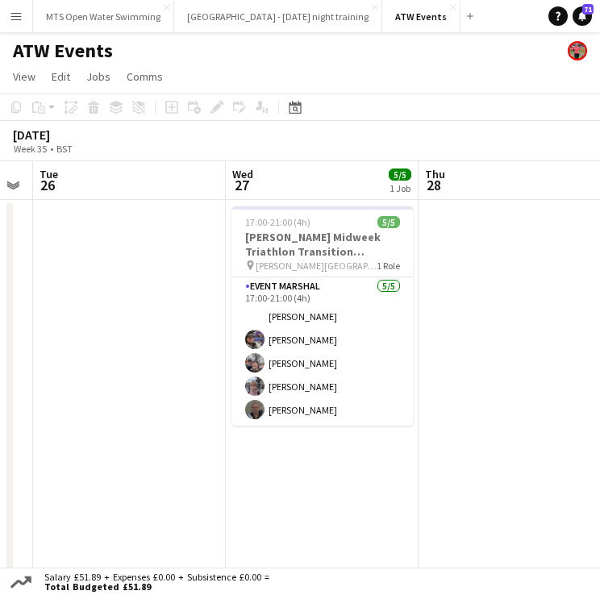
scroll to position [0, 736]
